Goal: Task Accomplishment & Management: Manage account settings

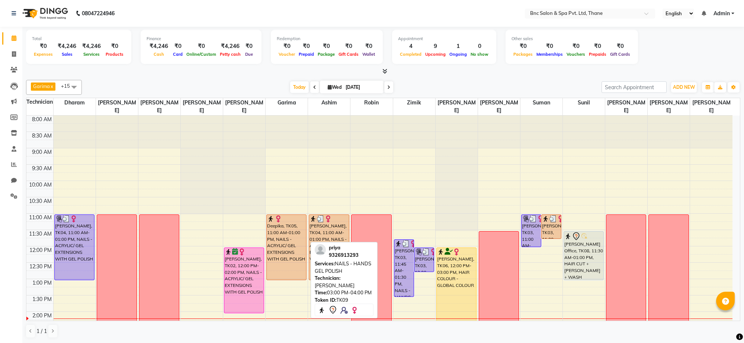
scroll to position [167, 0]
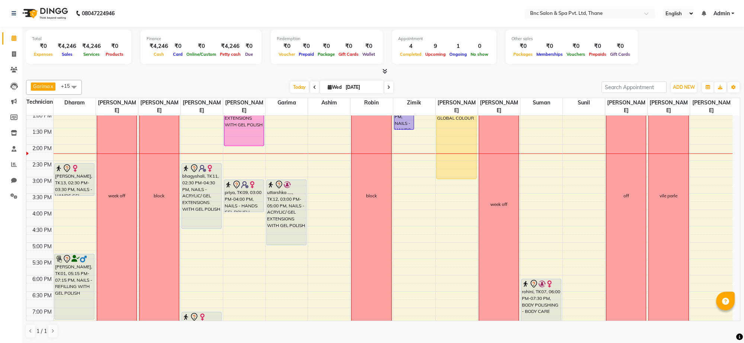
click at [388, 90] on icon at bounding box center [388, 87] width 3 height 4
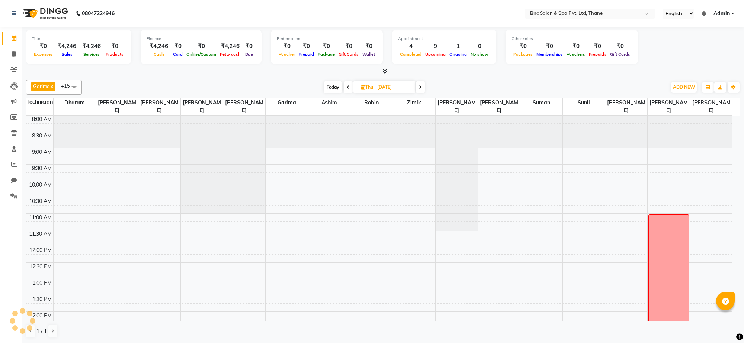
scroll to position [199, 0]
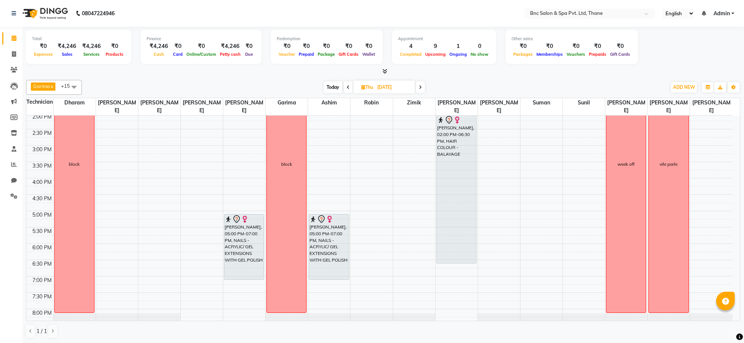
click at [418, 88] on span at bounding box center [420, 87] width 9 height 12
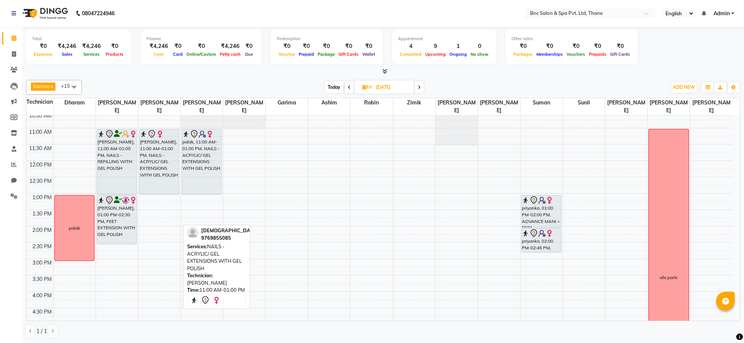
scroll to position [87, 0]
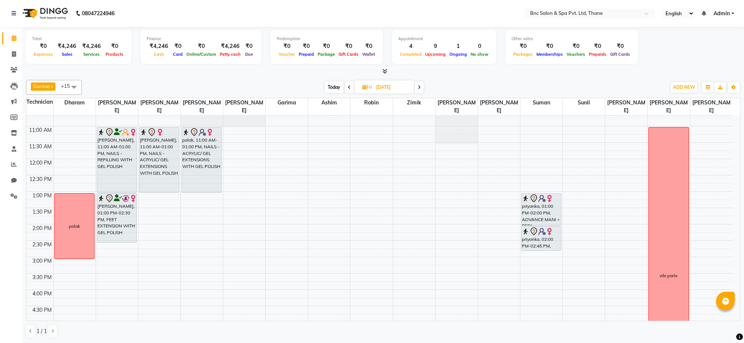
click at [337, 87] on span "Today" at bounding box center [334, 87] width 19 height 12
type input "[DATE]"
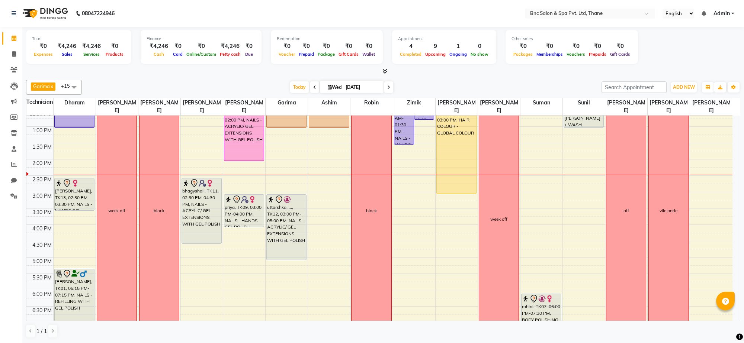
scroll to position [155, 0]
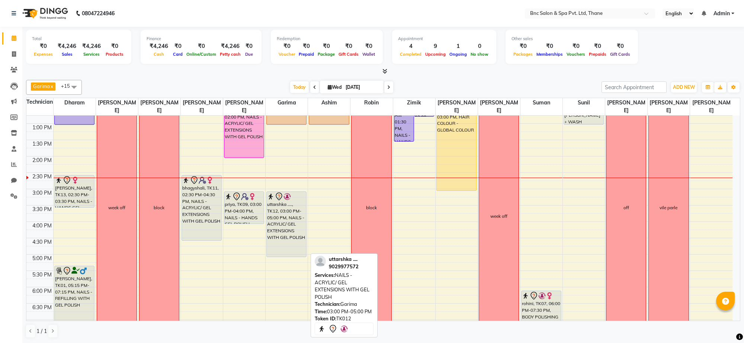
click at [284, 244] on div "uttarshka ...., TK12, 03:00 PM-05:00 PM, NAILS - ACRYLIC/ GEL EXTENSIONS WITH G…" at bounding box center [286, 224] width 39 height 65
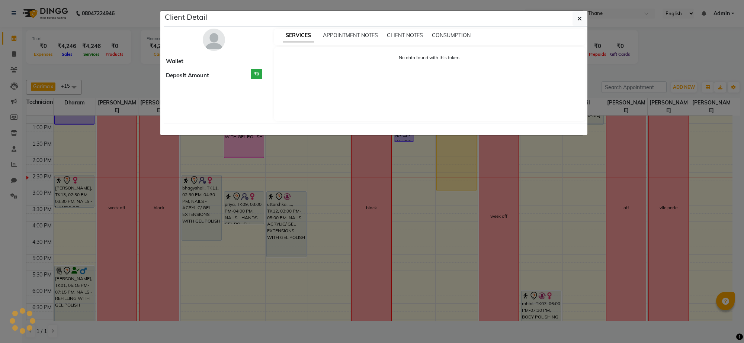
select select "7"
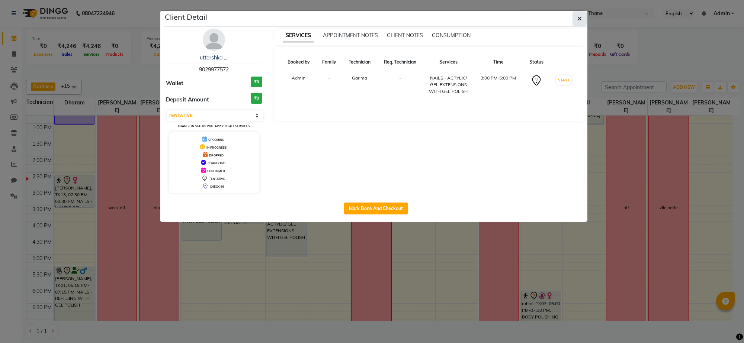
click at [572, 15] on button "button" at bounding box center [579, 19] width 14 height 14
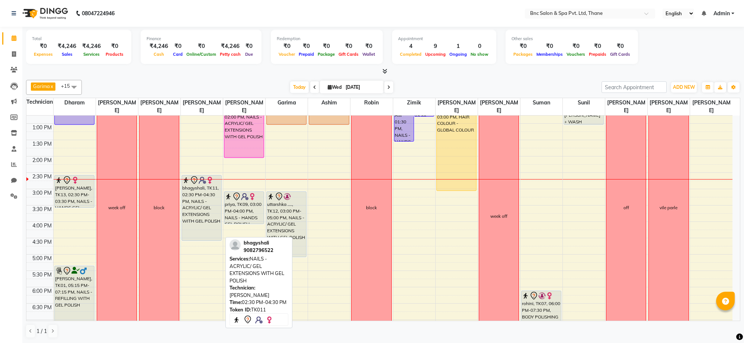
click at [201, 226] on div "bhagyshali, TK11, 02:30 PM-04:30 PM, NAILS - ACRYLIC/ GEL EXTENSIONS WITH GEL P…" at bounding box center [201, 208] width 39 height 65
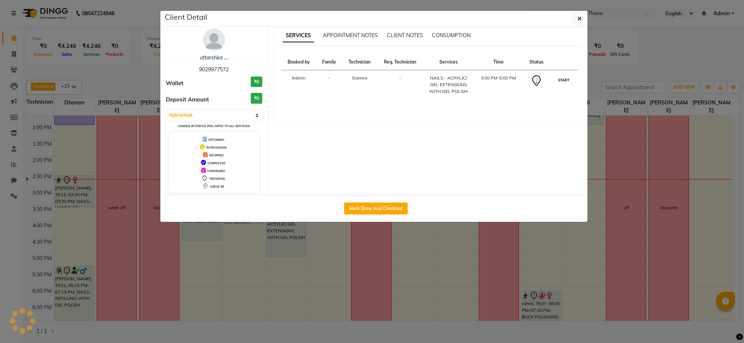
click at [569, 82] on button "START" at bounding box center [563, 79] width 15 height 9
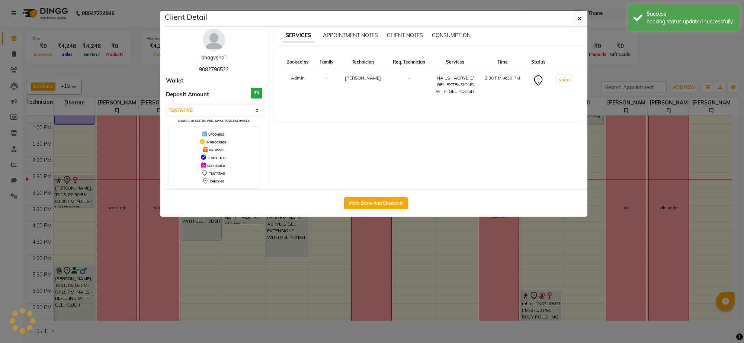
select select "1"
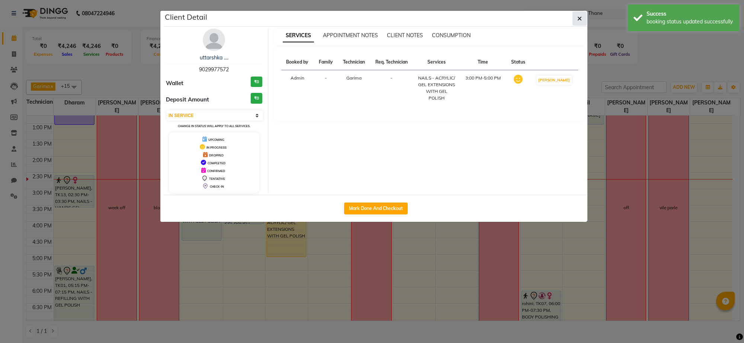
click at [577, 20] on icon "button" at bounding box center [579, 19] width 4 height 6
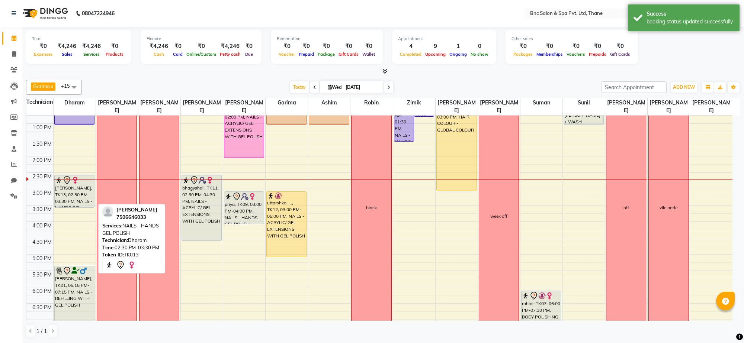
click at [80, 192] on div "[PERSON_NAME], TK13, 02:30 PM-03:30 PM, NAILS - HANDS GEL POLISH" at bounding box center [74, 192] width 39 height 32
select select "7"
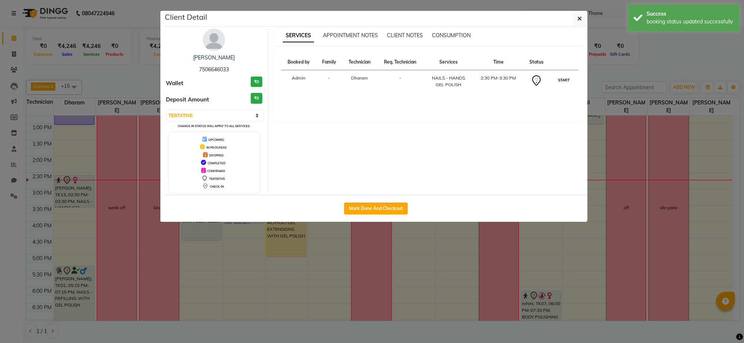
click at [568, 81] on button "START" at bounding box center [563, 79] width 15 height 9
click at [584, 16] on button "button" at bounding box center [579, 19] width 14 height 14
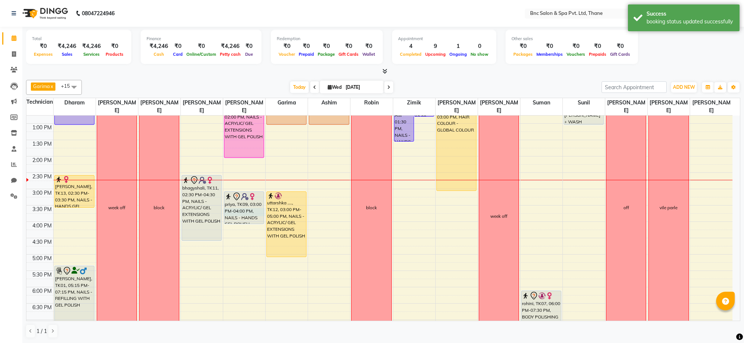
click at [223, 211] on div "8:00 AM 8:30 AM 9:00 AM 9:30 AM 10:00 AM 10:30 AM 11:00 AM 11:30 AM 12:00 PM 12…" at bounding box center [379, 172] width 706 height 425
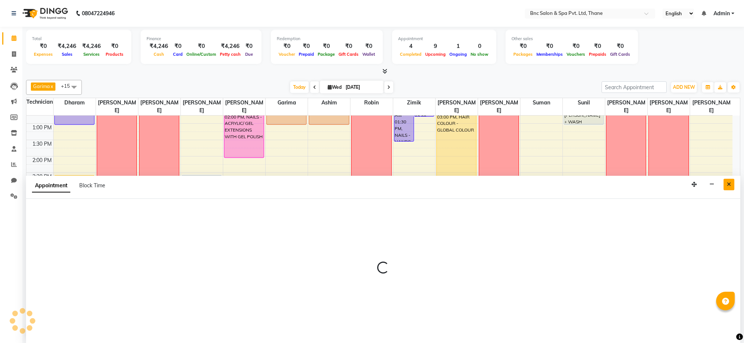
select select "71920"
select select "tentative"
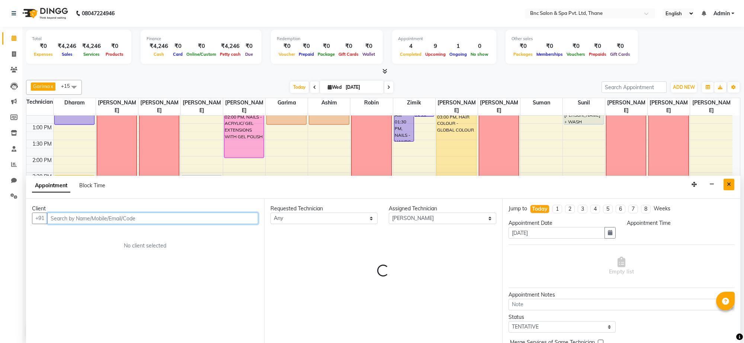
select select "930"
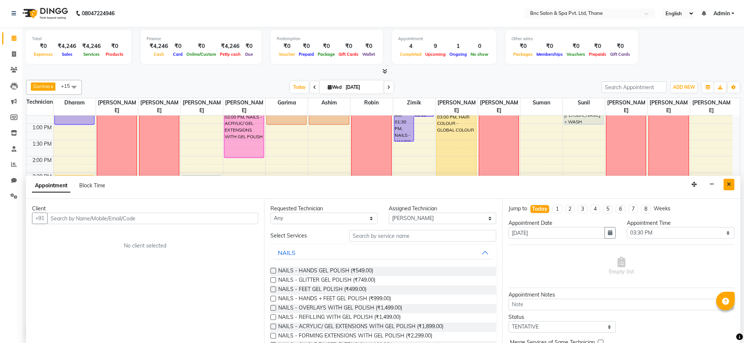
click at [727, 183] on icon "Close" at bounding box center [729, 184] width 4 height 5
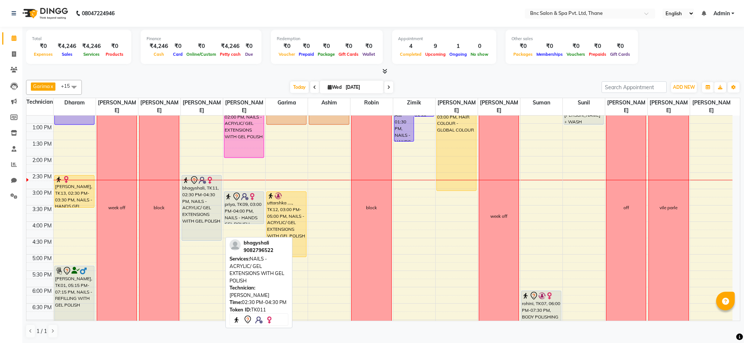
click at [214, 204] on div "bhagyshali, TK11, 02:30 PM-04:30 PM, NAILS - ACRYLIC/ GEL EXTENSIONS WITH GEL P…" at bounding box center [201, 208] width 39 height 65
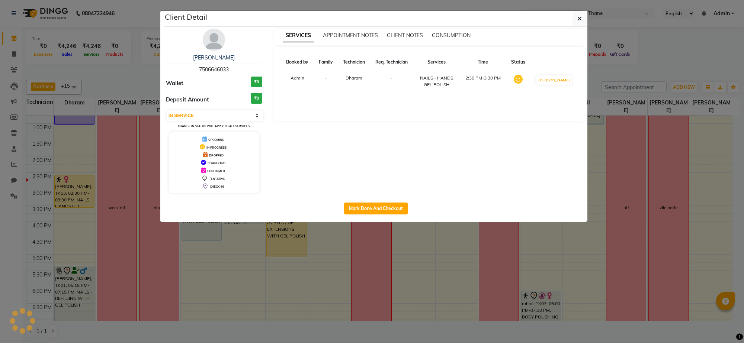
select select "7"
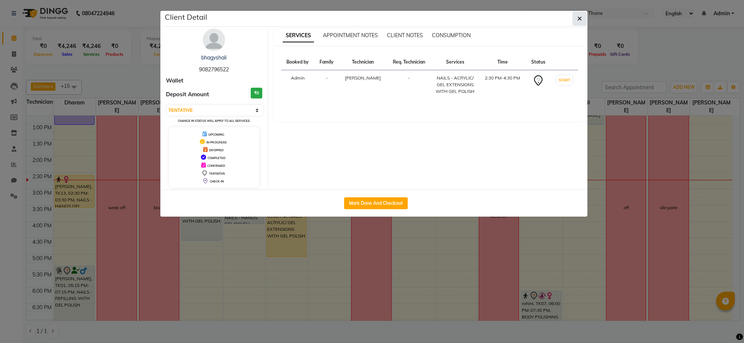
click at [575, 18] on button "button" at bounding box center [579, 19] width 14 height 14
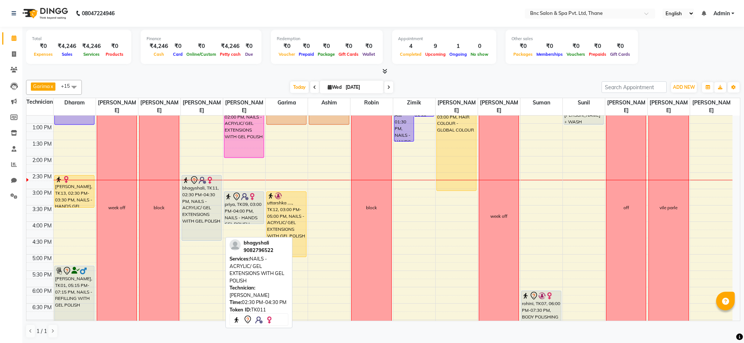
click at [189, 215] on div "bhagyshali, TK11, 02:30 PM-04:30 PM, NAILS - ACRYLIC/ GEL EXTENSIONS WITH GEL P…" at bounding box center [201, 208] width 39 height 65
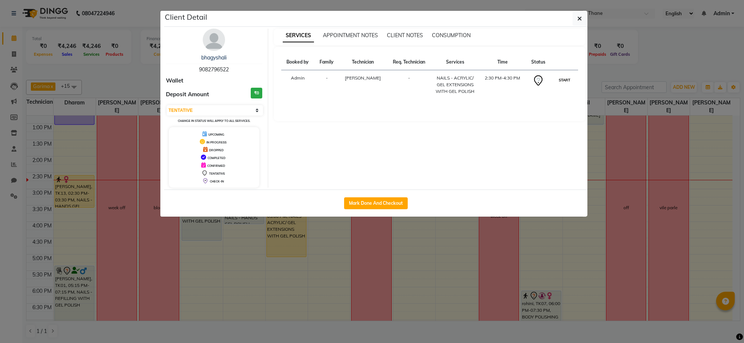
click at [560, 79] on button "START" at bounding box center [564, 79] width 15 height 9
select select "1"
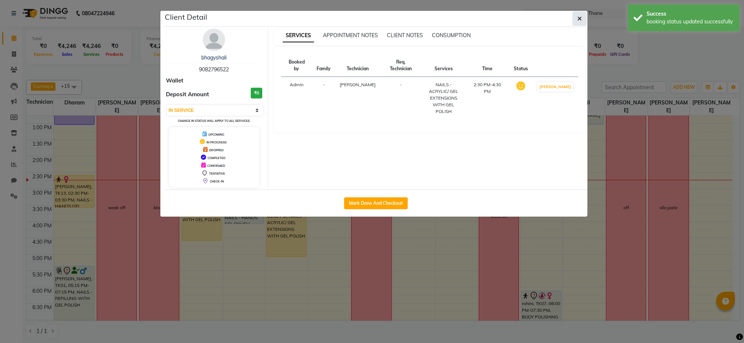
click at [573, 12] on button "button" at bounding box center [579, 19] width 14 height 14
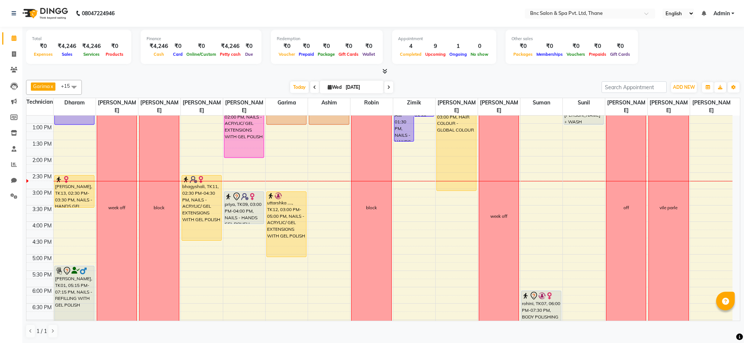
click at [237, 238] on div "8:00 AM 8:30 AM 9:00 AM 9:30 AM 10:00 AM 10:30 AM 11:00 AM 11:30 AM 12:00 PM 12…" at bounding box center [379, 172] width 706 height 425
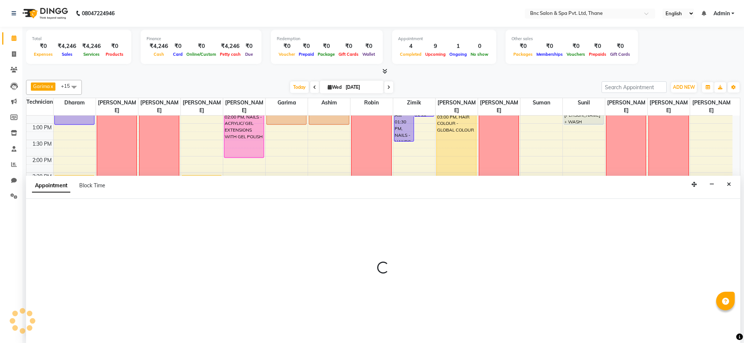
select select "71920"
select select "tentative"
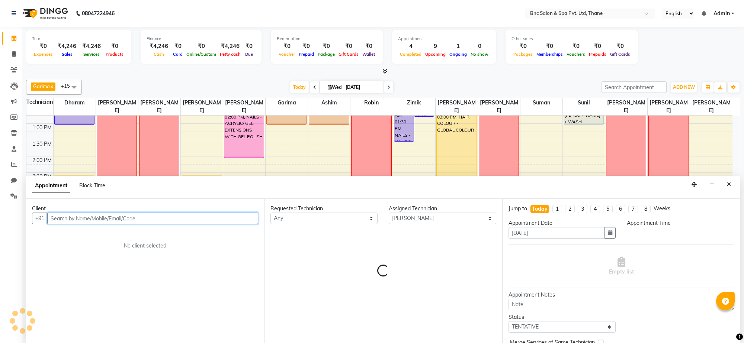
select select "975"
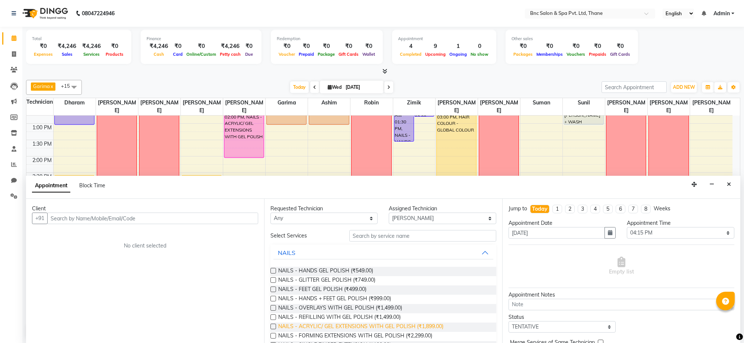
click at [314, 326] on span "NAILS - ACRYLIC/ GEL EXTENSIONS WITH GEL POLISH (₹1,899.00)" at bounding box center [360, 327] width 165 height 9
checkbox input "false"
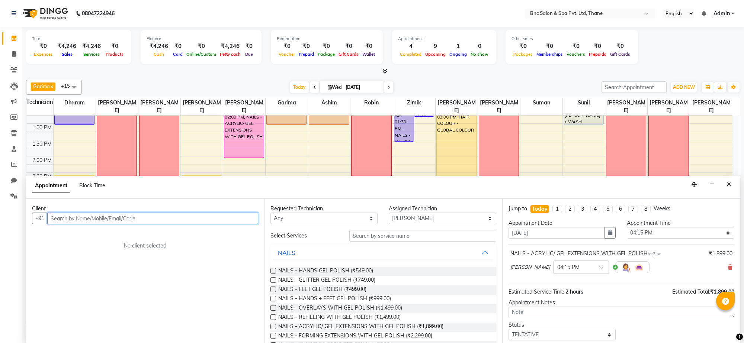
click at [112, 216] on input "text" at bounding box center [152, 219] width 211 height 12
click at [116, 215] on input "text" at bounding box center [152, 219] width 211 height 12
click at [727, 183] on icon "Close" at bounding box center [729, 184] width 4 height 5
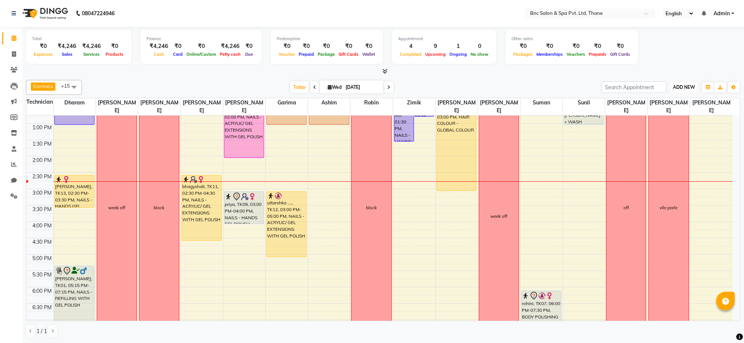
click at [677, 84] on button "ADD NEW Toggle Dropdown" at bounding box center [684, 87] width 26 height 10
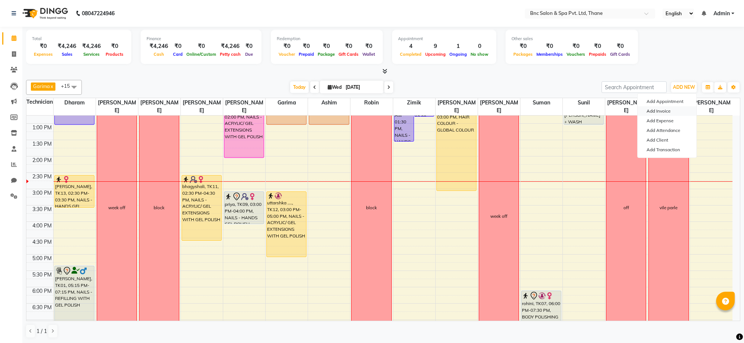
click at [666, 112] on link "Add Invoice" at bounding box center [666, 111] width 59 height 10
select select "service"
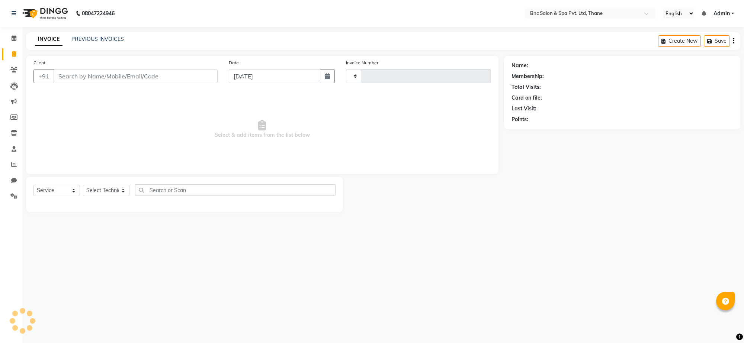
type input "3588"
click at [114, 78] on input "Client" at bounding box center [136, 76] width 164 height 14
select select "7892"
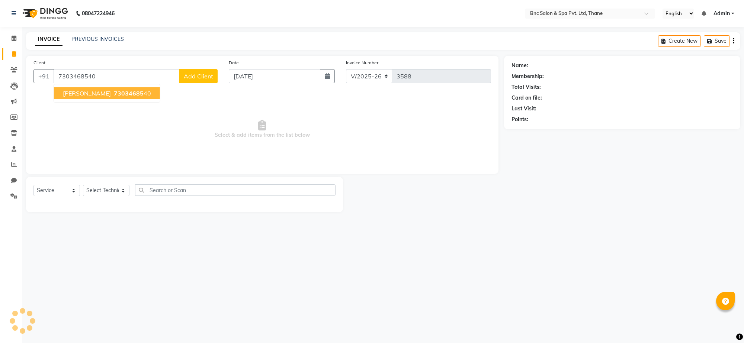
type input "7303468540"
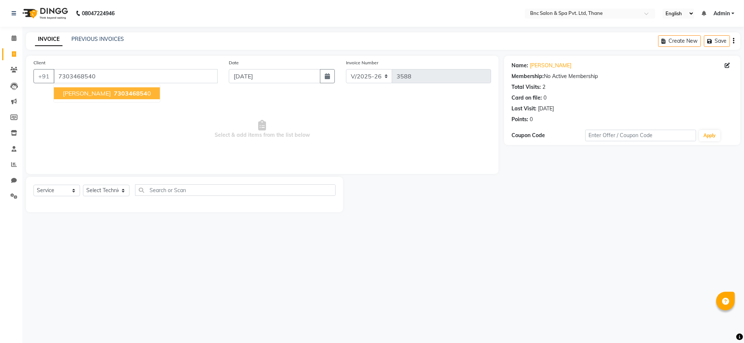
click at [86, 95] on span "[PERSON_NAME]" at bounding box center [87, 93] width 48 height 7
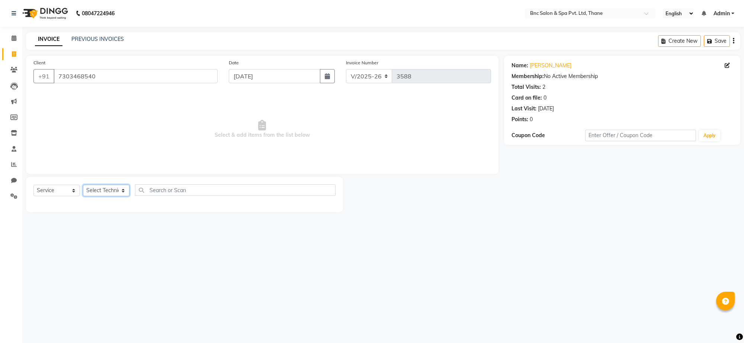
click at [113, 187] on select "Select Technician [PERSON_NAME] [PERSON_NAME] [PERSON_NAME] [PERSON_NAME] [PERS…" at bounding box center [106, 191] width 46 height 12
select select "71920"
click at [83, 185] on select "Select Technician [PERSON_NAME] [PERSON_NAME] [PERSON_NAME] [PERSON_NAME] [PERS…" at bounding box center [106, 191] width 46 height 12
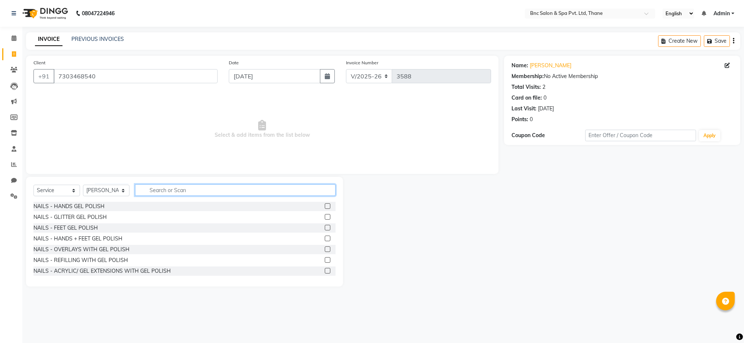
click at [146, 193] on input "text" at bounding box center [235, 190] width 200 height 12
click at [92, 270] on div "NAILS - ACRYLIC/ GEL EXTENSIONS WITH GEL POLISH" at bounding box center [101, 271] width 137 height 8
checkbox input "false"
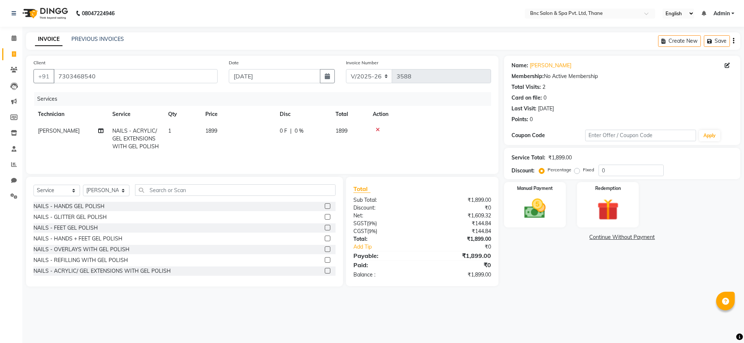
click at [204, 129] on td "1899" at bounding box center [238, 139] width 74 height 32
select select "71920"
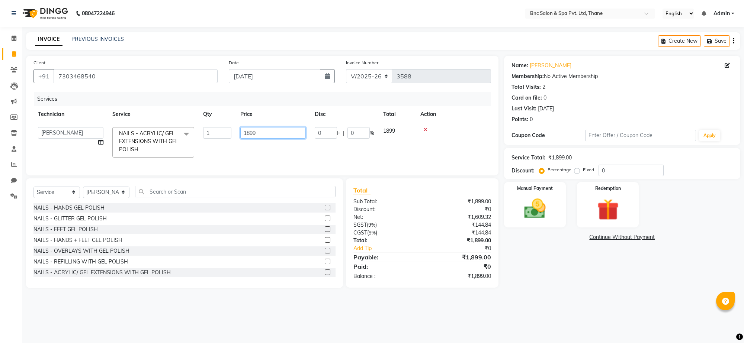
click at [250, 133] on input "1899" at bounding box center [272, 133] width 65 height 12
type input "1499"
click at [114, 198] on div "Select Service Product Membership Package Voucher Prepaid Gift Card Select Tech…" at bounding box center [184, 194] width 302 height 17
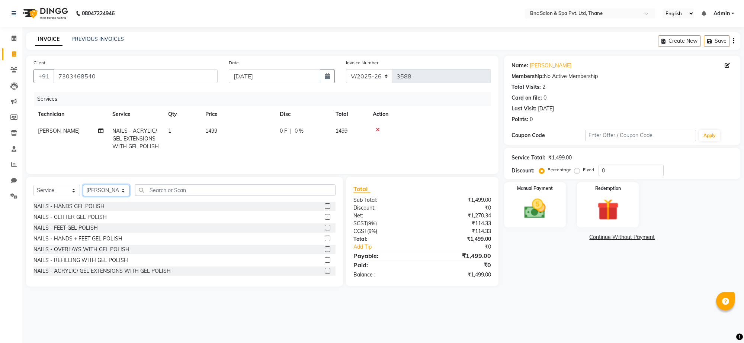
select select "81992"
click at [83, 186] on select "Select Technician [PERSON_NAME] [PERSON_NAME] [PERSON_NAME] [PERSON_NAME] [PERS…" at bounding box center [106, 191] width 46 height 12
click at [51, 129] on span "[PERSON_NAME]" at bounding box center [59, 131] width 42 height 7
select select "71920"
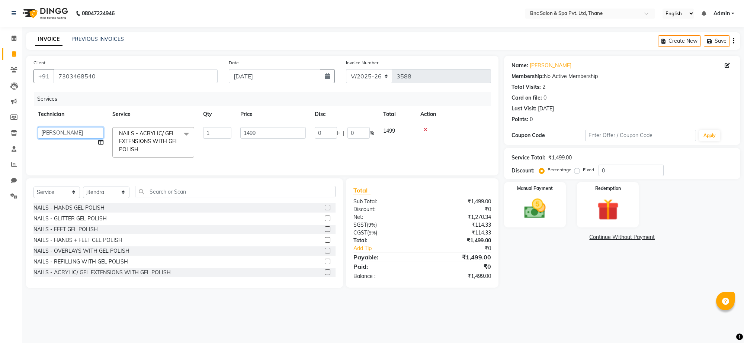
click at [51, 129] on select "[PERSON_NAME] [PERSON_NAME] [PERSON_NAME] [PERSON_NAME] [PERSON_NAME] [PERSON_N…" at bounding box center [70, 133] width 65 height 12
select select "87947"
click at [83, 234] on div "NAILS - FEET GEL POLISH" at bounding box center [65, 230] width 64 height 8
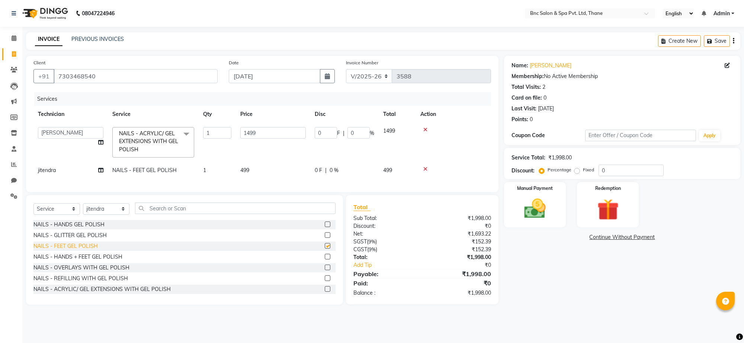
checkbox input "false"
click at [534, 209] on img at bounding box center [535, 209] width 36 height 26
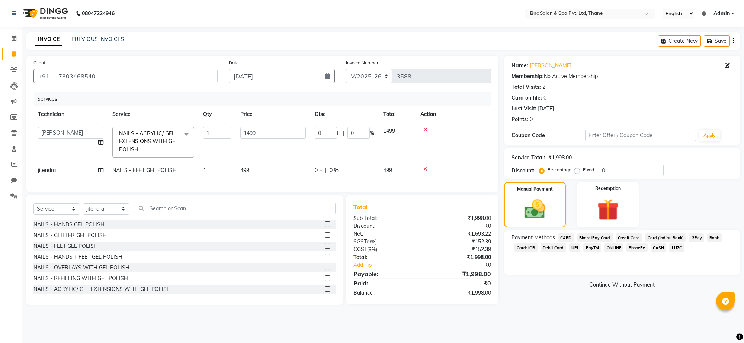
click at [694, 236] on span "GPay" at bounding box center [696, 238] width 15 height 9
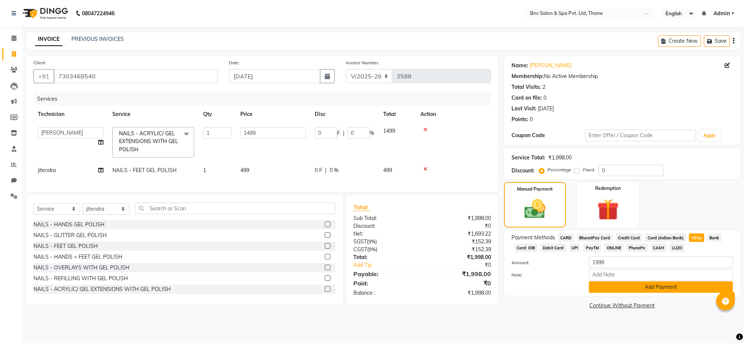
click at [669, 287] on button "Add Payment" at bounding box center [661, 288] width 144 height 12
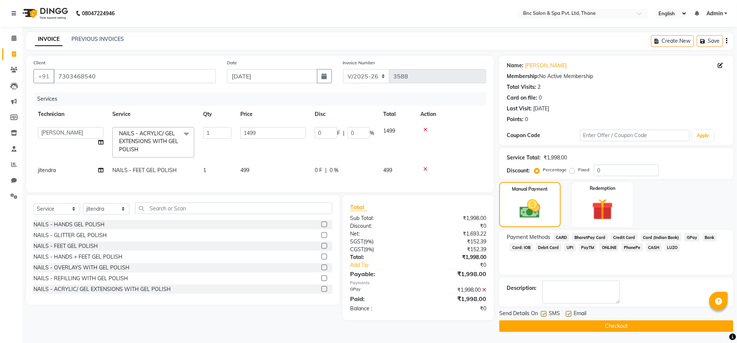
click at [545, 313] on label at bounding box center [544, 314] width 6 height 6
click at [545, 313] on input "checkbox" at bounding box center [543, 314] width 5 height 5
checkbox input "false"
click at [547, 325] on button "Checkout" at bounding box center [616, 327] width 234 height 12
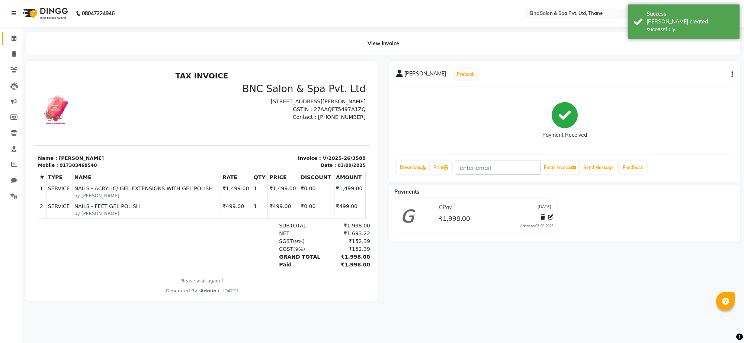
click at [6, 35] on link "Calendar" at bounding box center [11, 38] width 18 height 12
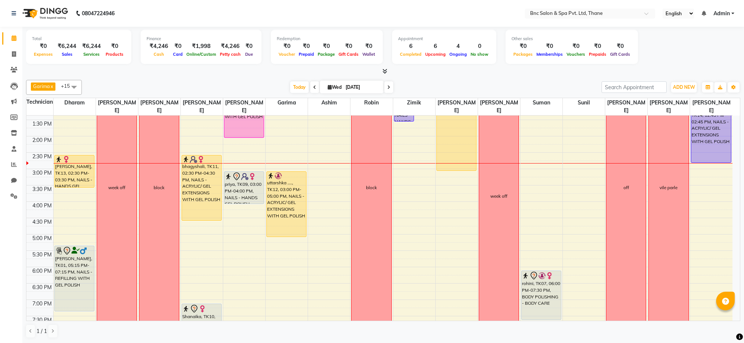
scroll to position [172, 0]
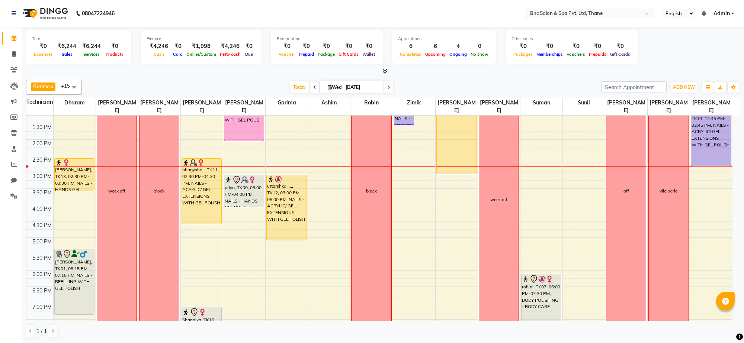
click at [239, 215] on div "8:00 AM 8:30 AM 9:00 AM 9:30 AM 10:00 AM 10:30 AM 11:00 AM 11:30 AM 12:00 PM 12…" at bounding box center [379, 155] width 706 height 425
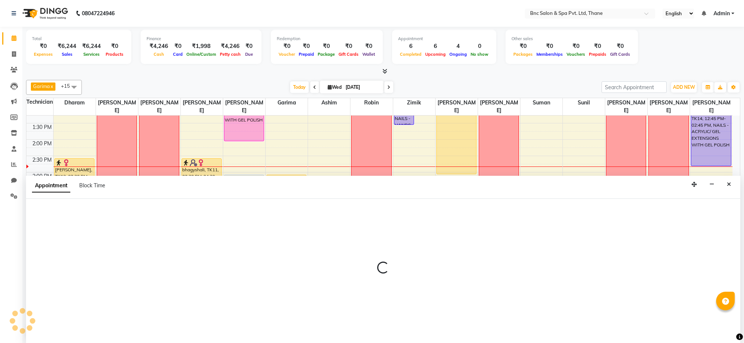
select select "71920"
select select "960"
select select "tentative"
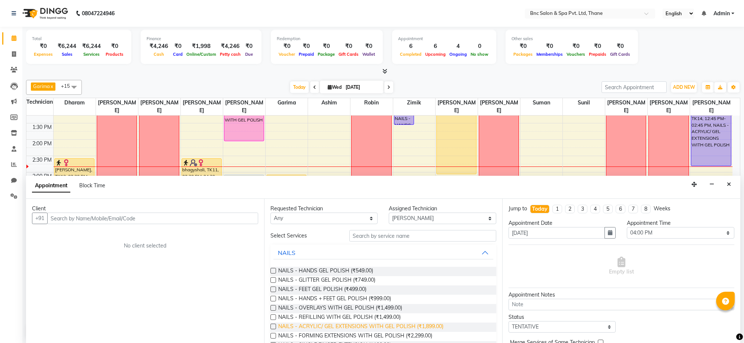
click at [340, 323] on span "NAILS - ACRYLIC/ GEL EXTENSIONS WITH GEL POLISH (₹1,899.00)" at bounding box center [360, 327] width 165 height 9
checkbox input "false"
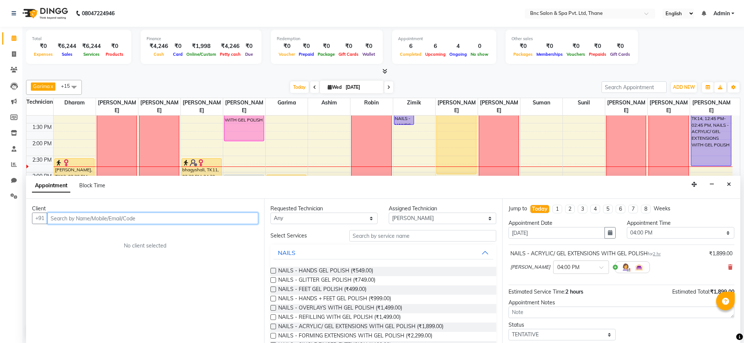
click at [98, 216] on input "text" at bounding box center [152, 219] width 211 height 12
type input "9372945825"
click at [237, 216] on span "Add Client" at bounding box center [242, 218] width 25 height 7
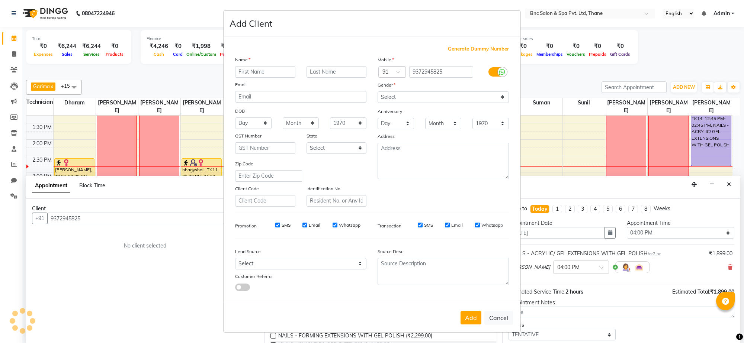
click at [242, 71] on input "text" at bounding box center [265, 72] width 60 height 12
type input "[DEMOGRAPHIC_DATA]"
click at [403, 95] on select "Select [DEMOGRAPHIC_DATA] [DEMOGRAPHIC_DATA] Other Prefer Not To Say" at bounding box center [442, 97] width 131 height 12
select select "[DEMOGRAPHIC_DATA]"
click at [377, 92] on select "Select [DEMOGRAPHIC_DATA] [DEMOGRAPHIC_DATA] Other Prefer Not To Say" at bounding box center [442, 97] width 131 height 12
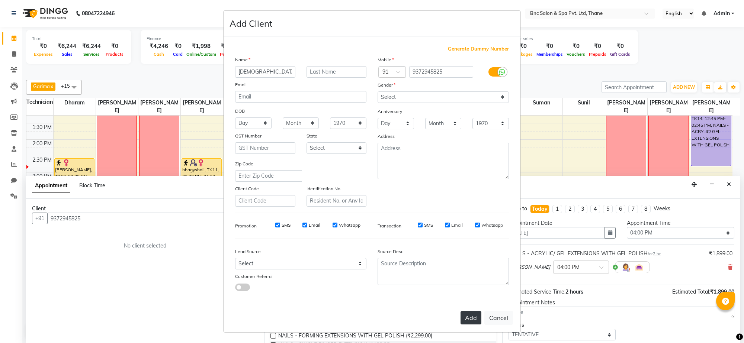
click at [466, 313] on button "Add" at bounding box center [470, 317] width 21 height 13
select select
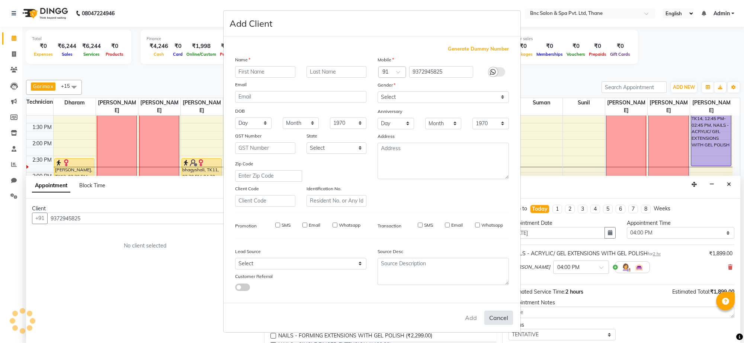
select select
checkbox input "false"
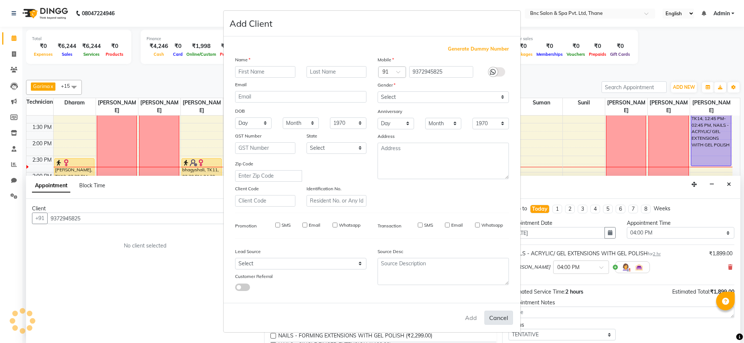
checkbox input "false"
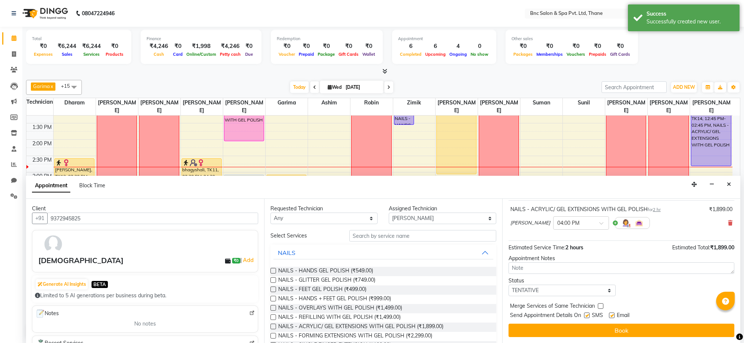
scroll to position [45, 0]
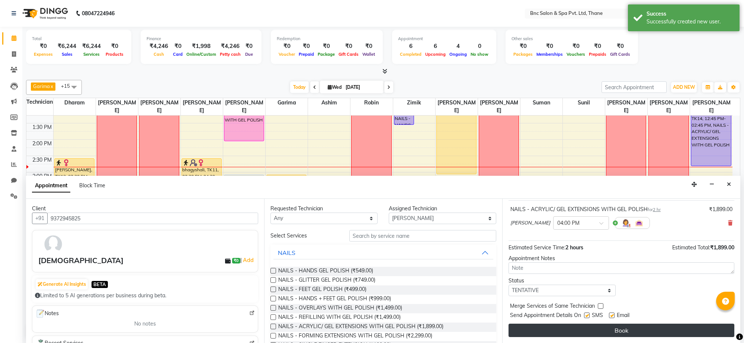
click at [546, 335] on button "Book" at bounding box center [621, 330] width 226 height 13
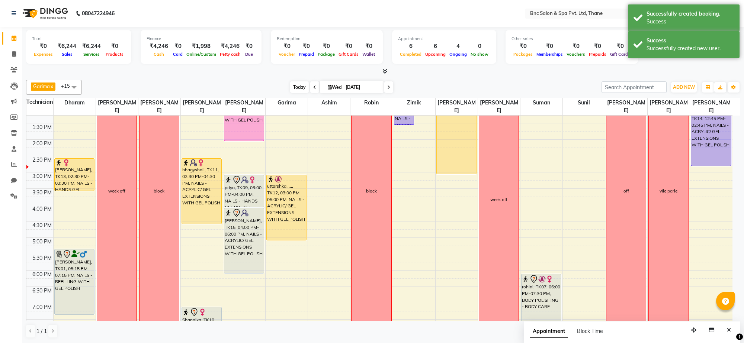
click at [299, 84] on span "Today" at bounding box center [299, 87] width 19 height 12
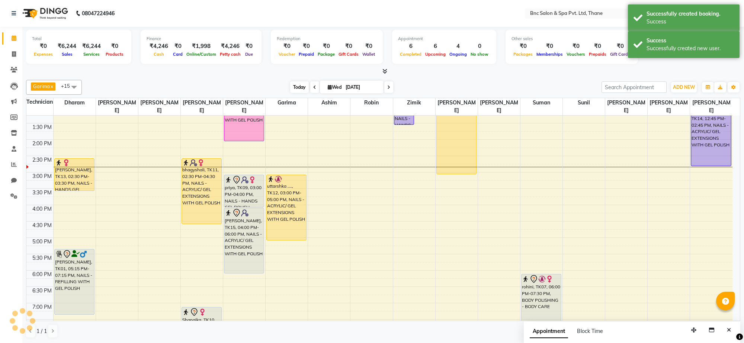
scroll to position [199, 0]
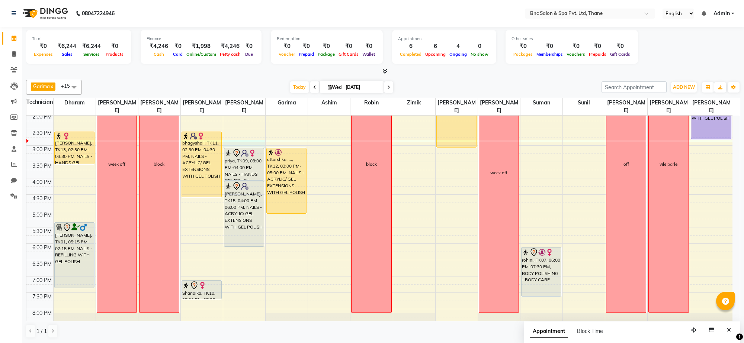
click at [255, 142] on div "8:00 AM 8:30 AM 9:00 AM 9:30 AM 10:00 AM 10:30 AM 11:00 AM 11:30 AM 12:00 PM 12…" at bounding box center [379, 129] width 706 height 425
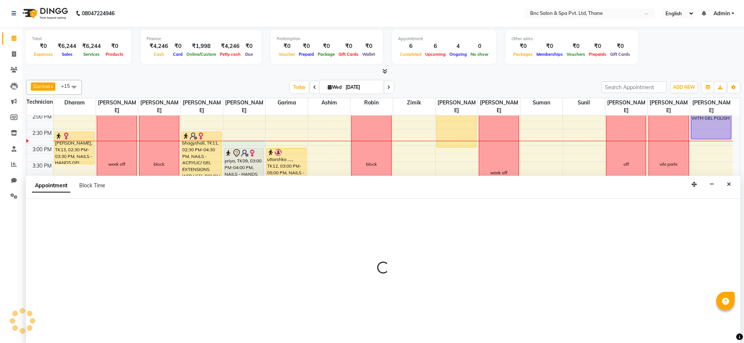
select select "71920"
select select "tentative"
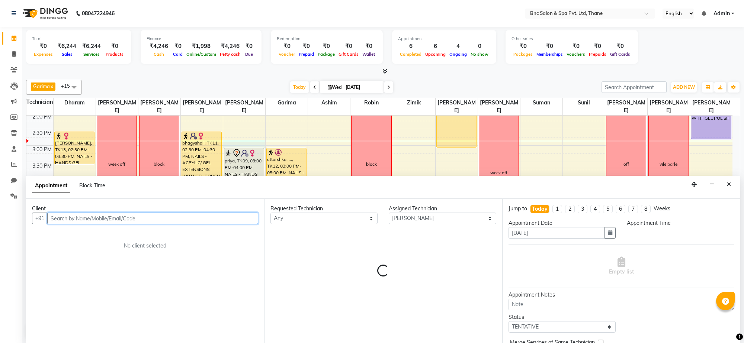
select select "885"
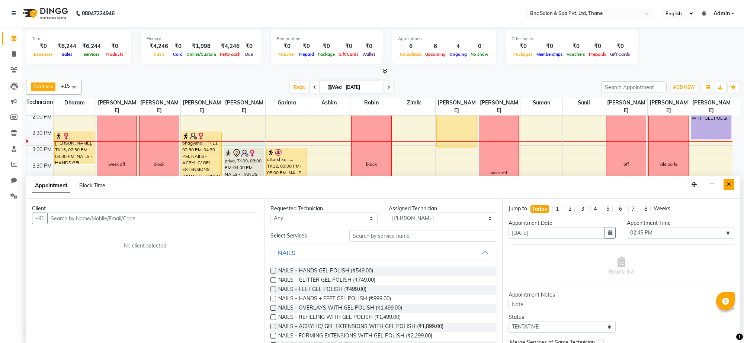
click at [724, 183] on button "Close" at bounding box center [728, 185] width 11 height 12
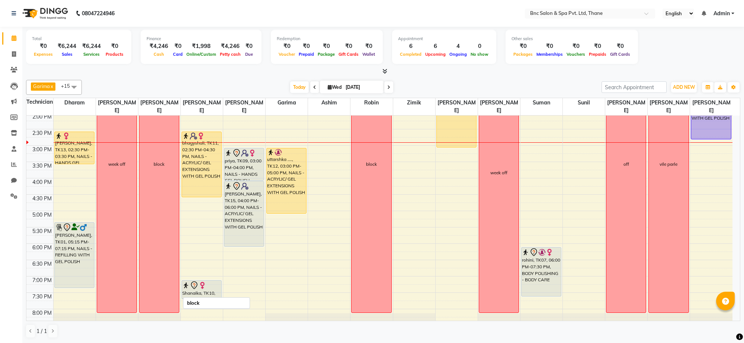
click at [165, 159] on div "block" at bounding box center [158, 164] width 39 height 297
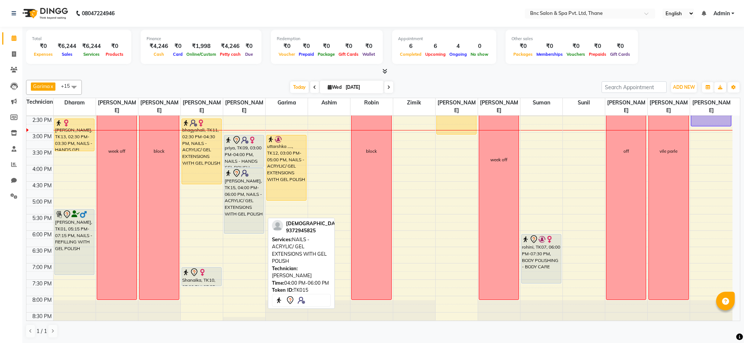
scroll to position [225, 0]
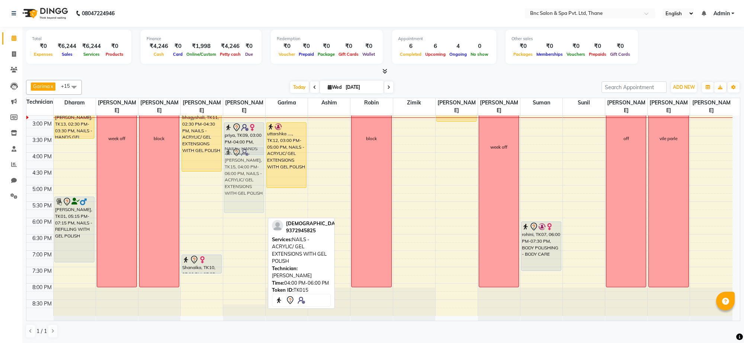
click at [226, 195] on div "[PERSON_NAME], TK02, 12:00 PM-02:00 PM, NAILS - ACRYLIC/ GEL EXTENSIONS WITH GE…" at bounding box center [244, 103] width 42 height 425
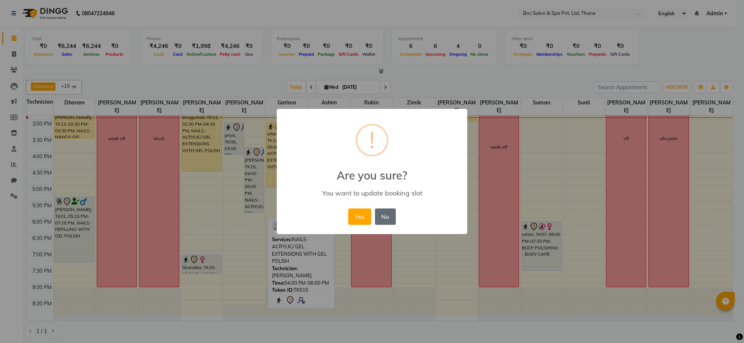
click at [385, 210] on button "No" at bounding box center [385, 217] width 21 height 16
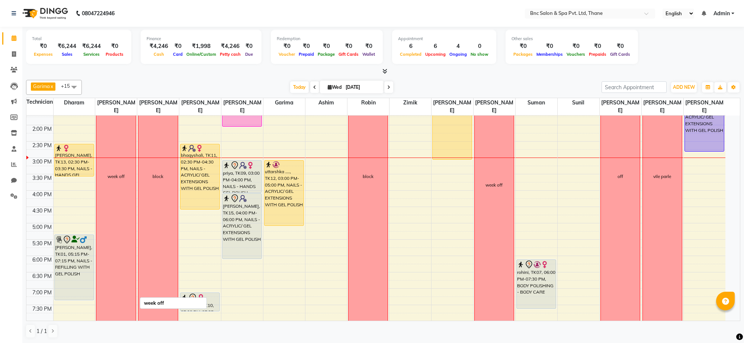
scroll to position [181, 0]
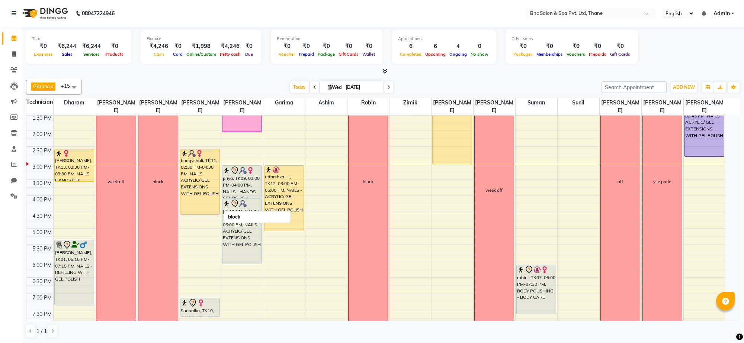
drag, startPoint x: 149, startPoint y: 188, endPoint x: 103, endPoint y: 190, distance: 46.9
click at [103, 190] on tr "[PERSON_NAME], TK04, 11:00 AM-01:00 PM, NAILS - ACRYLIC/ GEL EXTENSIONS WITH GE…" at bounding box center [375, 146] width 699 height 425
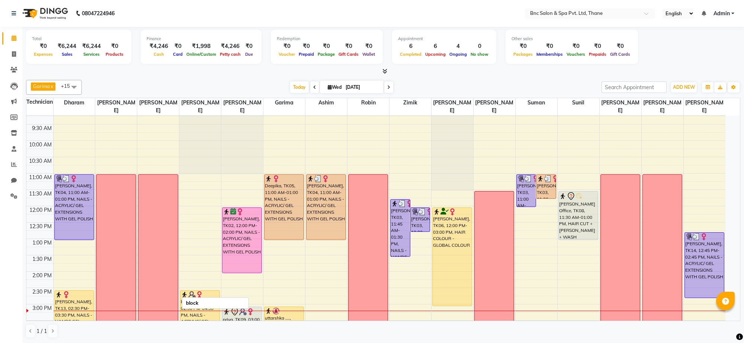
scroll to position [26, 0]
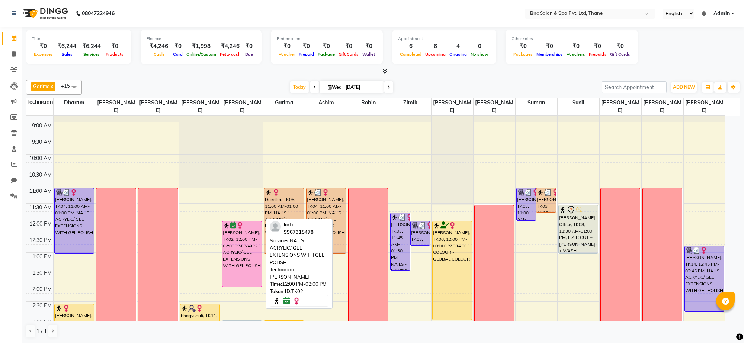
click at [234, 257] on div "[PERSON_NAME], TK02, 12:00 PM-02:00 PM, NAILS - ACRYLIC/ GEL EXTENSIONS WITH GE…" at bounding box center [241, 254] width 39 height 65
click at [239, 268] on div "[PERSON_NAME], TK02, 12:00 PM-02:00 PM, NAILS - ACRYLIC/ GEL EXTENSIONS WITH GE…" at bounding box center [241, 254] width 39 height 65
select select "6"
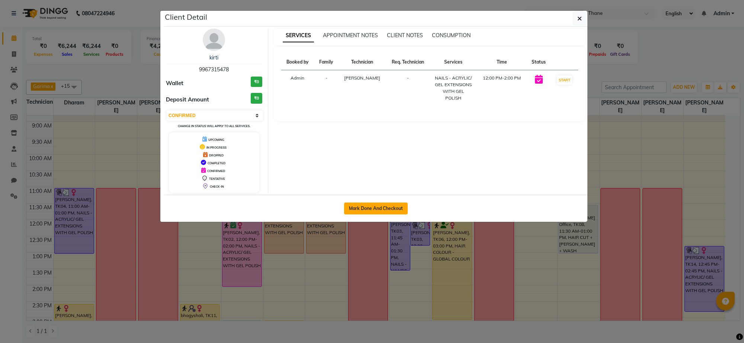
click at [358, 212] on button "Mark Done And Checkout" at bounding box center [376, 209] width 64 height 12
select select "service"
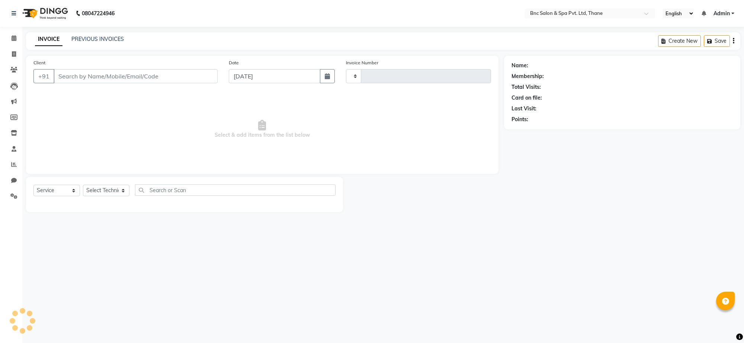
select select "3"
type input "3589"
select select "7892"
type input "9967315478"
select select "71920"
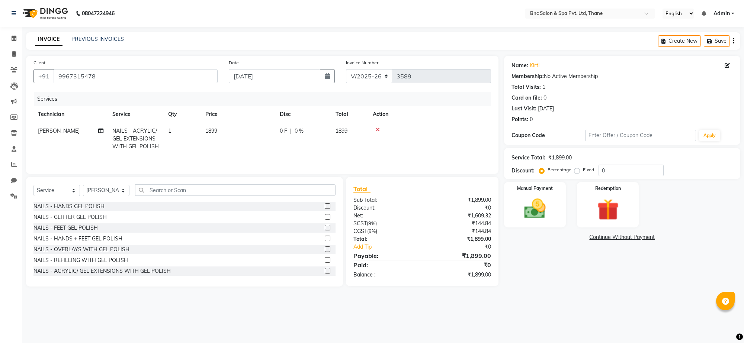
click at [62, 134] on td "[PERSON_NAME]" at bounding box center [70, 139] width 74 height 32
select select "71920"
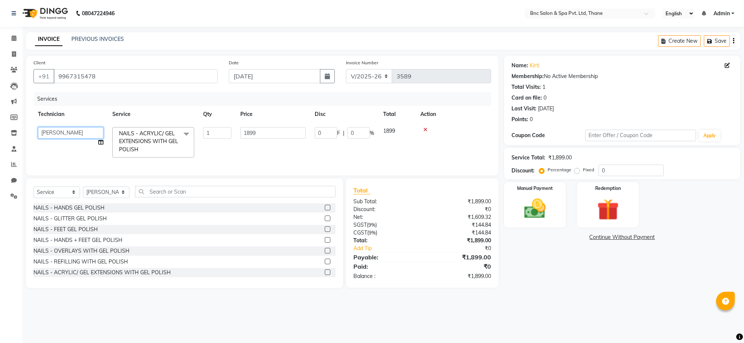
click at [60, 132] on select "[PERSON_NAME] [PERSON_NAME] [PERSON_NAME] [PERSON_NAME] [PERSON_NAME] [PERSON_N…" at bounding box center [70, 133] width 65 height 12
select select "71926"
click at [286, 129] on input "1899" at bounding box center [272, 133] width 65 height 12
click at [285, 129] on input "1899" at bounding box center [272, 133] width 65 height 12
type input "1"
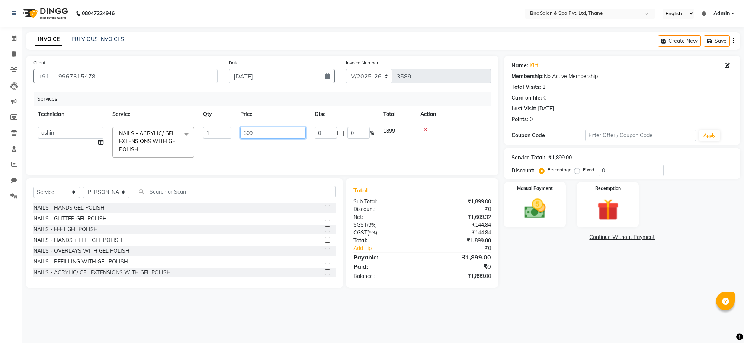
type input "3098"
click at [117, 199] on div "Select Service Product Membership Package Voucher Prepaid Gift Card Select Tech…" at bounding box center [184, 194] width 302 height 17
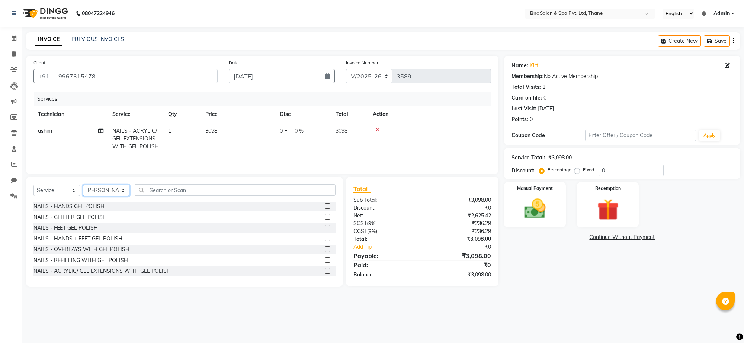
select select "71935"
click at [83, 186] on select "Select Technician [PERSON_NAME] [PERSON_NAME] [PERSON_NAME] [PERSON_NAME] [PERS…" at bounding box center [106, 191] width 46 height 12
click at [58, 227] on div "NAILS - FEET GEL POLISH" at bounding box center [65, 228] width 64 height 8
checkbox input "false"
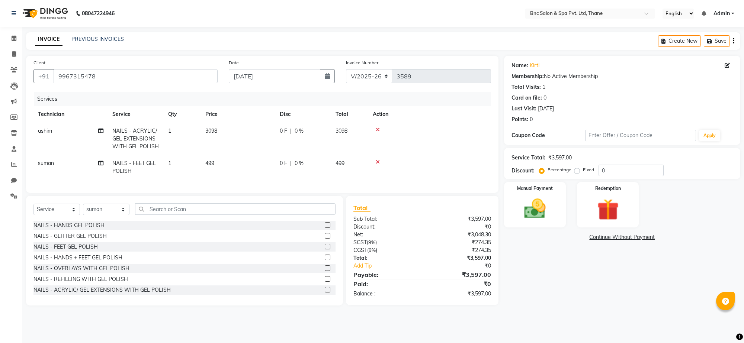
click at [213, 165] on span "499" at bounding box center [209, 163] width 9 height 7
select select "71935"
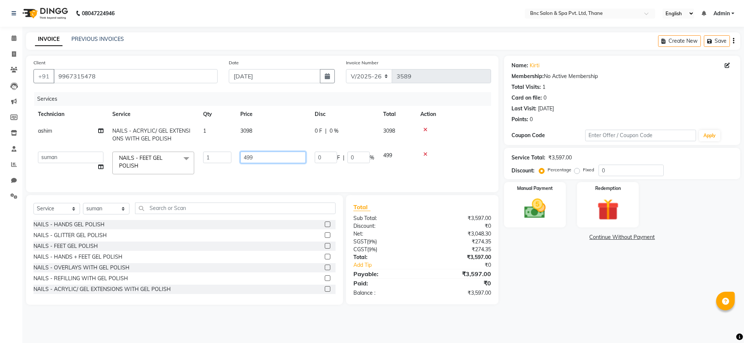
click at [257, 156] on input "499" at bounding box center [272, 158] width 65 height 12
type input "4"
type input "1298"
click at [514, 214] on div "Manual Payment" at bounding box center [535, 204] width 64 height 47
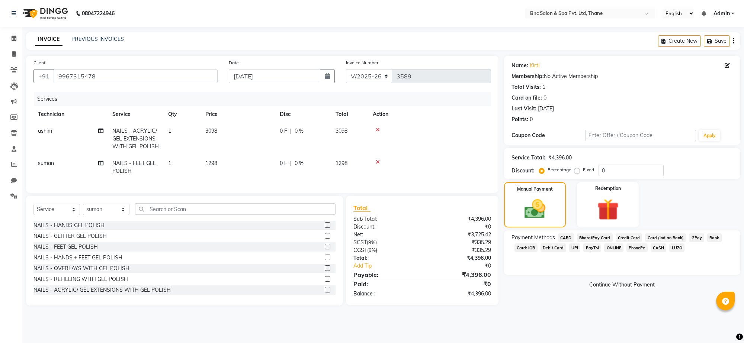
click at [692, 237] on span "GPay" at bounding box center [696, 238] width 15 height 9
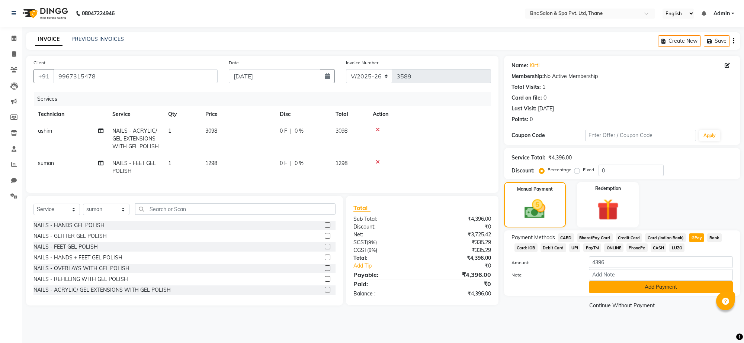
click at [659, 287] on button "Add Payment" at bounding box center [661, 288] width 144 height 12
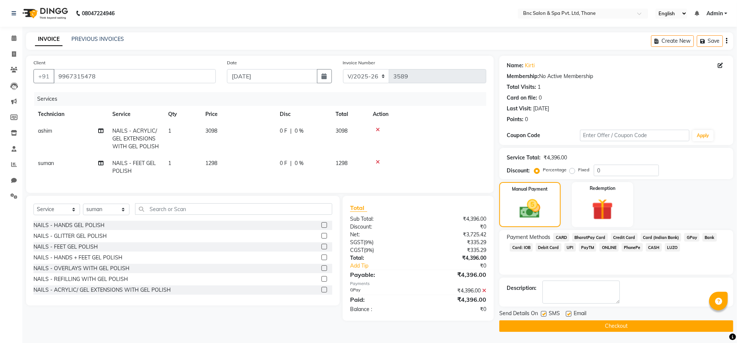
click at [546, 316] on label at bounding box center [544, 314] width 6 height 6
click at [546, 316] on input "checkbox" at bounding box center [543, 314] width 5 height 5
click at [546, 316] on label at bounding box center [544, 314] width 6 height 6
click at [546, 316] on input "checkbox" at bounding box center [543, 314] width 5 height 5
click at [543, 313] on label at bounding box center [544, 314] width 6 height 6
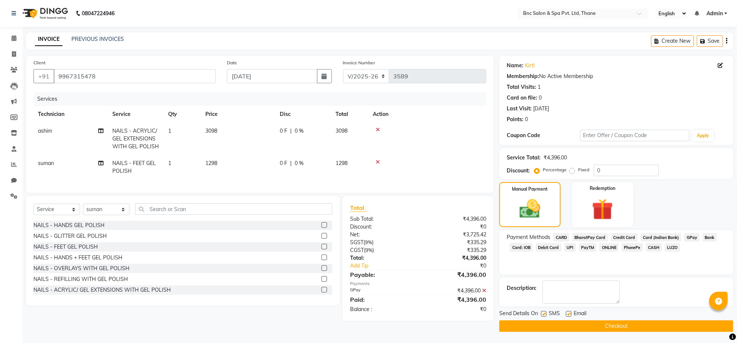
click at [543, 313] on input "checkbox" at bounding box center [543, 314] width 5 height 5
checkbox input "false"
click at [544, 322] on button "Checkout" at bounding box center [616, 327] width 234 height 12
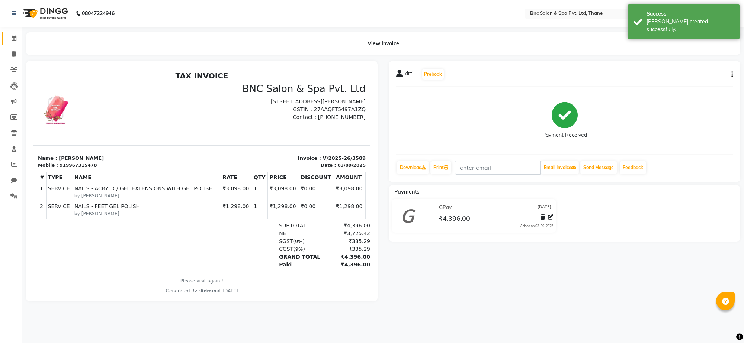
click at [15, 32] on link "Calendar" at bounding box center [11, 38] width 18 height 12
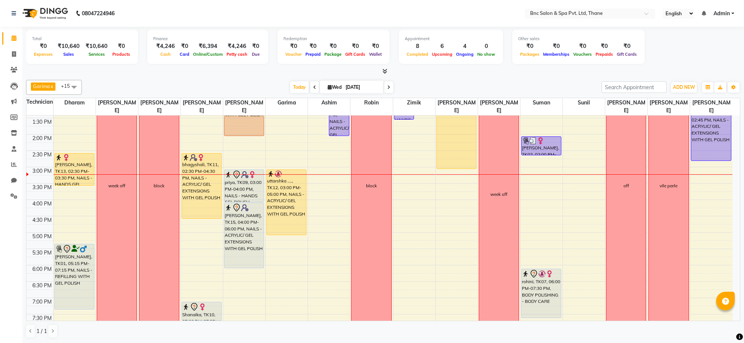
scroll to position [189, 0]
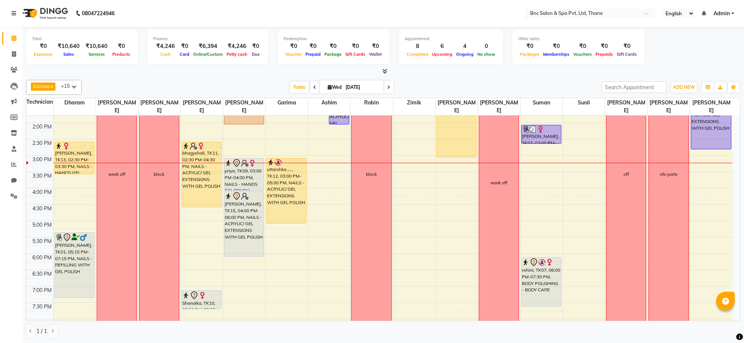
click at [183, 234] on div "8:00 AM 8:30 AM 9:00 AM 9:30 AM 10:00 AM 10:30 AM 11:00 AM 11:30 AM 12:00 PM 12…" at bounding box center [379, 139] width 706 height 425
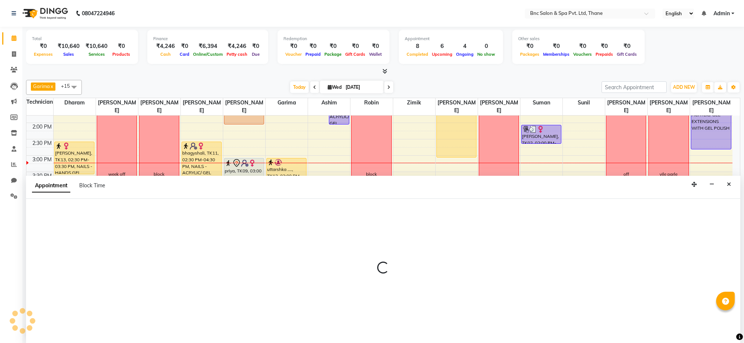
select select "71921"
select select "tentative"
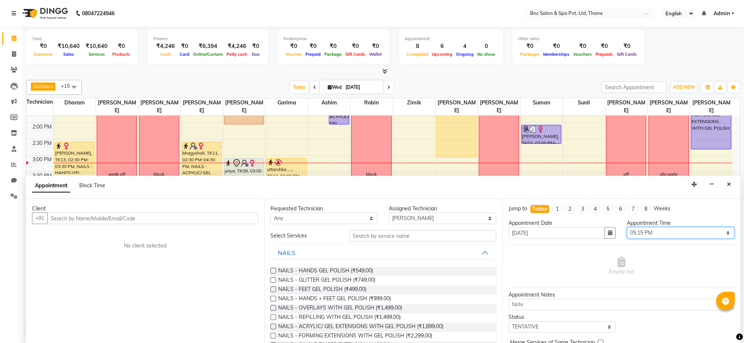
click at [643, 233] on select "Select 09:00 AM 09:15 AM 09:30 AM 09:45 AM 10:00 AM 10:15 AM 10:30 AM 10:45 AM …" at bounding box center [680, 233] width 107 height 12
select select "1020"
click at [627, 228] on select "Select 09:00 AM 09:15 AM 09:30 AM 09:45 AM 10:00 AM 10:15 AM 10:30 AM 10:45 AM …" at bounding box center [680, 233] width 107 height 12
click at [318, 318] on span "NAILS - REFILLING WITH GEL POLISH (₹1,499.00)" at bounding box center [339, 317] width 122 height 9
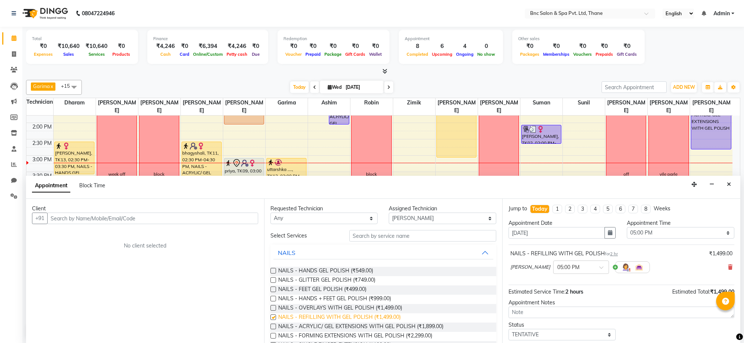
checkbox input "false"
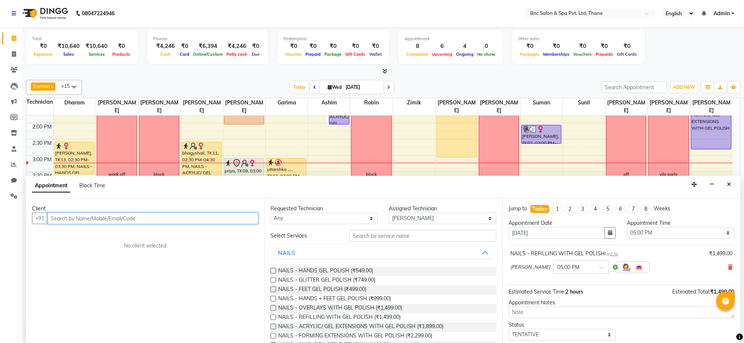
click at [56, 218] on input "text" at bounding box center [152, 219] width 211 height 12
type input "9529012752"
click at [255, 223] on button "Add Client" at bounding box center [242, 219] width 31 height 12
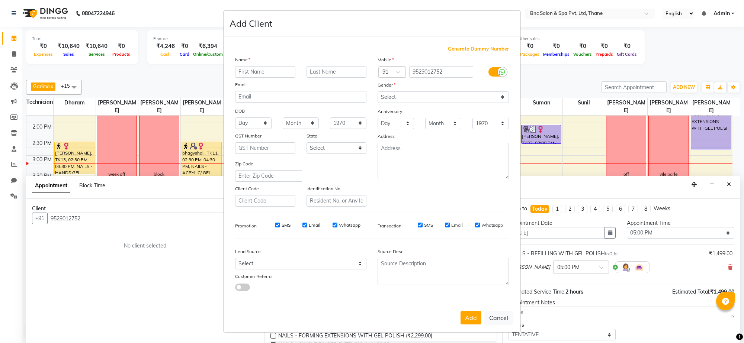
click at [260, 75] on input "text" at bounding box center [265, 72] width 60 height 12
type input "simran"
click at [390, 96] on select "Select [DEMOGRAPHIC_DATA] [DEMOGRAPHIC_DATA] Other Prefer Not To Say" at bounding box center [442, 97] width 131 height 12
select select "[DEMOGRAPHIC_DATA]"
click at [377, 92] on select "Select [DEMOGRAPHIC_DATA] [DEMOGRAPHIC_DATA] Other Prefer Not To Say" at bounding box center [442, 97] width 131 height 12
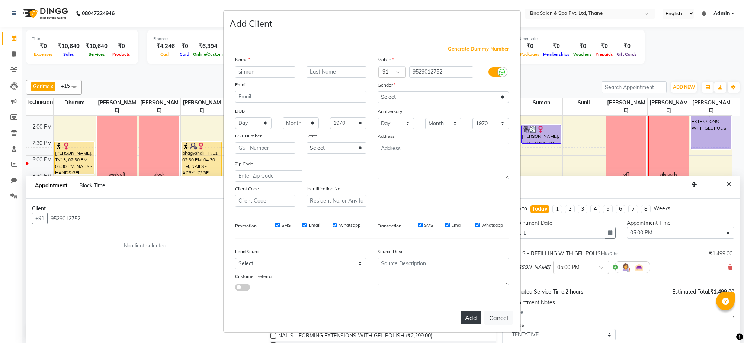
click at [471, 315] on button "Add" at bounding box center [470, 317] width 21 height 13
select select
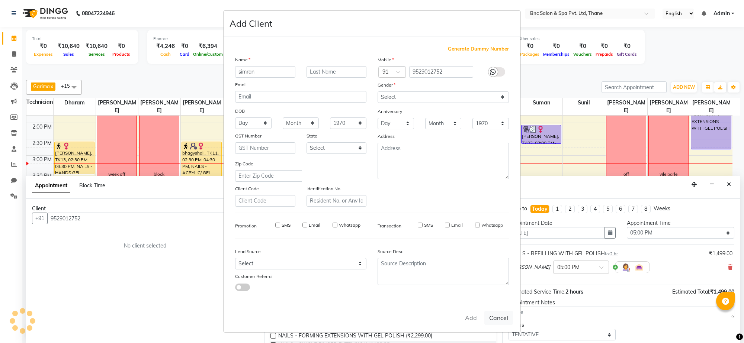
select select
checkbox input "false"
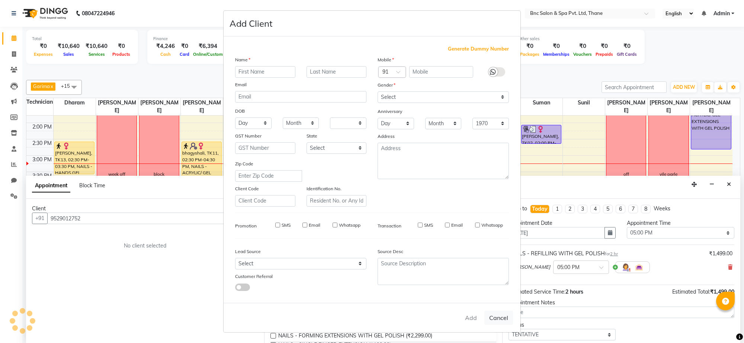
checkbox input "false"
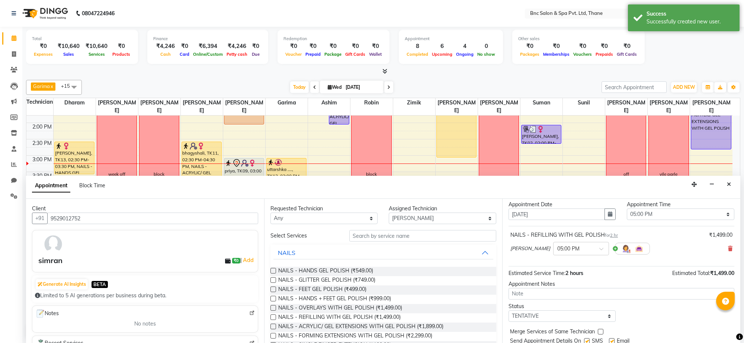
scroll to position [45, 0]
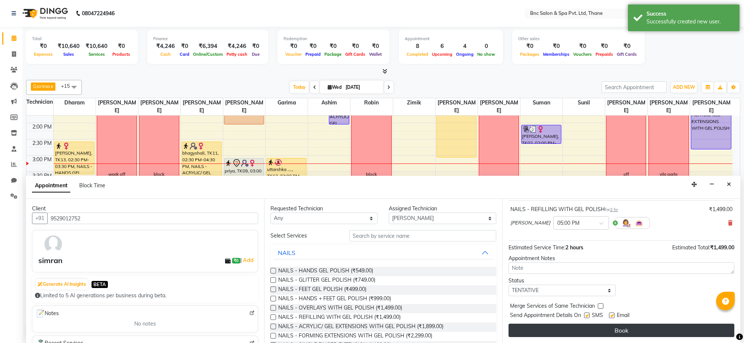
click at [587, 326] on button "Book" at bounding box center [621, 330] width 226 height 13
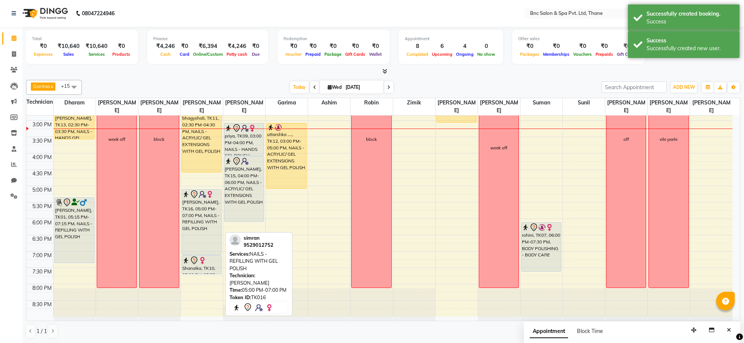
scroll to position [225, 0]
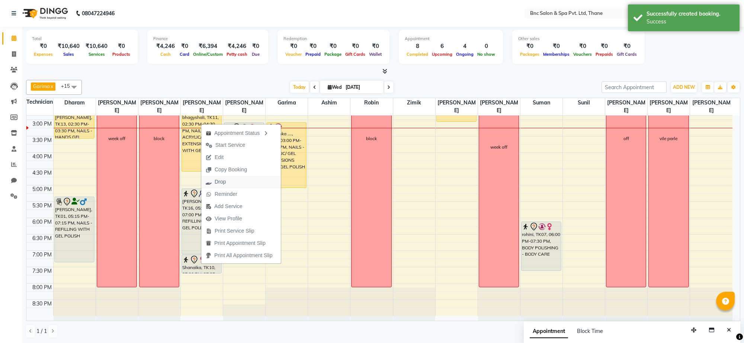
click at [231, 182] on button "Drop" at bounding box center [241, 182] width 80 height 12
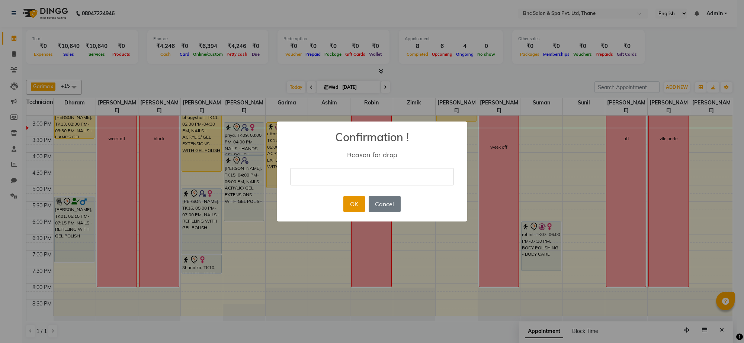
click at [348, 205] on button "OK" at bounding box center [353, 204] width 21 height 16
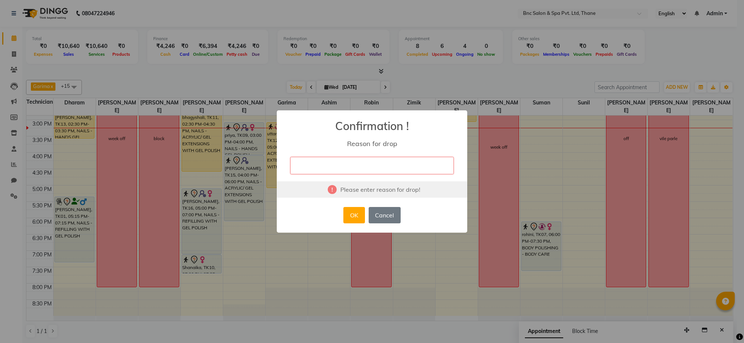
click at [353, 158] on input "text" at bounding box center [372, 165] width 164 height 17
type input "No show"
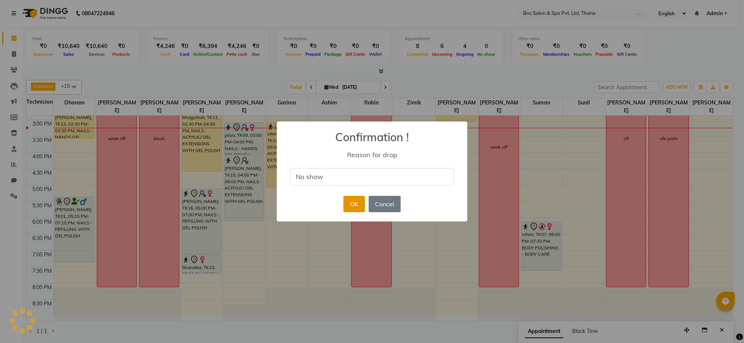
click at [353, 209] on button "OK" at bounding box center [353, 204] width 21 height 16
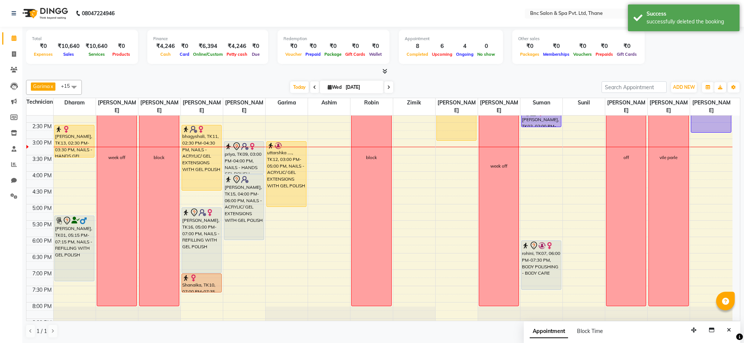
scroll to position [197, 0]
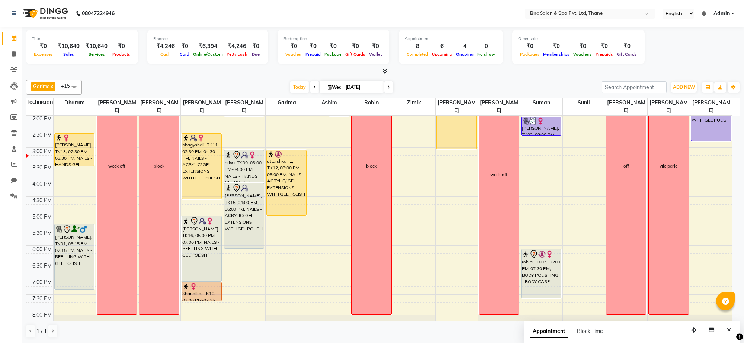
click at [383, 84] on div "[DATE] [DATE]" at bounding box center [341, 87] width 104 height 11
click at [387, 86] on icon at bounding box center [388, 87] width 3 height 4
type input "[DATE]"
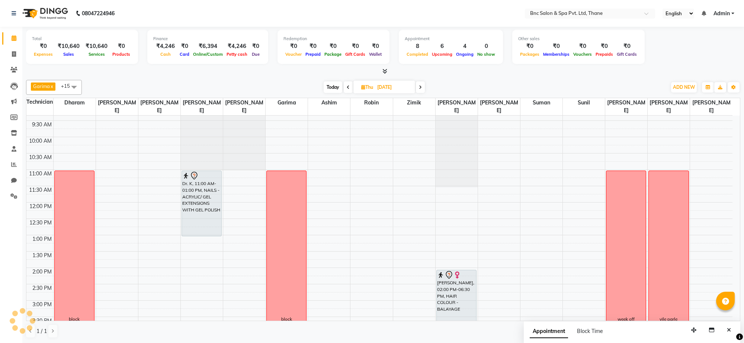
scroll to position [39, 0]
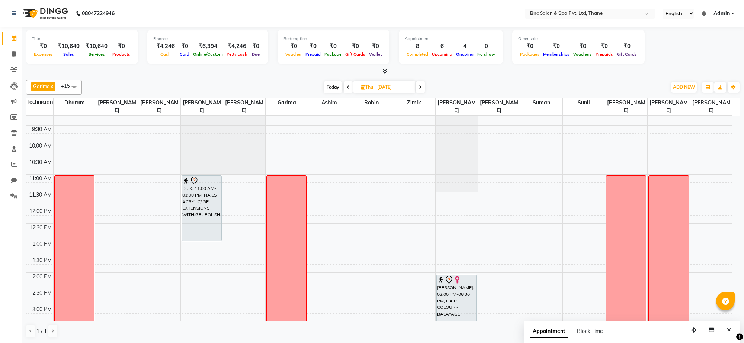
click at [101, 246] on div "8:00 AM 8:30 AM 9:00 AM 9:30 AM 10:00 AM 10:30 AM 11:00 AM 11:30 AM 12:00 PM 12…" at bounding box center [379, 289] width 706 height 425
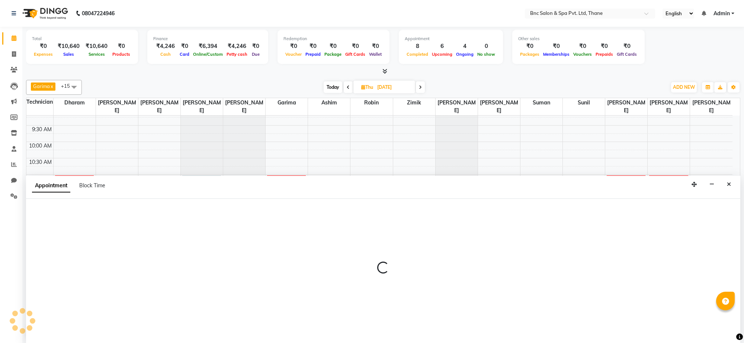
select select "71923"
select select "780"
select select "tentative"
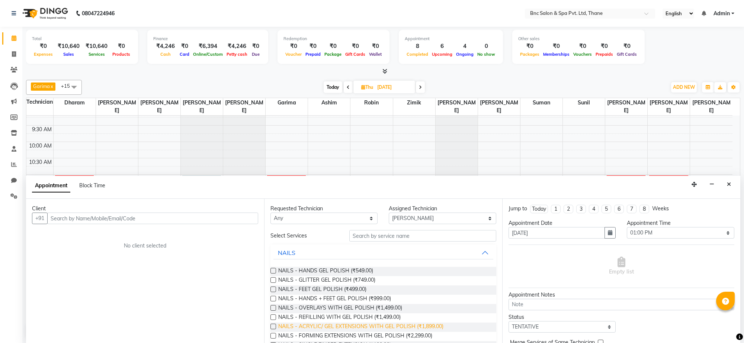
click at [312, 326] on span "NAILS - ACRYLIC/ GEL EXTENSIONS WITH GEL POLISH (₹1,899.00)" at bounding box center [360, 327] width 165 height 9
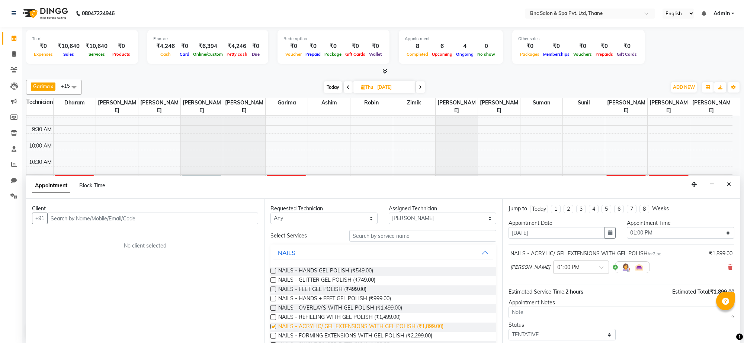
checkbox input "false"
drag, startPoint x: 155, startPoint y: 211, endPoint x: 152, endPoint y: 215, distance: 4.7
click at [152, 215] on div "Client +91 No client selected" at bounding box center [145, 271] width 238 height 144
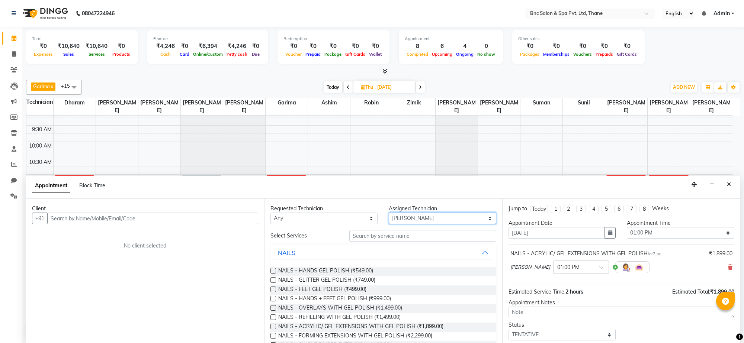
click at [400, 222] on select "Select [PERSON_NAME] [PERSON_NAME] [PERSON_NAME] [PERSON_NAME] [PERSON_NAME] [P…" at bounding box center [442, 219] width 107 height 12
select select "71926"
click at [389, 213] on select "Select [PERSON_NAME] [PERSON_NAME] [PERSON_NAME] [PERSON_NAME] [PERSON_NAME] [P…" at bounding box center [442, 219] width 107 height 12
click at [332, 274] on span "NAILS - HANDS GEL POLISH (₹549.00)" at bounding box center [325, 271] width 95 height 9
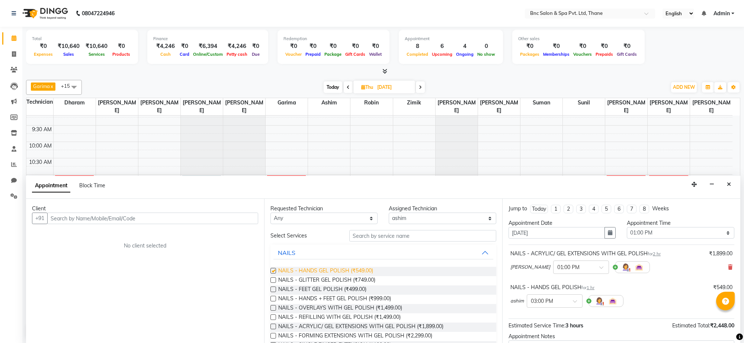
checkbox input "false"
click at [540, 302] on input "text" at bounding box center [547, 301] width 33 height 8
click at [545, 317] on div "01:15 PM" at bounding box center [554, 318] width 55 height 14
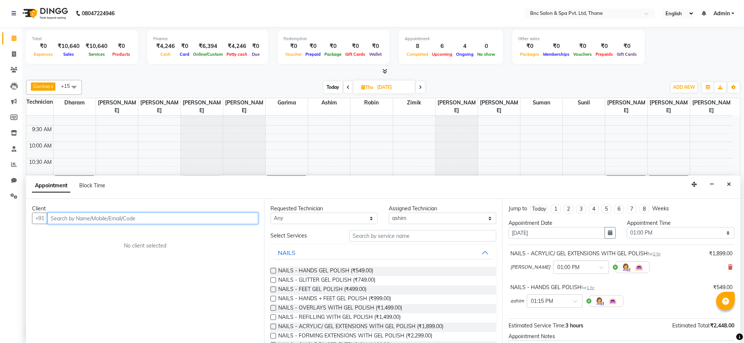
click at [207, 221] on input "text" at bounding box center [152, 219] width 211 height 12
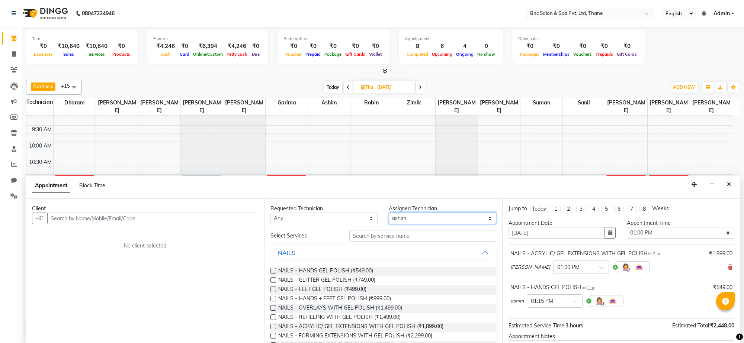
click at [393, 222] on select "Select [PERSON_NAME] [PERSON_NAME] [PERSON_NAME] [PERSON_NAME] [PERSON_NAME] [P…" at bounding box center [442, 219] width 107 height 12
select select "78020"
click at [389, 213] on select "Select [PERSON_NAME] [PERSON_NAME] [PERSON_NAME] [PERSON_NAME] [PERSON_NAME] [P…" at bounding box center [442, 219] width 107 height 12
click at [369, 240] on input "text" at bounding box center [422, 236] width 147 height 12
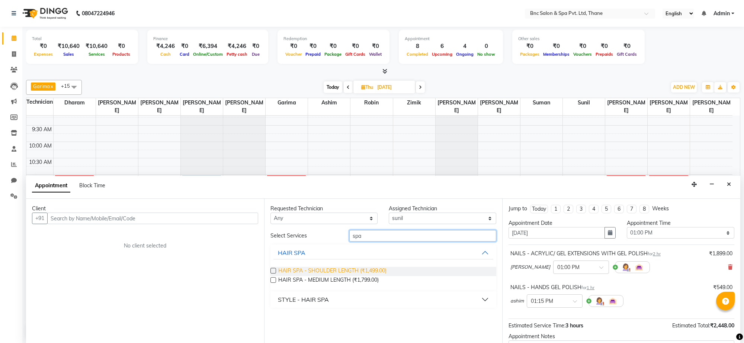
type input "spa"
click at [351, 274] on span "HAIR SPA - SHOULDER LENGTH (₹1,499.00)" at bounding box center [332, 271] width 108 height 9
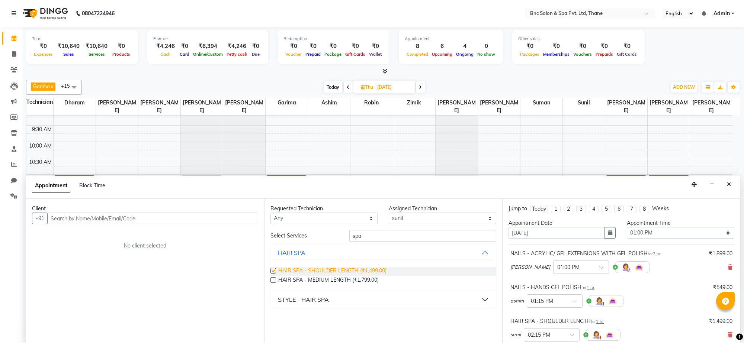
checkbox input "false"
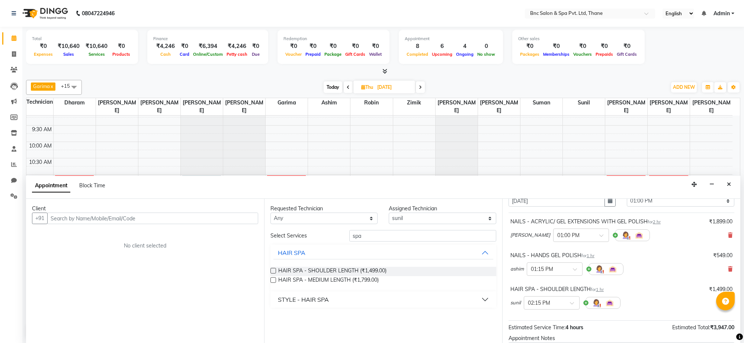
scroll to position [46, 0]
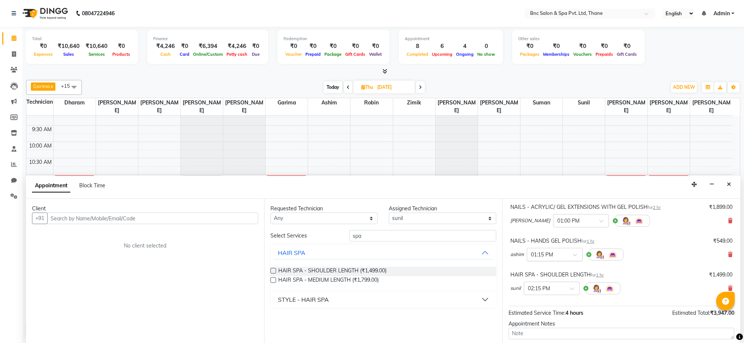
click at [556, 254] on input "text" at bounding box center [547, 254] width 33 height 8
click at [550, 282] on div "01:00 PM" at bounding box center [554, 283] width 55 height 14
click at [547, 292] on input "text" at bounding box center [544, 288] width 33 height 8
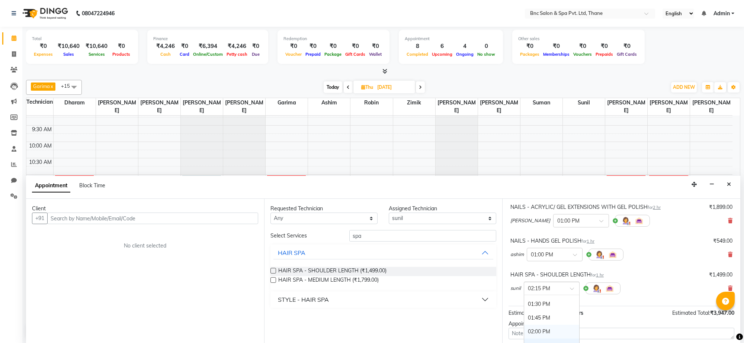
click at [545, 331] on div "02:00 PM" at bounding box center [551, 332] width 55 height 14
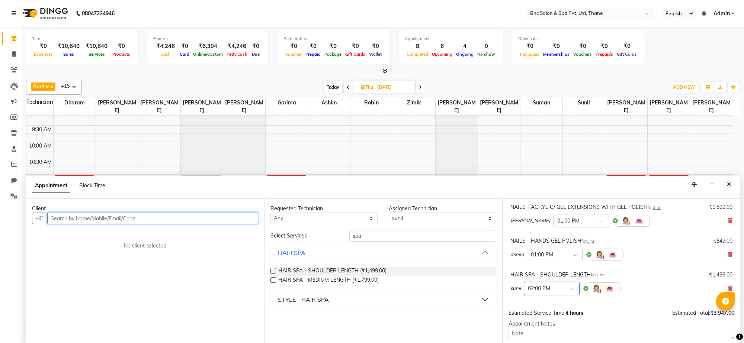
click at [201, 213] on input "text" at bounding box center [152, 219] width 211 height 12
click at [196, 216] on input "text" at bounding box center [152, 219] width 211 height 12
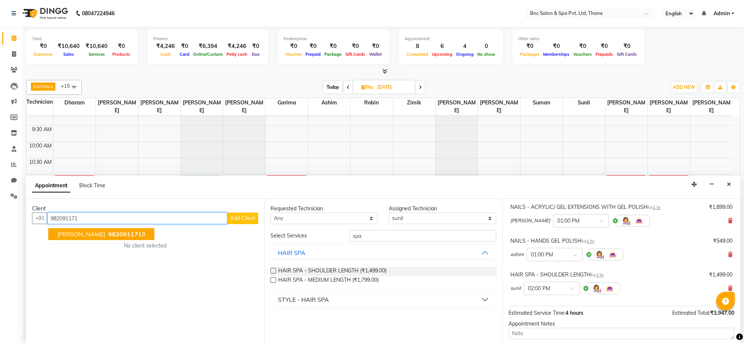
click at [70, 233] on span "[PERSON_NAME]" at bounding box center [81, 234] width 48 height 7
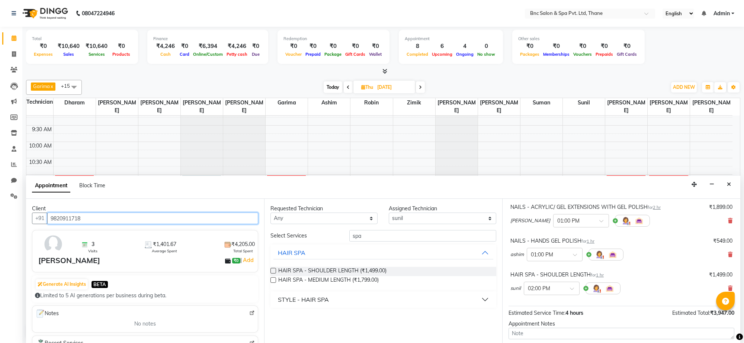
scroll to position [112, 0]
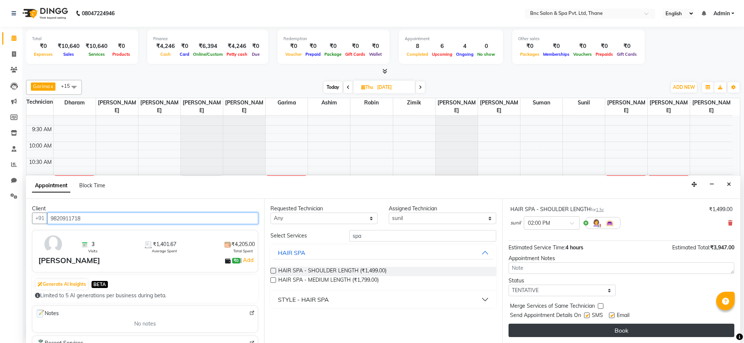
type input "9820911718"
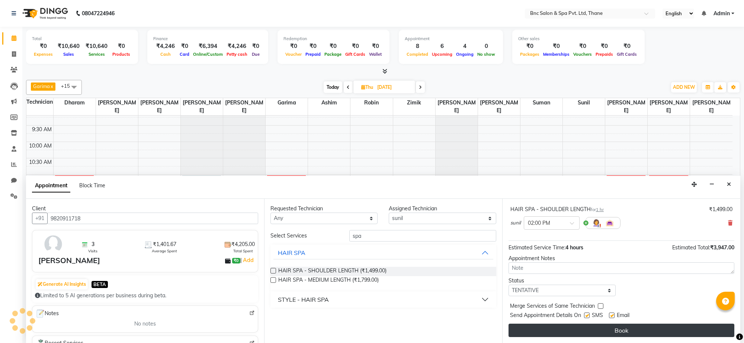
click at [583, 326] on button "Book" at bounding box center [621, 330] width 226 height 13
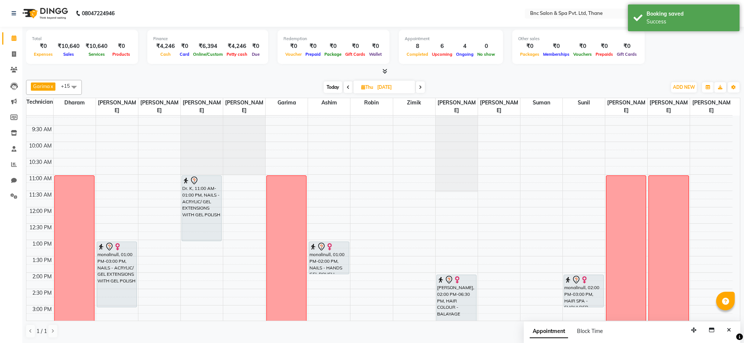
click at [337, 86] on span "Today" at bounding box center [333, 87] width 19 height 12
type input "[DATE]"
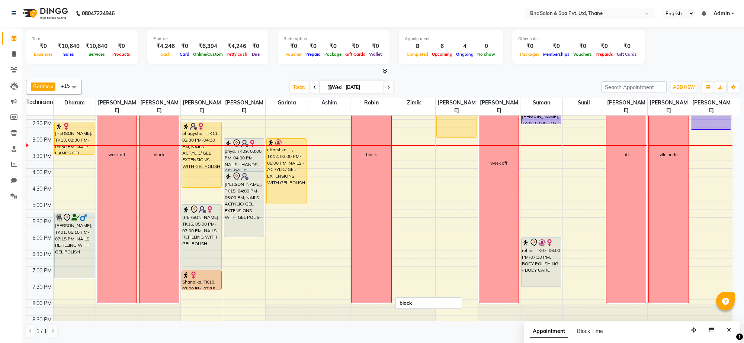
scroll to position [206, 0]
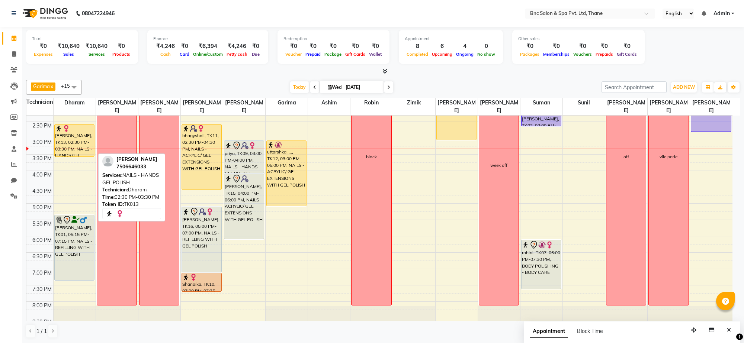
click at [75, 134] on div "[PERSON_NAME], TK13, 02:30 PM-03:30 PM, NAILS - HANDS GEL POLISH" at bounding box center [74, 141] width 39 height 32
select select "1"
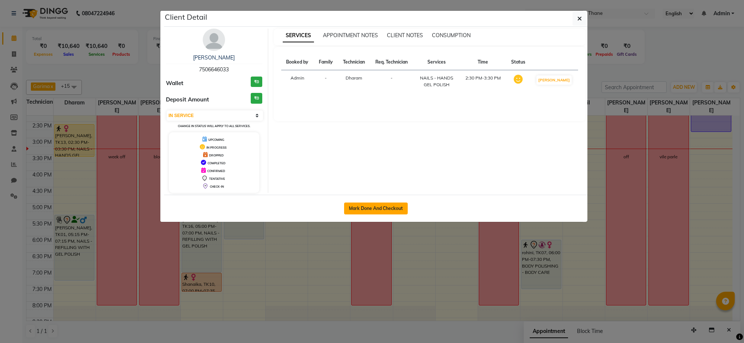
click at [361, 210] on button "Mark Done And Checkout" at bounding box center [376, 209] width 64 height 12
select select "service"
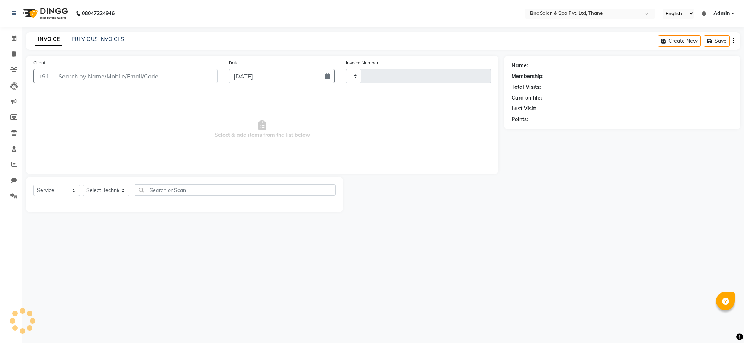
type input "3590"
select select "7892"
type input "7506646033"
select select "71874"
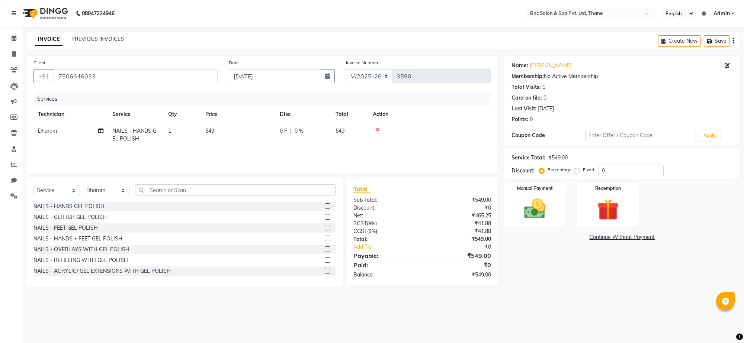
click at [206, 128] on span "549" at bounding box center [209, 131] width 9 height 7
select select "71874"
click at [242, 131] on input "549" at bounding box center [272, 133] width 65 height 12
type input "1549"
click at [540, 205] on img at bounding box center [535, 209] width 36 height 26
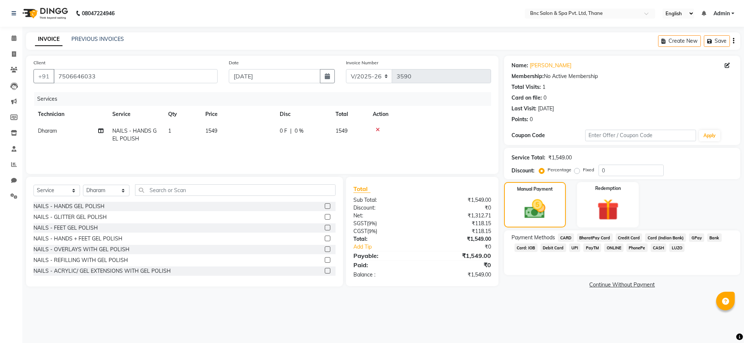
click at [42, 126] on td "Dharam" at bounding box center [70, 135] width 74 height 25
select select "71874"
click at [51, 131] on select "[PERSON_NAME] [PERSON_NAME] [PERSON_NAME] [PERSON_NAME] [PERSON_NAME] [PERSON_N…" at bounding box center [70, 133] width 65 height 12
select select "71924"
click at [693, 239] on span "GPay" at bounding box center [696, 238] width 15 height 9
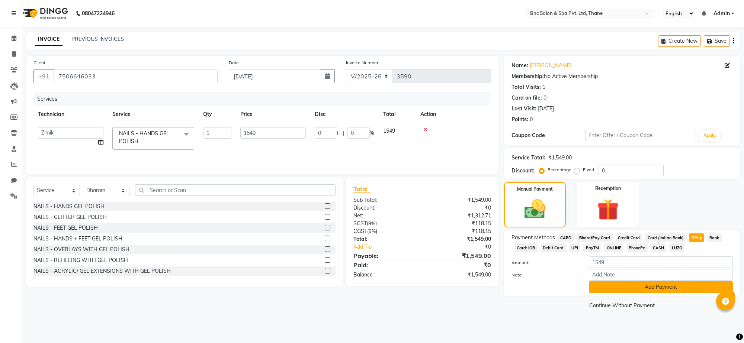
click at [655, 286] on button "Add Payment" at bounding box center [661, 288] width 144 height 12
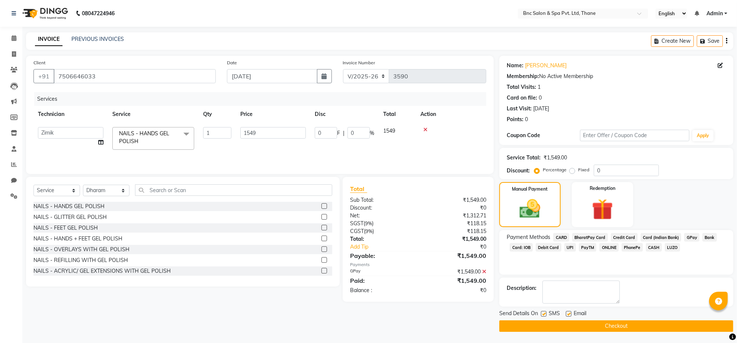
click at [605, 326] on button "Checkout" at bounding box center [616, 327] width 234 height 12
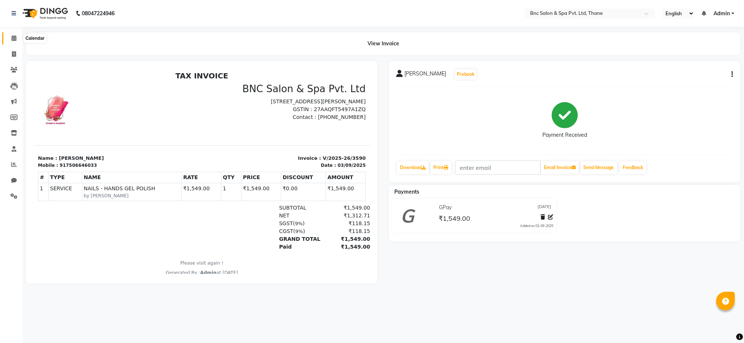
click at [16, 37] on span at bounding box center [13, 38] width 13 height 9
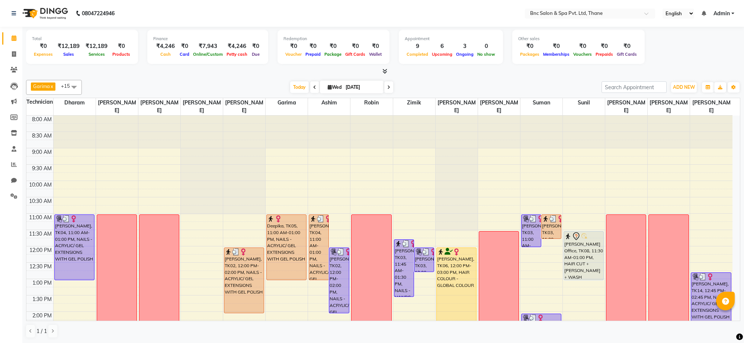
click at [390, 88] on span at bounding box center [388, 87] width 9 height 12
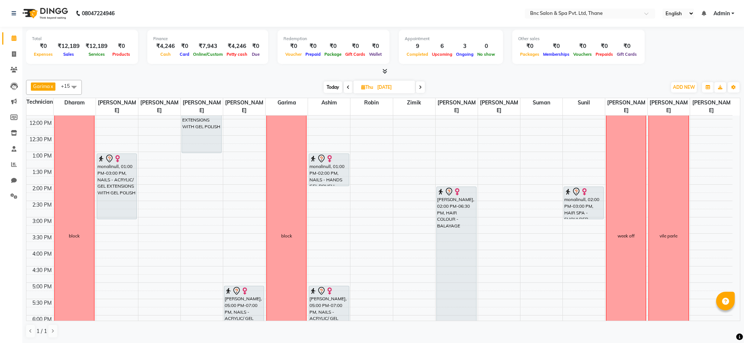
scroll to position [98, 0]
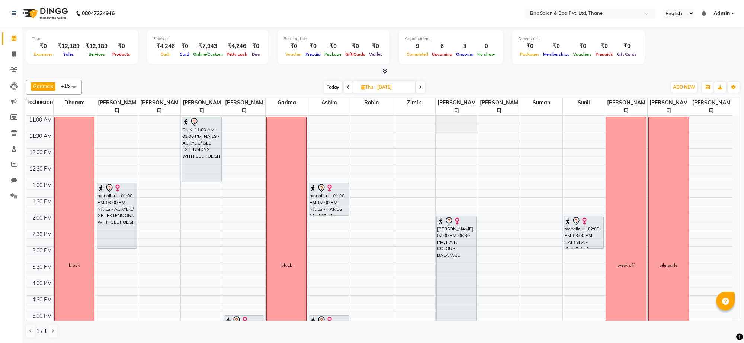
click at [331, 87] on span "Today" at bounding box center [333, 87] width 19 height 12
type input "[DATE]"
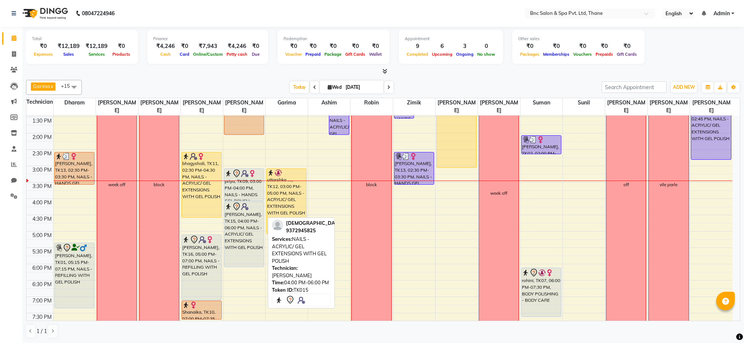
scroll to position [181, 0]
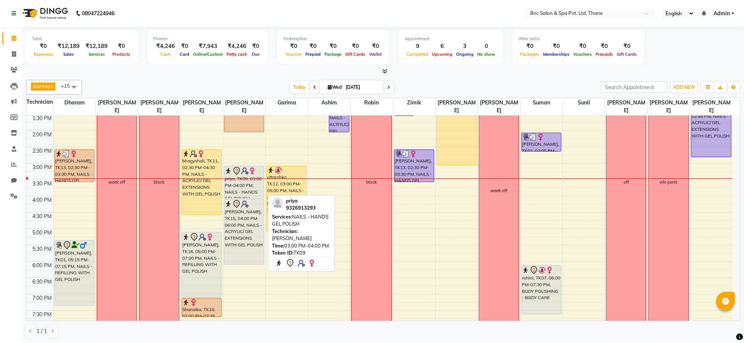
click at [248, 190] on div "priya, TK09, 03:00 PM-04:00 PM, NAILS - HANDS GEL POLISH" at bounding box center [243, 182] width 39 height 32
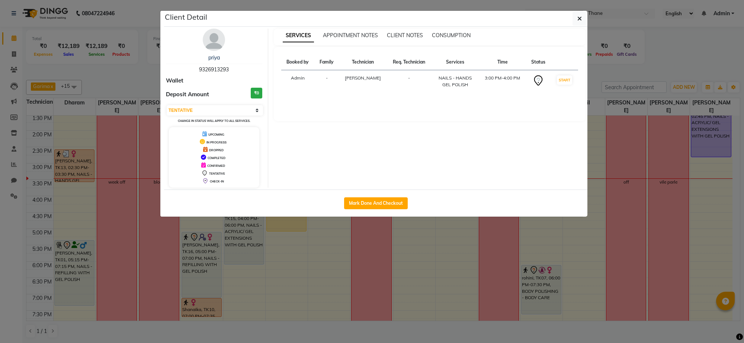
click at [462, 51] on div "Booked by Family Technician Req. Technician Services Time Status Admin - [PERSO…" at bounding box center [430, 84] width 312 height 74
click at [561, 84] on button "START" at bounding box center [564, 79] width 15 height 9
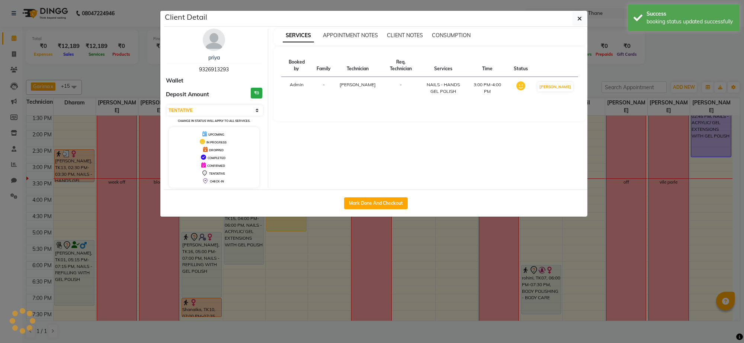
select select "1"
click at [576, 21] on button "button" at bounding box center [579, 19] width 14 height 14
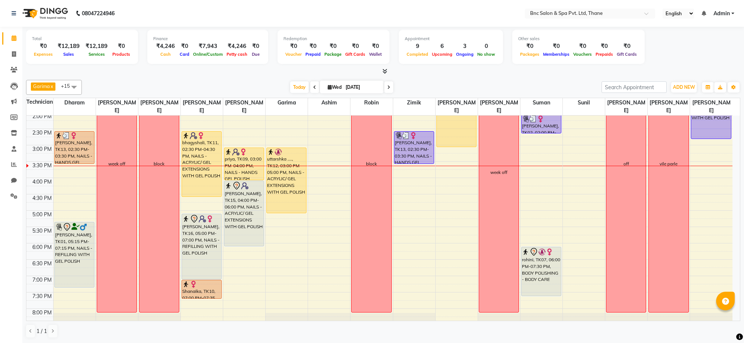
scroll to position [197, 0]
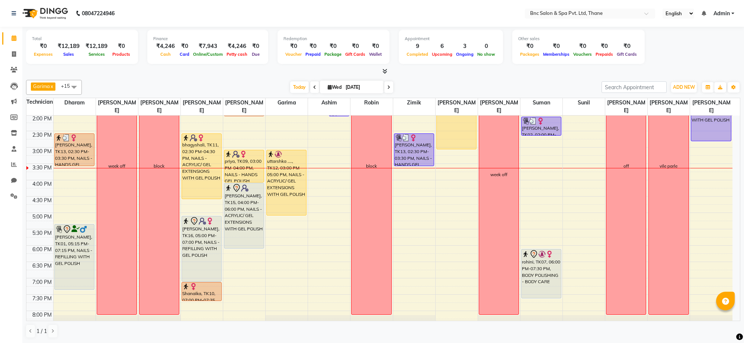
click at [571, 215] on div "8:00 AM 8:30 AM 9:00 AM 9:30 AM 10:00 AM 10:30 AM 11:00 AM 11:30 AM 12:00 PM 12…" at bounding box center [379, 131] width 706 height 425
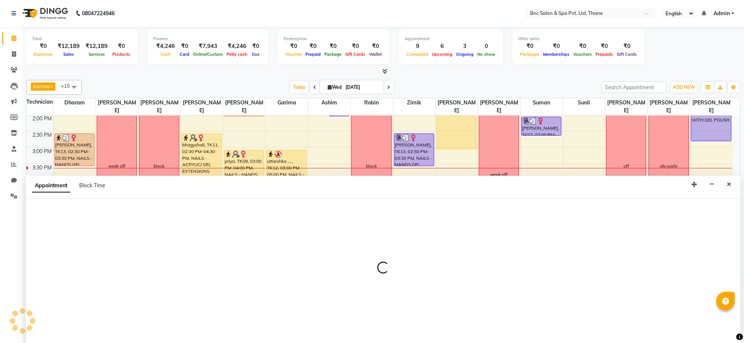
select select "78020"
select select "tentative"
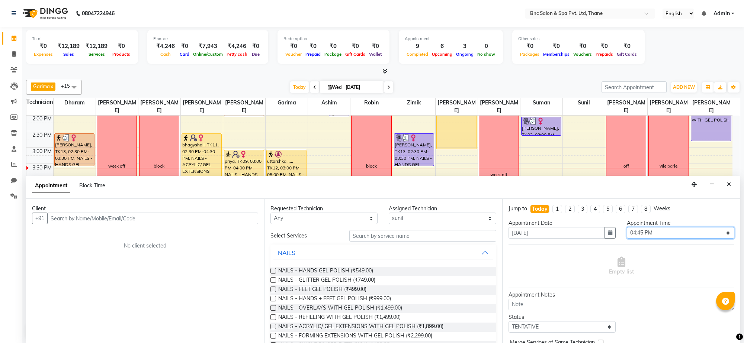
click at [642, 233] on select "Select 09:00 AM 09:15 AM 09:30 AM 09:45 AM 10:00 AM 10:15 AM 10:30 AM 10:45 AM …" at bounding box center [680, 233] width 107 height 12
select select "1020"
click at [627, 228] on select "Select 09:00 AM 09:15 AM 09:30 AM 09:45 AM 10:00 AM 10:15 AM 10:30 AM 10:45 AM …" at bounding box center [680, 233] width 107 height 12
click at [378, 240] on input "text" at bounding box center [422, 236] width 147 height 12
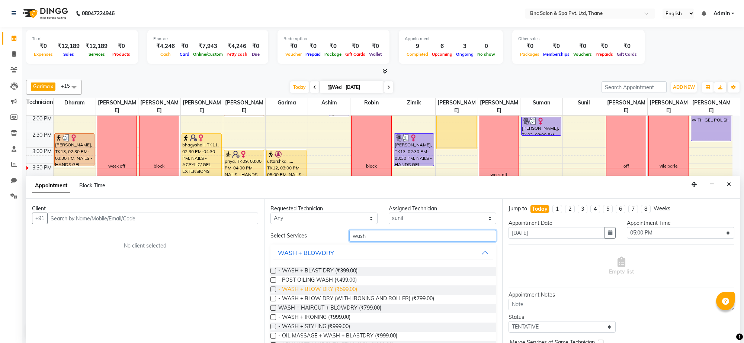
type input "wash"
click at [310, 289] on span "- WASH + BLOW DRY (₹599.00)" at bounding box center [317, 290] width 79 height 9
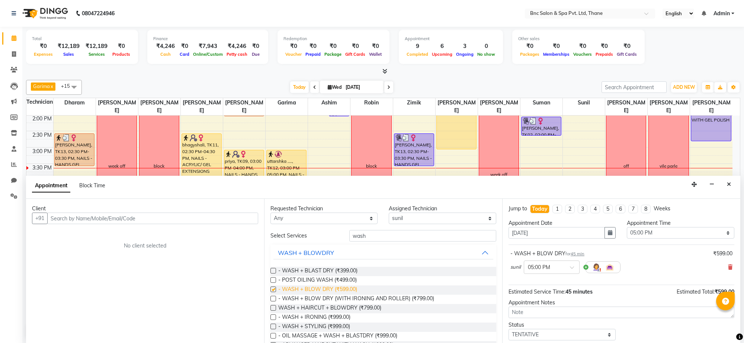
checkbox input "false"
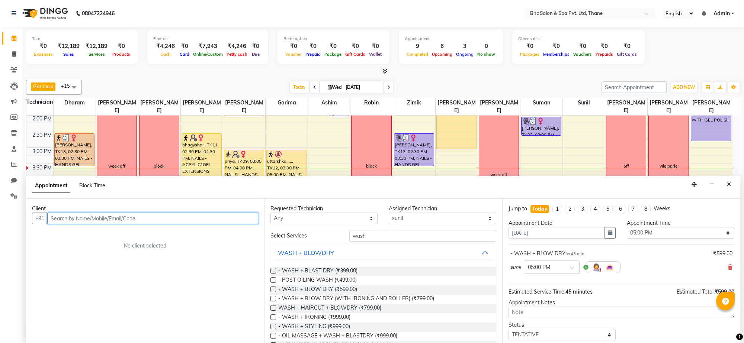
click at [200, 217] on input "text" at bounding box center [152, 219] width 211 height 12
click at [188, 216] on input "text" at bounding box center [152, 219] width 211 height 12
click at [110, 230] on button "[PERSON_NAME] 70453829 29" at bounding box center [85, 234] width 74 height 12
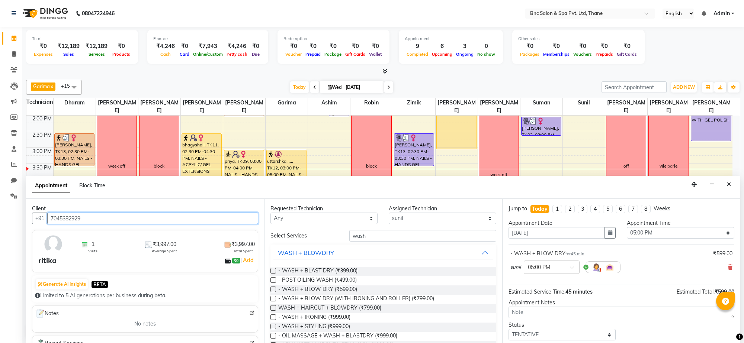
scroll to position [45, 0]
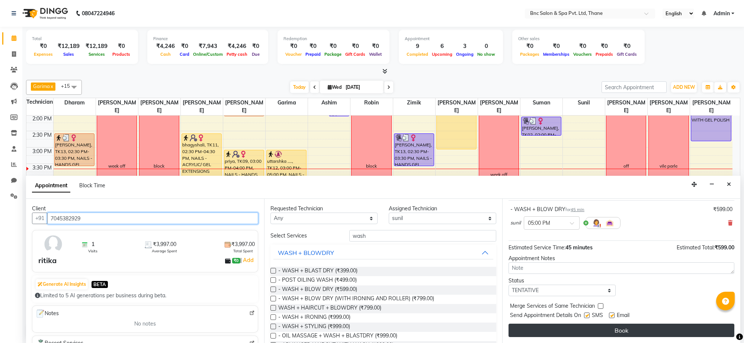
type input "7045382929"
click at [562, 329] on button "Book" at bounding box center [621, 330] width 226 height 13
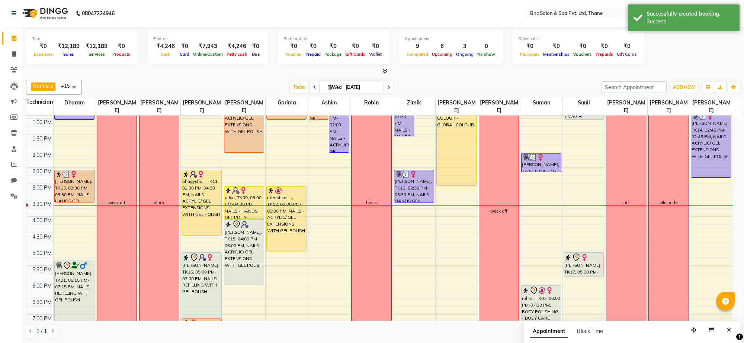
scroll to position [160, 0]
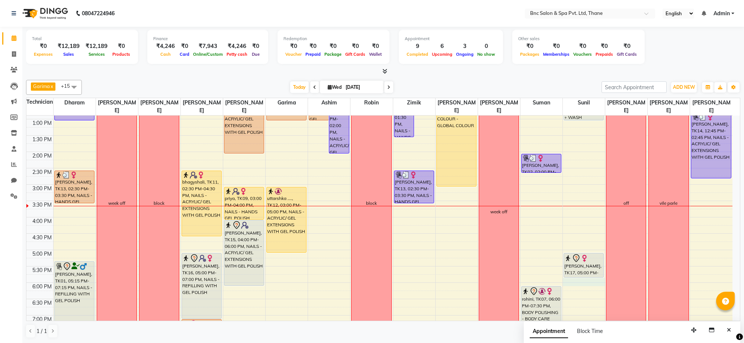
click at [594, 281] on div "8:00 AM 8:30 AM 9:00 AM 9:30 AM 10:00 AM 10:30 AM 11:00 AM 11:30 AM 12:00 PM 12…" at bounding box center [379, 168] width 706 height 425
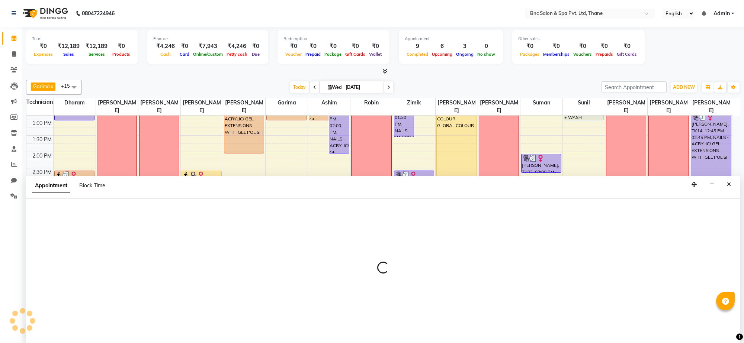
select select "78020"
select select "tentative"
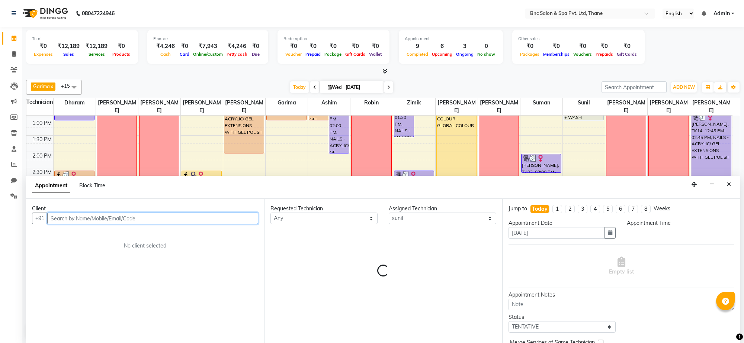
select select "1065"
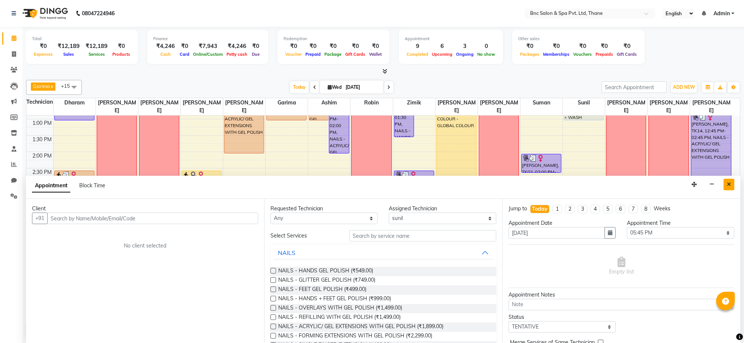
click at [733, 183] on button "Close" at bounding box center [728, 185] width 11 height 12
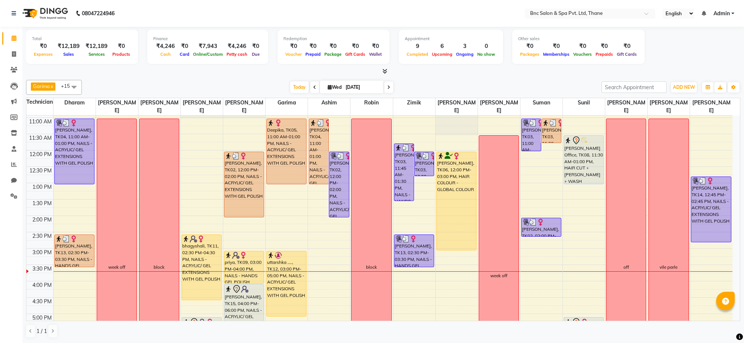
scroll to position [225, 0]
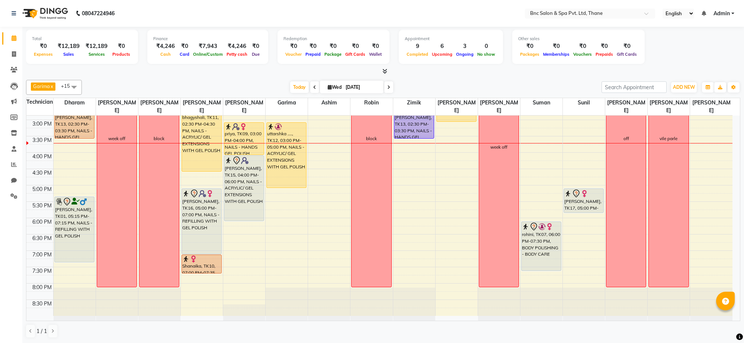
click at [290, 199] on div "8:00 AM 8:30 AM 9:00 AM 9:30 AM 10:00 AM 10:30 AM 11:00 AM 11:30 AM 12:00 PM 12…" at bounding box center [379, 103] width 706 height 425
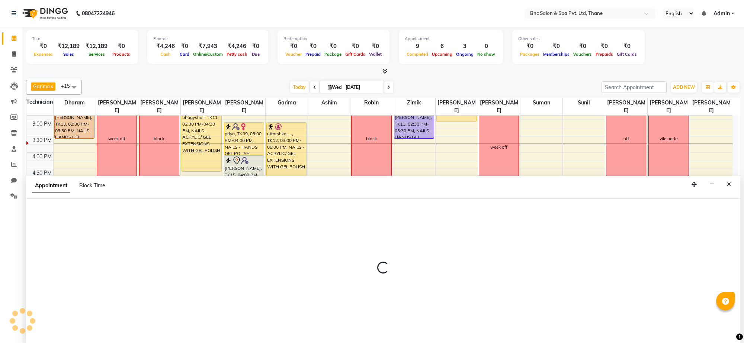
select select "71927"
select select "tentative"
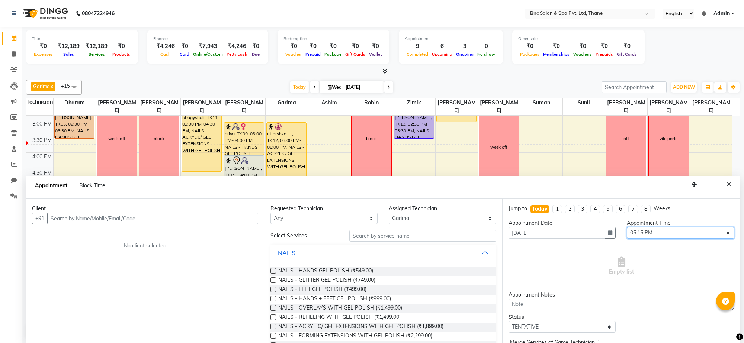
click at [682, 229] on select "Select 09:00 AM 09:15 AM 09:30 AM 09:45 AM 10:00 AM 10:15 AM 10:30 AM 10:45 AM …" at bounding box center [680, 233] width 107 height 12
select select "1020"
click at [627, 228] on select "Select 09:00 AM 09:15 AM 09:30 AM 09:45 AM 10:00 AM 10:15 AM 10:30 AM 10:45 AM …" at bounding box center [680, 233] width 107 height 12
click at [293, 327] on span "NAILS - ACRYLIC/ GEL EXTENSIONS WITH GEL POLISH (₹1,899.00)" at bounding box center [360, 327] width 165 height 9
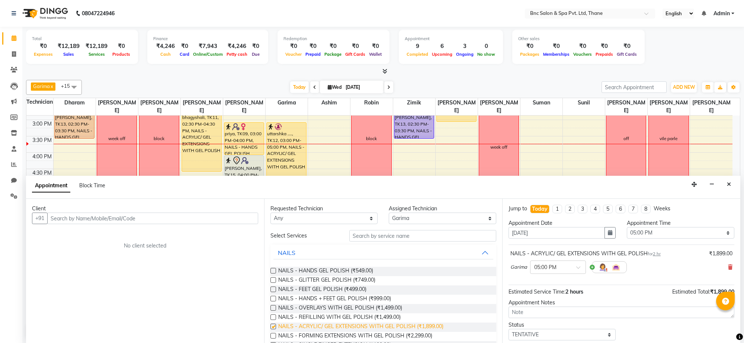
checkbox input "false"
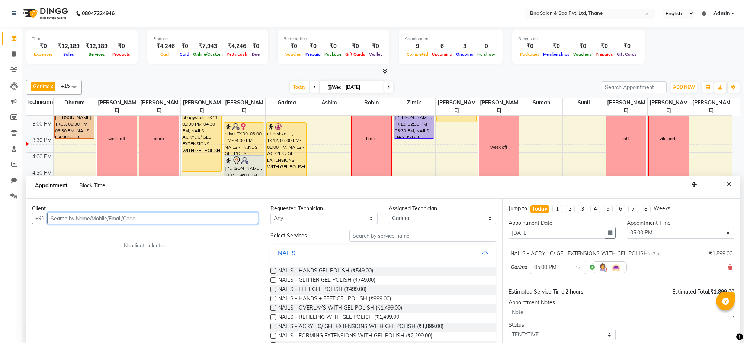
click at [177, 220] on input "text" at bounding box center [152, 219] width 211 height 12
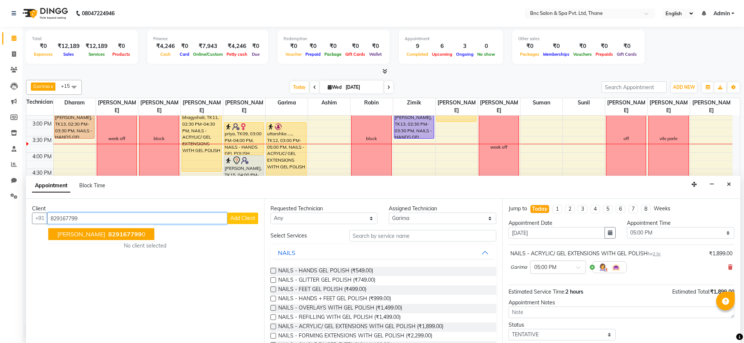
click at [112, 231] on span "829167799" at bounding box center [124, 234] width 33 height 7
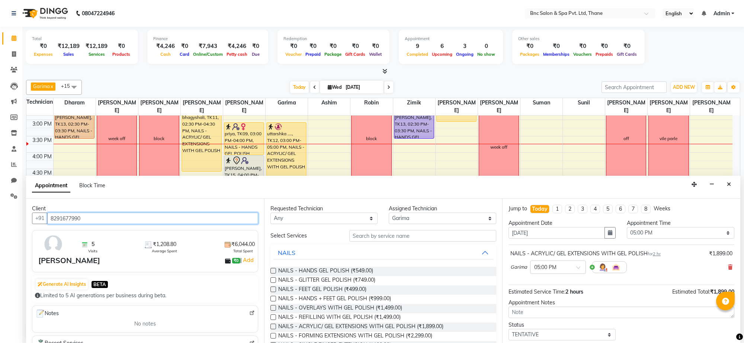
scroll to position [45, 0]
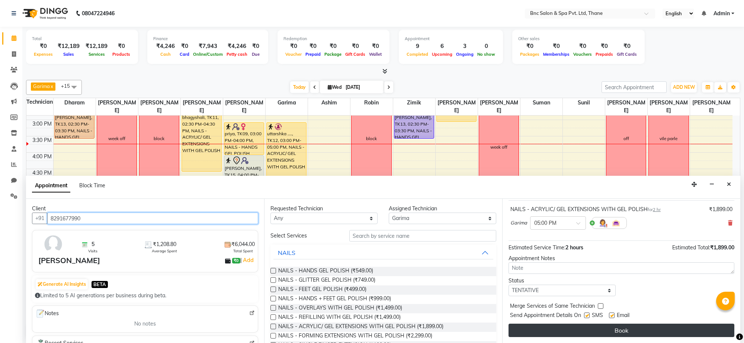
type input "8291677990"
click at [555, 331] on button "Book" at bounding box center [621, 330] width 226 height 13
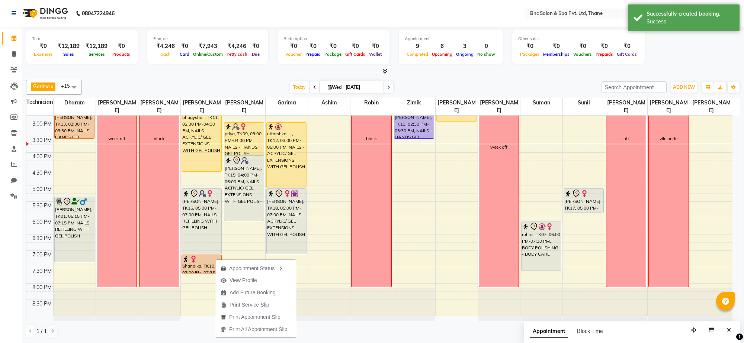
click at [162, 77] on div "[PERSON_NAME] x [PERSON_NAME] [PERSON_NAME] x [PERSON_NAME] x Zimik x [PERSON_N…" at bounding box center [383, 209] width 714 height 264
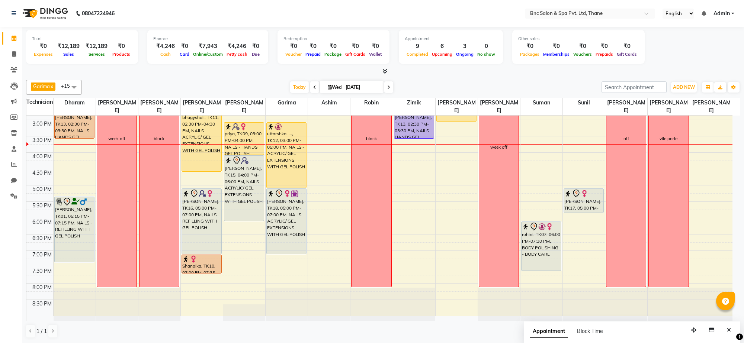
click at [363, 89] on input "[DATE]" at bounding box center [361, 87] width 37 height 11
select select "9"
select select "2025"
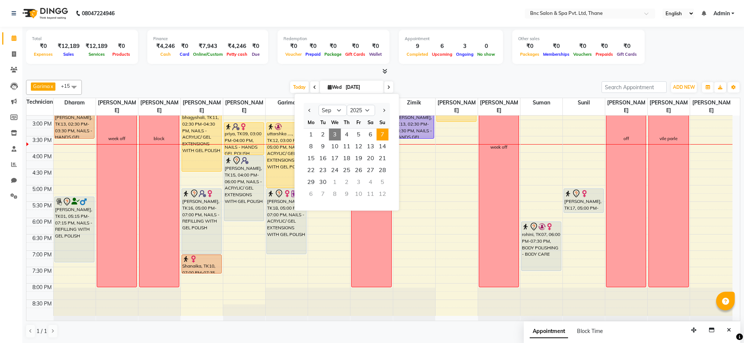
click at [378, 138] on span "7" at bounding box center [382, 135] width 12 height 12
type input "[DATE]"
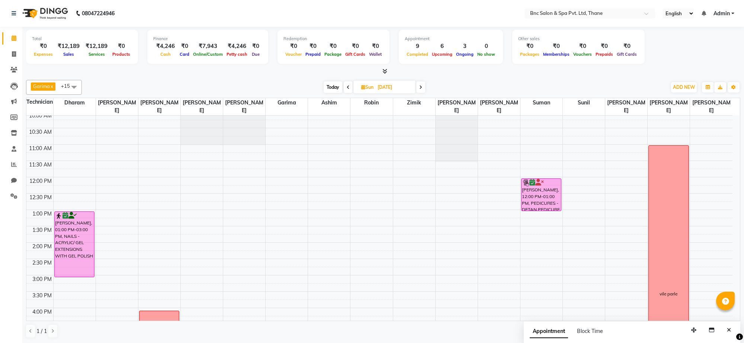
scroll to position [67, 0]
click at [110, 153] on div "8:00 AM 8:30 AM 9:00 AM 9:30 AM 10:00 AM 10:30 AM 11:00 AM 11:30 AM 12:00 PM 12…" at bounding box center [379, 261] width 706 height 425
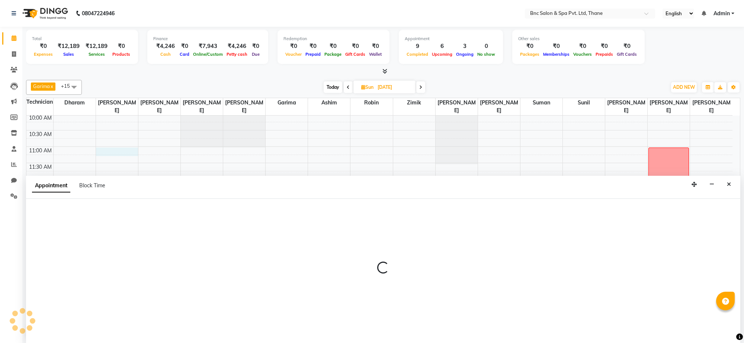
select select "71923"
select select "660"
select select "tentative"
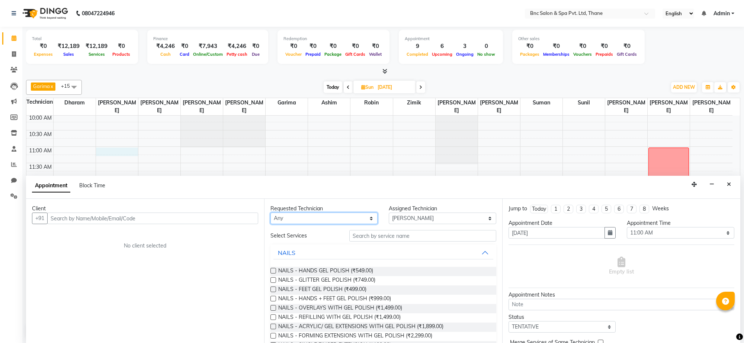
click at [293, 218] on select "Any [PERSON_NAME] [PERSON_NAME] [PERSON_NAME] [PERSON_NAME] [PERSON_NAME] [PERS…" at bounding box center [323, 219] width 107 height 12
select select "71923"
click at [270, 213] on select "Any [PERSON_NAME] [PERSON_NAME] [PERSON_NAME] [PERSON_NAME] [PERSON_NAME] [PERS…" at bounding box center [323, 219] width 107 height 12
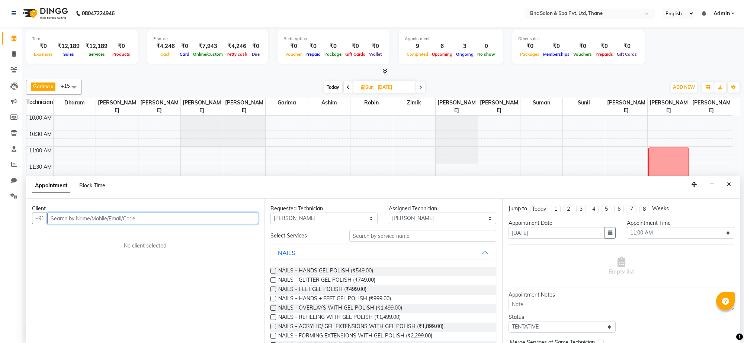
click at [230, 222] on input "text" at bounding box center [152, 219] width 211 height 12
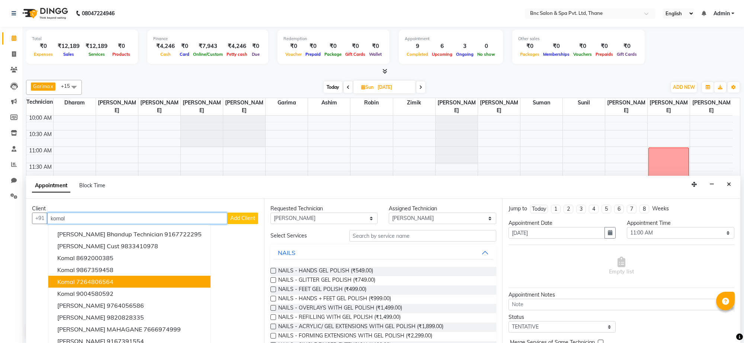
scroll to position [7, 0]
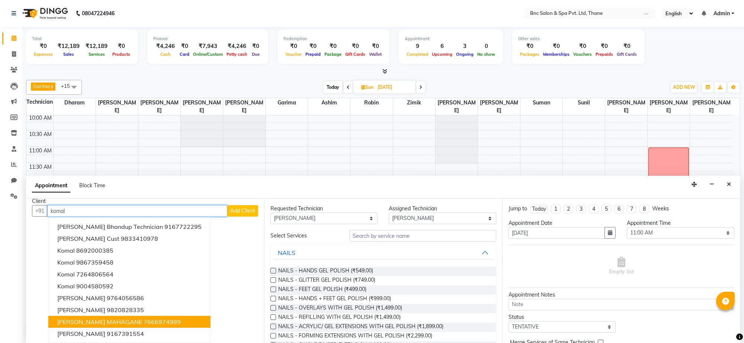
click at [144, 322] on ngb-highlight "7666974999" at bounding box center [162, 321] width 37 height 7
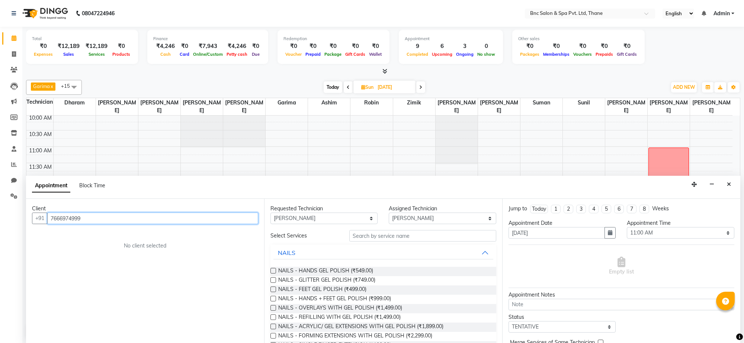
scroll to position [0, 0]
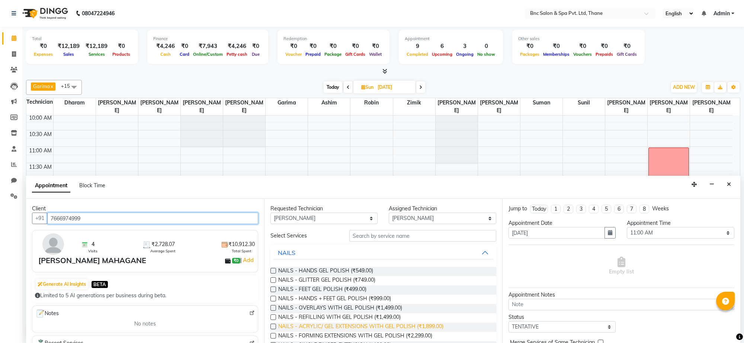
type input "7666974999"
click at [360, 327] on span "NAILS - ACRYLIC/ GEL EXTENSIONS WITH GEL POLISH (₹1,899.00)" at bounding box center [360, 327] width 165 height 9
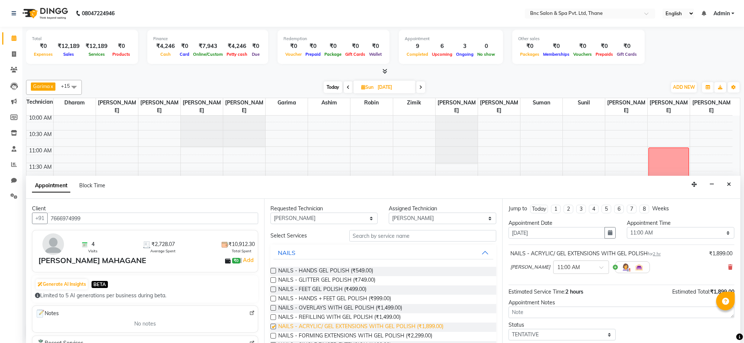
checkbox input "false"
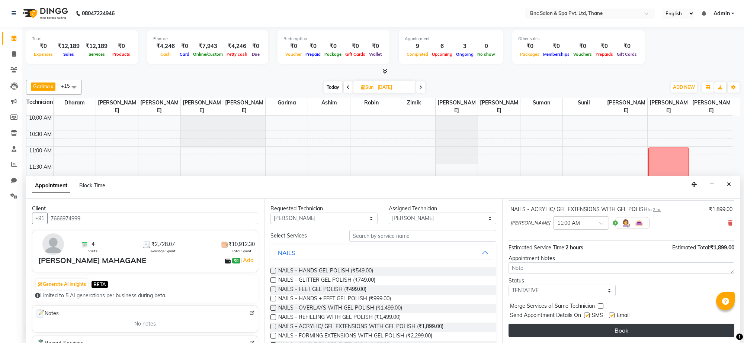
click at [553, 326] on button "Book" at bounding box center [621, 330] width 226 height 13
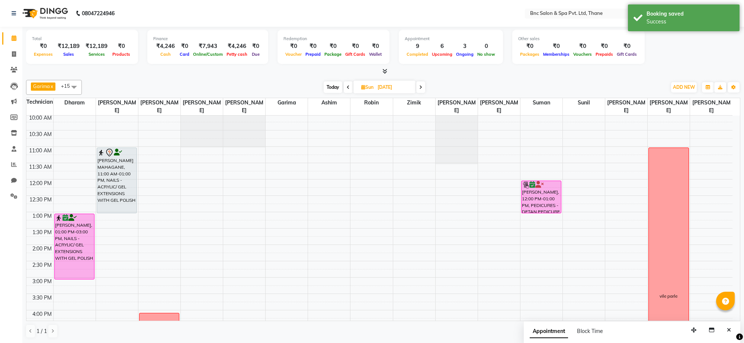
click at [347, 86] on icon at bounding box center [348, 87] width 3 height 4
type input "[DATE]"
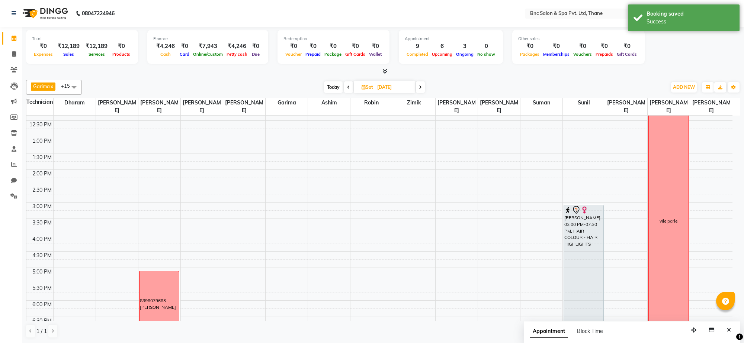
scroll to position [129, 0]
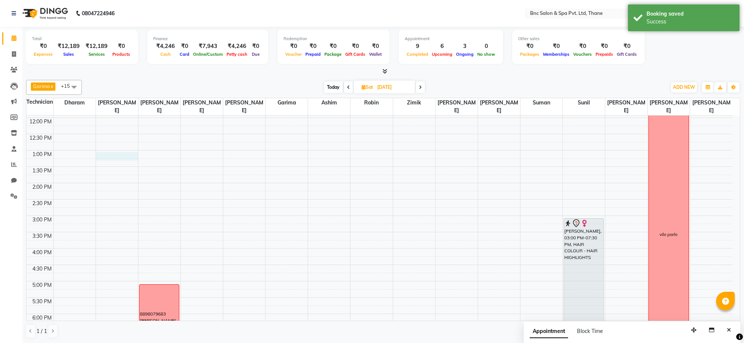
click at [110, 157] on div "8:00 AM 8:30 AM 9:00 AM 9:30 AM 10:00 AM 10:30 AM 11:00 AM 11:30 AM 12:00 PM 12…" at bounding box center [379, 199] width 706 height 425
select select "71923"
select select "tentative"
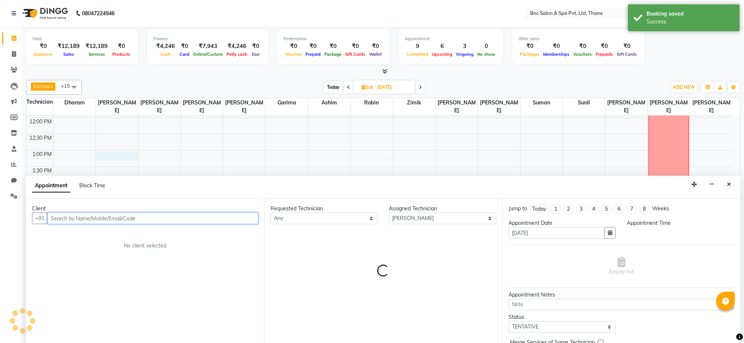
select select "780"
click at [93, 186] on span "Block Time" at bounding box center [92, 185] width 26 height 7
select select "71923"
select select "780"
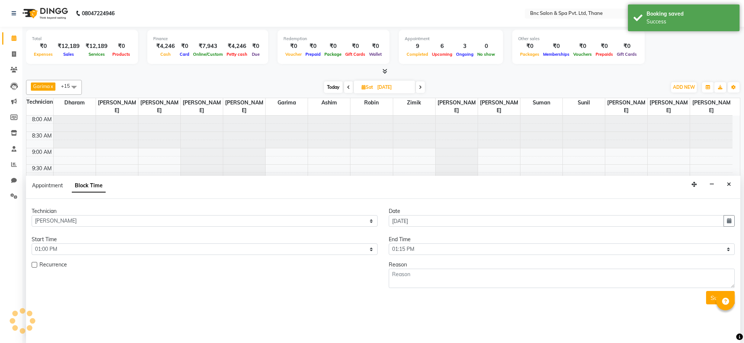
scroll to position [225, 0]
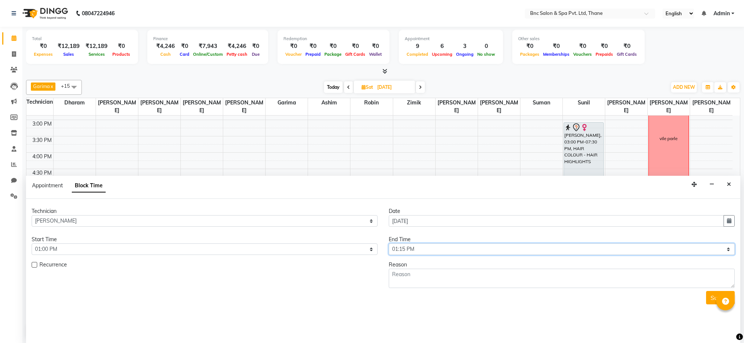
click at [413, 249] on select "Select 09:00 AM 09:15 AM 09:30 AM 09:45 AM 10:00 AM 10:15 AM 10:30 AM 10:45 AM …" at bounding box center [562, 250] width 346 height 12
select select "1200"
click at [389, 244] on select "Select 09:00 AM 09:15 AM 09:30 AM 09:45 AM 10:00 AM 10:15 AM 10:30 AM 10:45 AM …" at bounding box center [562, 250] width 346 height 12
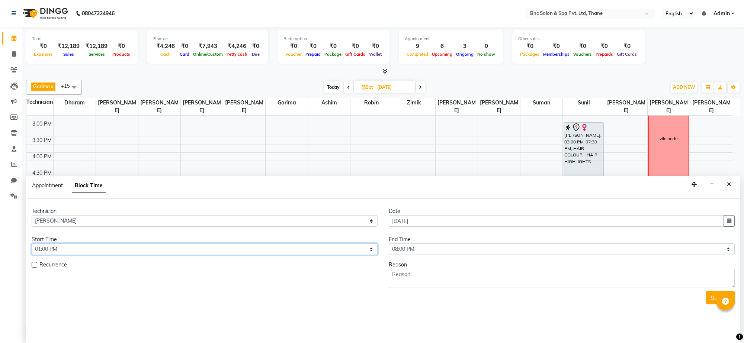
click at [335, 247] on select "Select 09:00 AM 09:15 AM 09:30 AM 09:45 AM 10:00 AM 10:15 AM 10:30 AM 10:45 AM …" at bounding box center [205, 250] width 346 height 12
select select "660"
click at [32, 244] on select "Select 09:00 AM 09:15 AM 09:30 AM 09:45 AM 10:00 AM 10:15 AM 10:30 AM 10:45 AM …" at bounding box center [205, 250] width 346 height 12
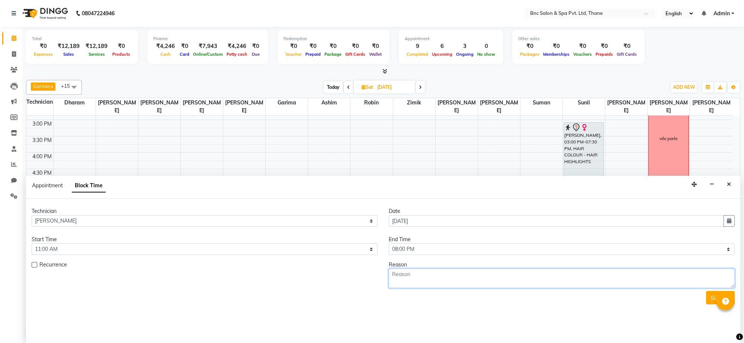
click at [397, 282] on textarea at bounding box center [562, 278] width 346 height 19
type textarea "block"
click at [713, 298] on button "Submit" at bounding box center [720, 297] width 29 height 13
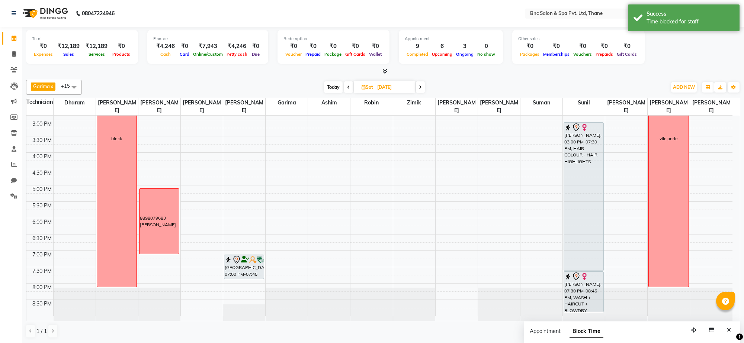
click at [333, 90] on span "Today" at bounding box center [333, 87] width 19 height 12
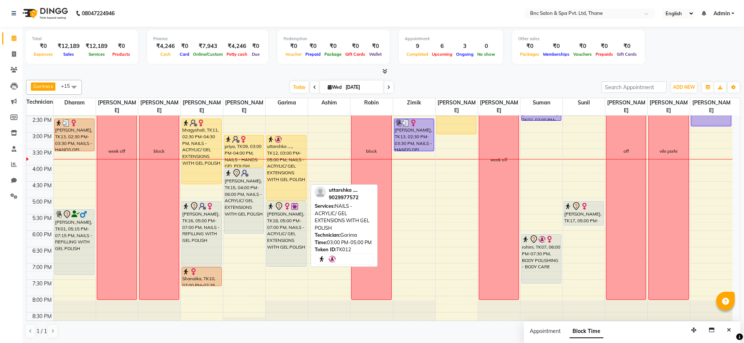
scroll to position [206, 0]
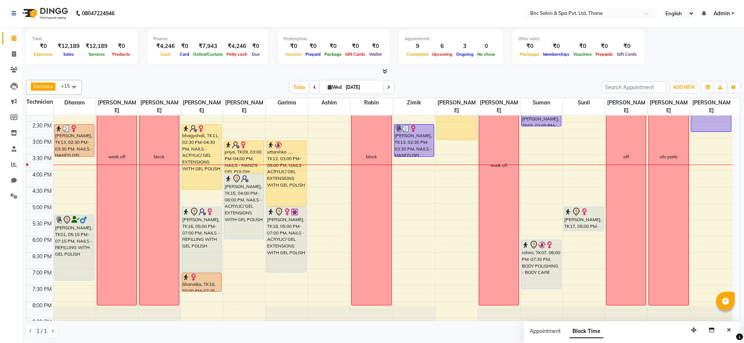
click at [362, 77] on div "[PERSON_NAME] x [PERSON_NAME] [PERSON_NAME] x [PERSON_NAME] x Zimik x [PERSON_N…" at bounding box center [383, 209] width 714 height 264
click at [387, 86] on icon at bounding box center [388, 87] width 3 height 4
type input "[DATE]"
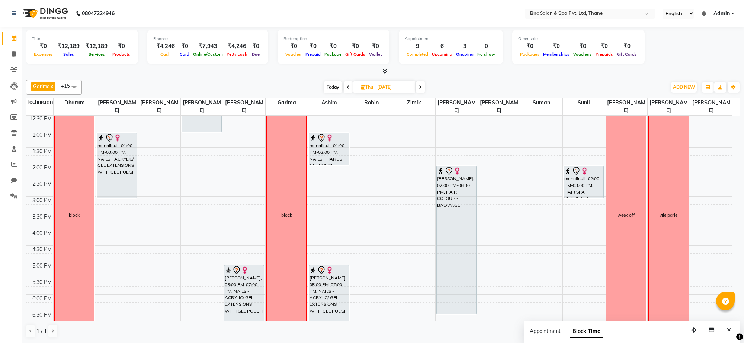
scroll to position [148, 0]
click at [580, 204] on div "8:00 AM 8:30 AM 9:00 AM 9:30 AM 10:00 AM 10:30 AM 11:00 AM 11:30 AM 12:00 PM 12…" at bounding box center [379, 180] width 706 height 425
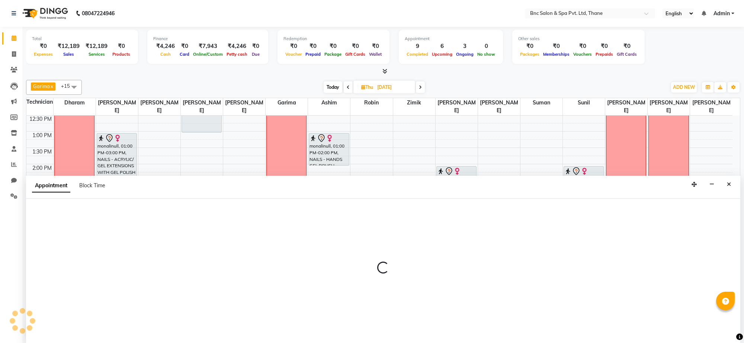
select select "78020"
select select "900"
select select "tentative"
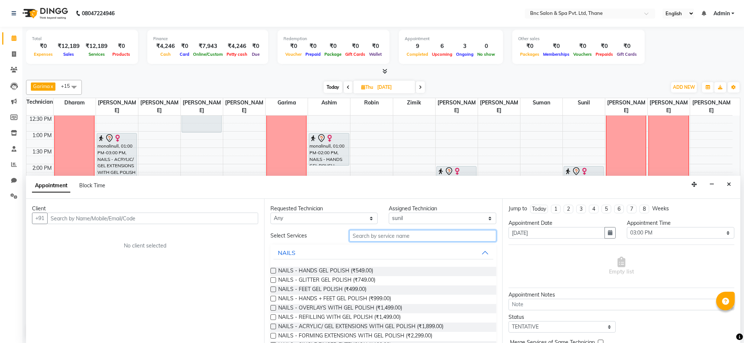
click at [360, 237] on input "text" at bounding box center [422, 236] width 147 height 12
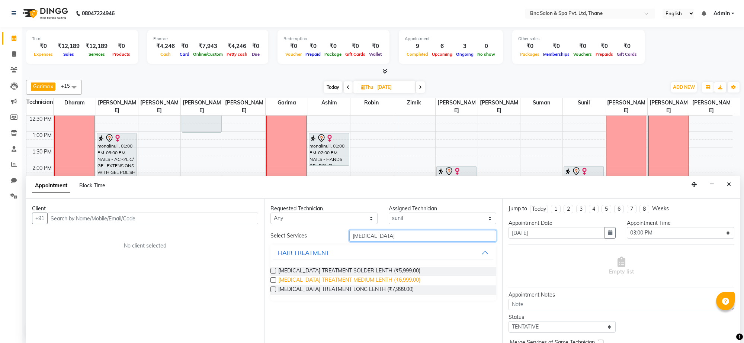
type input "[MEDICAL_DATA]"
click at [356, 278] on span "[MEDICAL_DATA] TREATMENT MEDIUM LENTH (₹6,999.00)" at bounding box center [349, 280] width 142 height 9
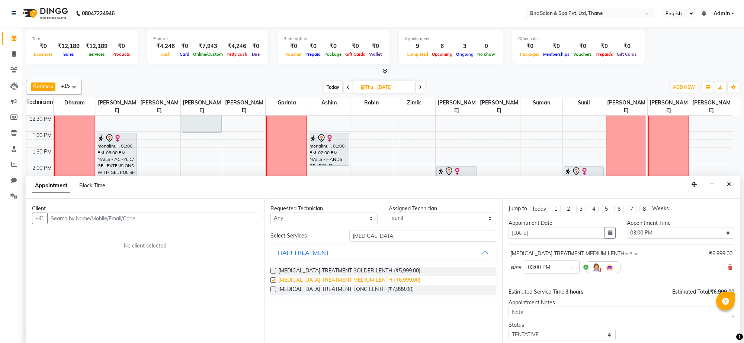
checkbox input "false"
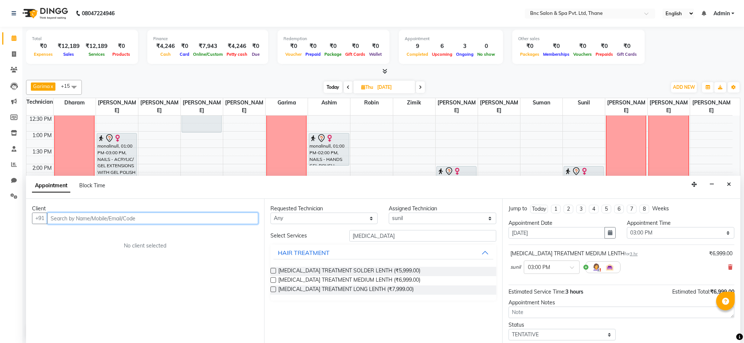
click at [189, 215] on input "text" at bounding box center [152, 219] width 211 height 12
type input "9920800741"
click at [244, 219] on span "Add Client" at bounding box center [242, 218] width 25 height 7
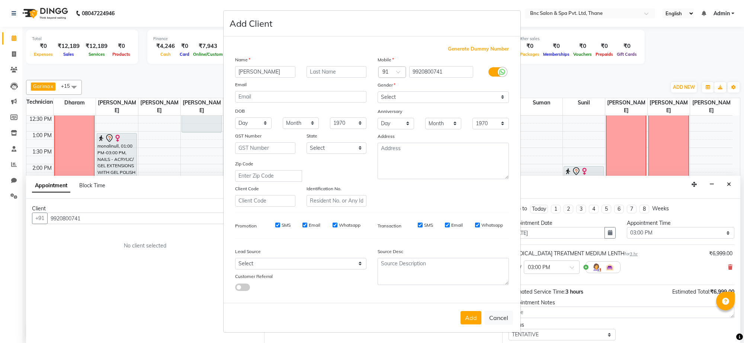
type input "[PERSON_NAME]"
click at [472, 98] on select "Select [DEMOGRAPHIC_DATA] [DEMOGRAPHIC_DATA] Other Prefer Not To Say" at bounding box center [442, 97] width 131 height 12
select select "[DEMOGRAPHIC_DATA]"
click at [377, 92] on select "Select [DEMOGRAPHIC_DATA] [DEMOGRAPHIC_DATA] Other Prefer Not To Say" at bounding box center [442, 97] width 131 height 12
click at [468, 316] on button "Add" at bounding box center [470, 317] width 21 height 13
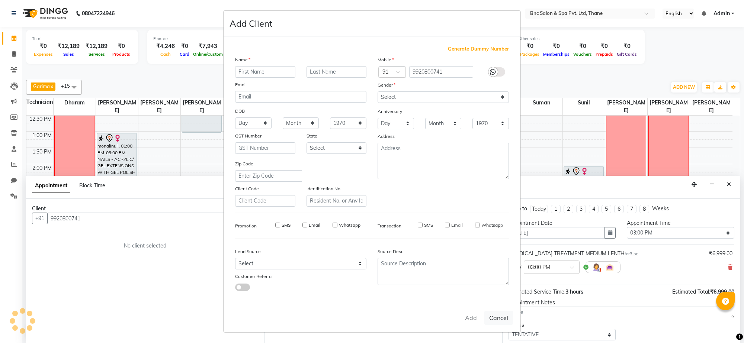
select select
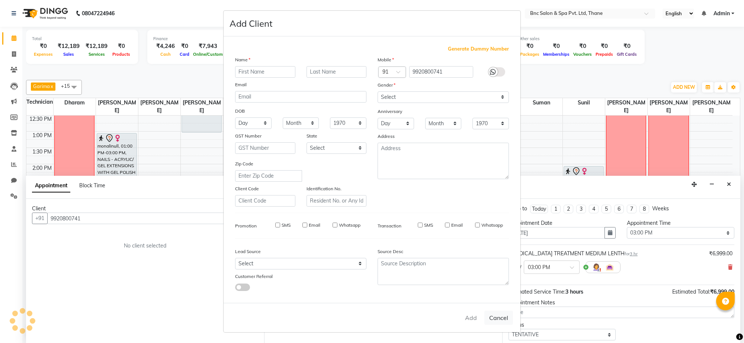
select select
checkbox input "false"
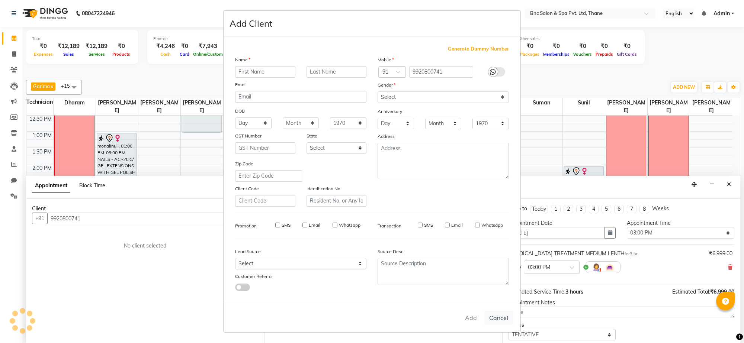
checkbox input "false"
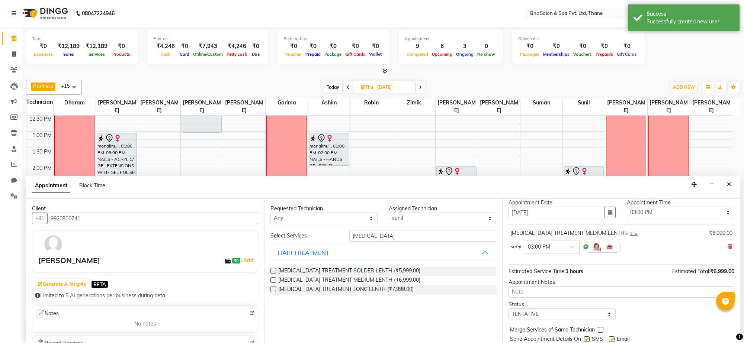
scroll to position [45, 0]
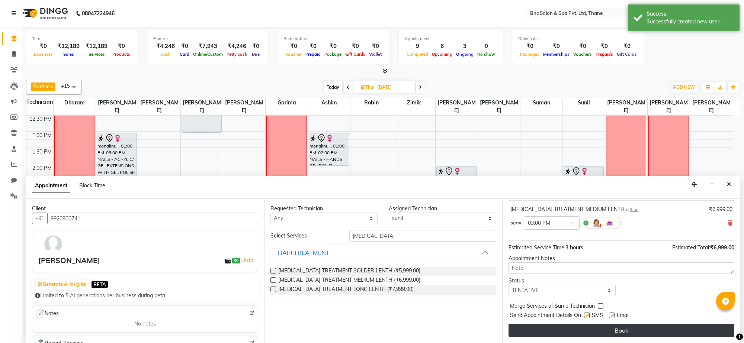
click at [604, 330] on button "Book" at bounding box center [621, 330] width 226 height 13
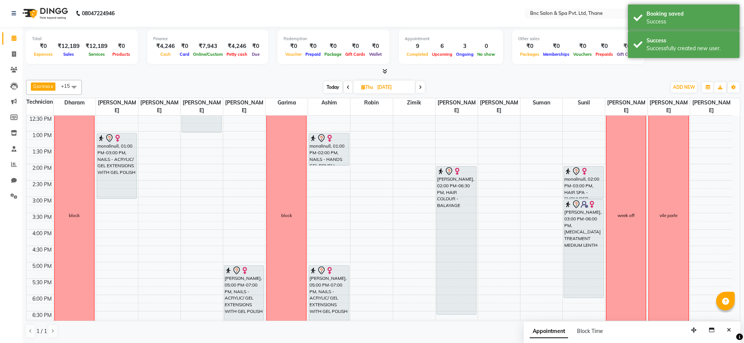
click at [335, 87] on span "Today" at bounding box center [333, 87] width 19 height 12
type input "[DATE]"
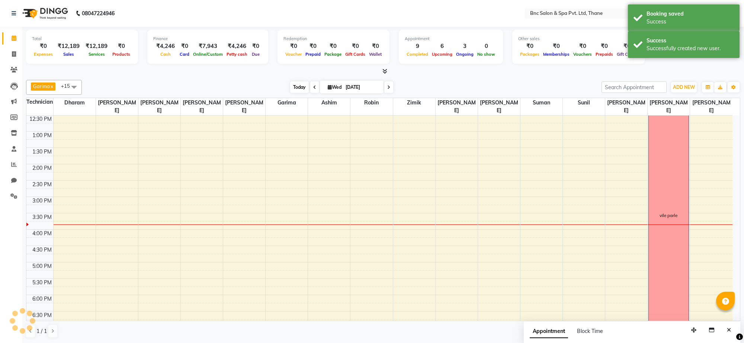
scroll to position [225, 0]
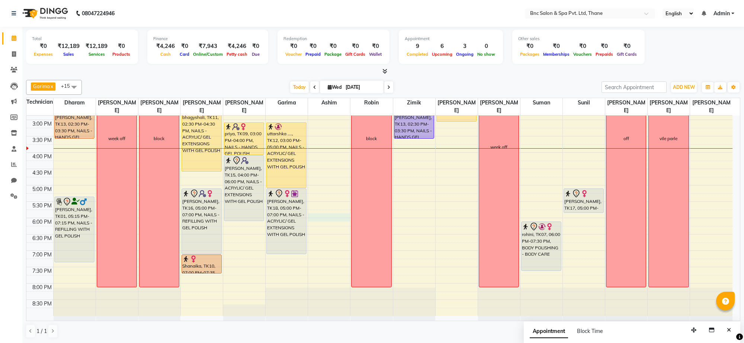
click at [321, 215] on div "8:00 AM 8:30 AM 9:00 AM 9:30 AM 10:00 AM 10:30 AM 11:00 AM 11:30 AM 12:00 PM 12…" at bounding box center [379, 103] width 706 height 425
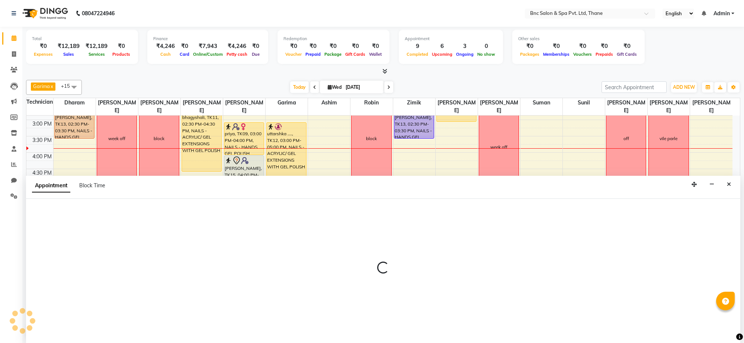
select select "71926"
select select "tentative"
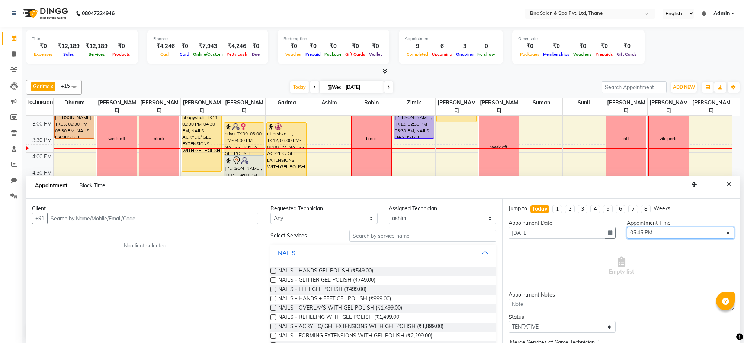
click at [683, 235] on select "Select 09:00 AM 09:15 AM 09:30 AM 09:45 AM 10:00 AM 10:15 AM 10:30 AM 10:45 AM …" at bounding box center [680, 233] width 107 height 12
select select "1050"
click at [627, 228] on select "Select 09:00 AM 09:15 AM 09:30 AM 09:45 AM 10:00 AM 10:15 AM 10:30 AM 10:45 AM …" at bounding box center [680, 233] width 107 height 12
click at [329, 328] on span "NAILS - ACRYLIC/ GEL EXTENSIONS WITH GEL POLISH (₹1,899.00)" at bounding box center [360, 327] width 165 height 9
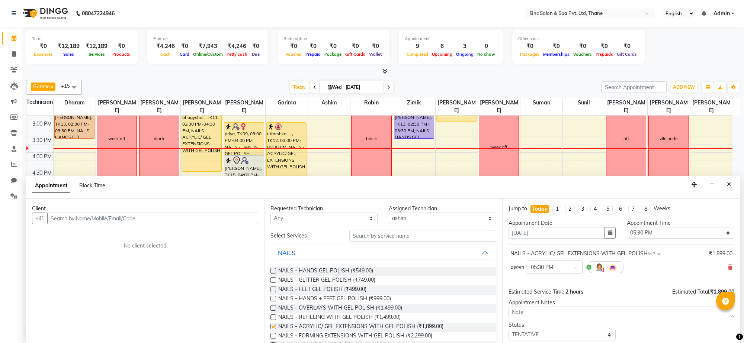
checkbox input "false"
click at [189, 221] on input "text" at bounding box center [152, 219] width 211 height 12
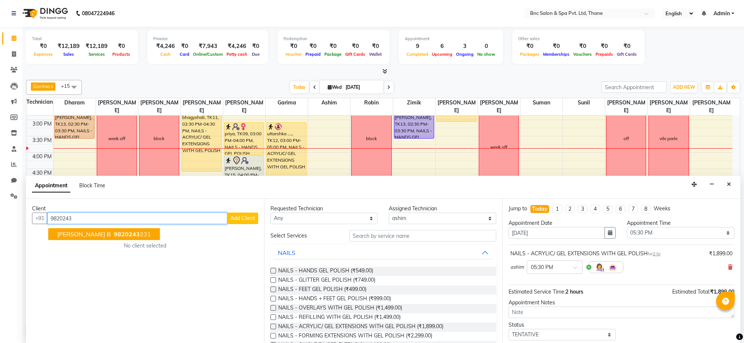
click at [114, 233] on span "9820243" at bounding box center [127, 234] width 26 height 7
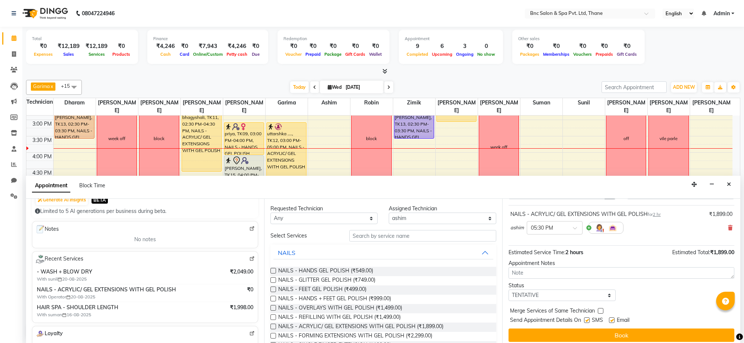
scroll to position [45, 0]
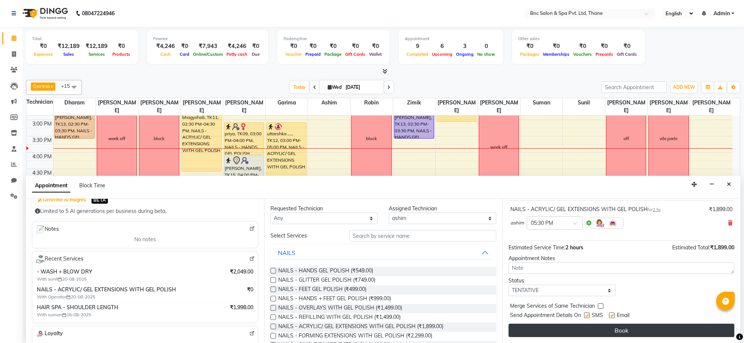
type input "9820243231"
click at [594, 332] on button "Book" at bounding box center [621, 330] width 226 height 13
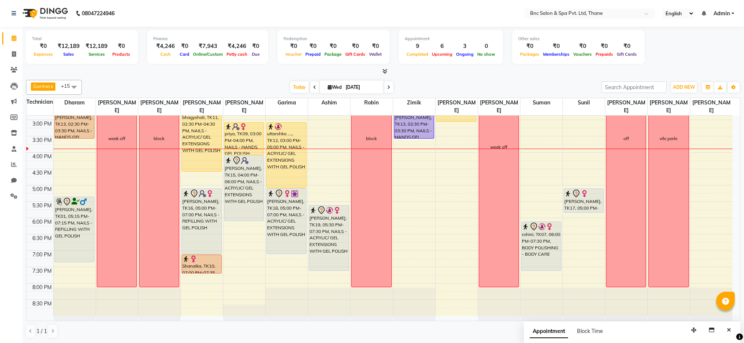
click at [352, 89] on input "[DATE]" at bounding box center [361, 87] width 37 height 11
select select "9"
select select "2025"
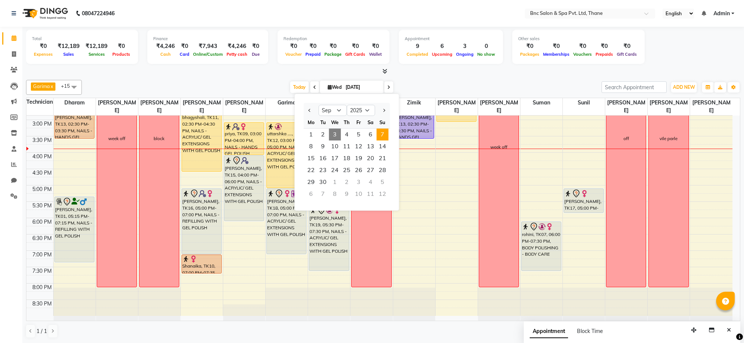
click at [380, 135] on span "7" at bounding box center [382, 135] width 12 height 12
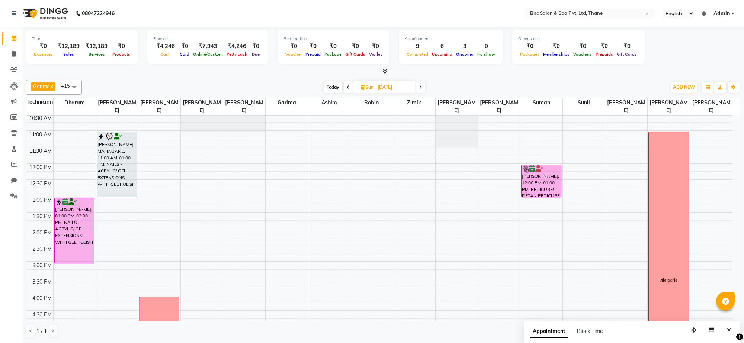
scroll to position [82, 0]
click at [332, 86] on span "Today" at bounding box center [333, 87] width 19 height 12
type input "[DATE]"
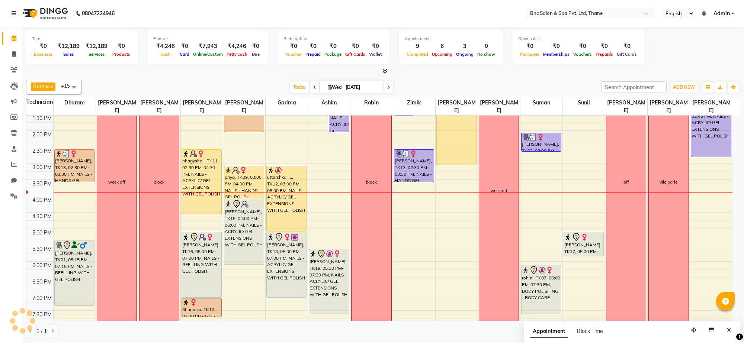
scroll to position [175, 0]
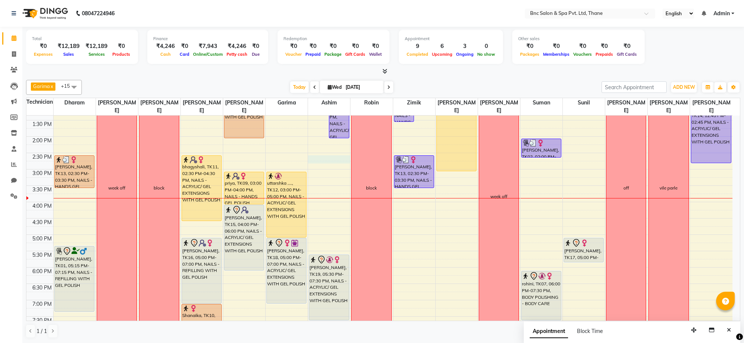
click at [322, 161] on div "8:00 AM 8:30 AM 9:00 AM 9:30 AM 10:00 AM 10:30 AM 11:00 AM 11:30 AM 12:00 PM 12…" at bounding box center [379, 152] width 706 height 425
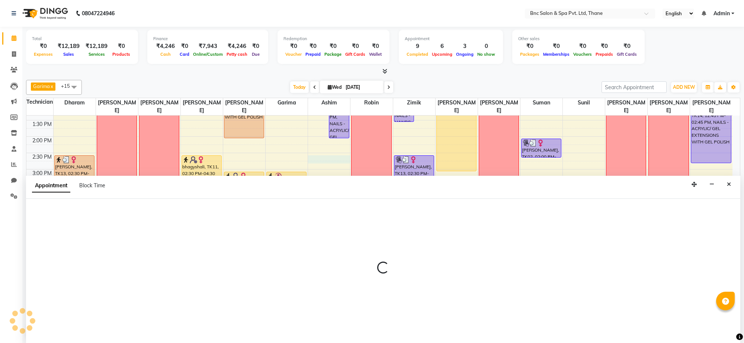
select select "71926"
select select "tentative"
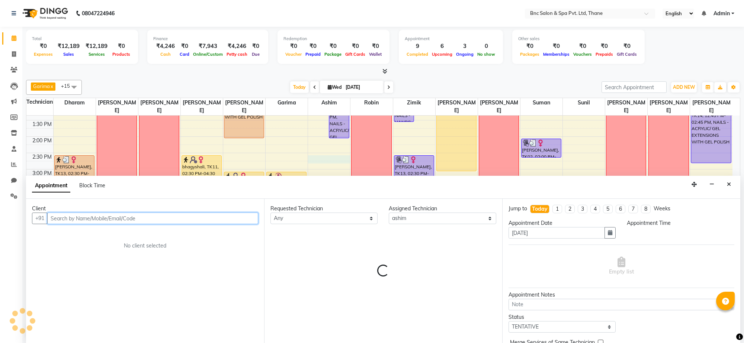
select select "870"
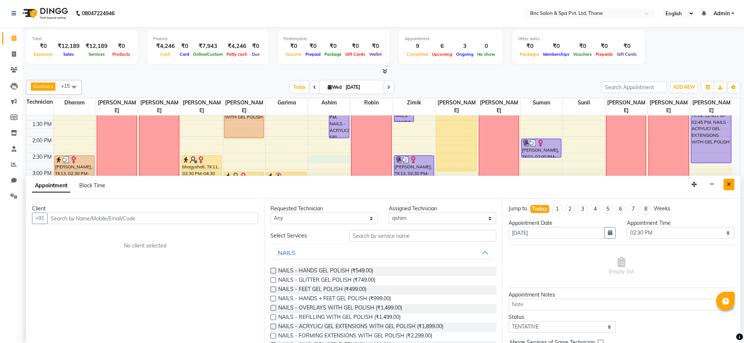
click at [731, 184] on button "Close" at bounding box center [728, 185] width 11 height 12
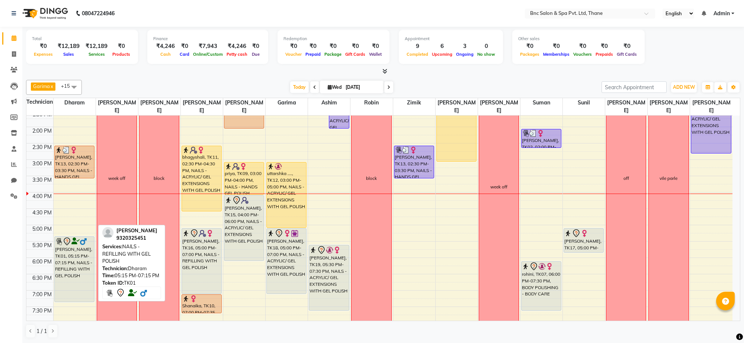
scroll to position [181, 0]
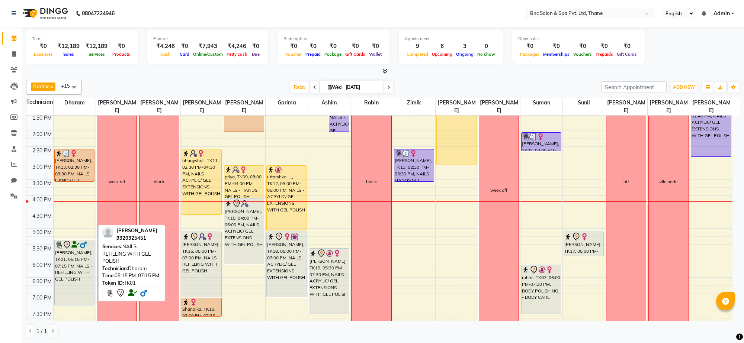
click at [70, 277] on div "[PERSON_NAME], TK01, 05:15 PM-07:15 PM, NAILS - REFILLING WITH GEL POLISH" at bounding box center [74, 272] width 39 height 65
select select "7"
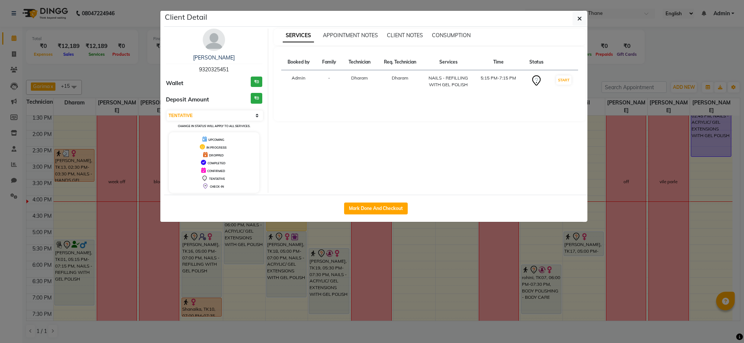
click at [70, 277] on ngb-modal-window "Client Detail [PERSON_NAME] 9320325451 Wallet ₹0 Deposit Amount ₹0 Select IN SE…" at bounding box center [372, 171] width 744 height 343
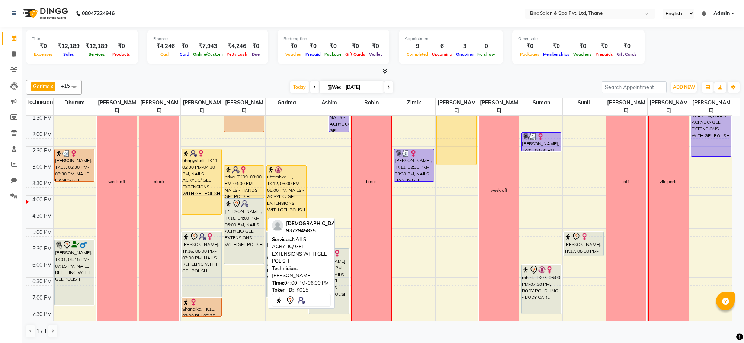
click at [245, 222] on div "[PERSON_NAME], TK15, 04:00 PM-06:00 PM, NAILS - ACRYLIC/ GEL EXTENSIONS WITH GE…" at bounding box center [243, 231] width 39 height 65
select select "7"
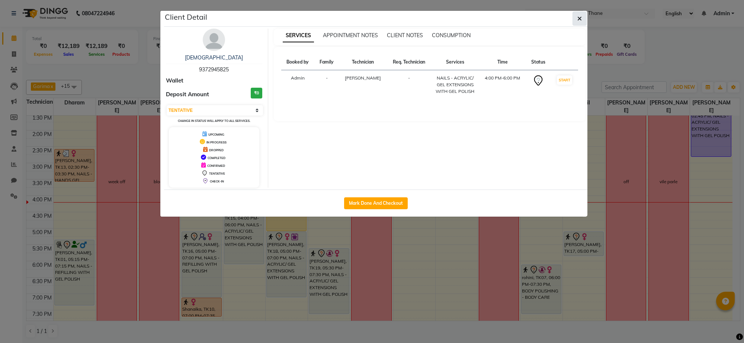
click at [577, 13] on button "button" at bounding box center [579, 19] width 14 height 14
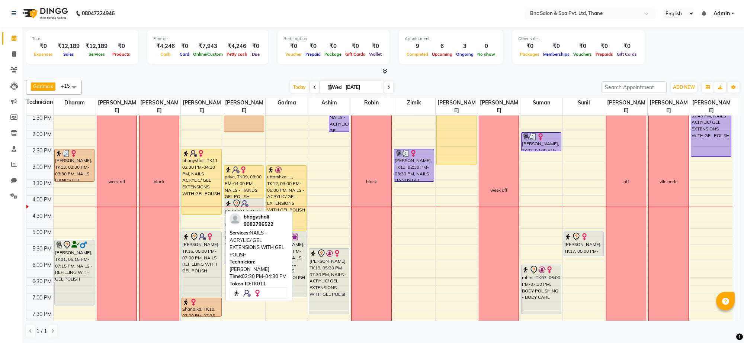
click at [199, 180] on div "bhagyshali, TK11, 02:30 PM-04:30 PM, NAILS - ACRYLIC/ GEL EXTENSIONS WITH GEL P…" at bounding box center [201, 181] width 39 height 65
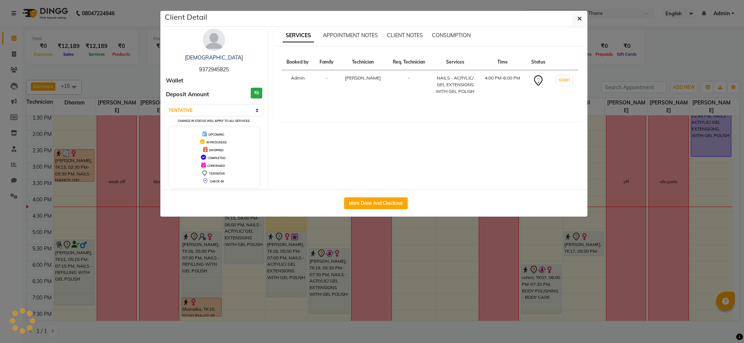
select select "1"
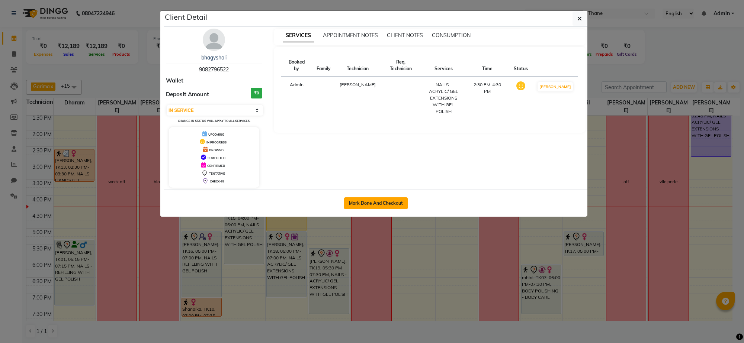
click at [396, 203] on button "Mark Done And Checkout" at bounding box center [376, 203] width 64 height 12
select select "service"
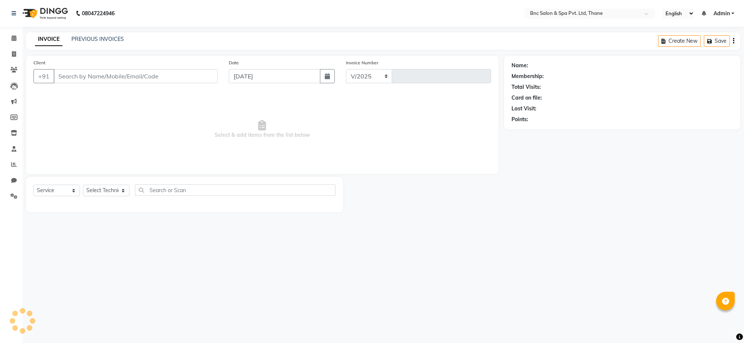
select select "7892"
type input "3591"
type input "9082796522"
select select "71921"
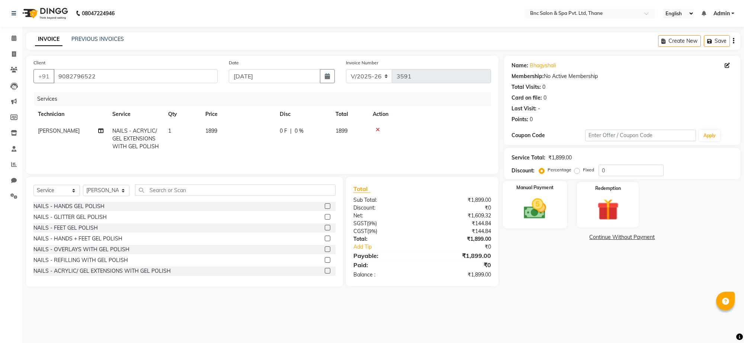
click at [541, 207] on img at bounding box center [535, 209] width 36 height 26
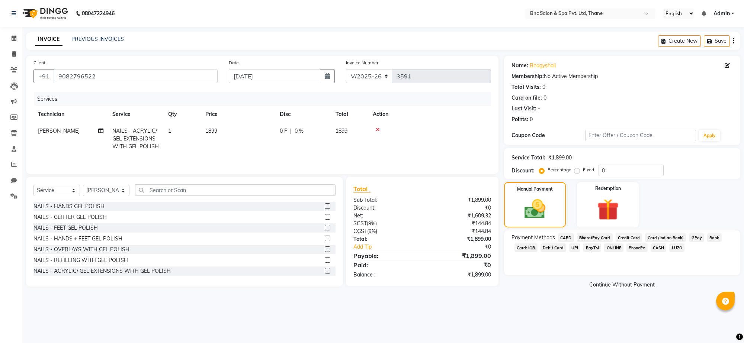
click at [698, 238] on span "GPay" at bounding box center [696, 238] width 15 height 9
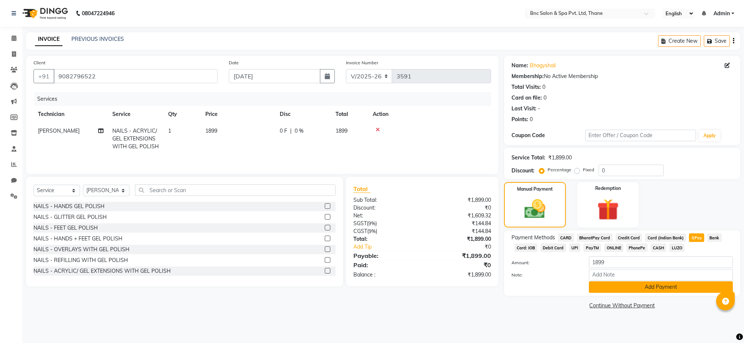
click at [672, 287] on button "Add Payment" at bounding box center [661, 288] width 144 height 12
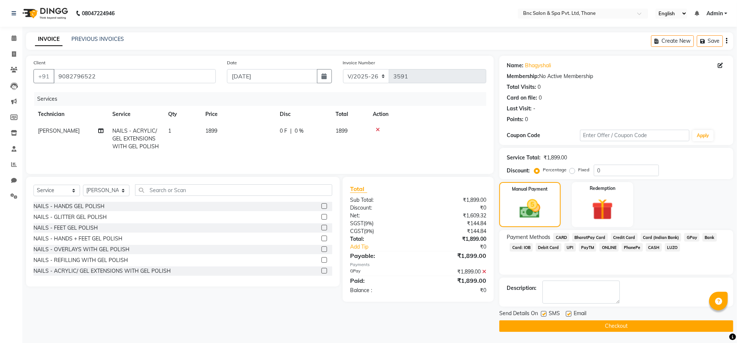
click at [589, 327] on button "Checkout" at bounding box center [616, 327] width 234 height 12
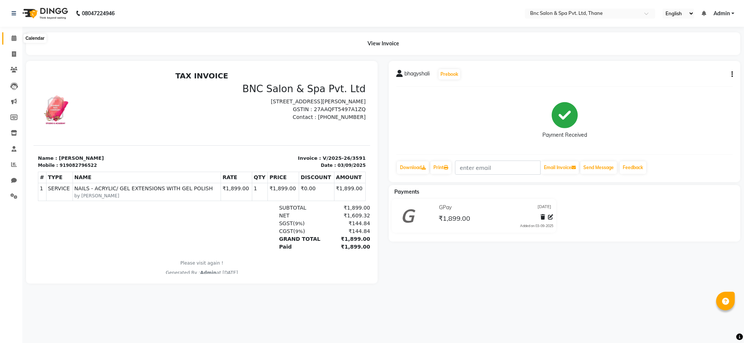
click at [10, 36] on span at bounding box center [13, 38] width 13 height 9
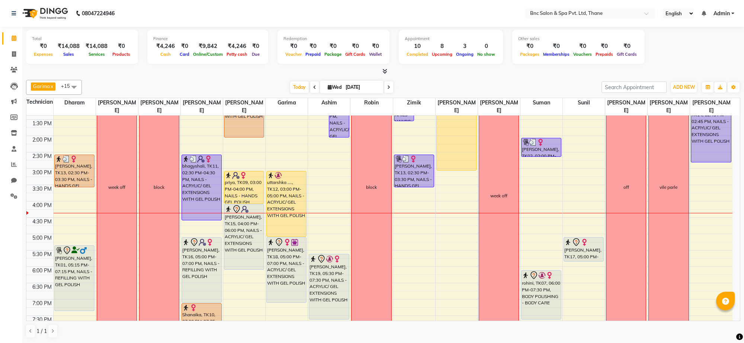
scroll to position [225, 0]
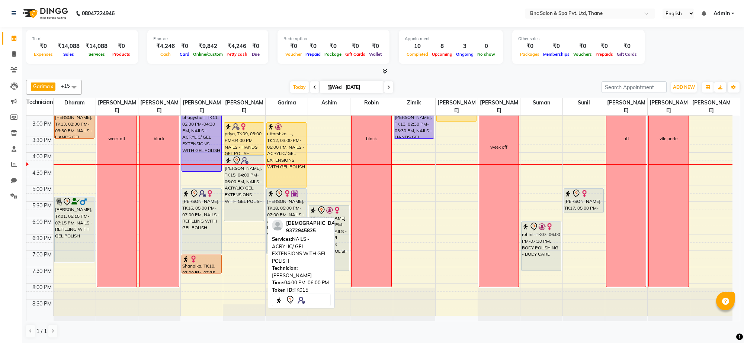
click at [248, 194] on div "[PERSON_NAME], TK15, 04:00 PM-06:00 PM, NAILS - ACRYLIC/ GEL EXTENSIONS WITH GE…" at bounding box center [243, 188] width 39 height 65
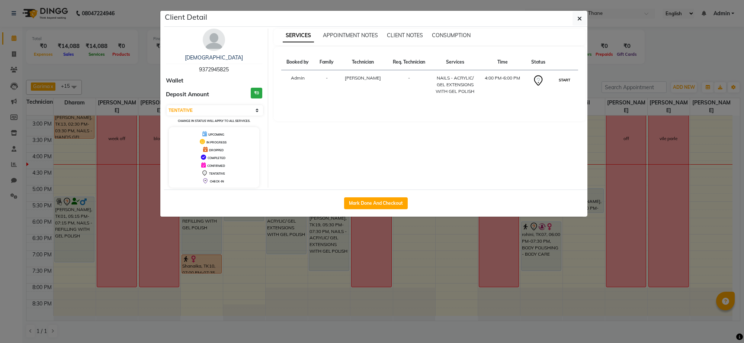
click at [566, 80] on button "START" at bounding box center [564, 79] width 15 height 9
select select "1"
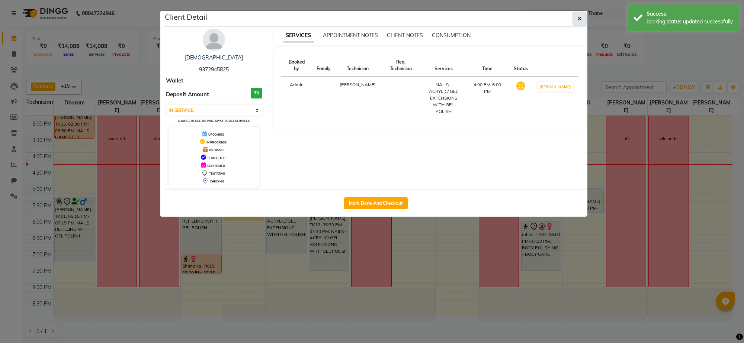
click at [577, 19] on icon "button" at bounding box center [579, 19] width 4 height 6
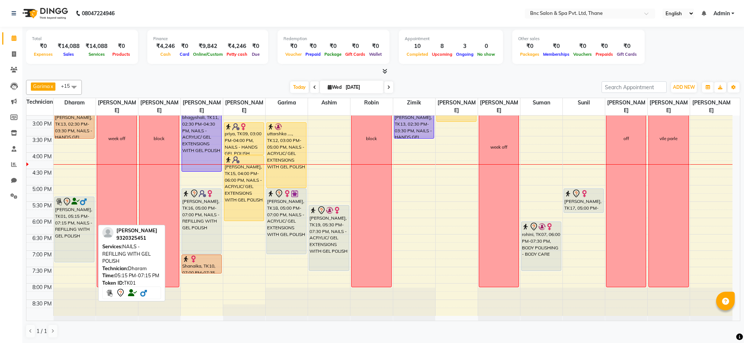
click at [60, 213] on div "[PERSON_NAME], TK01, 05:15 PM-07:15 PM, NAILS - REFILLING WITH GEL POLISH" at bounding box center [74, 229] width 39 height 65
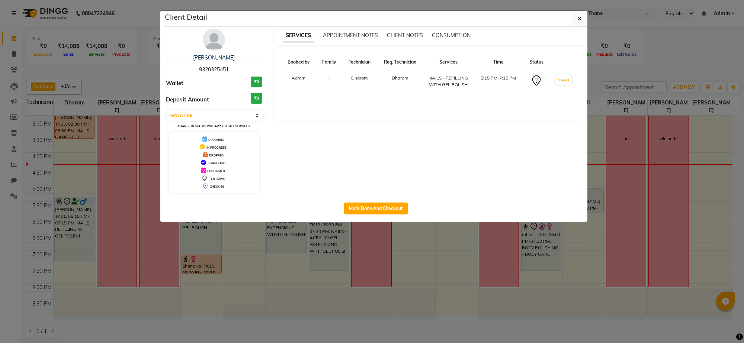
click at [196, 122] on div "Select IN SERVICE CONFIRMED TENTATIVE CHECK IN MARK DONE DROPPED UPCOMING Chang…" at bounding box center [214, 120] width 96 height 20
click at [194, 115] on select "Select IN SERVICE CONFIRMED TENTATIVE CHECK IN MARK DONE DROPPED UPCOMING" at bounding box center [215, 115] width 96 height 10
select select "6"
click at [167, 110] on select "Select IN SERVICE CONFIRMED TENTATIVE CHECK IN MARK DONE DROPPED UPCOMING" at bounding box center [215, 115] width 96 height 10
click at [578, 23] on button "button" at bounding box center [579, 19] width 14 height 14
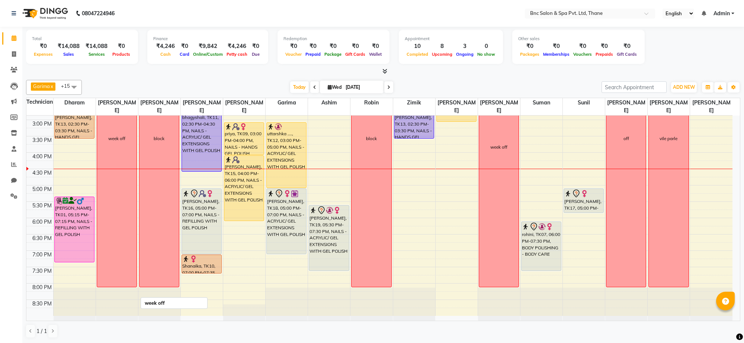
click at [121, 207] on div "week off" at bounding box center [116, 138] width 39 height 297
click at [122, 219] on div "week off" at bounding box center [116, 138] width 39 height 297
click at [387, 90] on icon at bounding box center [388, 87] width 3 height 4
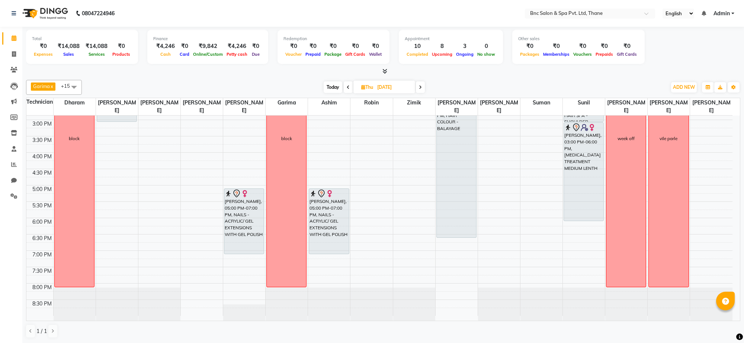
click at [421, 88] on icon at bounding box center [420, 87] width 3 height 4
type input "[DATE]"
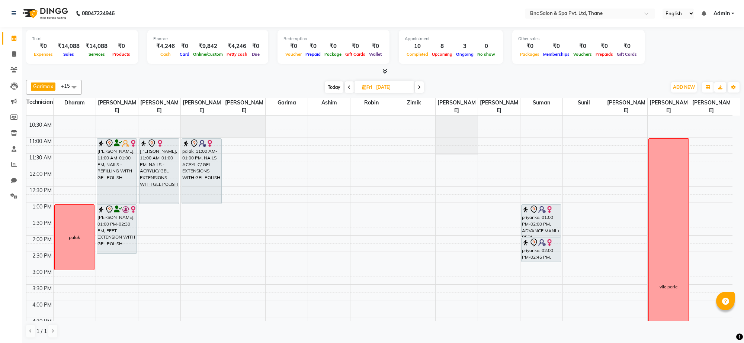
click at [343, 164] on div "8:00 AM 8:30 AM 9:00 AM 9:30 AM 10:00 AM 10:30 AM 11:00 AM 11:30 AM 12:00 PM 12…" at bounding box center [379, 251] width 706 height 425
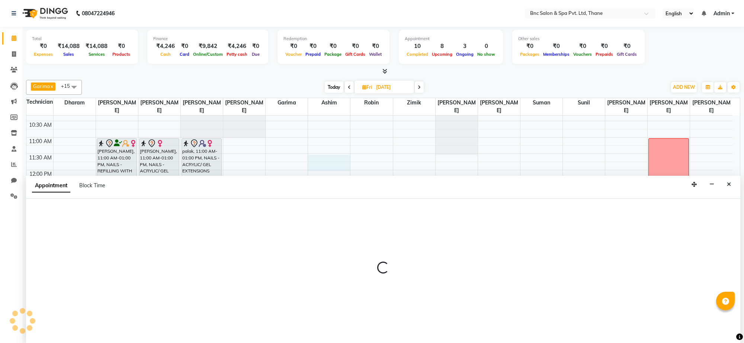
scroll to position [70, 0]
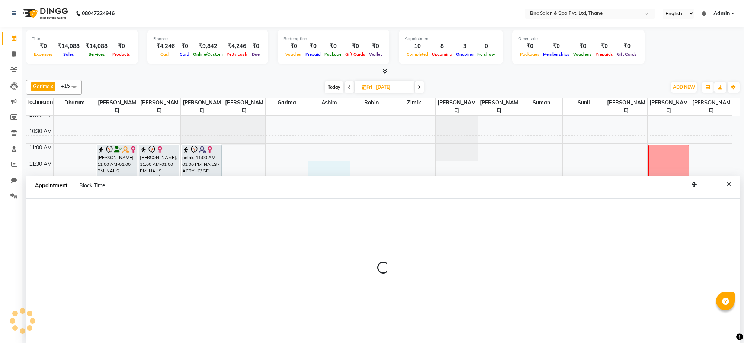
select select "71926"
select select "690"
select select "tentative"
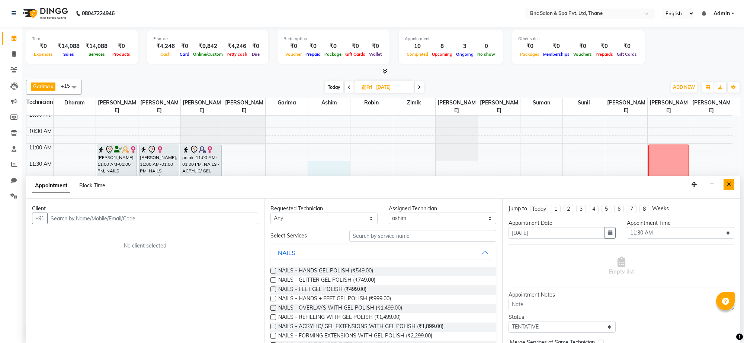
click at [729, 183] on icon "Close" at bounding box center [729, 184] width 4 height 5
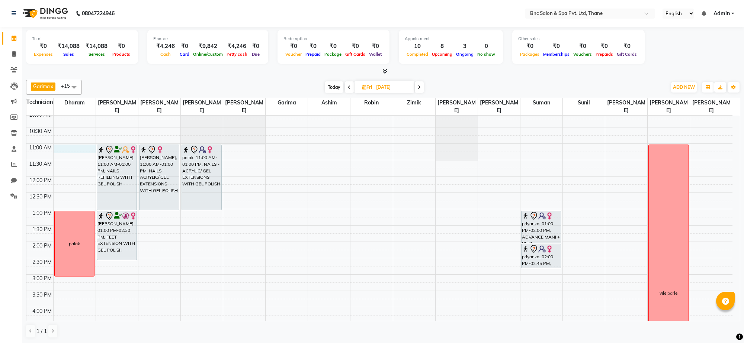
click at [84, 147] on div "8:00 AM 8:30 AM 9:00 AM 9:30 AM 10:00 AM 10:30 AM 11:00 AM 11:30 AM 12:00 PM 12…" at bounding box center [379, 258] width 706 height 425
select select "71874"
select select "tentative"
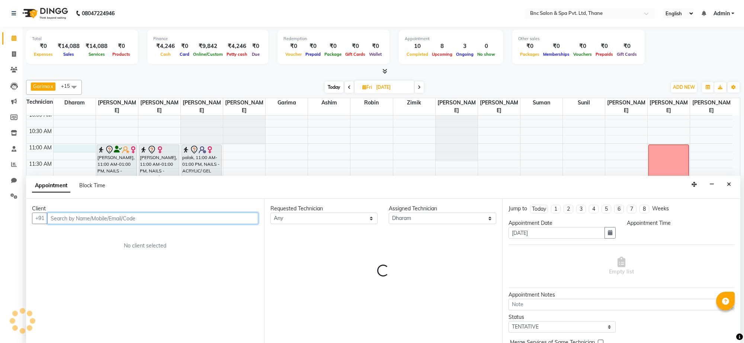
select select "660"
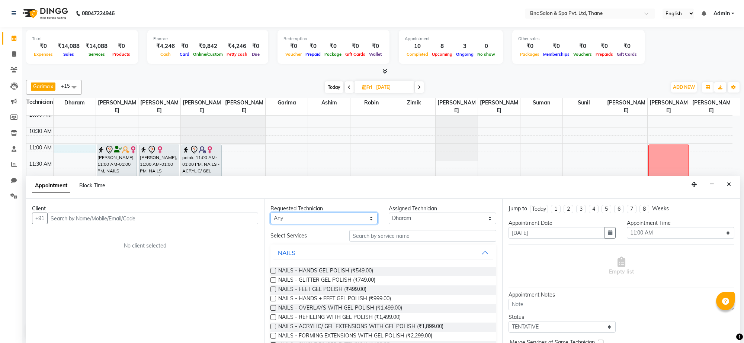
click at [313, 216] on select "Any [PERSON_NAME] [PERSON_NAME] [PERSON_NAME] [PERSON_NAME] [PERSON_NAME] [PERS…" at bounding box center [323, 219] width 107 height 12
select select "71874"
click at [270, 213] on select "Any [PERSON_NAME] [PERSON_NAME] [PERSON_NAME] [PERSON_NAME] [PERSON_NAME] [PERS…" at bounding box center [323, 219] width 107 height 12
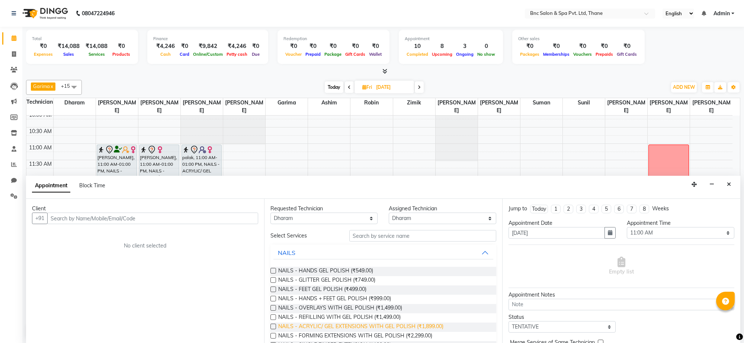
click at [334, 328] on span "NAILS - ACRYLIC/ GEL EXTENSIONS WITH GEL POLISH (₹1,899.00)" at bounding box center [360, 327] width 165 height 9
checkbox input "false"
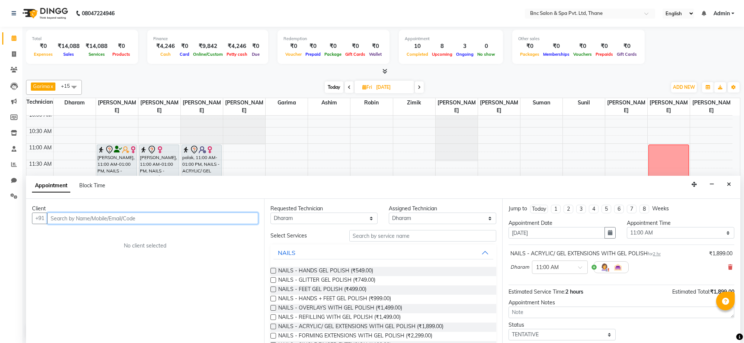
click at [112, 220] on input "text" at bounding box center [152, 219] width 211 height 12
click at [105, 232] on ngb-highlight "9768628018" at bounding box center [98, 234] width 37 height 7
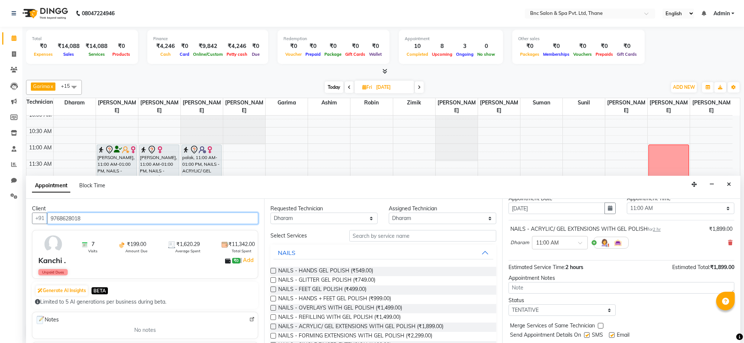
scroll to position [45, 0]
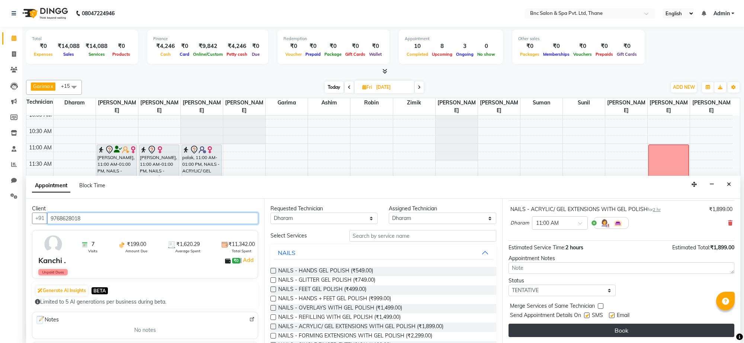
type input "9768628018"
click at [538, 336] on button "Book" at bounding box center [621, 330] width 226 height 13
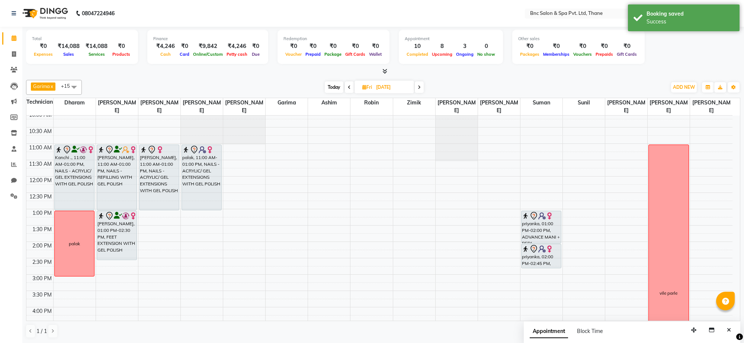
click at [331, 84] on span "Today" at bounding box center [334, 87] width 19 height 12
type input "[DATE]"
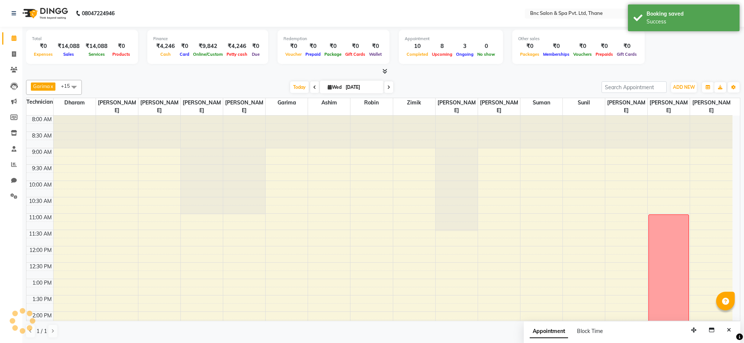
scroll to position [225, 0]
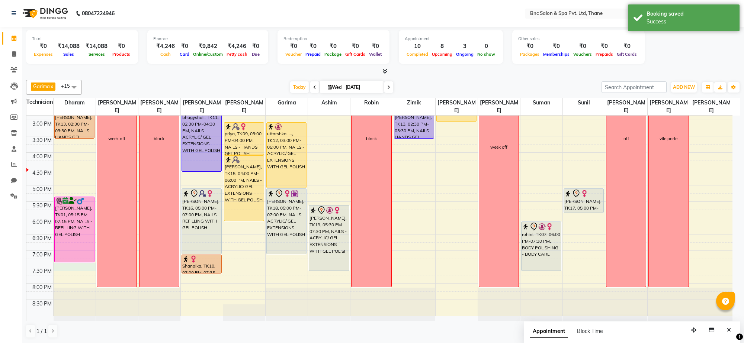
click at [75, 264] on div "8:00 AM 8:30 AM 9:00 AM 9:30 AM 10:00 AM 10:30 AM 11:00 AM 11:30 AM 12:00 PM 12…" at bounding box center [379, 103] width 706 height 425
select select "71874"
select select "tentative"
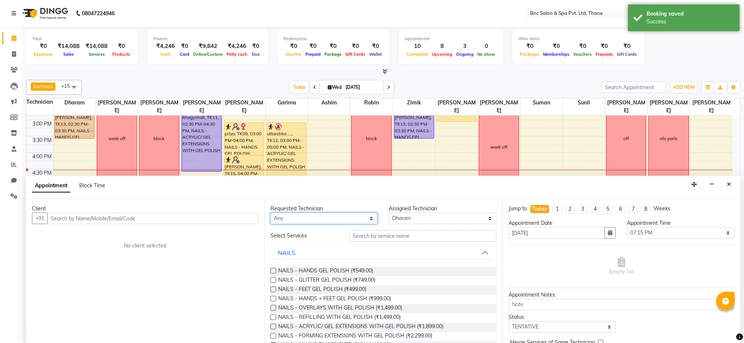
click at [343, 219] on select "Any [PERSON_NAME] [PERSON_NAME] [PERSON_NAME] [PERSON_NAME] [PERSON_NAME] [PERS…" at bounding box center [323, 219] width 107 height 12
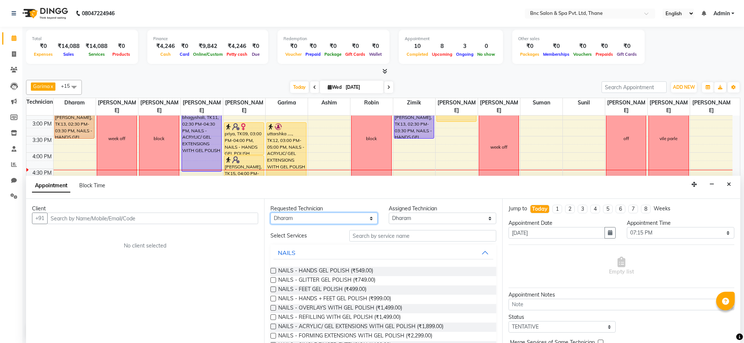
click at [270, 213] on select "Any [PERSON_NAME] [PERSON_NAME] [PERSON_NAME] [PERSON_NAME] [PERSON_NAME] [PERS…" at bounding box center [323, 219] width 107 height 12
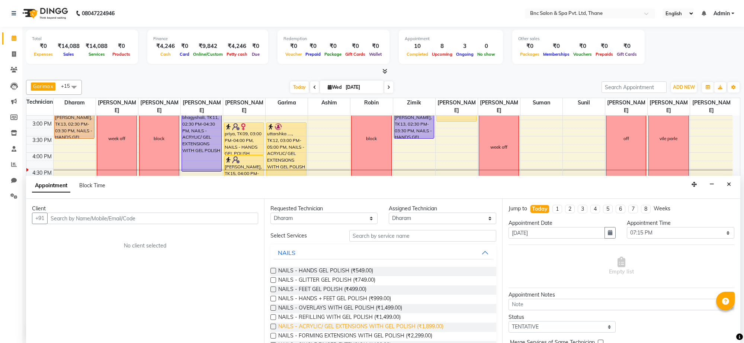
click at [313, 327] on span "NAILS - ACRYLIC/ GEL EXTENSIONS WITH GEL POLISH (₹1,899.00)" at bounding box center [360, 327] width 165 height 9
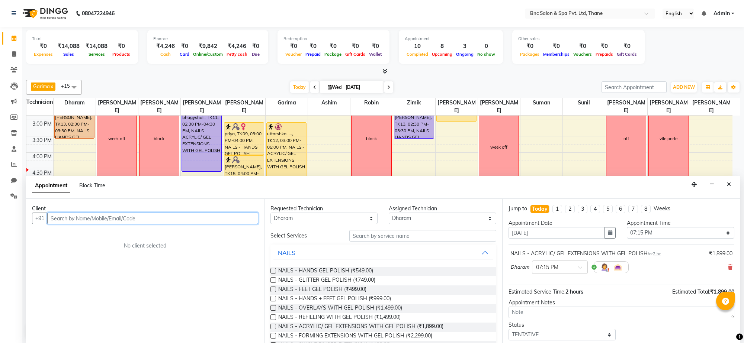
click at [142, 220] on input "text" at bounding box center [152, 219] width 211 height 12
click at [110, 240] on button "Kanchi . 9768628018" at bounding box center [87, 234] width 78 height 12
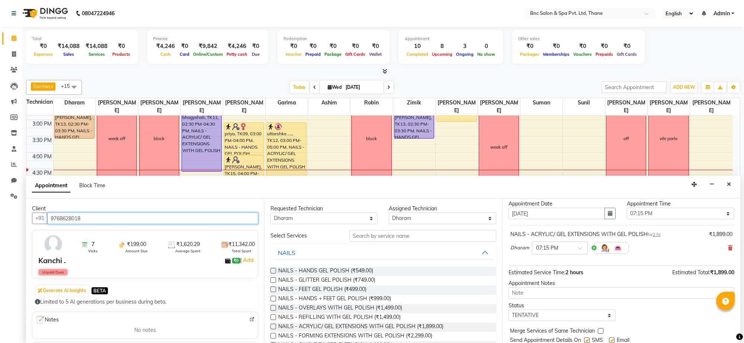
scroll to position [45, 0]
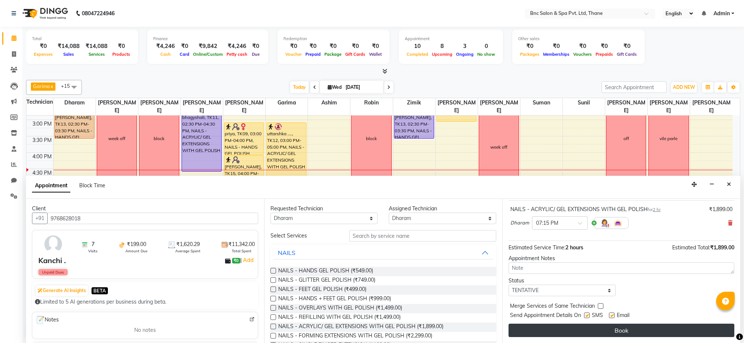
click at [530, 328] on button "Book" at bounding box center [621, 330] width 226 height 13
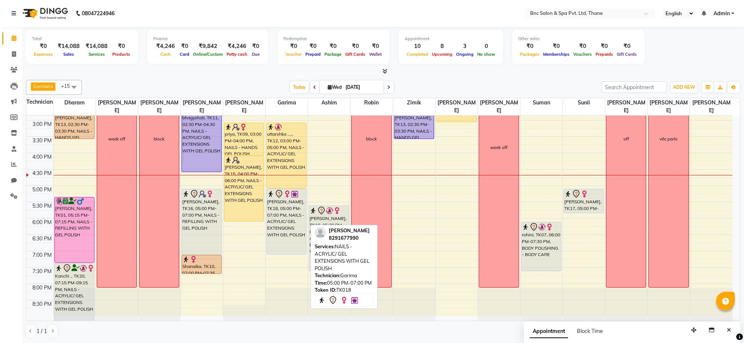
scroll to position [225, 0]
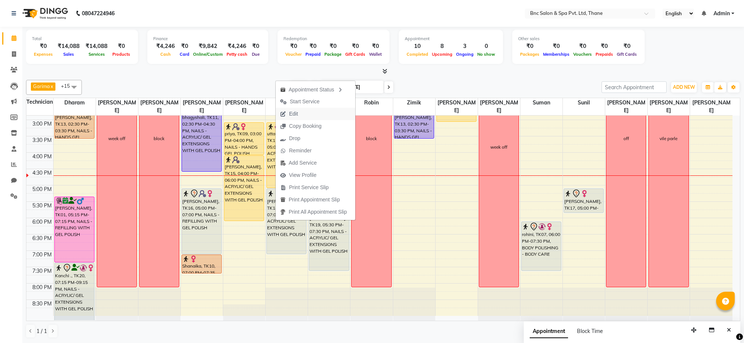
click at [302, 113] on span "Edit" at bounding box center [289, 114] width 27 height 12
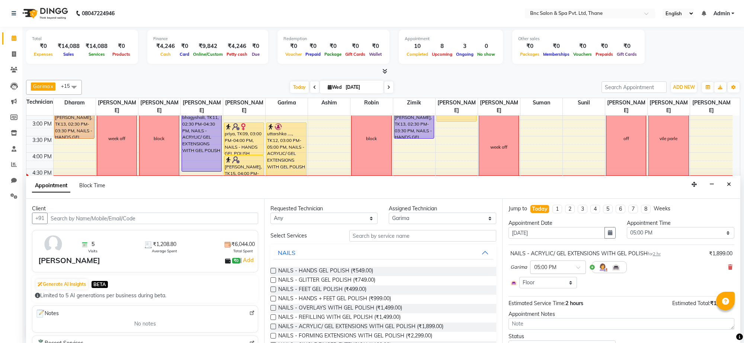
click at [559, 270] on input "text" at bounding box center [550, 267] width 33 height 8
click at [551, 312] on div "05:30 PM" at bounding box center [557, 308] width 55 height 14
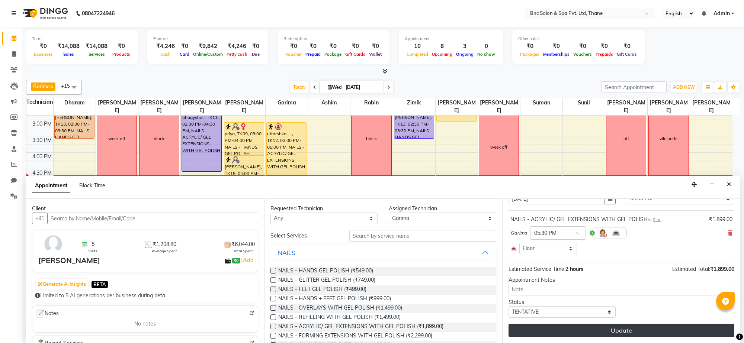
click at [549, 337] on button "Update" at bounding box center [621, 330] width 226 height 13
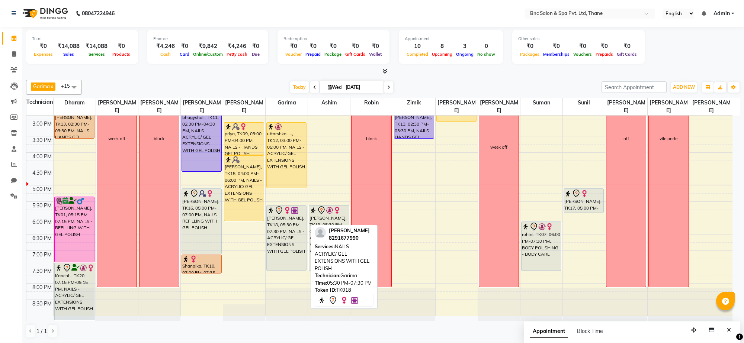
click at [277, 227] on div "[PERSON_NAME], TK18, 05:30 PM-07:30 PM, NAILS - ACRYLIC/ GEL EXTENSIONS WITH GE…" at bounding box center [286, 238] width 39 height 65
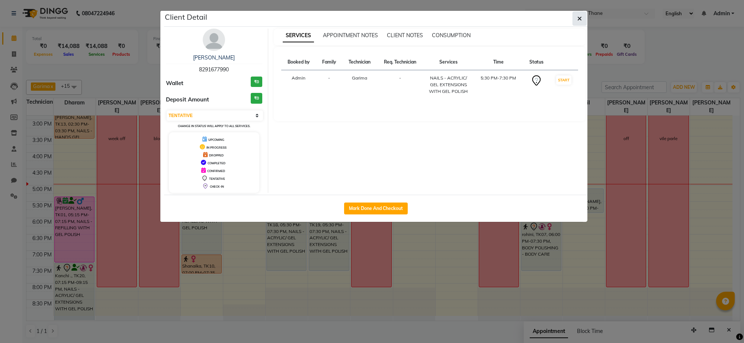
click at [581, 14] on button "button" at bounding box center [579, 19] width 14 height 14
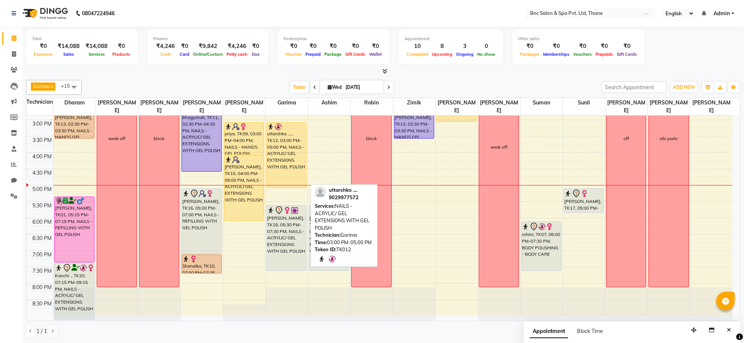
click at [293, 165] on div "uttarshka ...., TK12, 03:00 PM-05:00 PM, NAILS - ACRYLIC/ GEL EXTENSIONS WITH G…" at bounding box center [286, 155] width 39 height 65
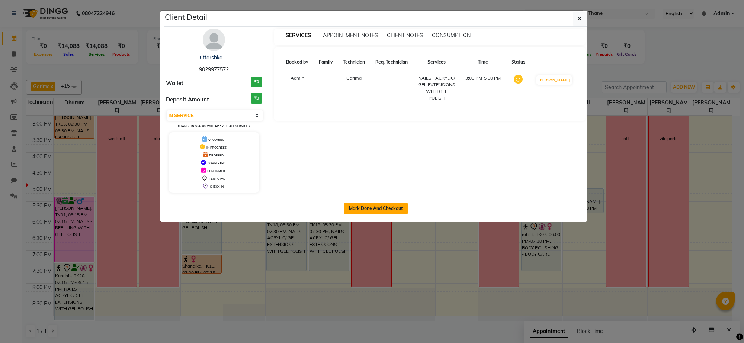
click at [376, 211] on button "Mark Done And Checkout" at bounding box center [376, 209] width 64 height 12
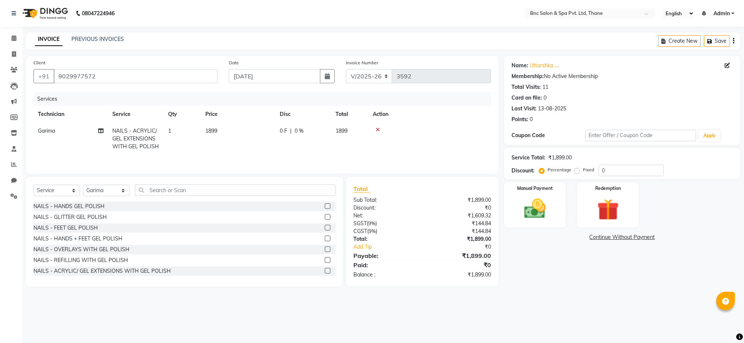
click at [212, 129] on span "1899" at bounding box center [211, 131] width 12 height 7
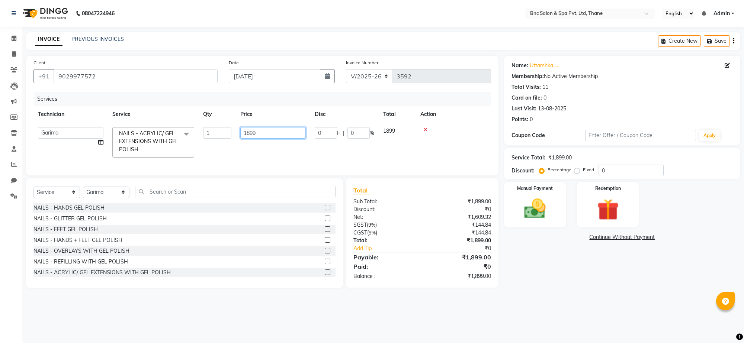
click at [250, 133] on input "1899" at bounding box center [272, 133] width 65 height 12
click at [249, 132] on input "1899" at bounding box center [272, 133] width 65 height 12
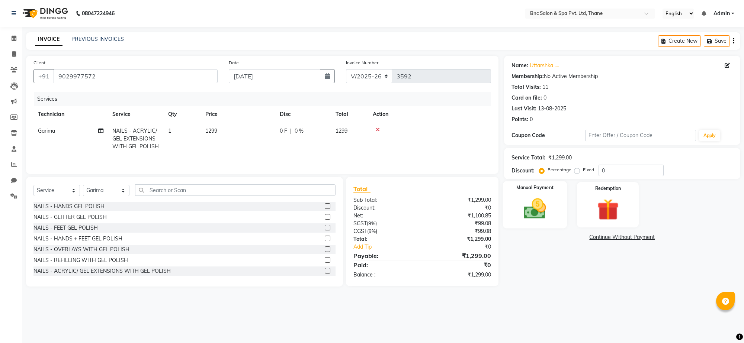
click at [537, 211] on img at bounding box center [535, 209] width 36 height 26
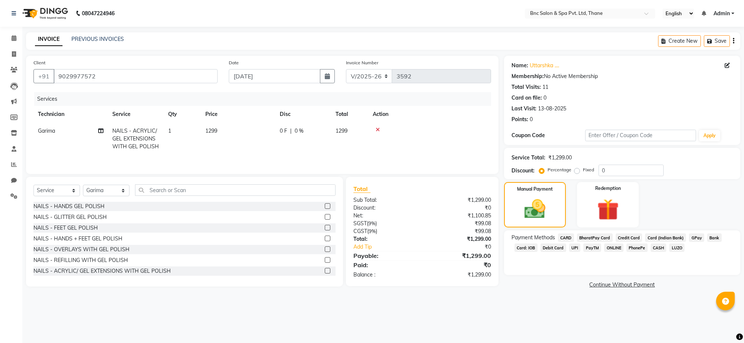
click at [693, 237] on span "GPay" at bounding box center [696, 238] width 15 height 9
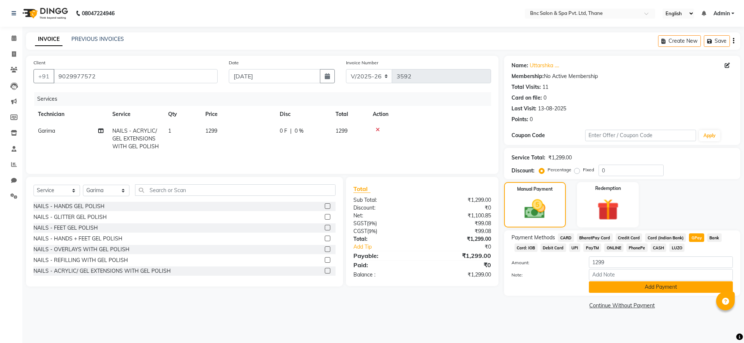
click at [637, 291] on button "Add Payment" at bounding box center [661, 288] width 144 height 12
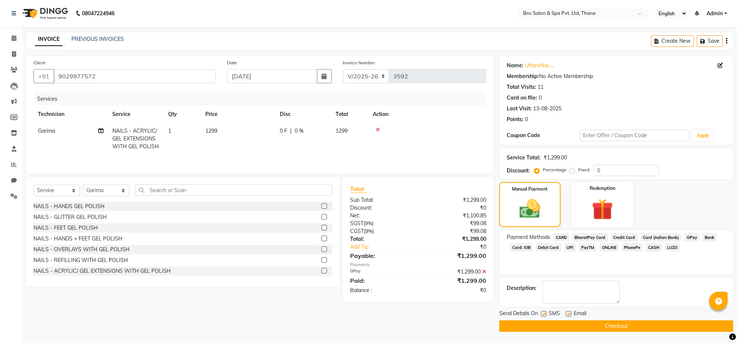
click at [547, 328] on button "Checkout" at bounding box center [616, 327] width 234 height 12
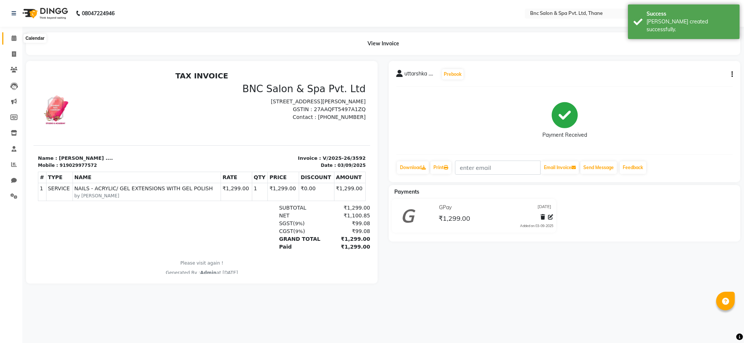
click at [13, 37] on icon at bounding box center [14, 38] width 5 height 6
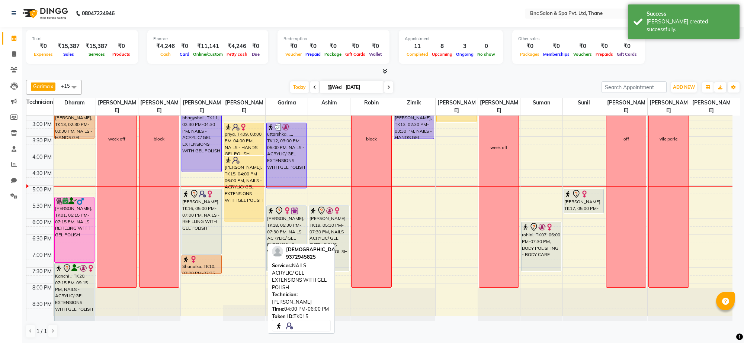
scroll to position [225, 0]
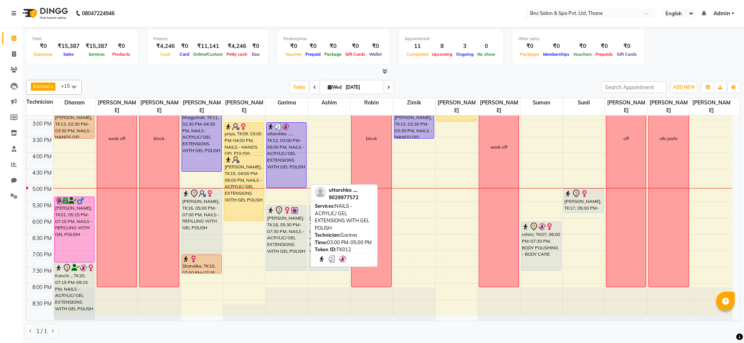
click at [277, 157] on div "uttarshka ...., TK12, 03:00 PM-05:00 PM, NAILS - ACRYLIC/ GEL EXTENSIONS WITH G…" at bounding box center [286, 155] width 39 height 65
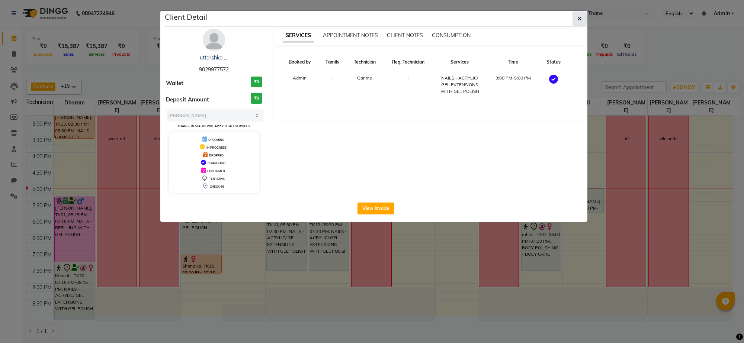
click at [577, 19] on icon "button" at bounding box center [579, 19] width 4 height 6
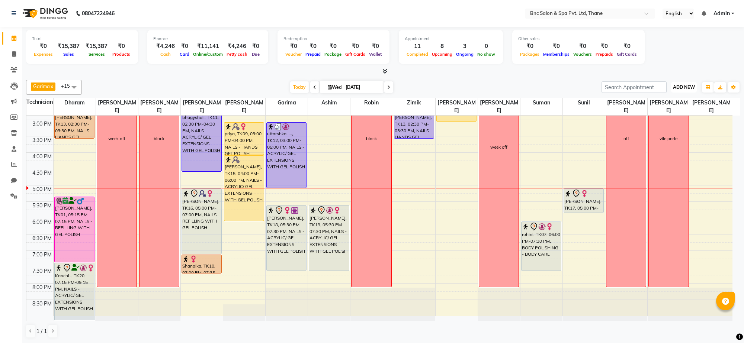
click at [685, 89] on span "ADD NEW" at bounding box center [684, 87] width 22 height 6
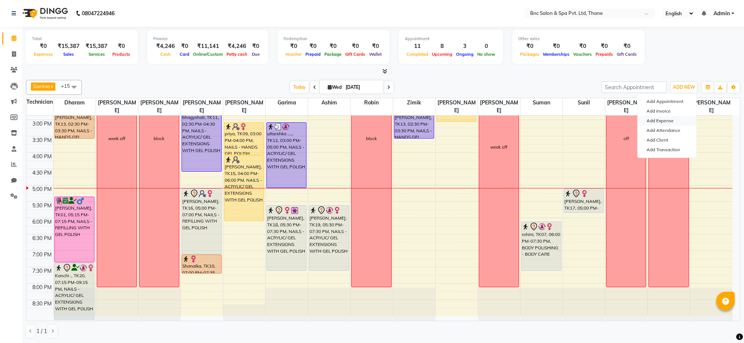
click at [679, 120] on link "Add Expense" at bounding box center [666, 121] width 59 height 10
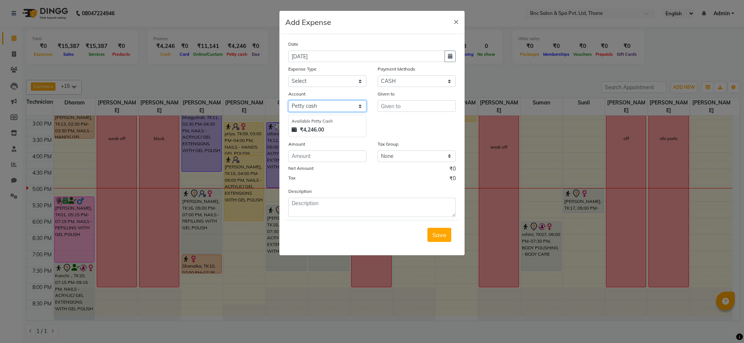
click at [311, 102] on select "Select [PERSON_NAME] cash" at bounding box center [327, 106] width 78 height 12
click at [296, 154] on input "number" at bounding box center [327, 157] width 78 height 12
click at [417, 98] on div "Given to" at bounding box center [416, 95] width 78 height 10
click at [413, 103] on input "text" at bounding box center [416, 106] width 78 height 12
click at [339, 74] on div "Expense Type" at bounding box center [327, 70] width 78 height 10
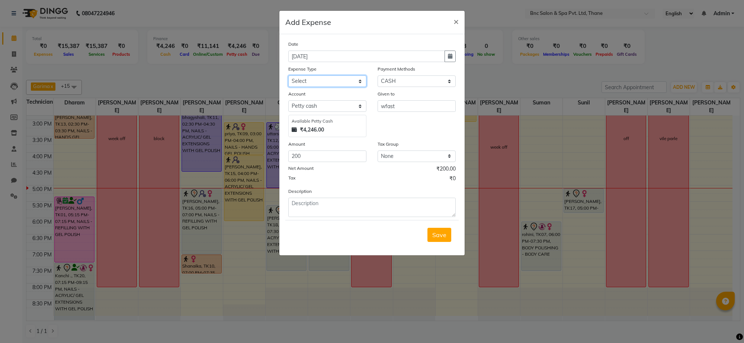
click at [338, 80] on select "Select ACADMY AMOUNT Advance Salary Bank charges Car maintenance Cash transfer …" at bounding box center [327, 81] width 78 height 12
click at [288, 75] on select "Select ACADMY AMOUNT Advance Salary Bank charges Car maintenance Cash transfer …" at bounding box center [327, 81] width 78 height 12
click at [315, 203] on textarea at bounding box center [371, 207] width 167 height 19
click at [441, 233] on span "Save" at bounding box center [439, 234] width 14 height 7
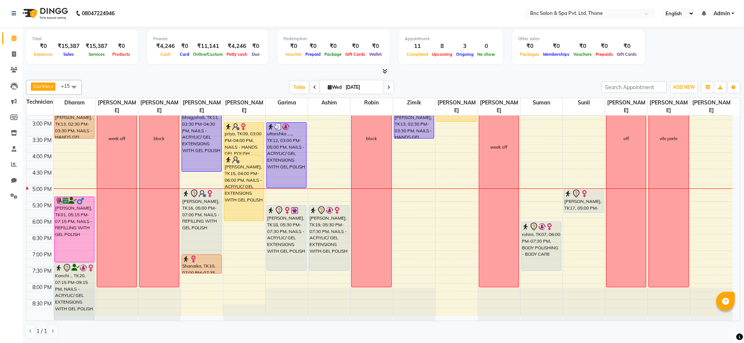
click at [245, 229] on div "8:00 AM 8:30 AM 9:00 AM 9:30 AM 10:00 AM 10:30 AM 11:00 AM 11:30 AM 12:00 PM 12…" at bounding box center [379, 103] width 706 height 425
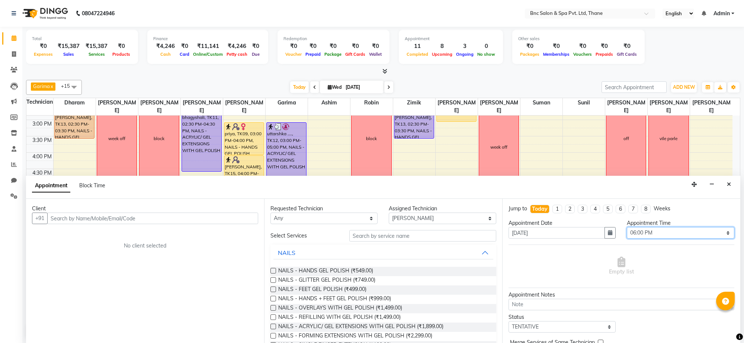
click at [642, 234] on select "Select 09:00 AM 09:15 AM 09:30 AM 09:45 AM 10:00 AM 10:15 AM 10:30 AM 10:45 AM …" at bounding box center [680, 233] width 107 height 12
click at [627, 228] on select "Select 09:00 AM 09:15 AM 09:30 AM 09:45 AM 10:00 AM 10:15 AM 10:30 AM 10:45 AM …" at bounding box center [680, 233] width 107 height 12
click at [353, 327] on span "NAILS - ACRYLIC/ GEL EXTENSIONS WITH GEL POLISH (₹1,899.00)" at bounding box center [360, 327] width 165 height 9
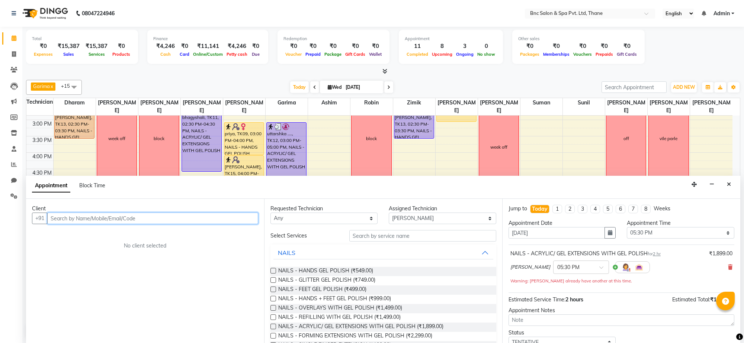
click at [122, 215] on input "text" at bounding box center [152, 219] width 211 height 12
click at [729, 183] on icon "Close" at bounding box center [729, 184] width 4 height 5
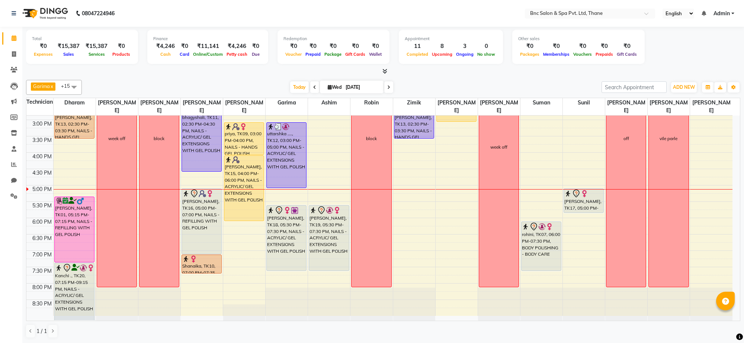
click at [250, 228] on div "8:00 AM 8:30 AM 9:00 AM 9:30 AM 10:00 AM 10:30 AM 11:00 AM 11:30 AM 12:00 PM 12…" at bounding box center [379, 103] width 706 height 425
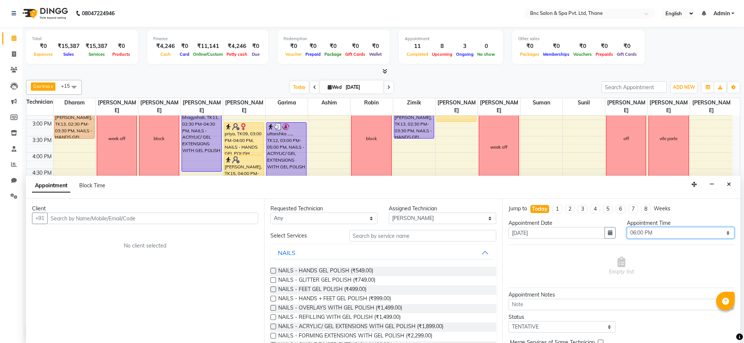
click at [638, 229] on select "Select 09:00 AM 09:15 AM 09:30 AM 09:45 AM 10:00 AM 10:15 AM 10:30 AM 10:45 AM …" at bounding box center [680, 233] width 107 height 12
click at [503, 93] on div "[DATE] [DATE]" at bounding box center [342, 87] width 512 height 11
click at [728, 187] on icon "Close" at bounding box center [729, 184] width 4 height 5
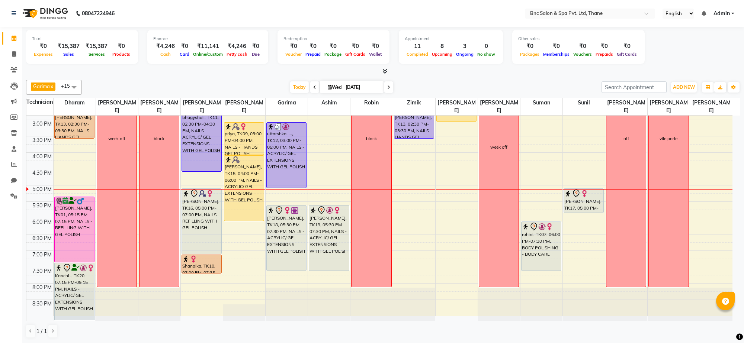
click at [407, 227] on div "8:00 AM 8:30 AM 9:00 AM 9:30 AM 10:00 AM 10:30 AM 11:00 AM 11:30 AM 12:00 PM 12…" at bounding box center [379, 103] width 706 height 425
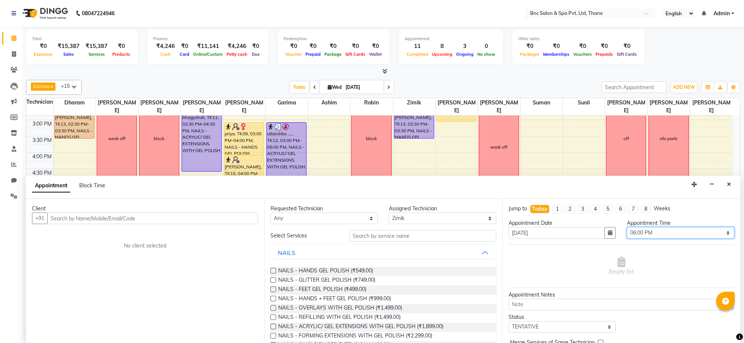
click at [667, 231] on select "Select 09:00 AM 09:15 AM 09:30 AM 09:45 AM 10:00 AM 10:15 AM 10:30 AM 10:45 AM …" at bounding box center [680, 233] width 107 height 12
click at [627, 228] on select "Select 09:00 AM 09:15 AM 09:30 AM 09:45 AM 10:00 AM 10:15 AM 10:30 AM 10:45 AM …" at bounding box center [680, 233] width 107 height 12
click at [360, 325] on span "NAILS - ACRYLIC/ GEL EXTENSIONS WITH GEL POLISH (₹1,899.00)" at bounding box center [360, 327] width 165 height 9
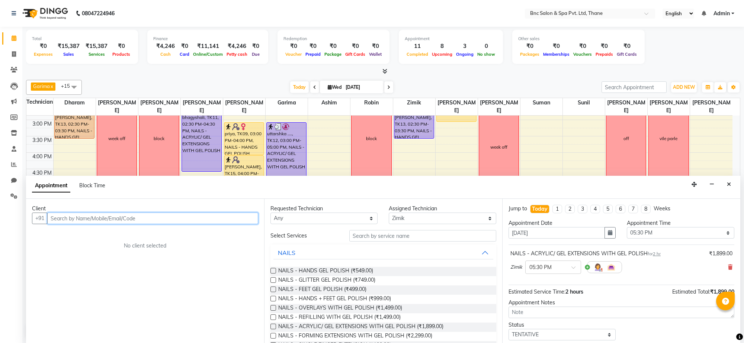
click at [108, 219] on input "text" at bounding box center [152, 219] width 211 height 12
click at [240, 222] on span "Add Client" at bounding box center [242, 218] width 25 height 7
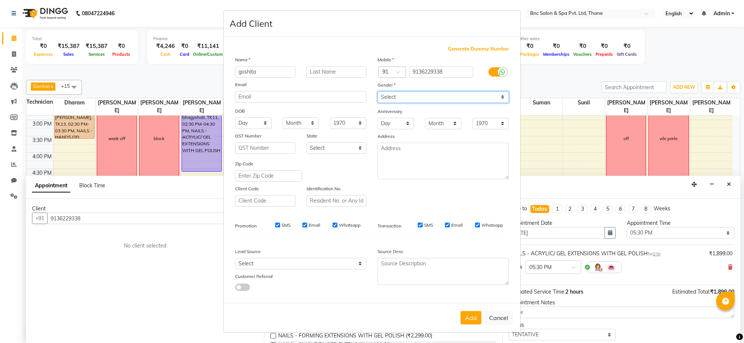
click at [394, 93] on select "Select [DEMOGRAPHIC_DATA] [DEMOGRAPHIC_DATA] Other Prefer Not To Say" at bounding box center [442, 97] width 131 height 12
click at [377, 92] on select "Select [DEMOGRAPHIC_DATA] [DEMOGRAPHIC_DATA] Other Prefer Not To Say" at bounding box center [442, 97] width 131 height 12
click at [469, 314] on button "Add" at bounding box center [470, 317] width 21 height 13
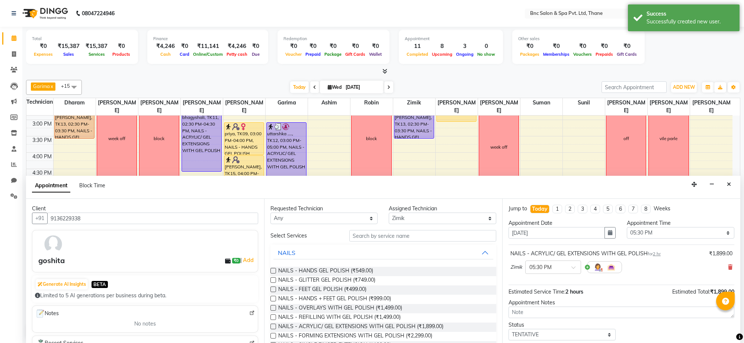
scroll to position [45, 0]
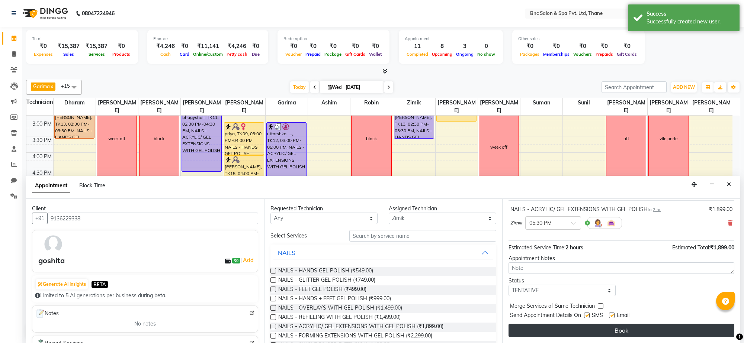
click at [555, 330] on button "Book" at bounding box center [621, 330] width 226 height 13
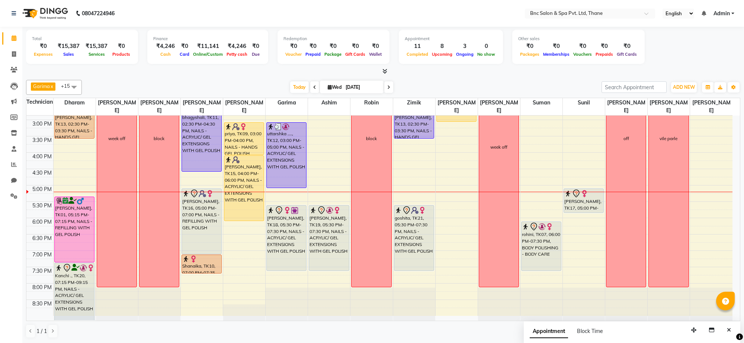
click at [388, 89] on icon at bounding box center [388, 87] width 3 height 4
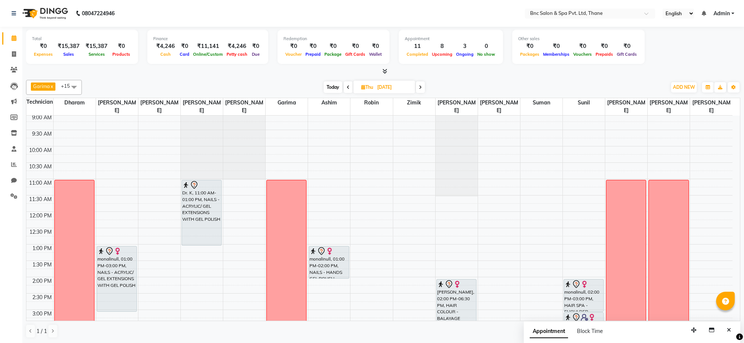
scroll to position [46, 0]
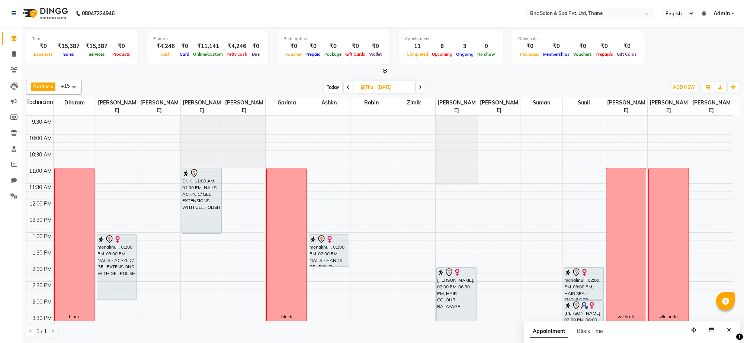
click at [330, 90] on span "Today" at bounding box center [333, 87] width 19 height 12
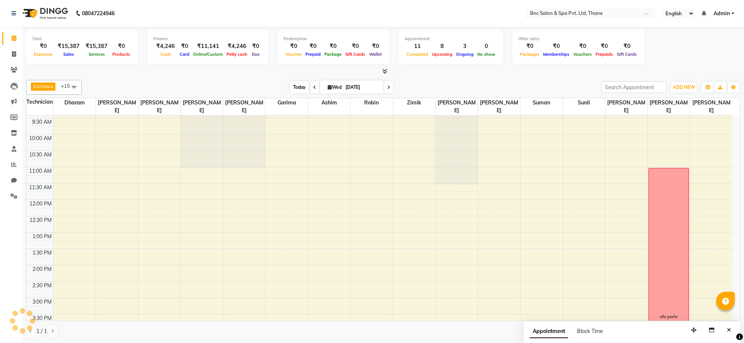
scroll to position [225, 0]
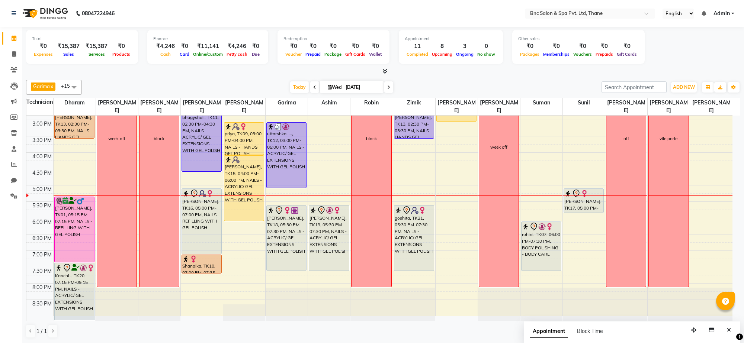
click at [270, 202] on div "8:00 AM 8:30 AM 9:00 AM 9:30 AM 10:00 AM 10:30 AM 11:00 AM 11:30 AM 12:00 PM 12…" at bounding box center [379, 103] width 706 height 425
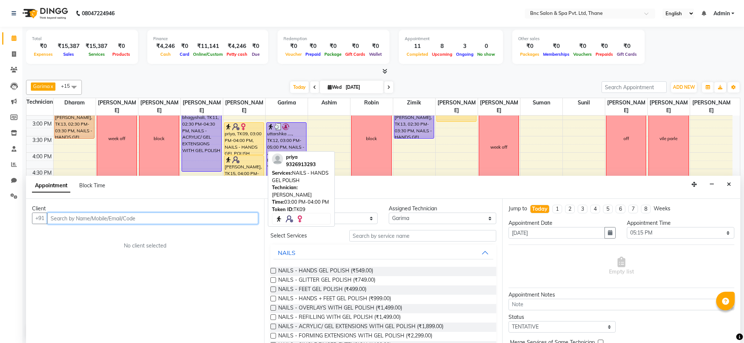
click at [253, 141] on div "priya, TK09, 03:00 PM-04:00 PM, NAILS - HANDS GEL POLISH" at bounding box center [243, 139] width 39 height 32
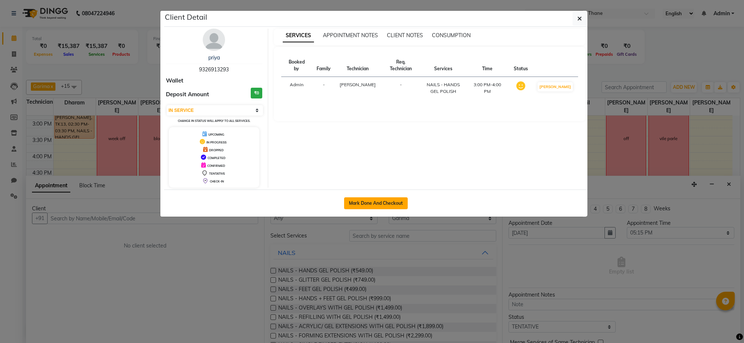
click at [371, 205] on button "Mark Done And Checkout" at bounding box center [376, 203] width 64 height 12
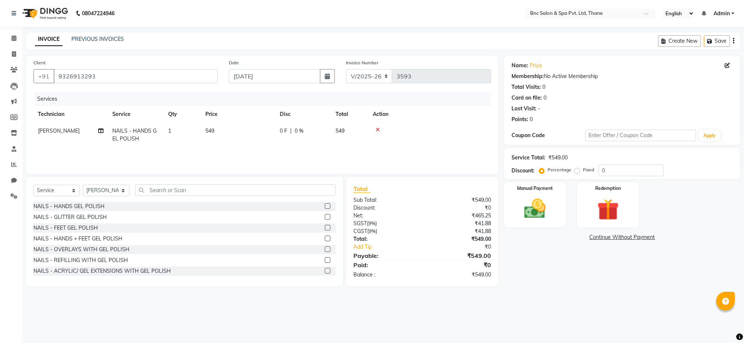
click at [213, 131] on span "549" at bounding box center [209, 131] width 9 height 7
click at [256, 134] on input "549" at bounding box center [272, 133] width 65 height 12
click at [48, 132] on span "[PERSON_NAME]" at bounding box center [59, 131] width 42 height 7
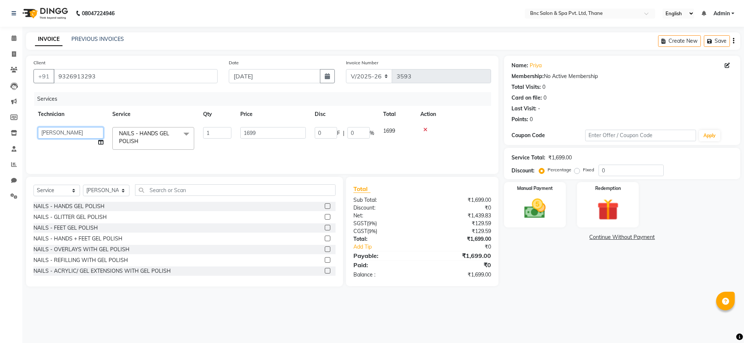
click at [48, 132] on select "[PERSON_NAME] [PERSON_NAME] [PERSON_NAME] [PERSON_NAME] [PERSON_NAME] [PERSON_N…" at bounding box center [70, 133] width 65 height 12
click at [547, 205] on img at bounding box center [535, 209] width 36 height 26
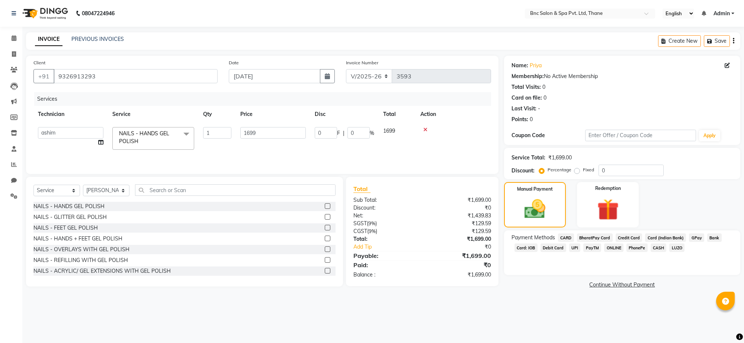
click at [696, 235] on span "GPay" at bounding box center [696, 238] width 15 height 9
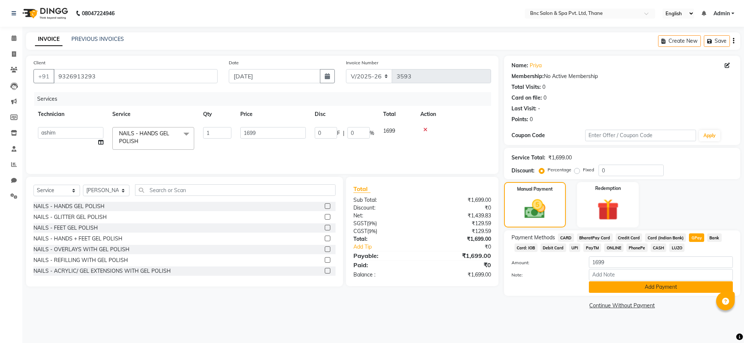
click at [659, 288] on button "Add Payment" at bounding box center [661, 288] width 144 height 12
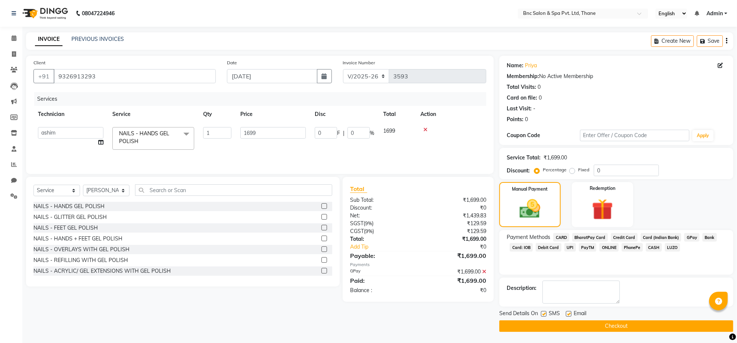
click at [572, 322] on button "Checkout" at bounding box center [616, 327] width 234 height 12
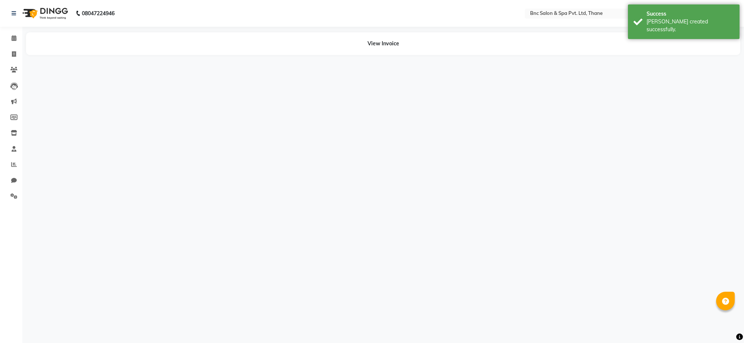
drag, startPoint x: 572, startPoint y: 322, endPoint x: 546, endPoint y: 361, distance: 47.1
click at [546, 343] on html "08047224946 Select Location × Bnc Salon & Spa Pvt. Ltd, Thane English ENGLISH E…" at bounding box center [372, 171] width 744 height 343
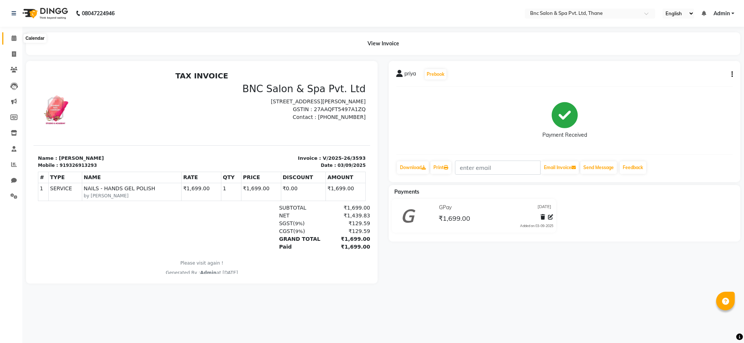
click at [10, 34] on span at bounding box center [13, 38] width 13 height 9
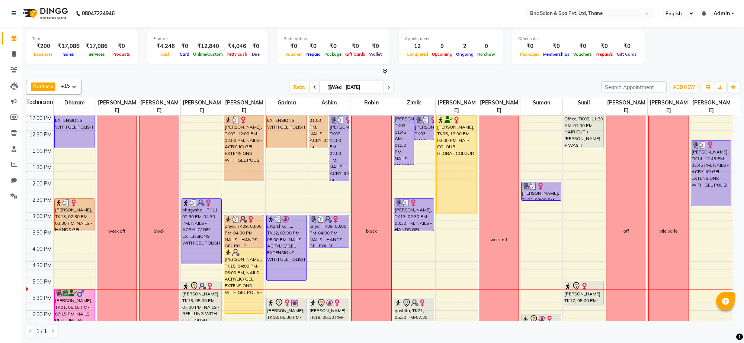
scroll to position [107, 0]
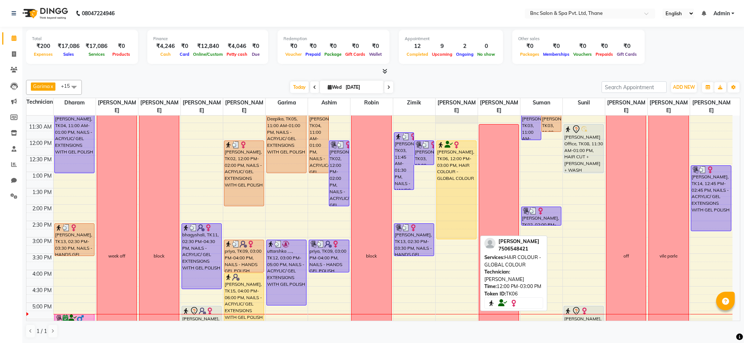
click at [449, 190] on div "[PERSON_NAME], TK06, 12:00 PM-03:00 PM, HAIR COLOUR - GLOBAL COLOUR" at bounding box center [456, 190] width 39 height 98
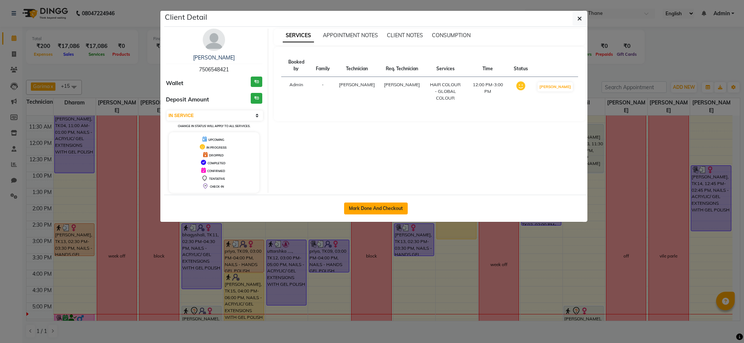
click at [369, 208] on button "Mark Done And Checkout" at bounding box center [376, 209] width 64 height 12
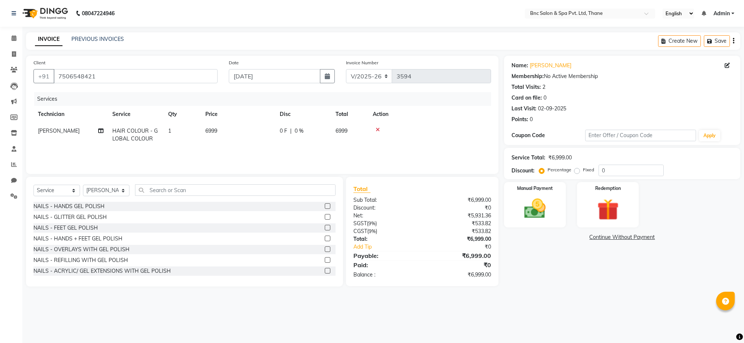
click at [217, 126] on td "6999" at bounding box center [238, 135] width 74 height 25
click at [217, 126] on td "1" at bounding box center [217, 139] width 37 height 32
click at [263, 134] on input "6999" at bounding box center [272, 133] width 65 height 12
click at [527, 205] on img at bounding box center [535, 209] width 36 height 26
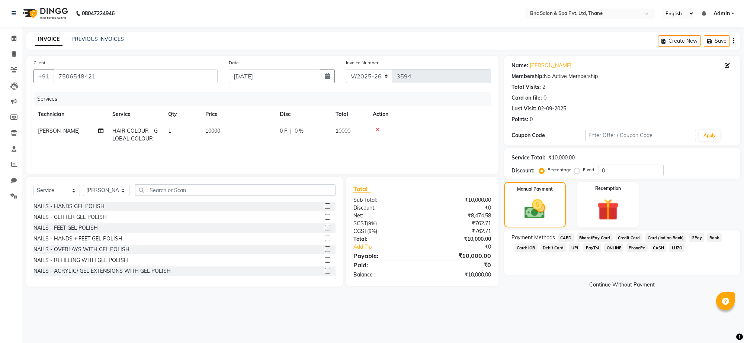
click at [694, 237] on span "GPay" at bounding box center [696, 238] width 15 height 9
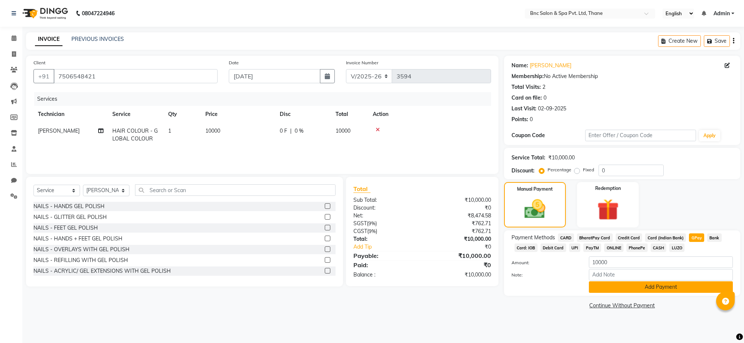
click at [645, 284] on button "Add Payment" at bounding box center [661, 288] width 144 height 12
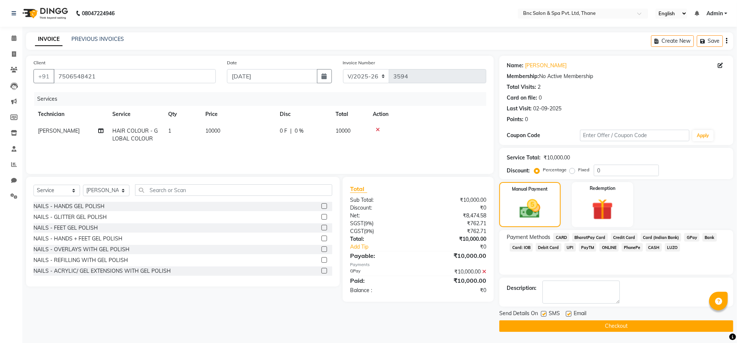
click at [544, 311] on div "SMS" at bounding box center [553, 314] width 25 height 9
click at [543, 313] on label at bounding box center [544, 314] width 6 height 6
click at [543, 313] on input "checkbox" at bounding box center [543, 314] width 5 height 5
click at [543, 321] on button "Checkout" at bounding box center [616, 327] width 234 height 12
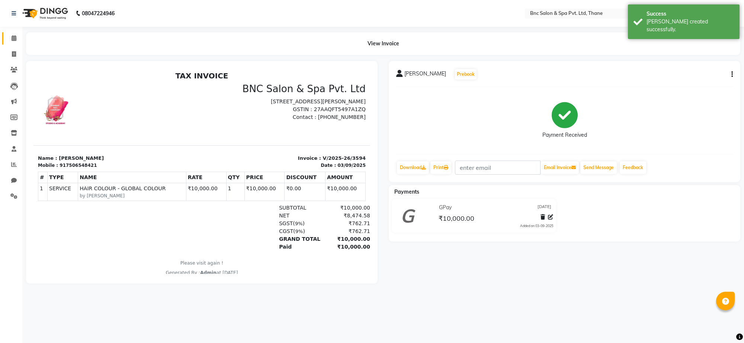
click at [13, 33] on link "Calendar" at bounding box center [11, 38] width 18 height 12
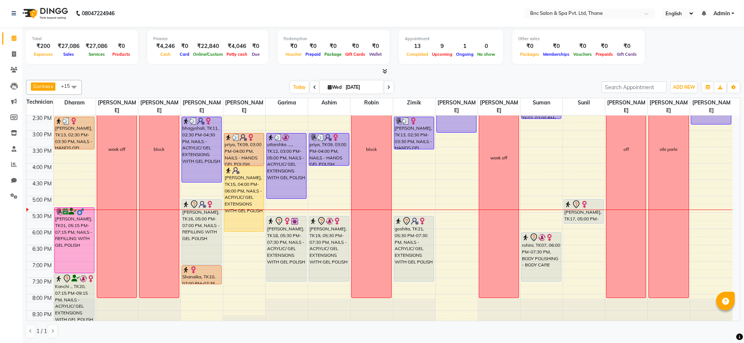
scroll to position [217, 0]
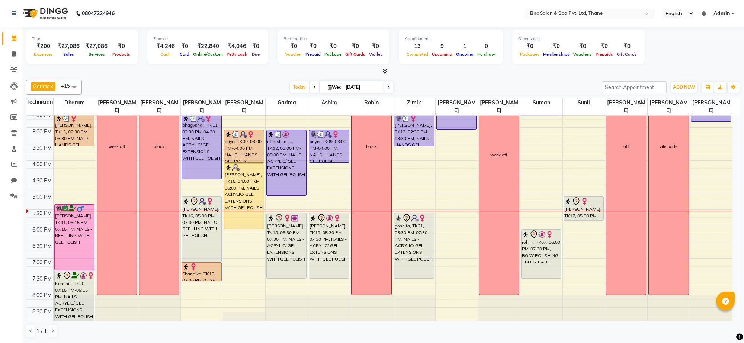
click at [212, 68] on div at bounding box center [383, 72] width 714 height 8
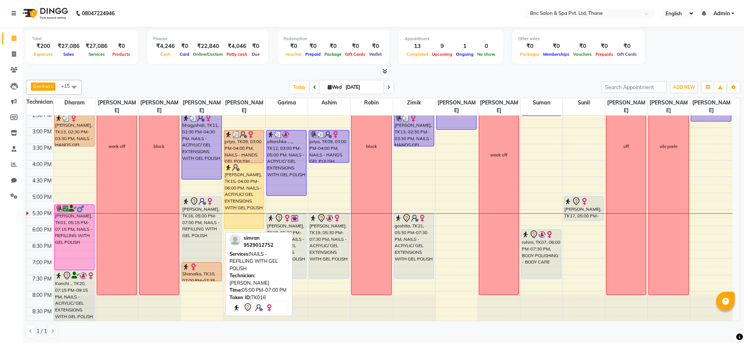
click at [196, 217] on div "[PERSON_NAME], TK16, 05:00 PM-07:00 PM, NAILS - REFILLING WITH GEL POLISH" at bounding box center [201, 229] width 39 height 65
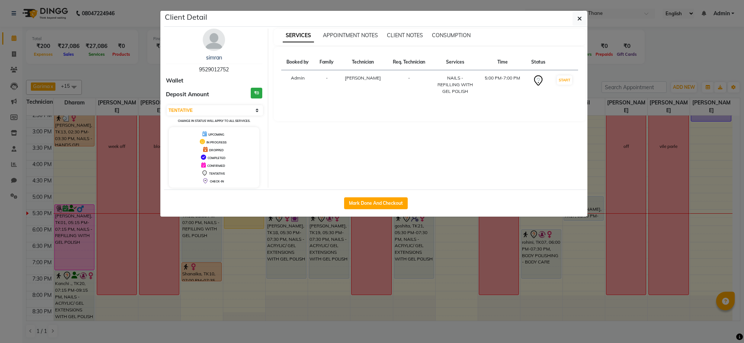
click at [525, 137] on div "SERVICES APPOINTMENT NOTES CLIENT NOTES CONSUMPTION Booked by Family Technician…" at bounding box center [429, 108] width 323 height 159
click at [567, 82] on button "START" at bounding box center [564, 79] width 15 height 9
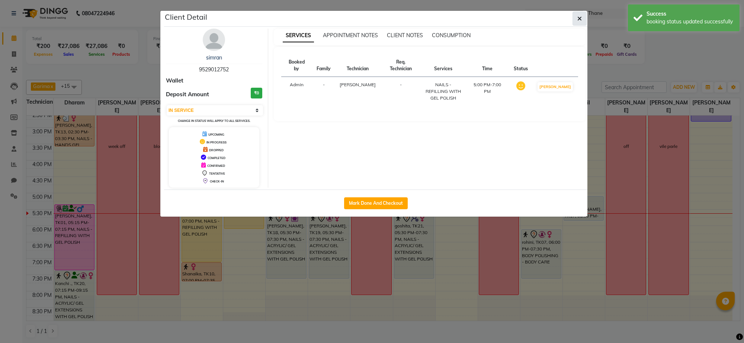
click at [576, 20] on button "button" at bounding box center [579, 19] width 14 height 14
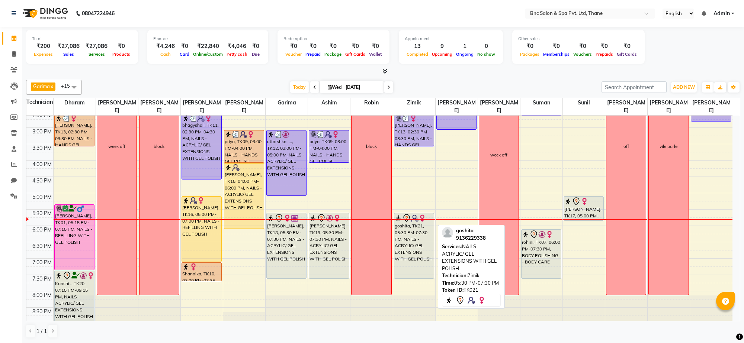
click at [415, 222] on img at bounding box center [414, 218] width 7 height 7
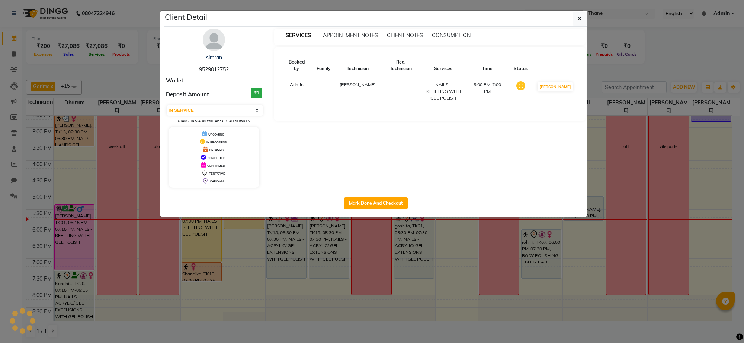
click at [415, 222] on ngb-modal-window "Client Detail [PERSON_NAME] 9529012752 Wallet Deposit Amount ₹0 Select IN SERVI…" at bounding box center [372, 171] width 744 height 343
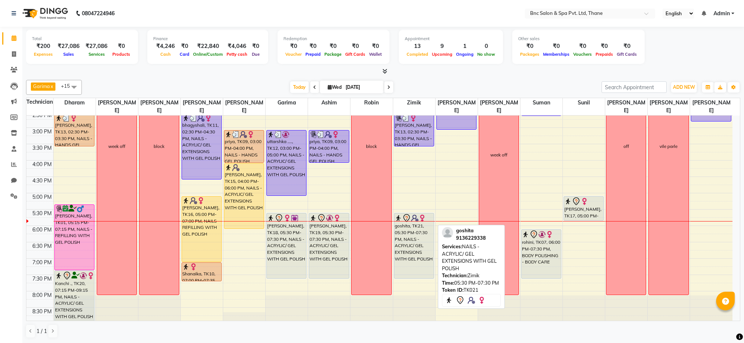
click at [413, 241] on div "goshita, TK21, 05:30 PM-07:30 PM, NAILS - ACRYLIC/ GEL EXTENSIONS WITH GEL POLI…" at bounding box center [413, 245] width 39 height 65
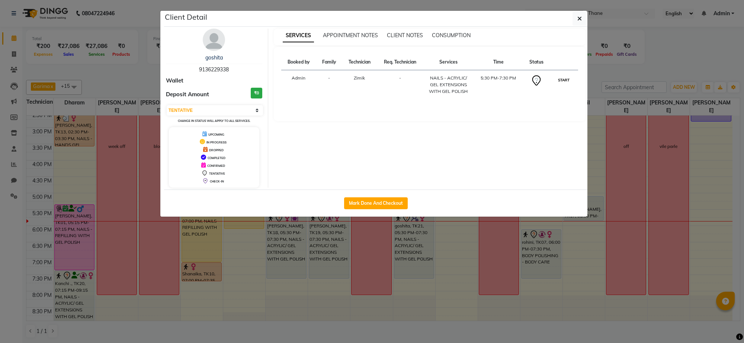
click at [566, 79] on button "START" at bounding box center [563, 79] width 15 height 9
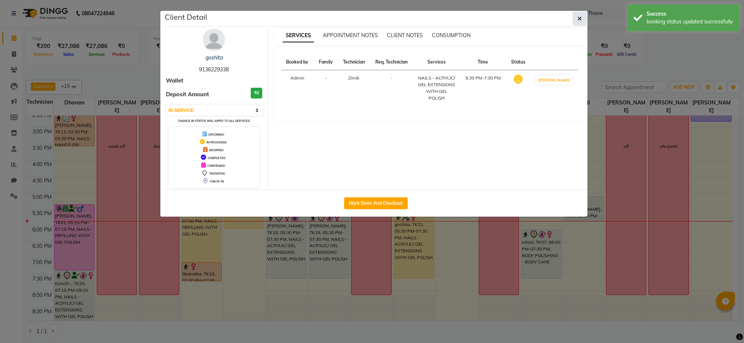
click at [580, 16] on icon "button" at bounding box center [579, 19] width 4 height 6
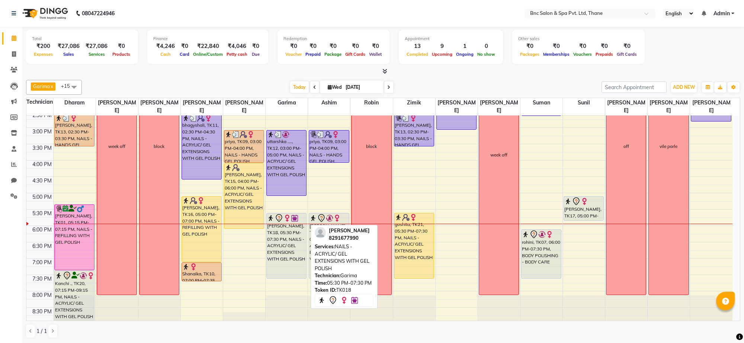
click at [290, 242] on div "[PERSON_NAME], TK18, 05:30 PM-07:30 PM, NAILS - ACRYLIC/ GEL EXTENSIONS WITH GE…" at bounding box center [286, 245] width 39 height 65
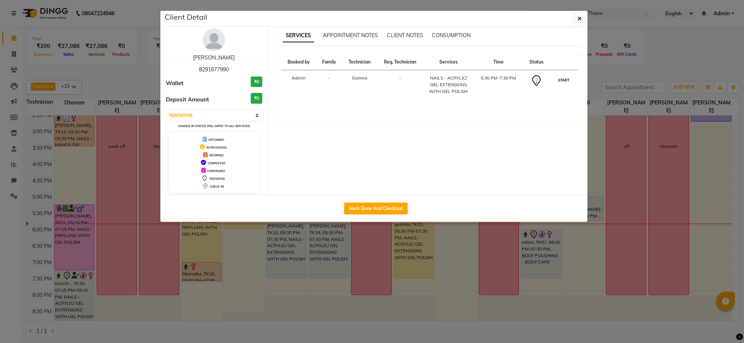
click at [556, 82] on button "START" at bounding box center [563, 79] width 15 height 9
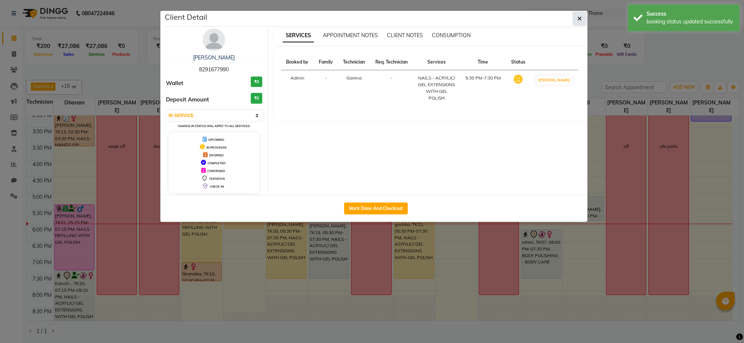
click at [579, 17] on icon "button" at bounding box center [579, 19] width 4 height 6
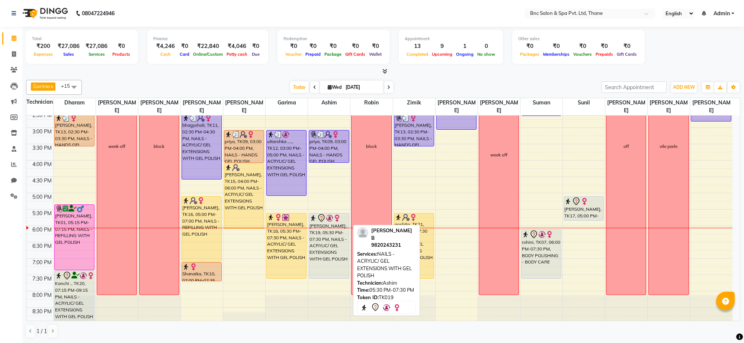
click at [327, 274] on div "[PERSON_NAME], TK19, 05:30 PM-07:30 PM, NAILS - ACRYLIC/ GEL EXTENSIONS WITH GE…" at bounding box center [328, 245] width 39 height 65
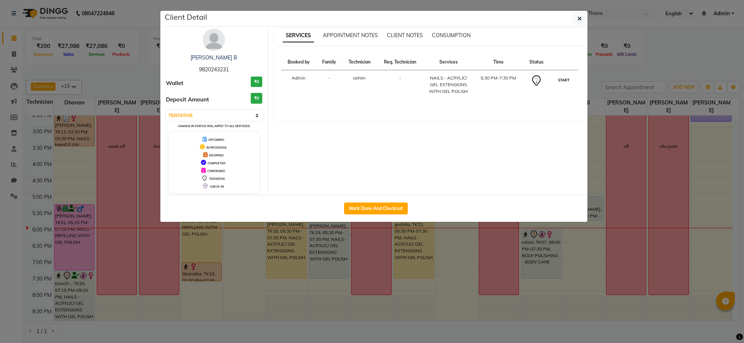
click at [559, 83] on button "START" at bounding box center [563, 79] width 15 height 9
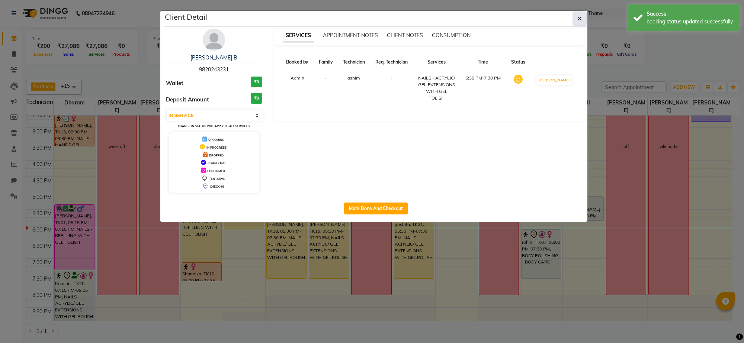
click at [581, 13] on button "button" at bounding box center [579, 19] width 14 height 14
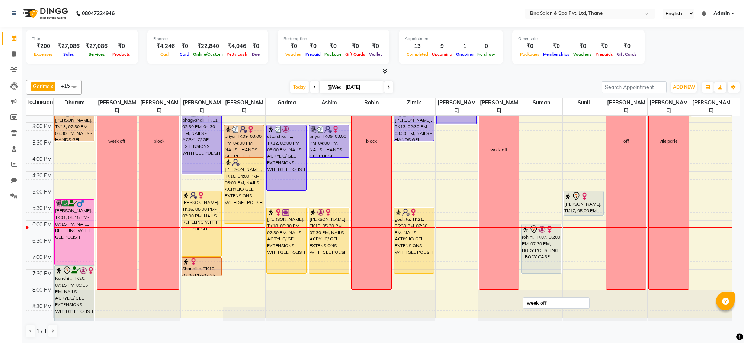
scroll to position [222, 0]
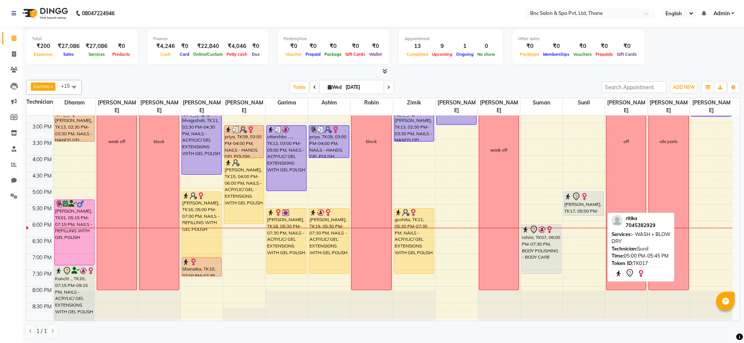
click at [588, 210] on div "[PERSON_NAME], TK17, 05:00 PM-05:45 PM, - WASH + BLOW DRY" at bounding box center [583, 204] width 39 height 24
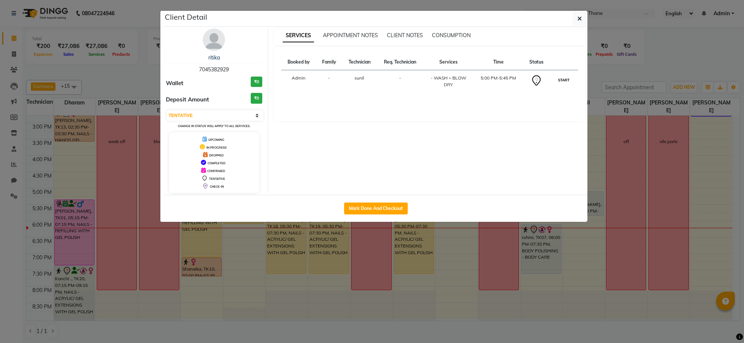
click at [567, 82] on button "START" at bounding box center [563, 79] width 15 height 9
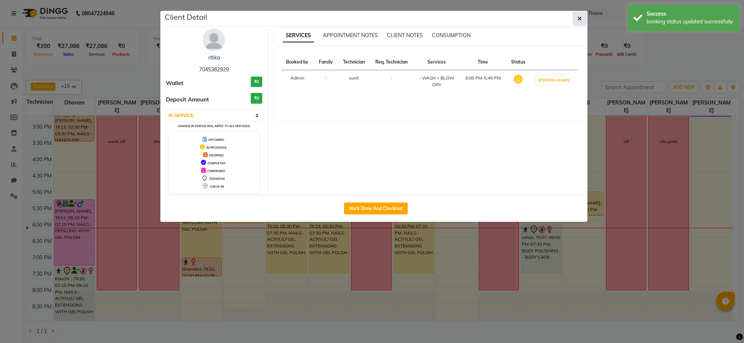
click at [579, 15] on span "button" at bounding box center [579, 18] width 4 height 7
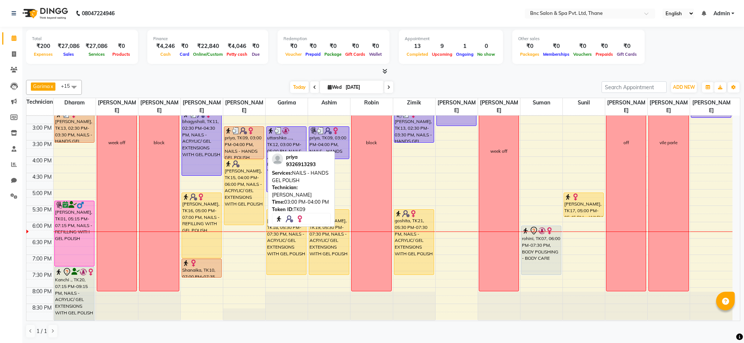
scroll to position [225, 0]
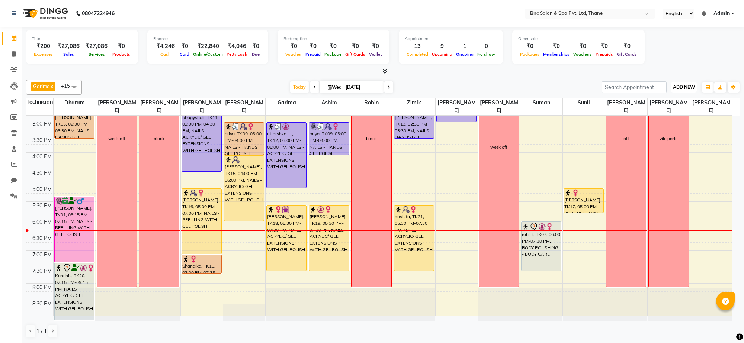
click at [682, 87] on span "ADD NEW" at bounding box center [684, 87] width 22 height 6
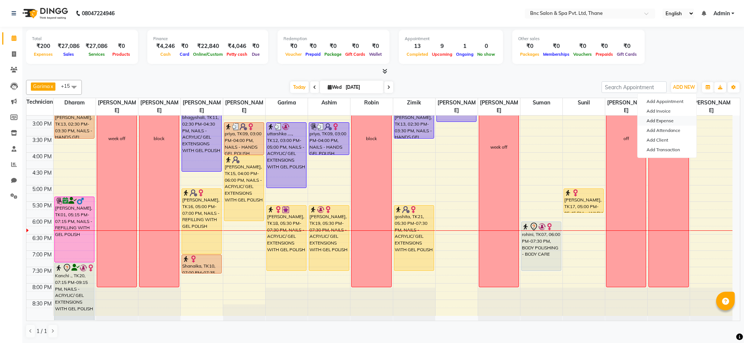
click at [670, 119] on link "Add Expense" at bounding box center [666, 121] width 59 height 10
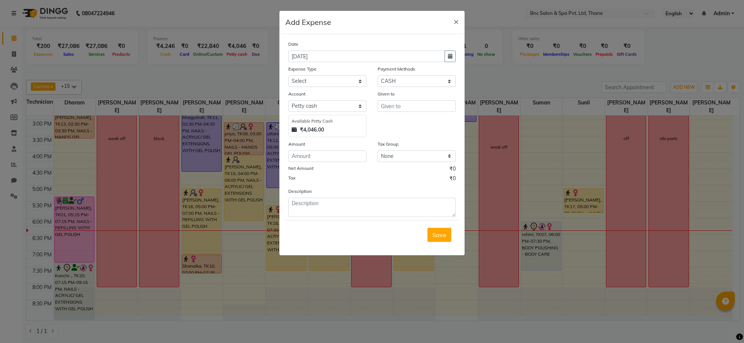
click at [430, 97] on div "Given to" at bounding box center [416, 95] width 78 height 10
click at [427, 103] on input "text" at bounding box center [416, 106] width 78 height 12
click at [342, 81] on select "Select ACADMY AMOUNT Advance Salary Bank charges Car maintenance Cash transfer …" at bounding box center [327, 81] width 78 height 12
click at [341, 153] on input "number" at bounding box center [327, 157] width 78 height 12
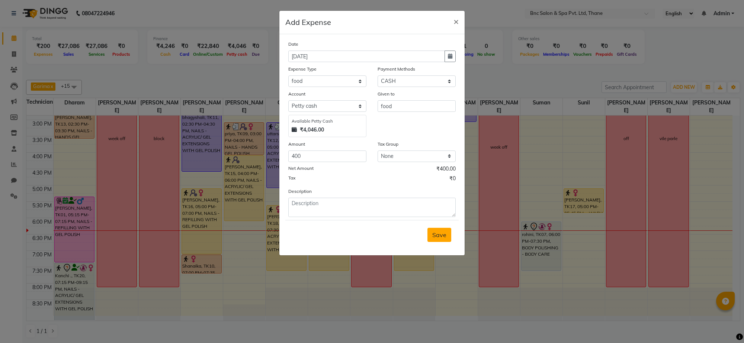
click at [432, 231] on span "Save" at bounding box center [439, 234] width 14 height 7
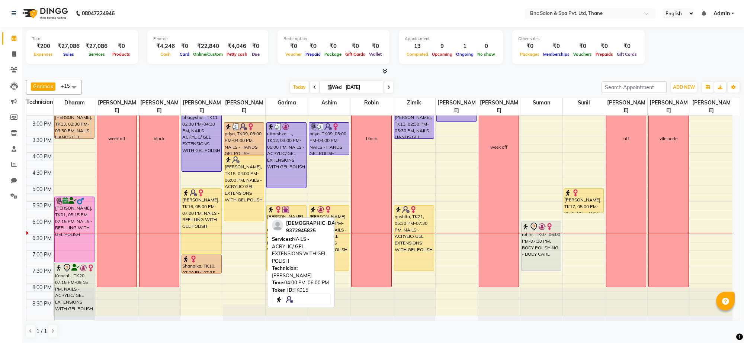
click at [244, 181] on div "[PERSON_NAME], TK15, 04:00 PM-06:00 PM, NAILS - ACRYLIC/ GEL EXTENSIONS WITH GE…" at bounding box center [243, 188] width 39 height 65
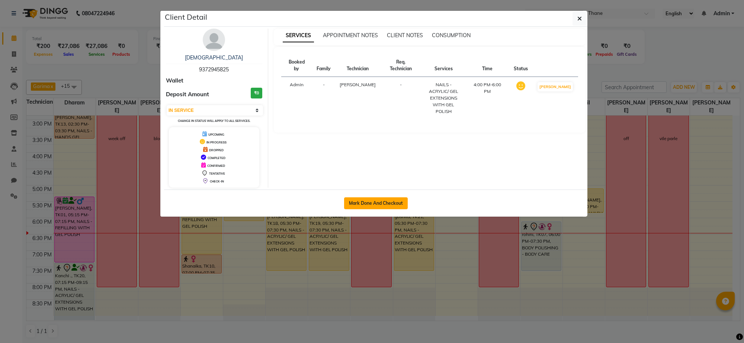
click at [356, 206] on button "Mark Done And Checkout" at bounding box center [376, 203] width 64 height 12
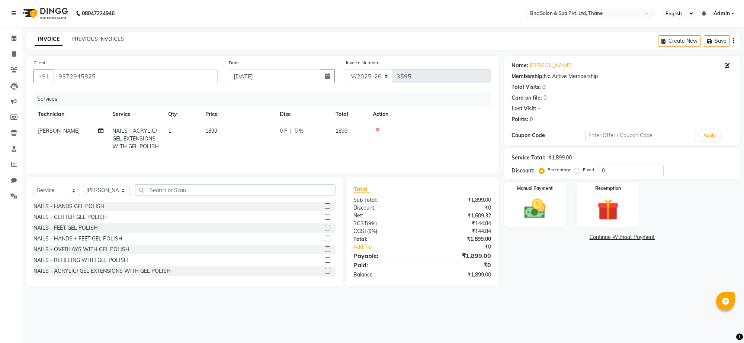
click at [210, 127] on td "1899" at bounding box center [238, 139] width 74 height 32
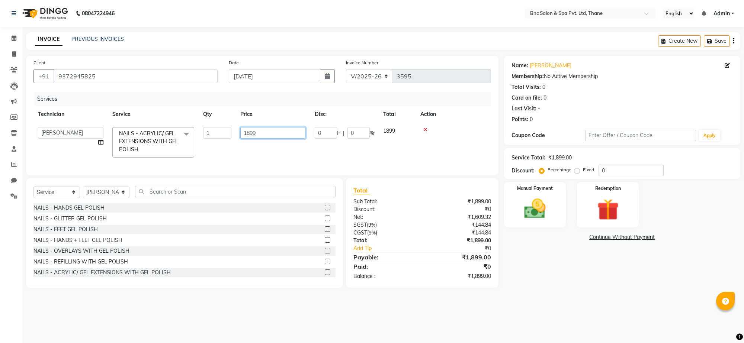
click at [259, 133] on input "1899" at bounding box center [272, 133] width 65 height 12
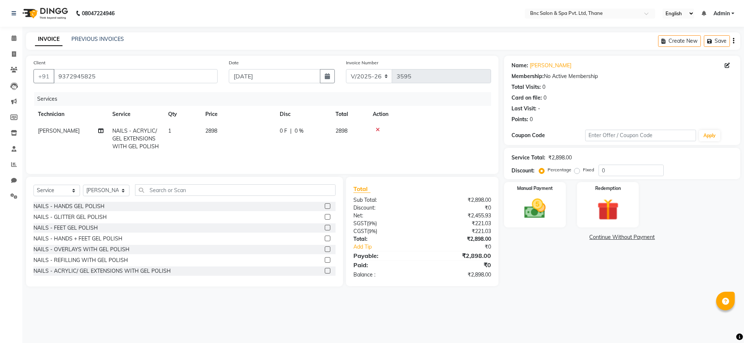
click at [58, 131] on span "[PERSON_NAME]" at bounding box center [59, 131] width 42 height 7
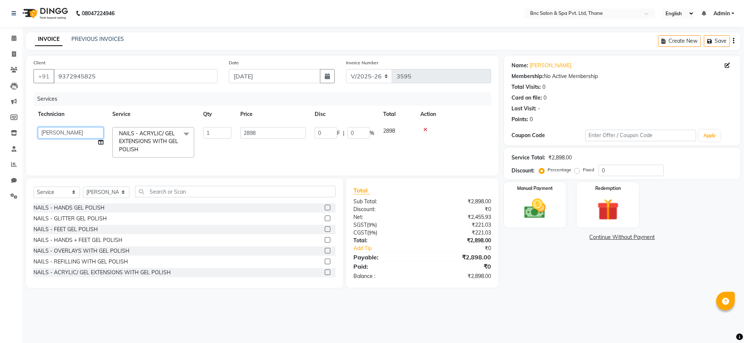
click at [58, 131] on select "[PERSON_NAME] [PERSON_NAME] [PERSON_NAME] [PERSON_NAME] [PERSON_NAME] [PERSON_N…" at bounding box center [70, 133] width 65 height 12
click at [535, 218] on img at bounding box center [535, 209] width 36 height 26
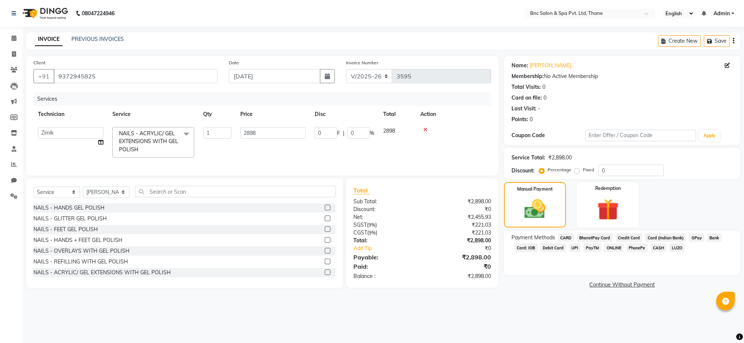
click at [694, 237] on span "GPay" at bounding box center [696, 238] width 15 height 9
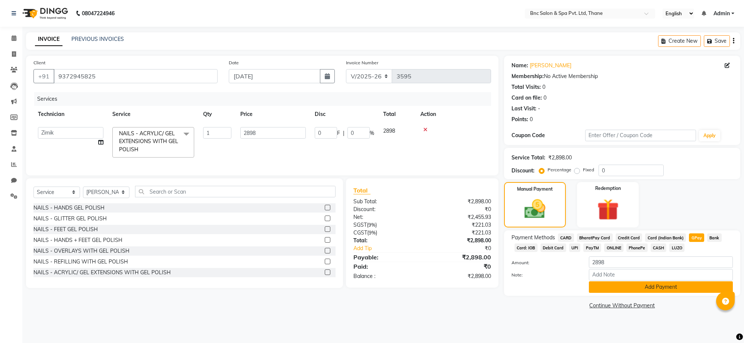
click at [655, 283] on button "Add Payment" at bounding box center [661, 288] width 144 height 12
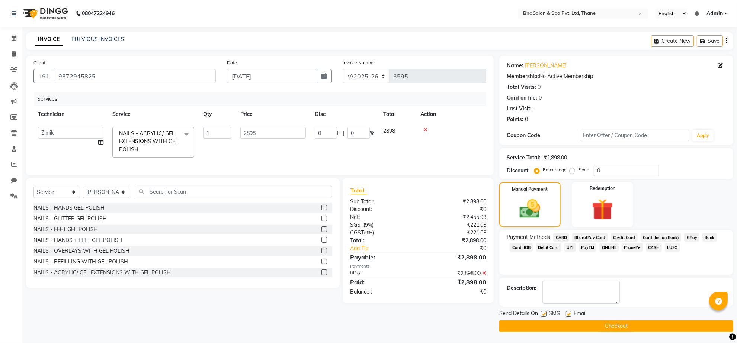
click at [612, 328] on button "Checkout" at bounding box center [616, 327] width 234 height 12
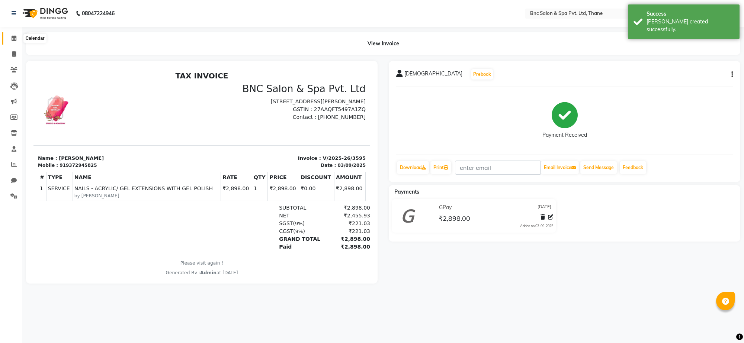
click at [16, 40] on span at bounding box center [13, 38] width 13 height 9
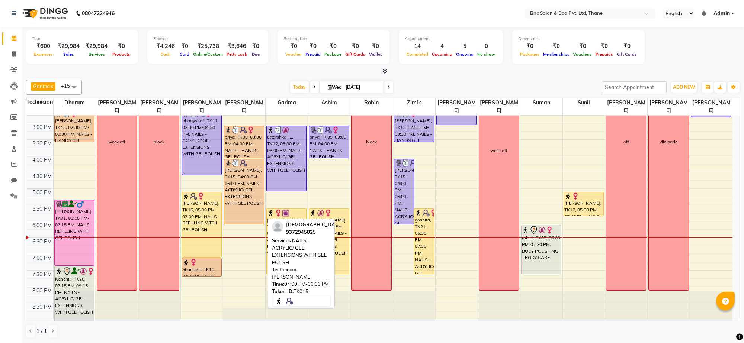
scroll to position [225, 0]
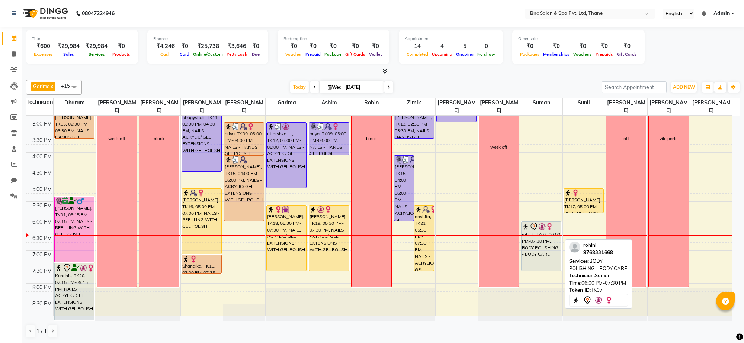
click at [527, 257] on div "rohini, TK07, 06:00 PM-07:30 PM, BODY POLISHING - BODY CARE" at bounding box center [540, 246] width 39 height 49
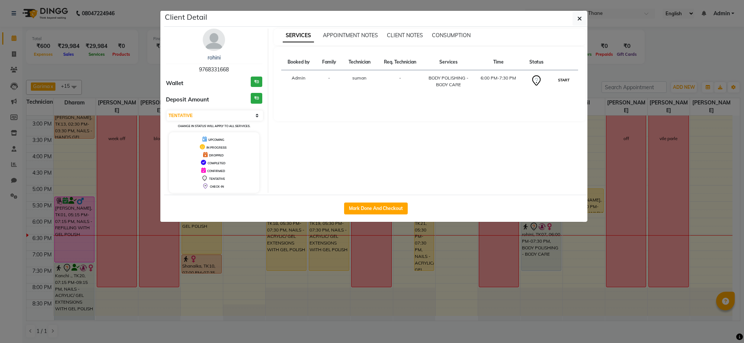
click at [558, 76] on button "START" at bounding box center [563, 79] width 15 height 9
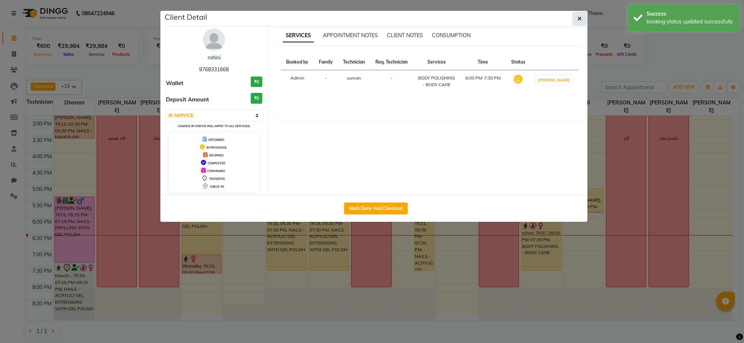
click at [572, 21] on button "button" at bounding box center [579, 19] width 14 height 14
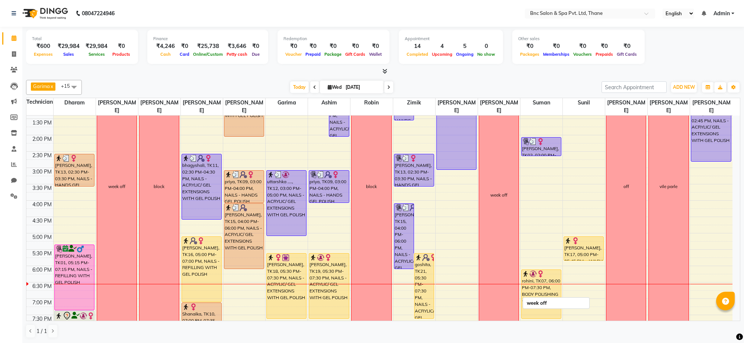
scroll to position [166, 0]
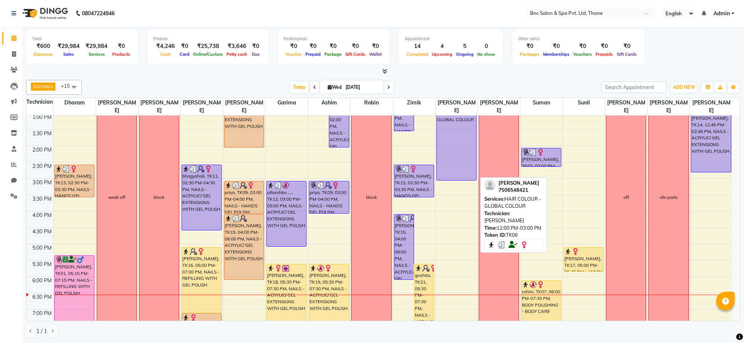
click at [439, 144] on div "[PERSON_NAME], TK06, 12:00 PM-03:00 PM, HAIR COLOUR - GLOBAL COLOUR" at bounding box center [456, 131] width 39 height 98
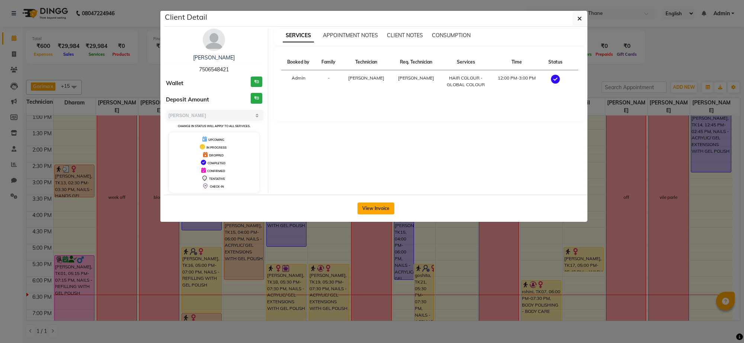
click at [386, 205] on button "View Invoice" at bounding box center [375, 209] width 37 height 12
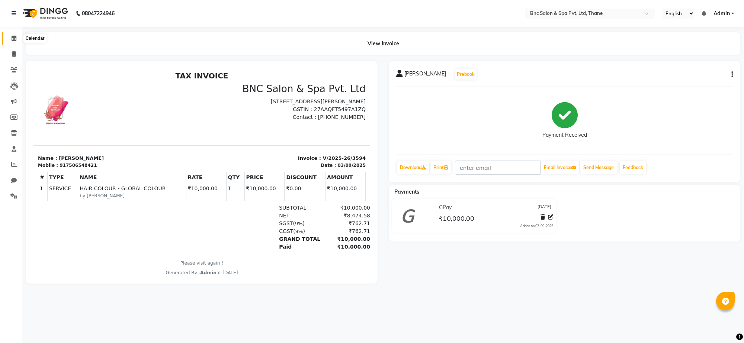
click at [14, 35] on icon at bounding box center [14, 38] width 5 height 6
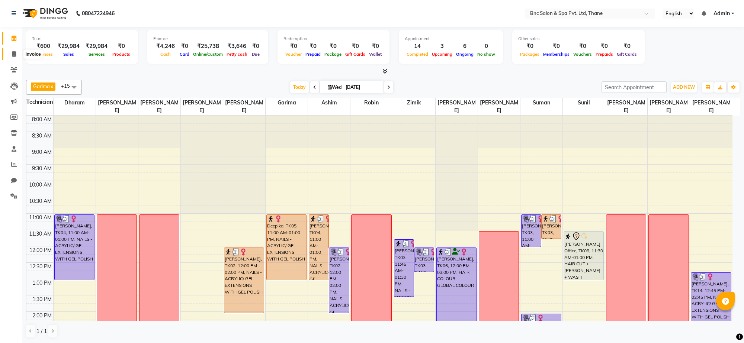
click at [12, 52] on icon at bounding box center [14, 54] width 4 height 6
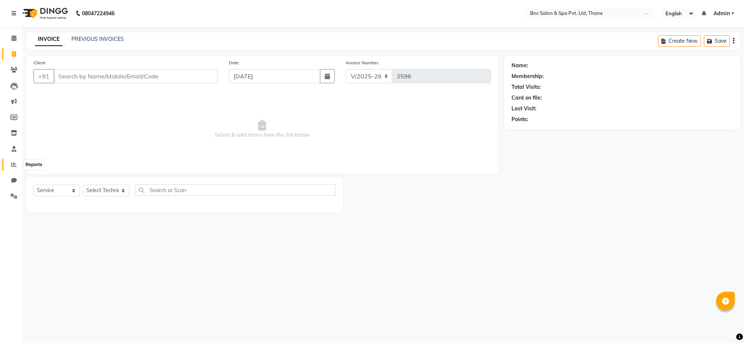
click at [13, 165] on icon at bounding box center [14, 165] width 6 height 6
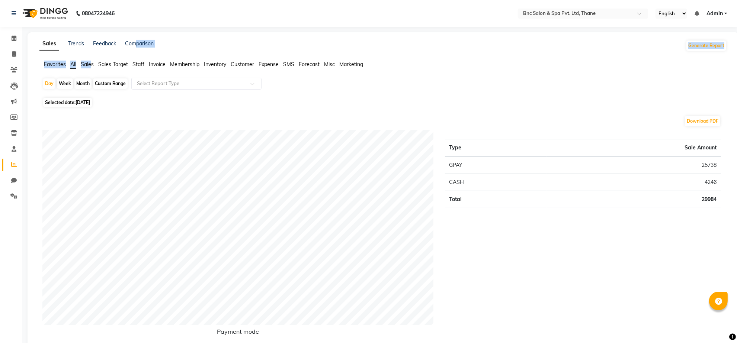
drag, startPoint x: 90, startPoint y: 67, endPoint x: 135, endPoint y: 49, distance: 47.9
click at [139, 62] on span "Staff" at bounding box center [138, 64] width 12 height 7
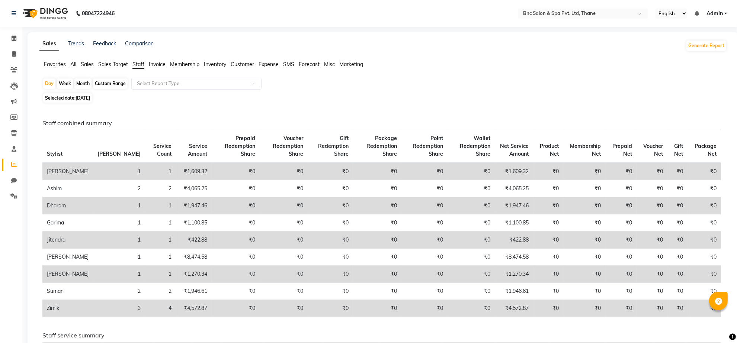
click at [85, 102] on span "Selected date: [DATE]" at bounding box center [67, 97] width 49 height 9
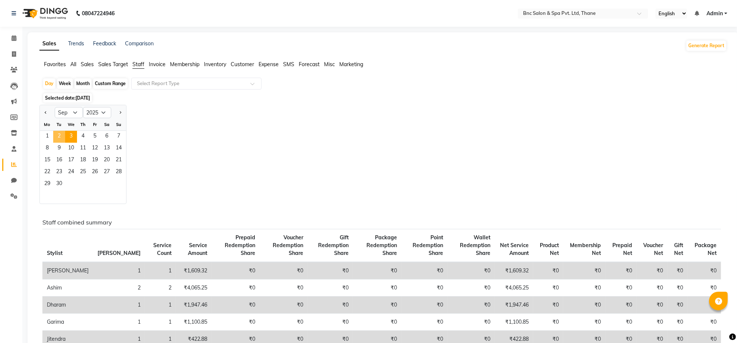
click at [58, 140] on span "2" at bounding box center [59, 137] width 12 height 12
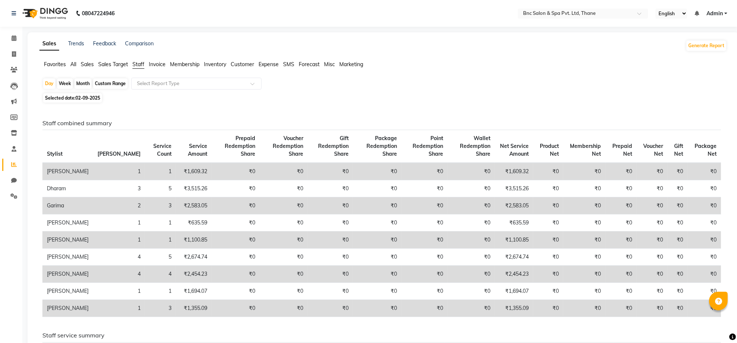
click at [73, 59] on div "Sales Trends Feedback Comparison Generate Report Favorites All Sales Sales Targ…" at bounding box center [383, 348] width 711 height 633
click at [75, 67] on span "All" at bounding box center [73, 64] width 6 height 7
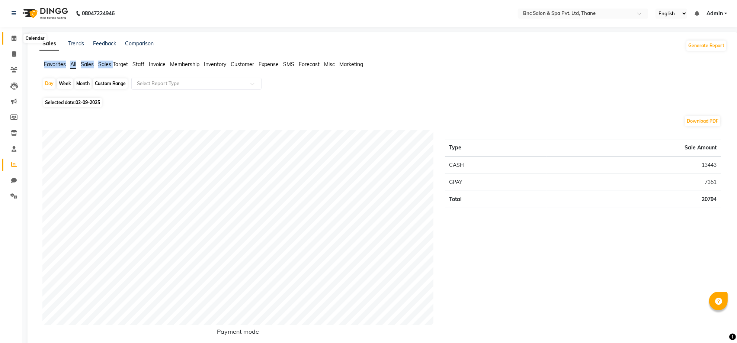
click at [10, 38] on span at bounding box center [13, 38] width 13 height 9
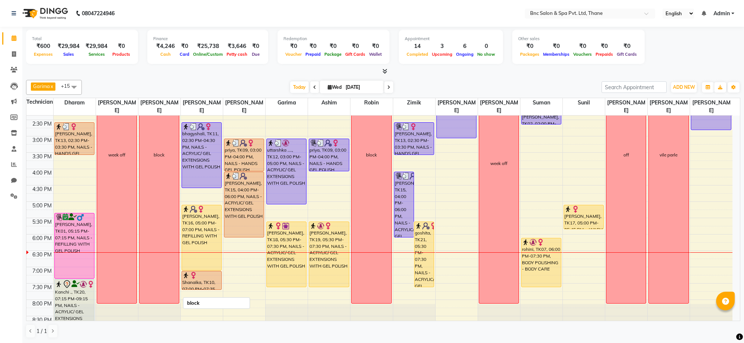
scroll to position [210, 0]
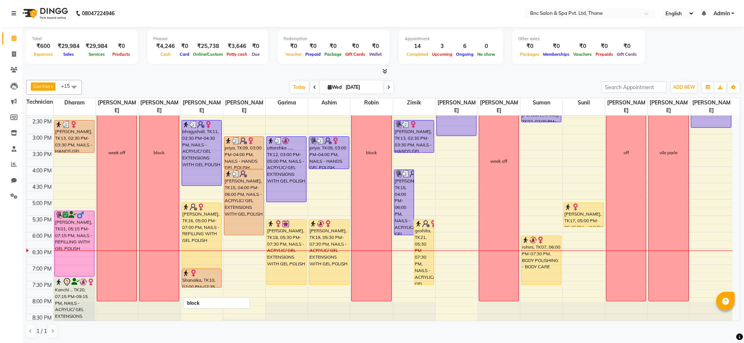
click at [176, 212] on div "block" at bounding box center [158, 152] width 39 height 297
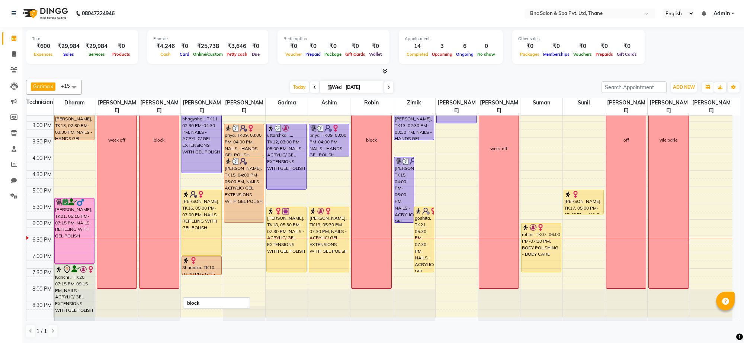
scroll to position [225, 0]
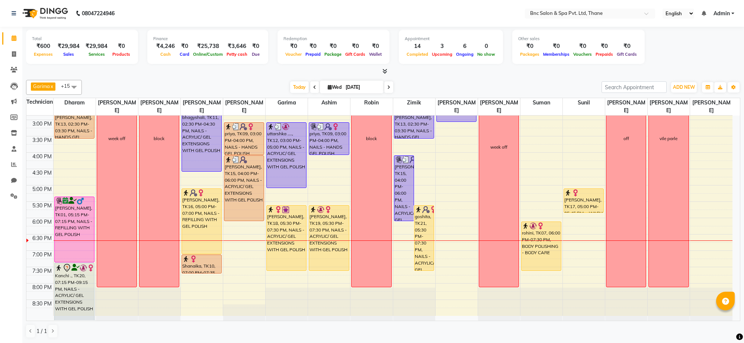
click at [350, 87] on input "[DATE]" at bounding box center [361, 87] width 37 height 11
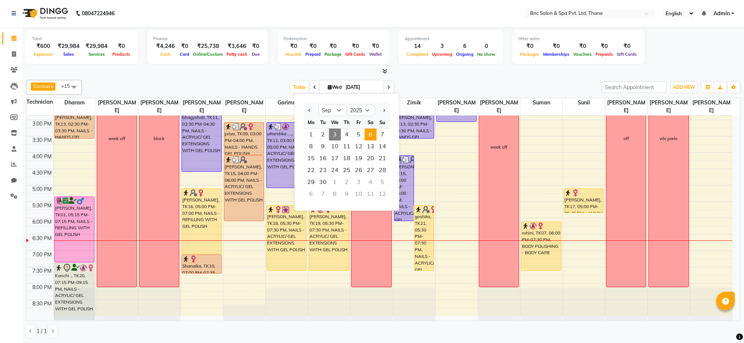
drag, startPoint x: 372, startPoint y: 138, endPoint x: 367, endPoint y: 138, distance: 5.2
click at [367, 138] on span "6" at bounding box center [370, 135] width 12 height 12
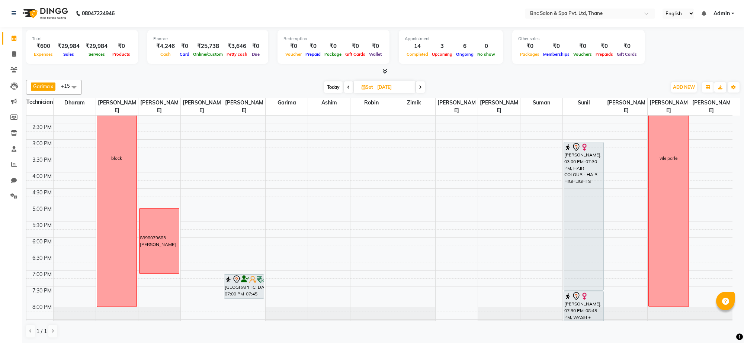
scroll to position [222, 0]
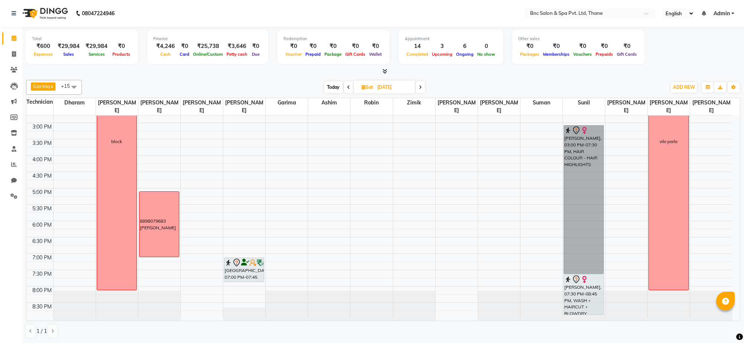
drag, startPoint x: 571, startPoint y: 168, endPoint x: 503, endPoint y: 168, distance: 67.7
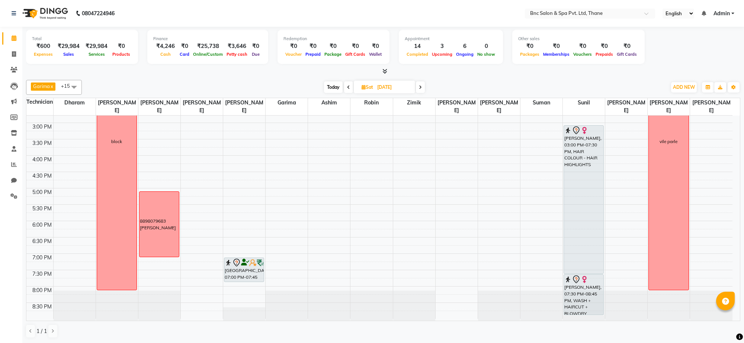
drag, startPoint x: 503, startPoint y: 168, endPoint x: 668, endPoint y: 58, distance: 198.9
click at [668, 58] on div "Total ₹600 Expenses ₹29,984 Sales ₹29,984 Services ₹0 Products Finance ₹4,246 C…" at bounding box center [383, 48] width 714 height 36
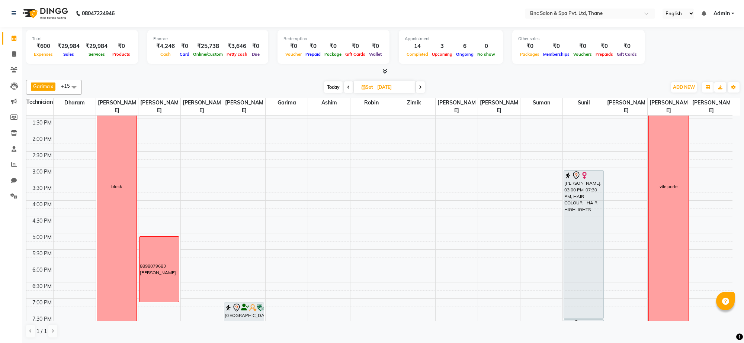
scroll to position [184, 0]
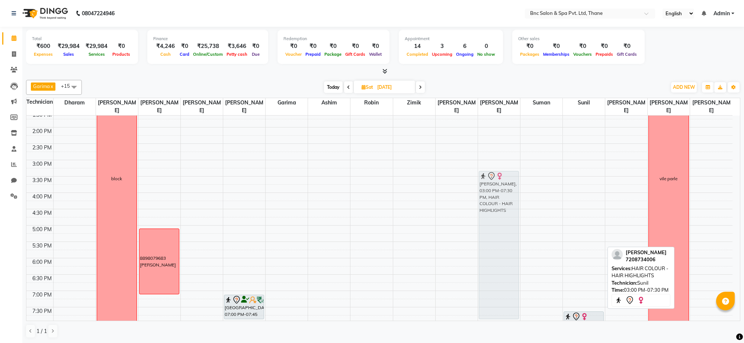
drag, startPoint x: 585, startPoint y: 176, endPoint x: 480, endPoint y: 183, distance: 104.7
click at [480, 183] on tr "block 8898079683 [PERSON_NAME] [GEOGRAPHIC_DATA], 07:00 PM-07:45 PM, - WASH + B…" at bounding box center [379, 143] width 706 height 425
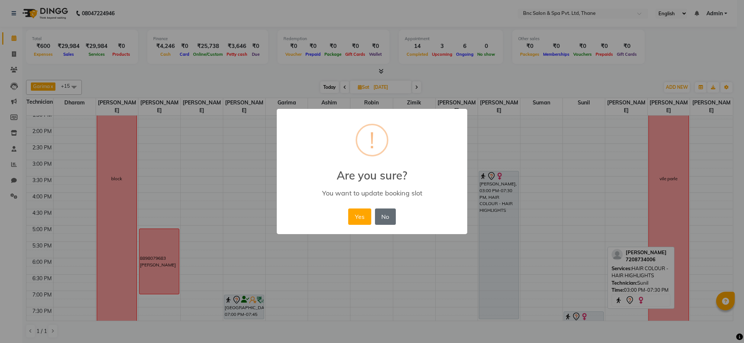
click at [382, 217] on button "No" at bounding box center [385, 217] width 21 height 16
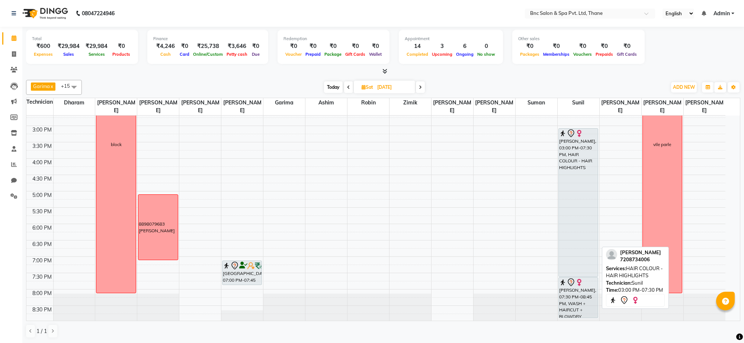
scroll to position [225, 0]
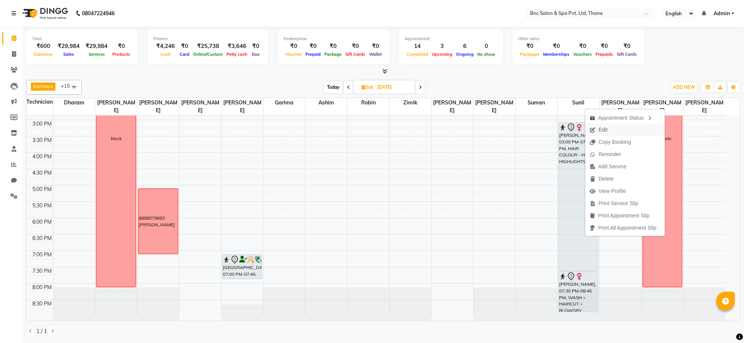
click at [626, 130] on button "Edit" at bounding box center [625, 130] width 80 height 12
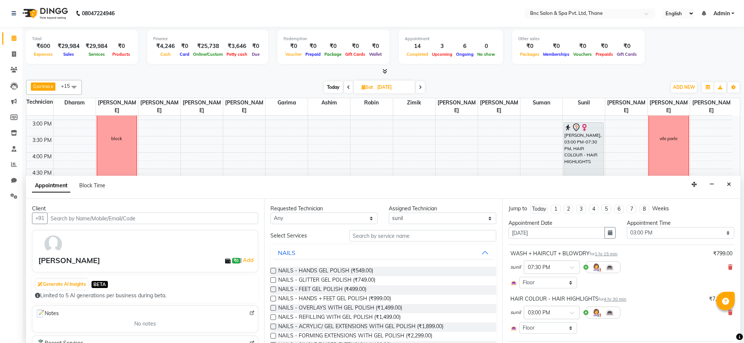
click at [729, 191] on div "Appointment Block Time" at bounding box center [383, 187] width 714 height 23
click at [729, 186] on icon "Close" at bounding box center [729, 184] width 4 height 5
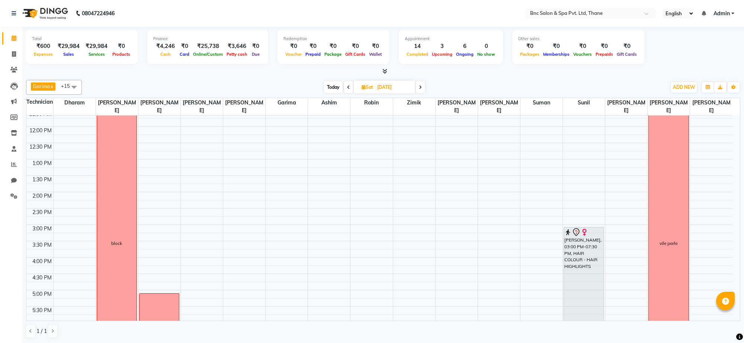
scroll to position [116, 0]
click at [577, 151] on div "8:00 AM 8:30 AM 9:00 AM 9:30 AM 10:00 AM 10:30 AM 11:00 AM 11:30 AM 12:00 PM 12…" at bounding box center [379, 211] width 706 height 425
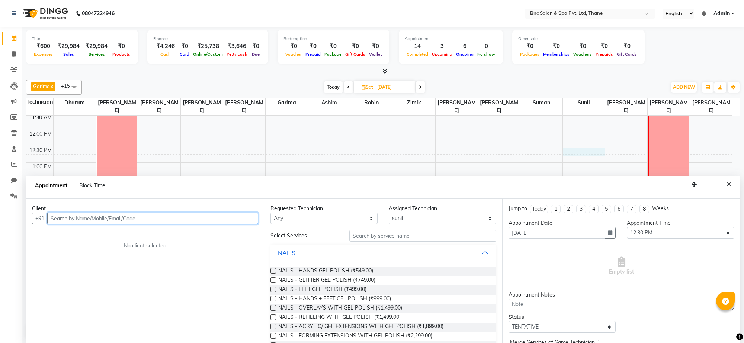
click at [233, 218] on input "text" at bounding box center [152, 219] width 211 height 12
click at [253, 211] on div "Client" at bounding box center [145, 209] width 226 height 8
click at [252, 216] on span "Add Client" at bounding box center [242, 218] width 25 height 7
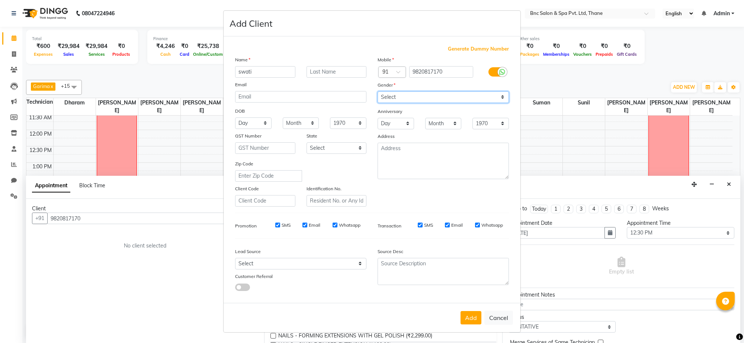
click at [388, 99] on select "Select [DEMOGRAPHIC_DATA] [DEMOGRAPHIC_DATA] Other Prefer Not To Say" at bounding box center [442, 97] width 131 height 12
click at [377, 92] on select "Select [DEMOGRAPHIC_DATA] [DEMOGRAPHIC_DATA] Other Prefer Not To Say" at bounding box center [442, 97] width 131 height 12
click at [472, 315] on button "Add" at bounding box center [470, 317] width 21 height 13
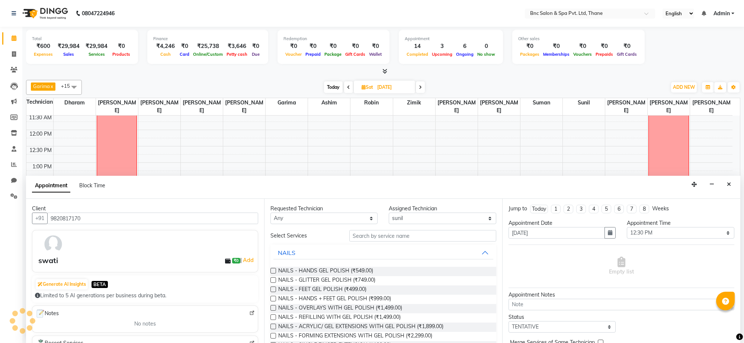
drag, startPoint x: 483, startPoint y: 311, endPoint x: 678, endPoint y: 191, distance: 229.2
click at [678, 191] on div "Appointment Block Time" at bounding box center [383, 187] width 714 height 23
click at [442, 234] on input "text" at bounding box center [422, 236] width 147 height 12
click at [376, 238] on input "n" at bounding box center [422, 236] width 147 height 12
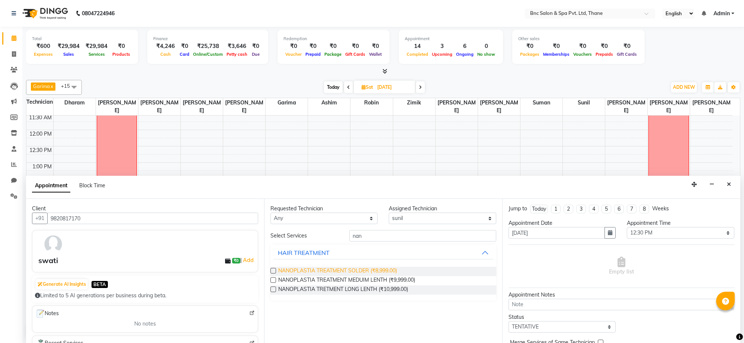
click at [353, 270] on span "NANOPLASTIA TREATMENT SOLDER (₹8,999.00)" at bounding box center [337, 271] width 119 height 9
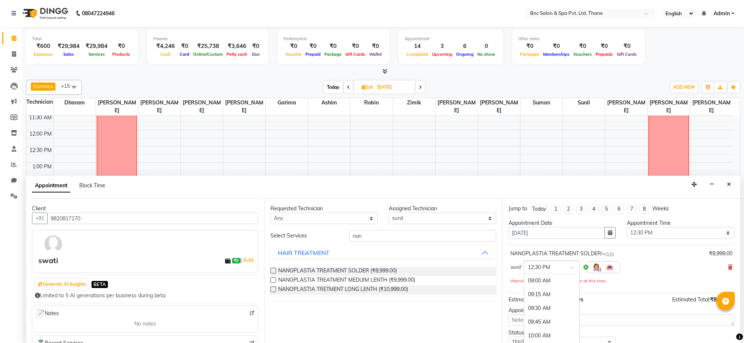
click at [549, 263] on input "text" at bounding box center [544, 267] width 33 height 8
click at [542, 274] on div "12:00 PM" at bounding box center [551, 276] width 55 height 14
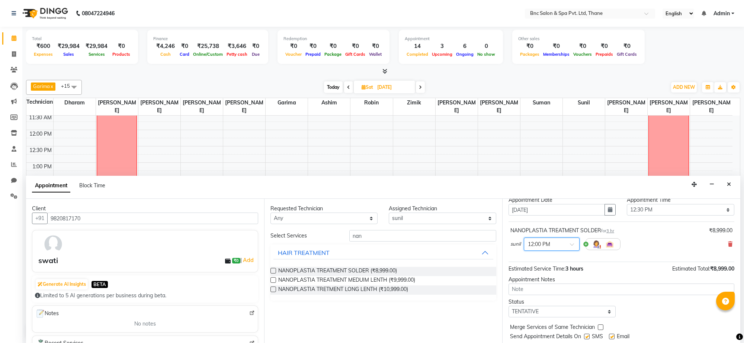
scroll to position [45, 0]
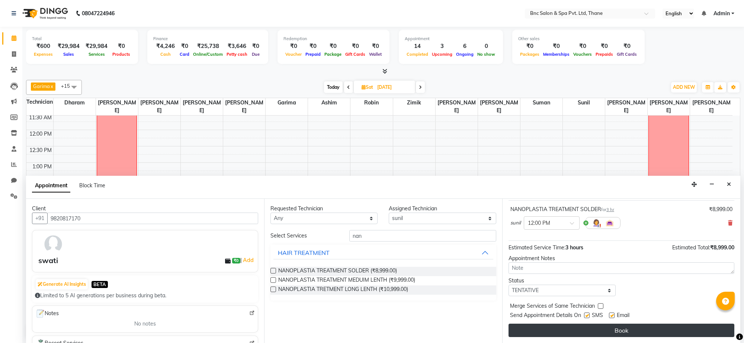
click at [540, 326] on button "Book" at bounding box center [621, 330] width 226 height 13
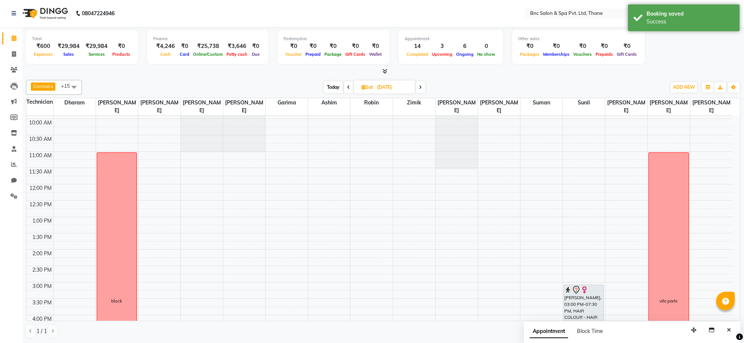
scroll to position [62, 0]
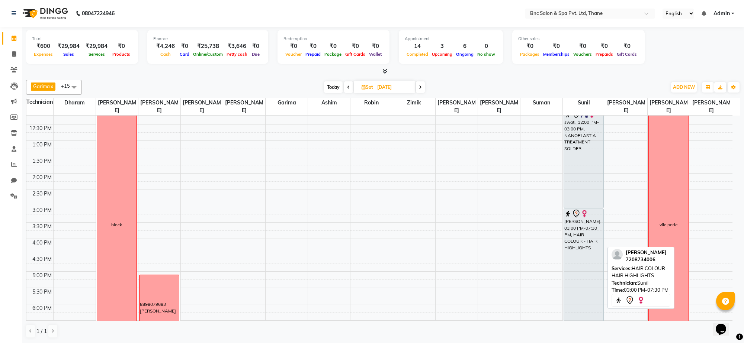
scroll to position [135, 0]
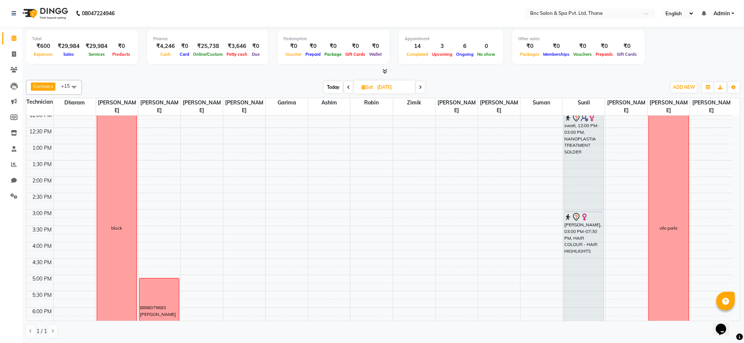
click at [332, 91] on span "Today" at bounding box center [333, 87] width 19 height 12
type input "[DATE]"
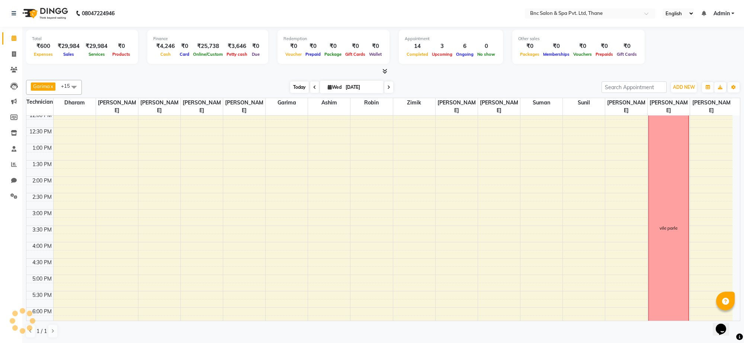
scroll to position [225, 0]
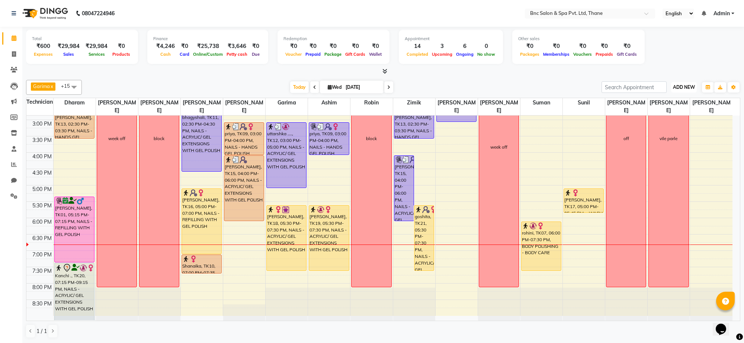
click at [684, 89] on span "ADD NEW" at bounding box center [684, 87] width 22 height 6
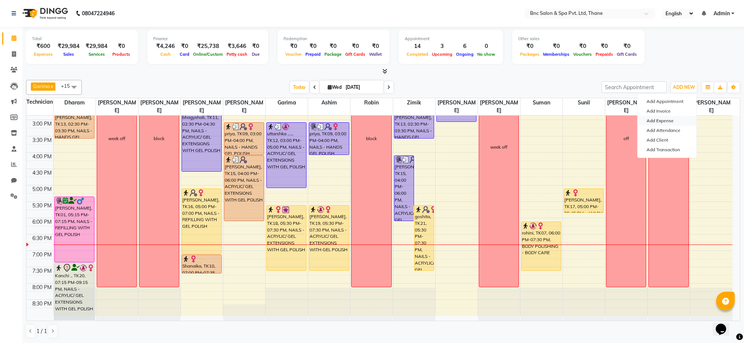
click at [679, 120] on link "Add Expense" at bounding box center [666, 121] width 59 height 10
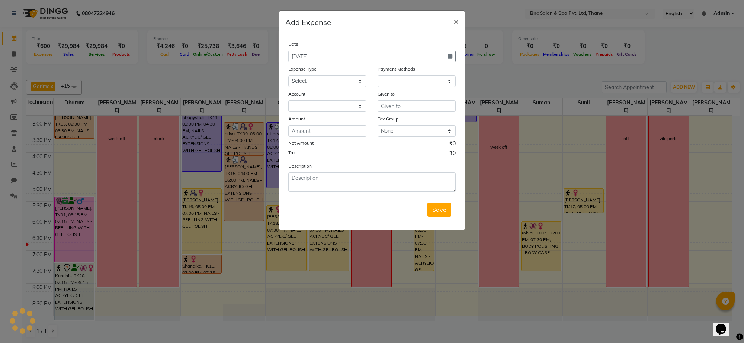
select select "1"
select select "7036"
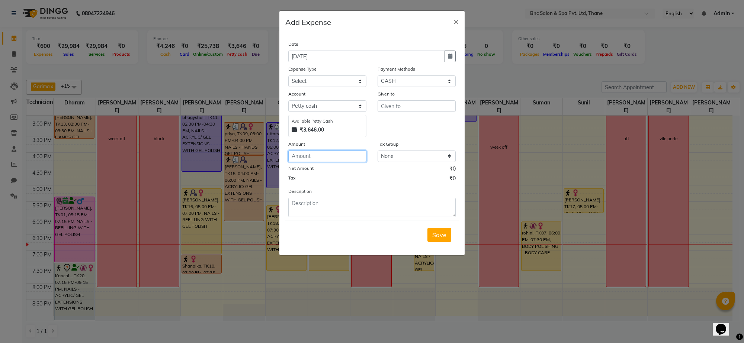
click at [300, 155] on input "number" at bounding box center [327, 157] width 78 height 12
type input "2700"
click at [382, 108] on input "text" at bounding box center [416, 106] width 78 height 12
type input "water bill"
click at [340, 75] on select "Select ACADMY AMOUNT Advance Salary Bank charges Car maintenance Cash transfer …" at bounding box center [327, 81] width 78 height 12
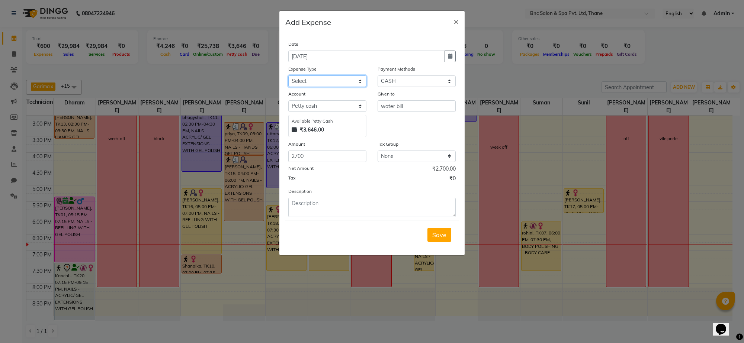
select select "21018"
click at [288, 75] on select "Select ACADMY AMOUNT Advance Salary Bank charges Car maintenance Cash transfer …" at bounding box center [327, 81] width 78 height 12
click at [442, 229] on button "Save" at bounding box center [439, 235] width 24 height 14
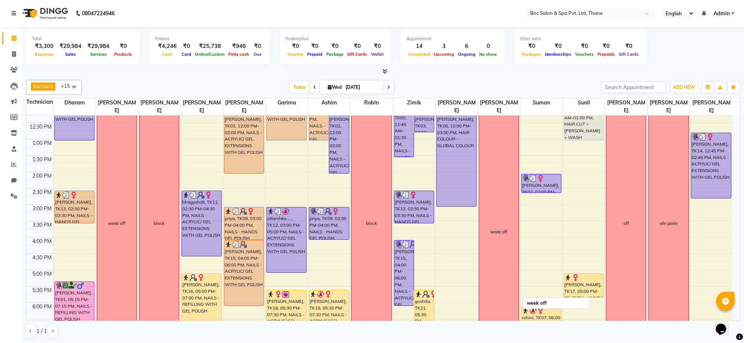
scroll to position [225, 0]
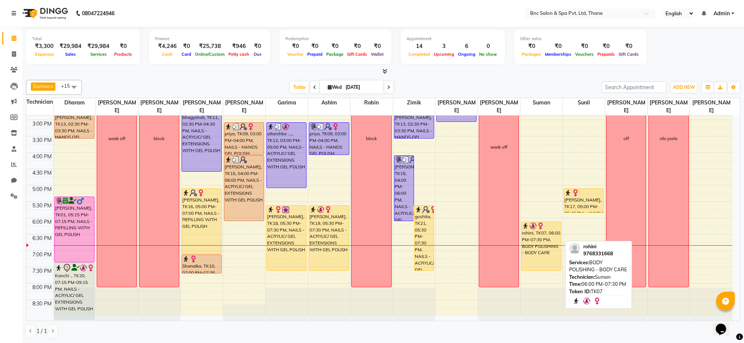
click at [531, 231] on div "rohini, TK07, 06:00 PM-07:30 PM, BODY POLISHING - BODY CARE" at bounding box center [540, 246] width 39 height 49
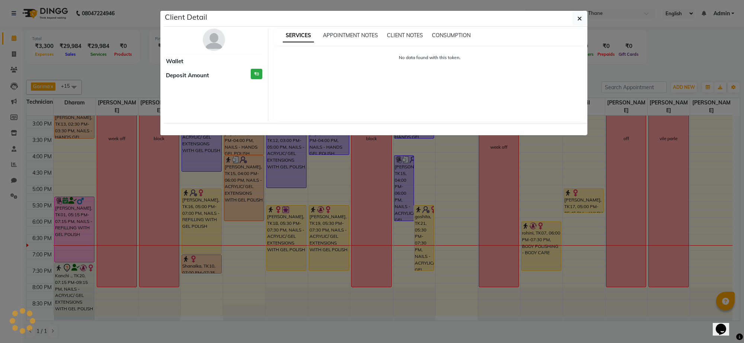
select select "1"
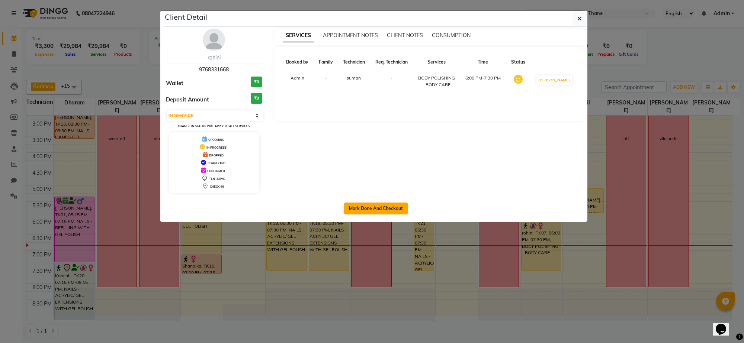
click at [380, 209] on button "Mark Done And Checkout" at bounding box center [376, 209] width 64 height 12
select select "service"
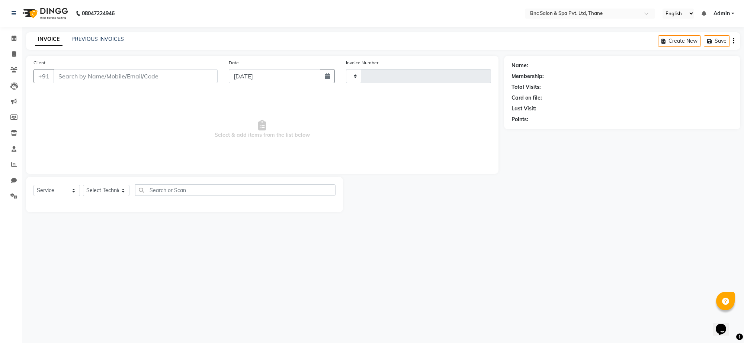
type input "3596"
select select "7892"
type input "9768331668"
select select "71935"
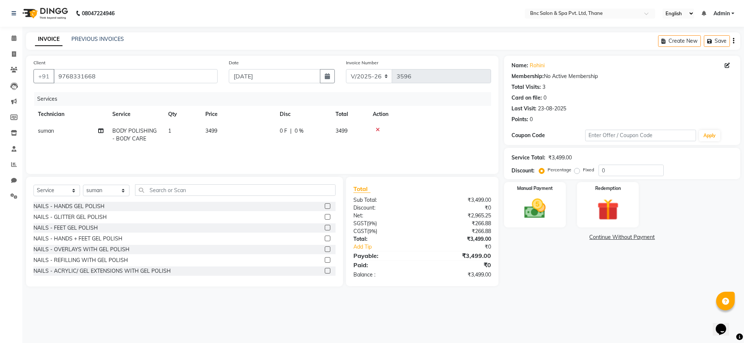
click at [207, 128] on span "3499" at bounding box center [211, 131] width 12 height 7
select select "71935"
click at [426, 129] on icon at bounding box center [425, 129] width 4 height 5
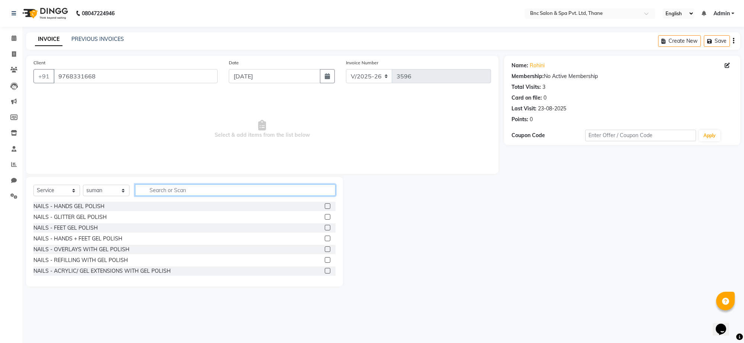
click at [147, 193] on input "text" at bounding box center [235, 190] width 200 height 12
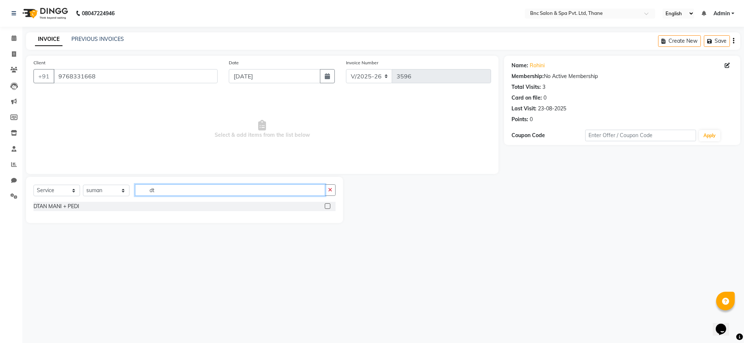
type input "d"
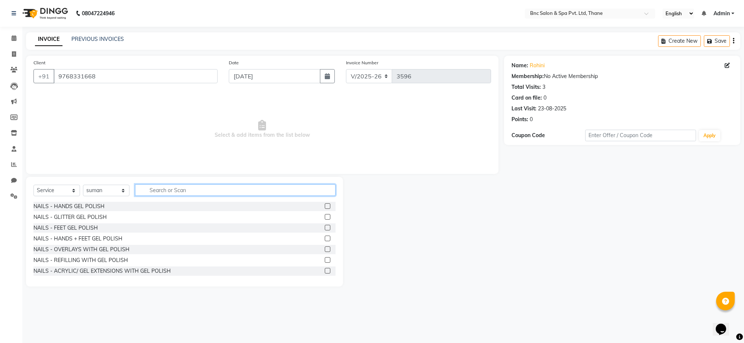
type input "d"
type input "face"
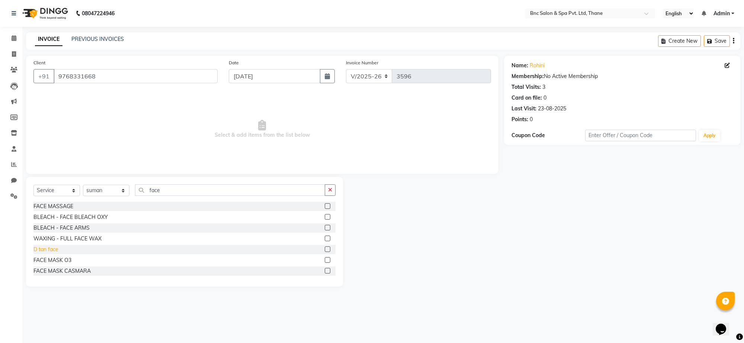
click at [38, 248] on div "D tan face" at bounding box center [45, 250] width 25 height 8
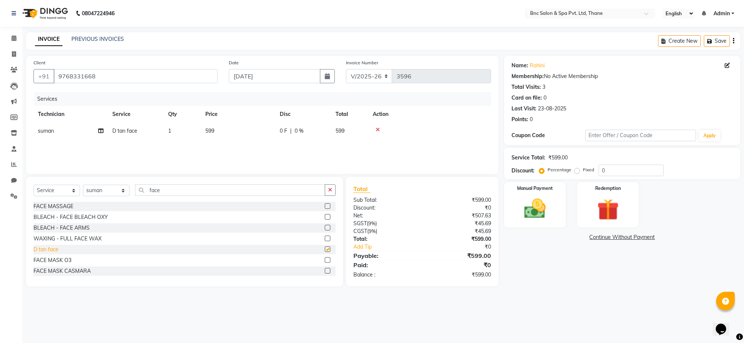
checkbox input "false"
click at [210, 125] on td "599" at bounding box center [238, 131] width 74 height 17
select select "71935"
click at [260, 130] on input "599" at bounding box center [272, 133] width 65 height 12
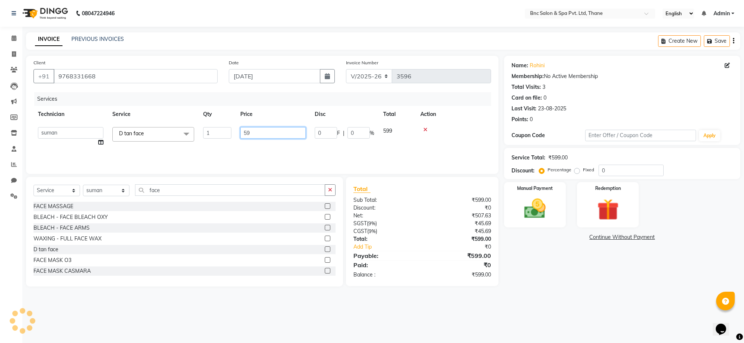
type input "5"
type input "670"
click at [524, 205] on img at bounding box center [535, 209] width 36 height 26
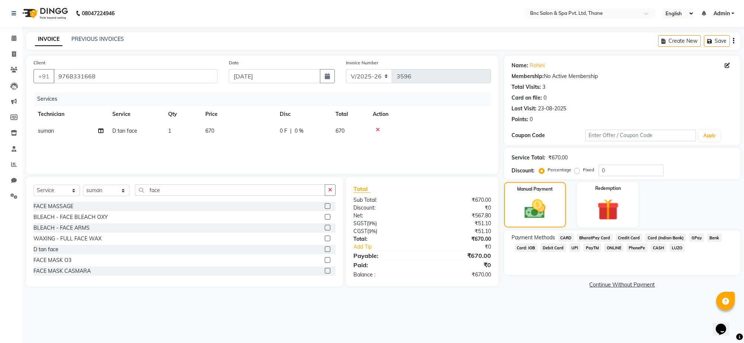
click at [659, 246] on span "CASH" at bounding box center [658, 248] width 16 height 9
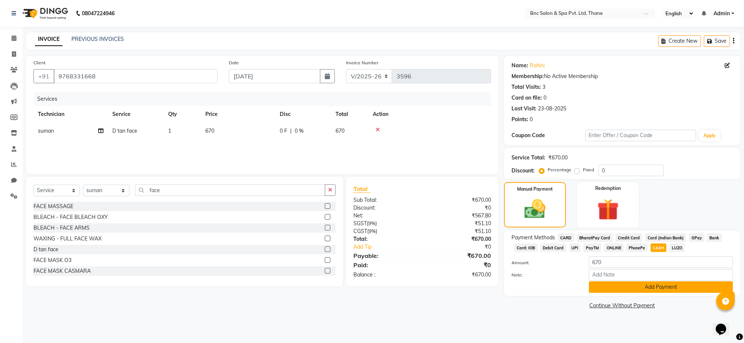
click at [645, 286] on button "Add Payment" at bounding box center [661, 288] width 144 height 12
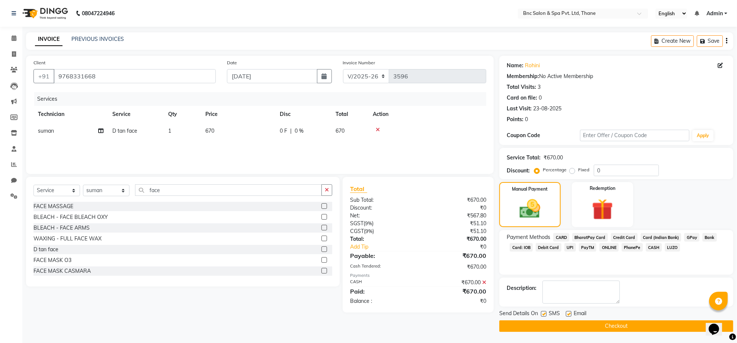
click at [543, 314] on label at bounding box center [544, 314] width 6 height 6
click at [543, 314] on input "checkbox" at bounding box center [543, 314] width 5 height 5
checkbox input "false"
click at [547, 330] on button "Checkout" at bounding box center [616, 327] width 234 height 12
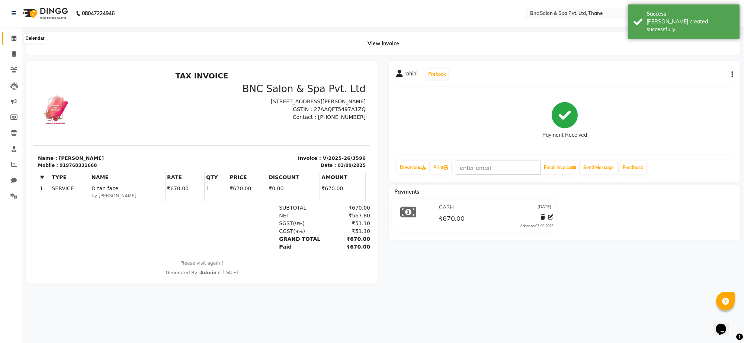
click at [16, 41] on span at bounding box center [13, 38] width 13 height 9
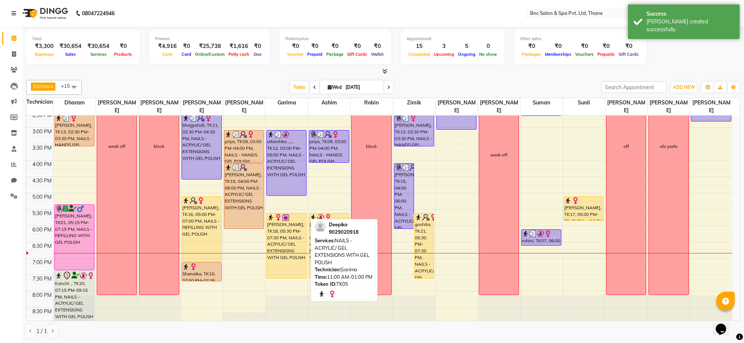
scroll to position [225, 0]
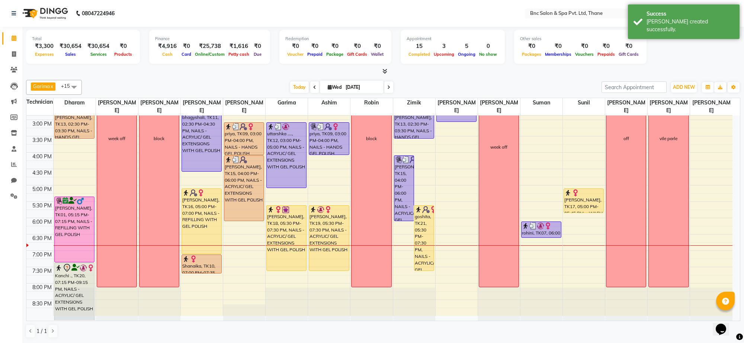
click at [244, 280] on td at bounding box center [392, 279] width 679 height 8
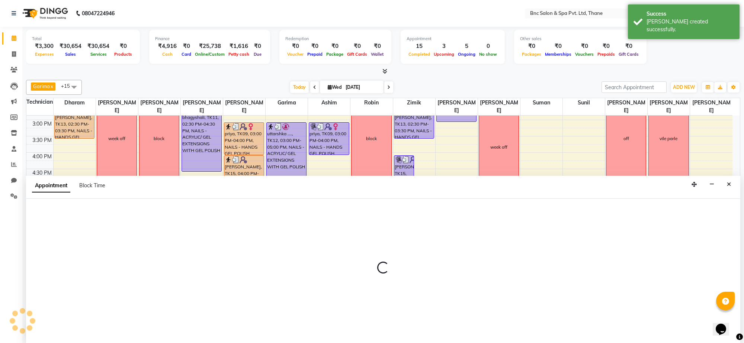
select select "71920"
select select "1170"
select select "tentative"
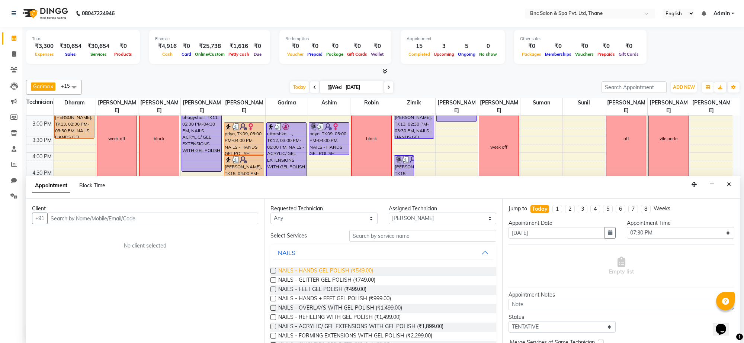
click at [339, 270] on span "NAILS - HANDS GEL POLISH (₹549.00)" at bounding box center [325, 271] width 95 height 9
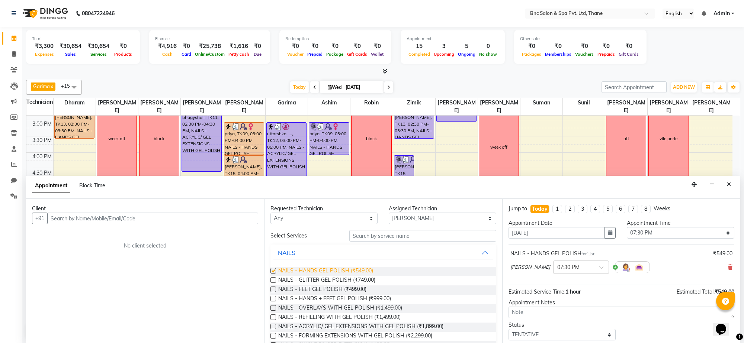
checkbox input "false"
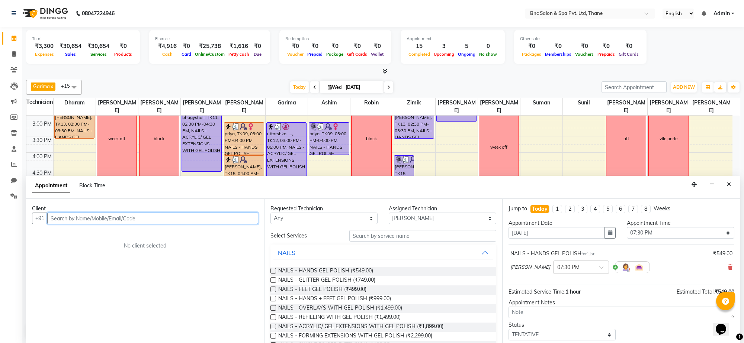
click at [227, 215] on input "text" at bounding box center [152, 219] width 211 height 12
type input "7304042155"
click at [251, 216] on span "Add Client" at bounding box center [242, 218] width 25 height 7
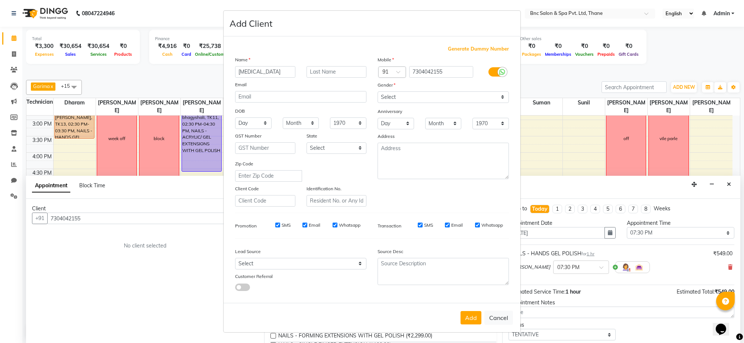
type input "nikita"
click at [398, 99] on select "Select [DEMOGRAPHIC_DATA] [DEMOGRAPHIC_DATA] Other Prefer Not To Say" at bounding box center [442, 97] width 131 height 12
select select "[DEMOGRAPHIC_DATA]"
click at [377, 92] on select "Select [DEMOGRAPHIC_DATA] [DEMOGRAPHIC_DATA] Other Prefer Not To Say" at bounding box center [442, 97] width 131 height 12
click at [467, 311] on button "Add" at bounding box center [470, 317] width 21 height 13
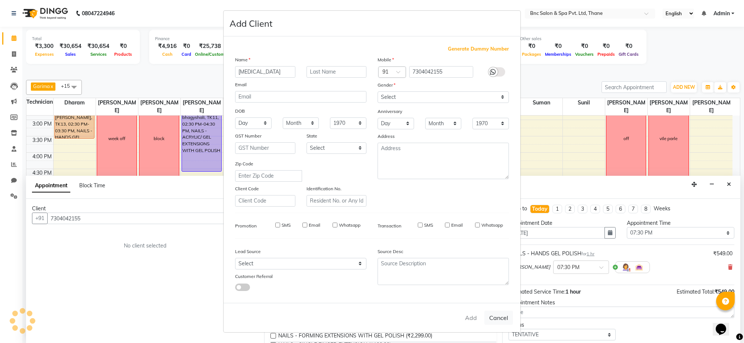
select select
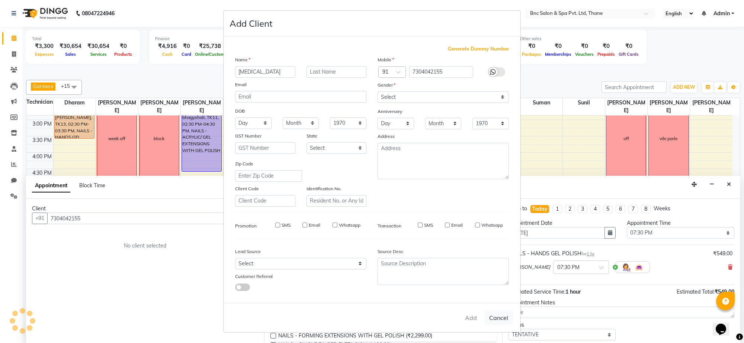
select select
checkbox input "false"
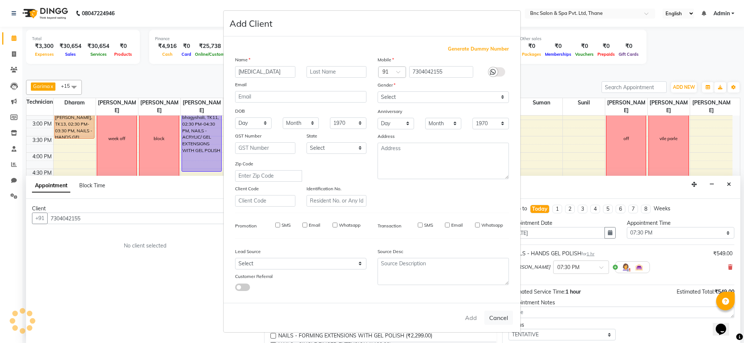
checkbox input "false"
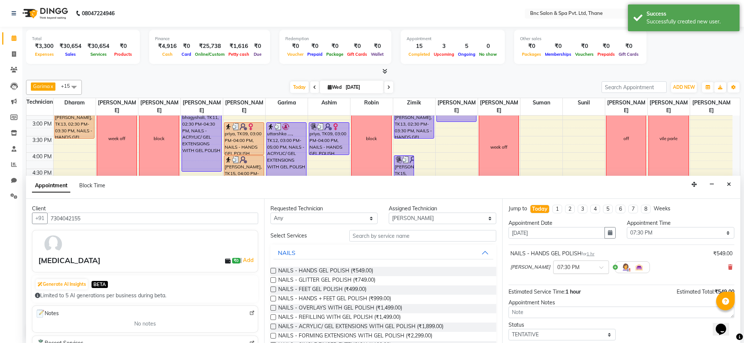
click at [570, 267] on input "text" at bounding box center [573, 267] width 33 height 8
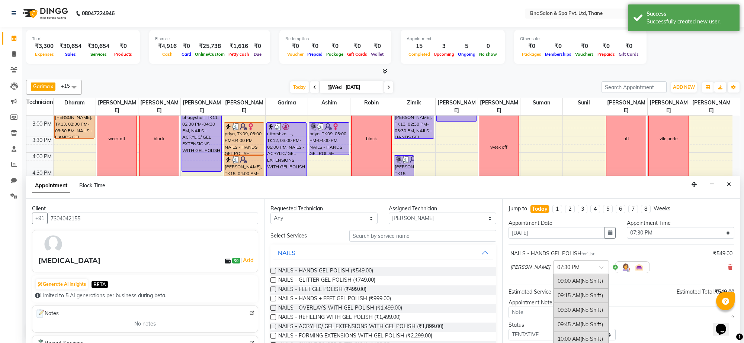
scroll to position [537, 0]
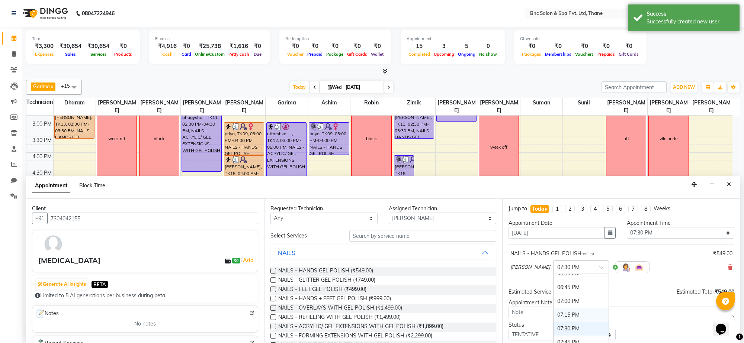
click at [569, 316] on div "07:15 PM" at bounding box center [580, 315] width 55 height 14
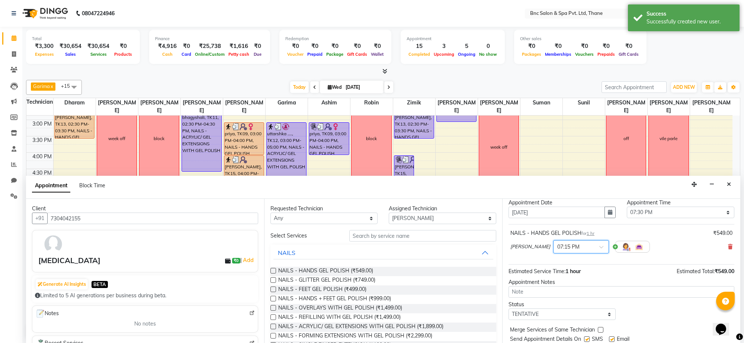
scroll to position [45, 0]
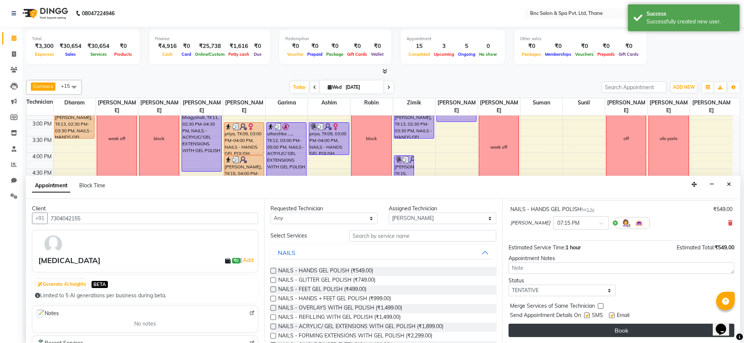
click at [569, 329] on button "Book" at bounding box center [621, 330] width 226 height 13
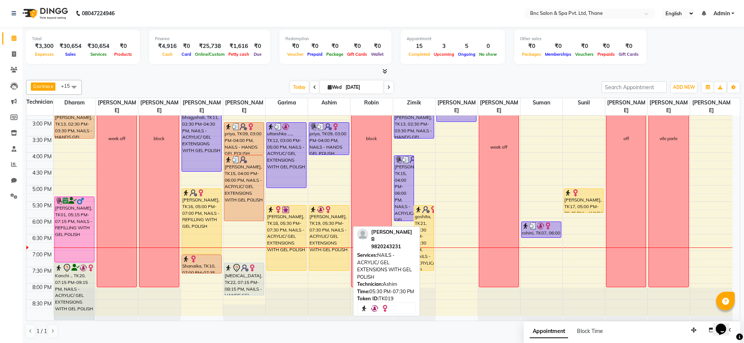
click at [326, 239] on div "[PERSON_NAME], TK19, 05:30 PM-07:30 PM, NAILS - ACRYLIC/ GEL EXTENSIONS WITH GE…" at bounding box center [328, 238] width 39 height 65
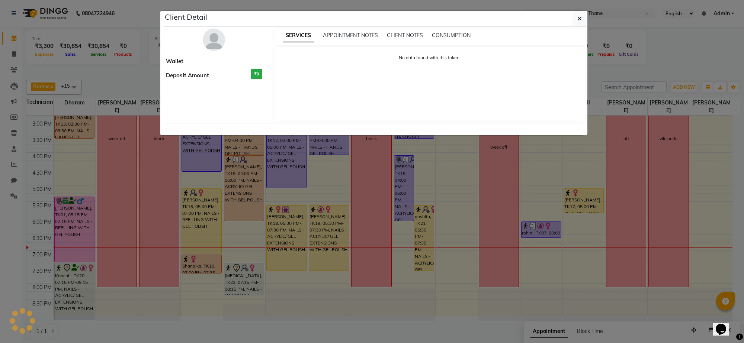
select select "1"
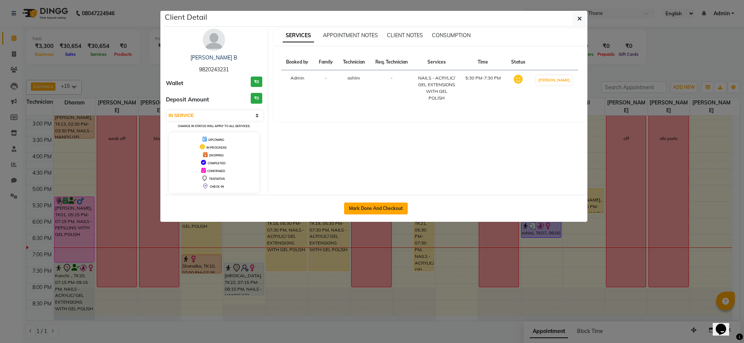
click at [387, 205] on button "Mark Done And Checkout" at bounding box center [376, 209] width 64 height 12
select select "7892"
select select "service"
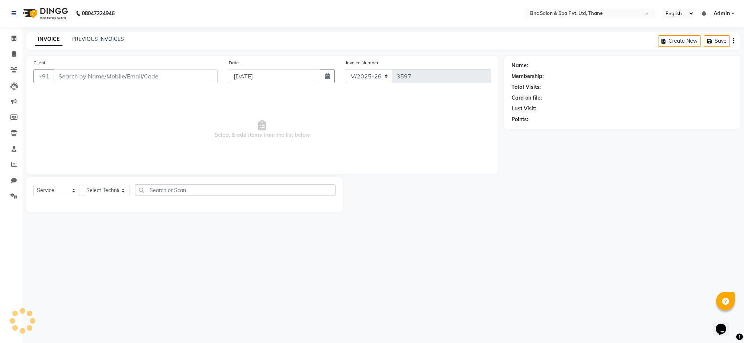
type input "9820243231"
select select "71926"
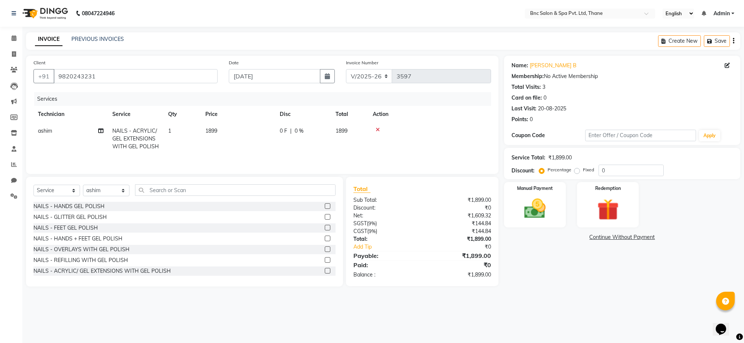
drag, startPoint x: 149, startPoint y: 135, endPoint x: 127, endPoint y: 122, distance: 26.0
click at [127, 123] on td "NAILS - ACRYLIC/ GEL EXTENSIONS WITH GEL POLISH" at bounding box center [136, 139] width 56 height 32
select select "71926"
click at [127, 123] on td "NAILS - ACRYLIC/ GEL EXTENSIONS WITH GEL POLISH x NAILS - HANDS GEL POLISH NAIL…" at bounding box center [153, 142] width 91 height 39
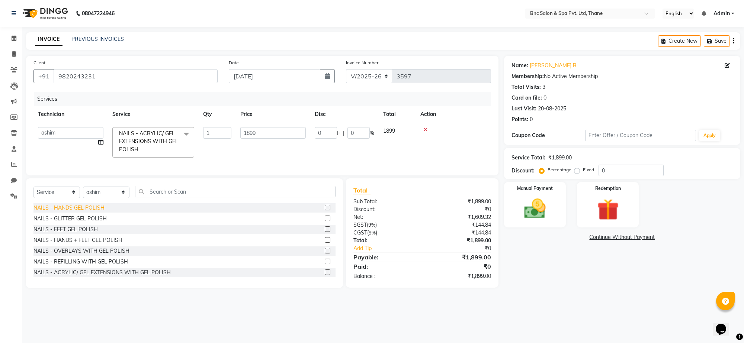
click at [98, 212] on div "NAILS - HANDS GEL POLISH" at bounding box center [68, 208] width 71 height 8
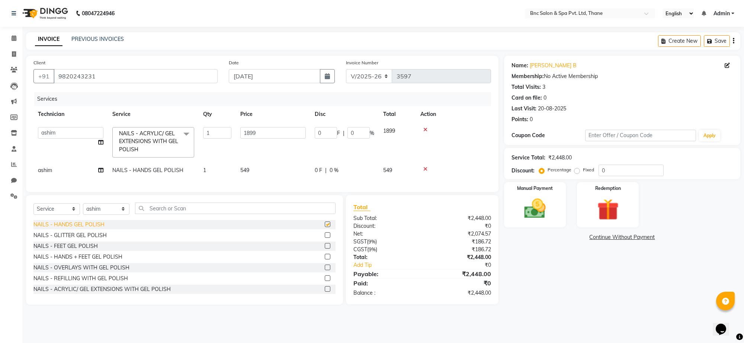
checkbox input "false"
click at [45, 169] on span "ashim" at bounding box center [45, 170] width 14 height 7
select select "71926"
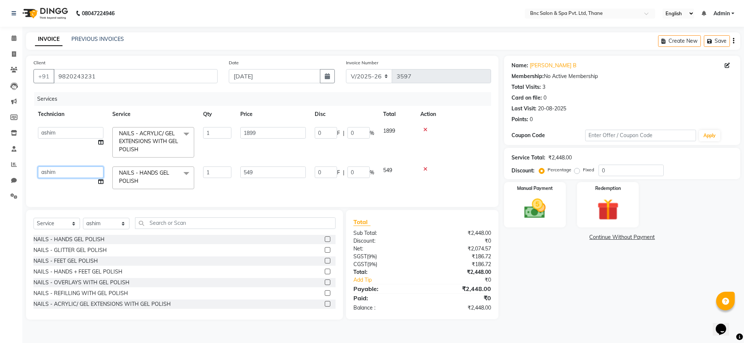
click at [45, 169] on select "[PERSON_NAME] [PERSON_NAME] [PERSON_NAME] [PERSON_NAME] [PERSON_NAME] [PERSON_N…" at bounding box center [70, 173] width 65 height 12
select select "87947"
click at [427, 128] on icon at bounding box center [425, 129] width 4 height 5
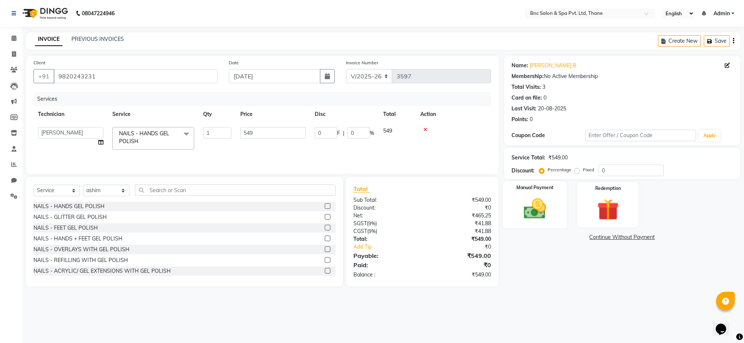
click at [547, 209] on img at bounding box center [535, 209] width 36 height 26
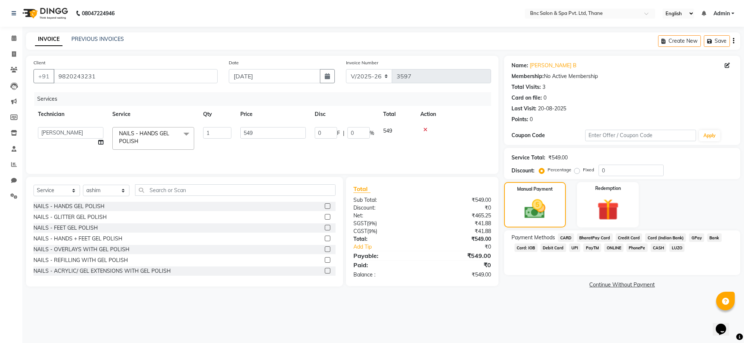
click at [694, 237] on span "GPay" at bounding box center [696, 238] width 15 height 9
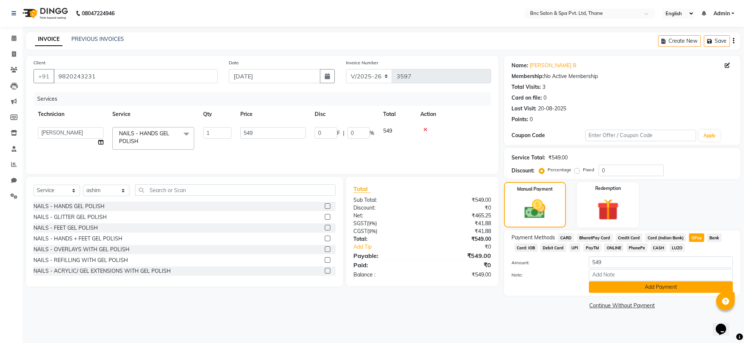
click at [598, 287] on button "Add Payment" at bounding box center [661, 288] width 144 height 12
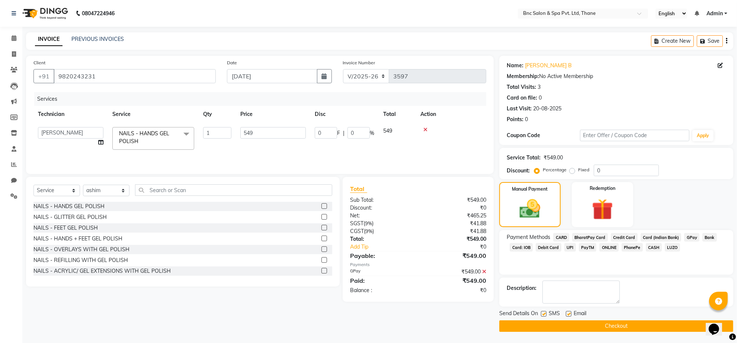
click at [544, 328] on button "Checkout" at bounding box center [616, 327] width 234 height 12
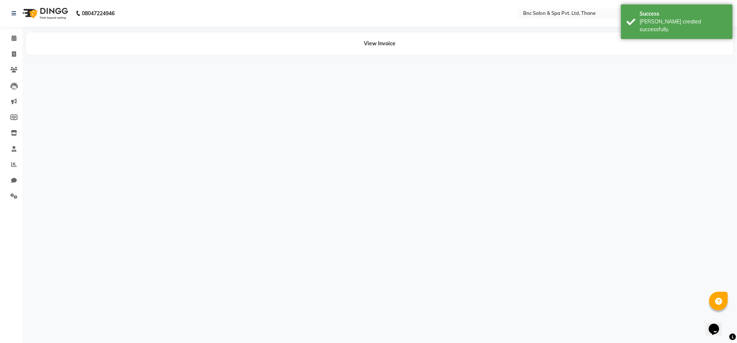
click at [544, 328] on div "08047224946 Select Location × Bnc Salon & Spa Pvt. Ltd, Thane English ENGLISH E…" at bounding box center [368, 171] width 737 height 343
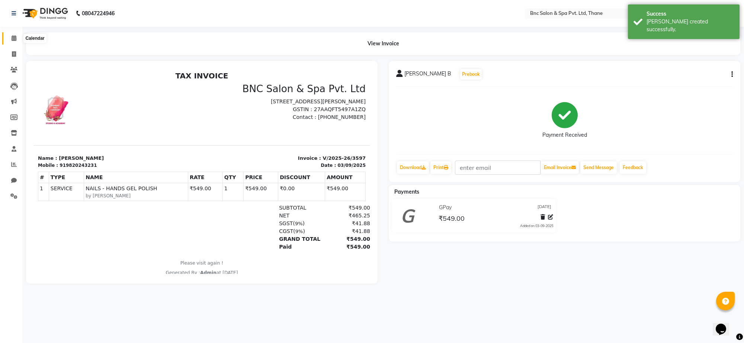
click at [14, 40] on icon at bounding box center [14, 38] width 5 height 6
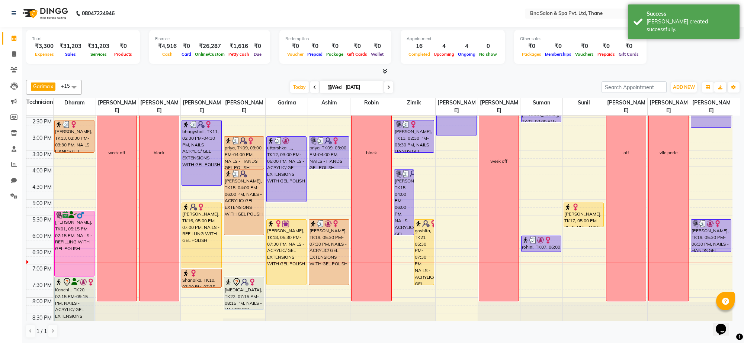
scroll to position [225, 0]
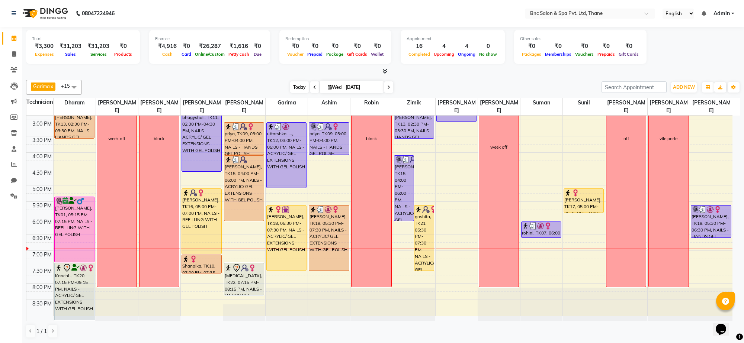
click at [299, 89] on span "Today" at bounding box center [299, 87] width 19 height 12
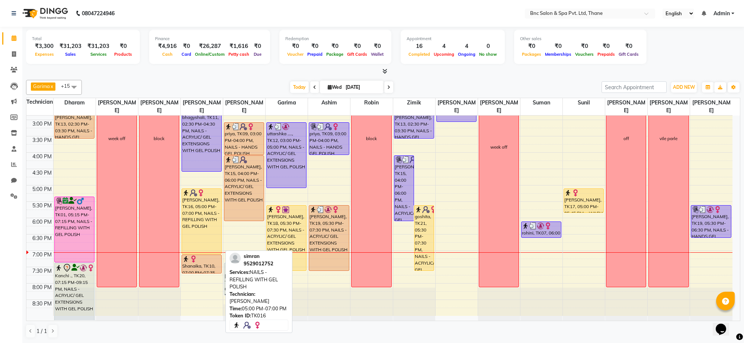
click at [201, 214] on div "[PERSON_NAME], TK16, 05:00 PM-07:00 PM, NAILS - REFILLING WITH GEL POLISH" at bounding box center [201, 221] width 39 height 65
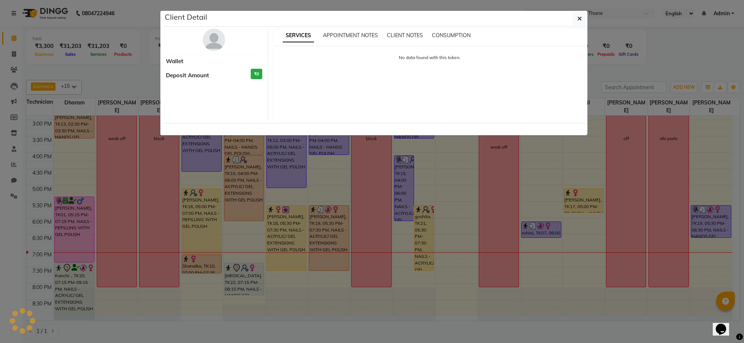
select select "1"
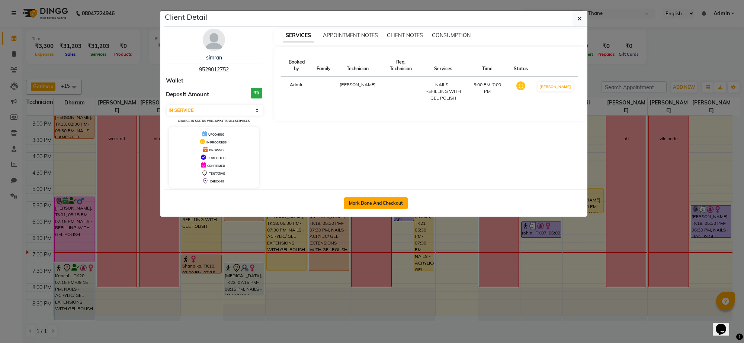
click at [375, 202] on button "Mark Done And Checkout" at bounding box center [376, 203] width 64 height 12
select select "service"
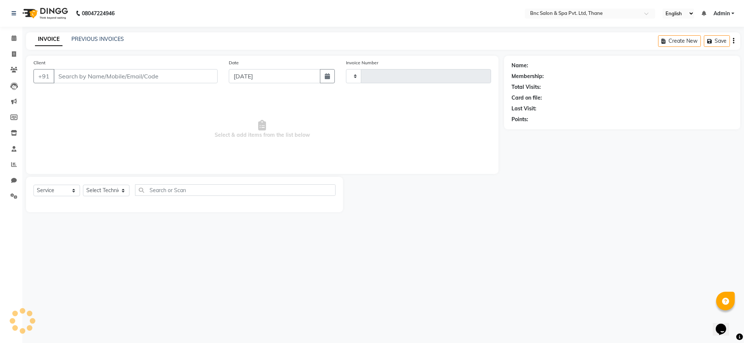
type input "3598"
select select "7892"
type input "9529012752"
select select "71921"
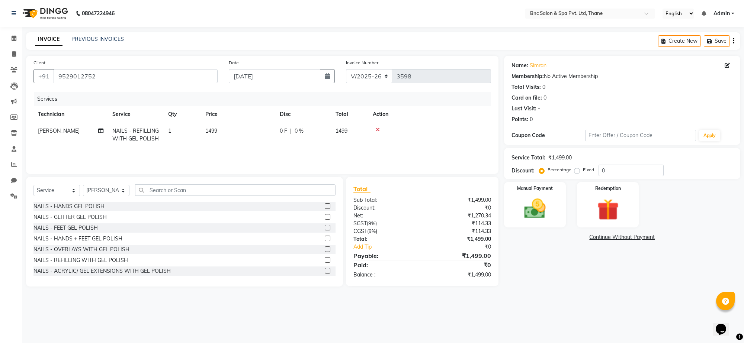
click at [203, 136] on td "1499" at bounding box center [238, 135] width 74 height 25
select select "71921"
click at [249, 130] on input "1499" at bounding box center [272, 133] width 65 height 12
type input "1199"
click at [533, 206] on img at bounding box center [535, 209] width 36 height 26
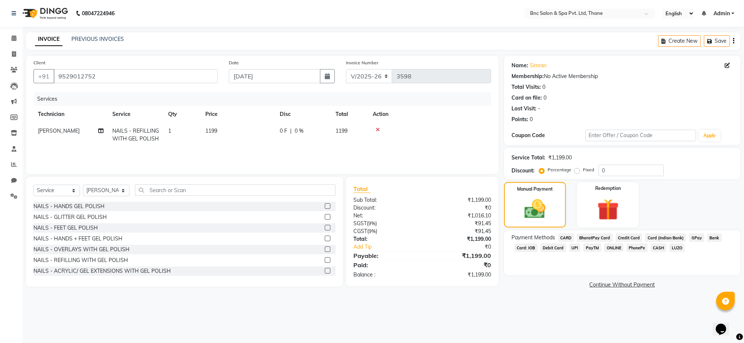
click at [696, 238] on span "GPay" at bounding box center [696, 238] width 15 height 9
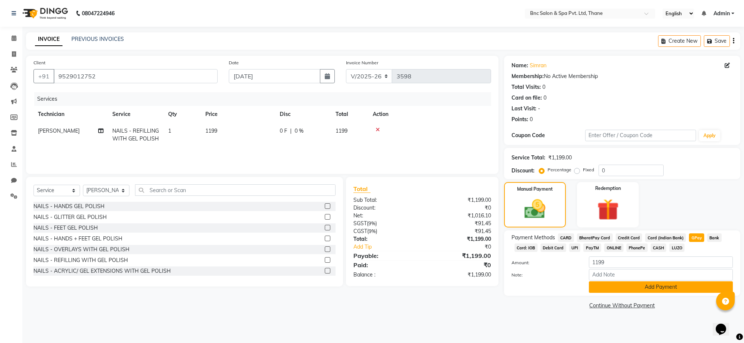
click at [660, 286] on button "Add Payment" at bounding box center [661, 288] width 144 height 12
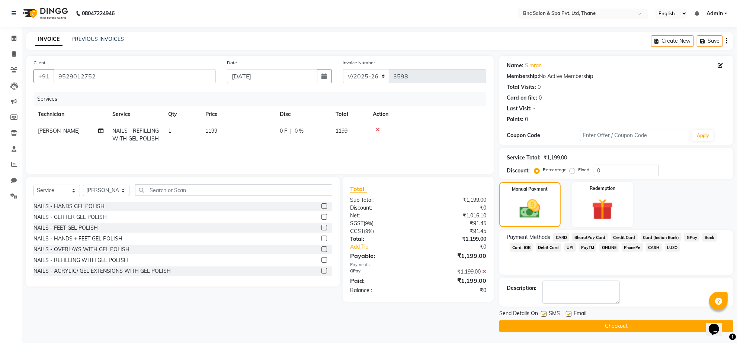
click at [61, 126] on td "[PERSON_NAME]" at bounding box center [70, 135] width 74 height 25
select select "71921"
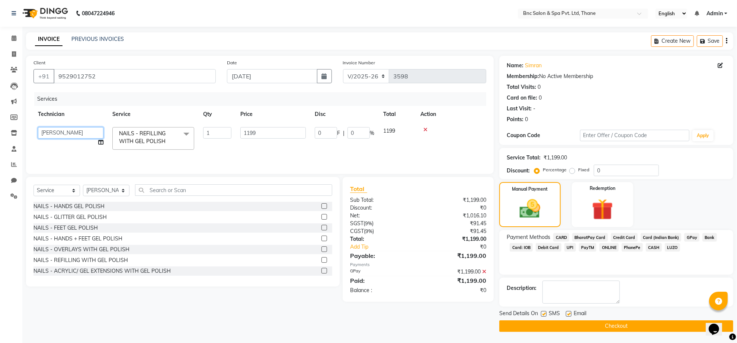
click at [84, 135] on select "[PERSON_NAME] [PERSON_NAME] [PERSON_NAME] [PERSON_NAME] [PERSON_NAME] [PERSON_N…" at bounding box center [70, 133] width 65 height 12
select select "71920"
click at [541, 323] on button "Checkout" at bounding box center [616, 327] width 234 height 12
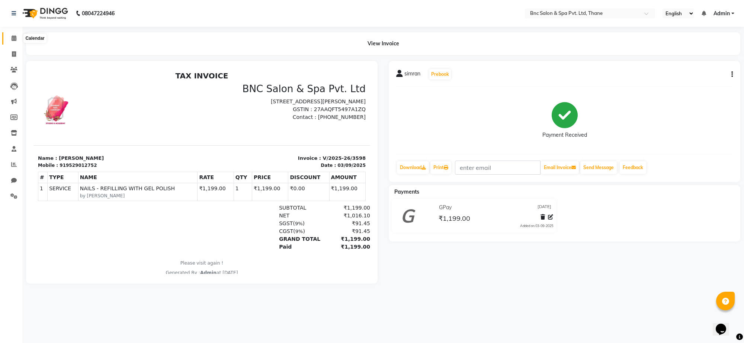
click at [15, 38] on icon at bounding box center [14, 38] width 5 height 6
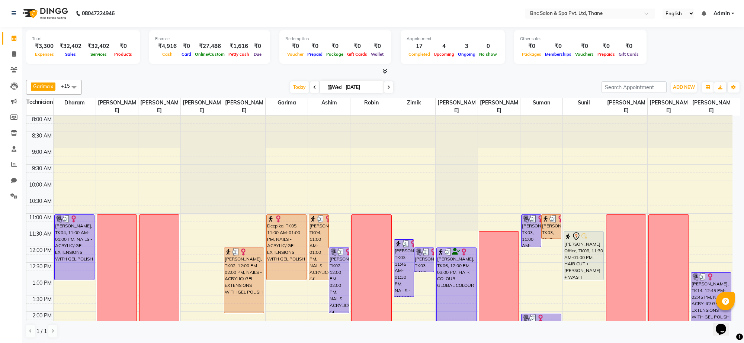
scroll to position [225, 0]
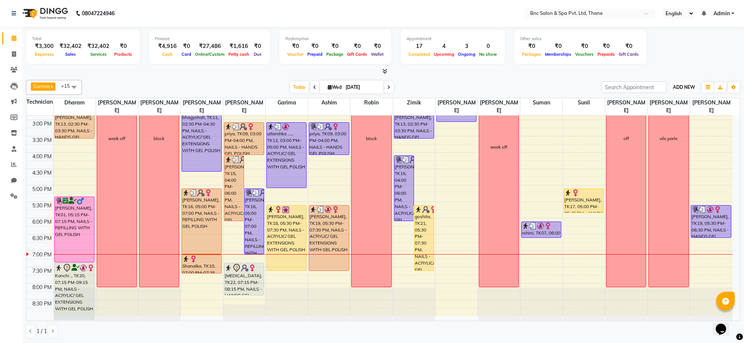
click at [683, 92] on button "ADD NEW Toggle Dropdown" at bounding box center [684, 87] width 26 height 10
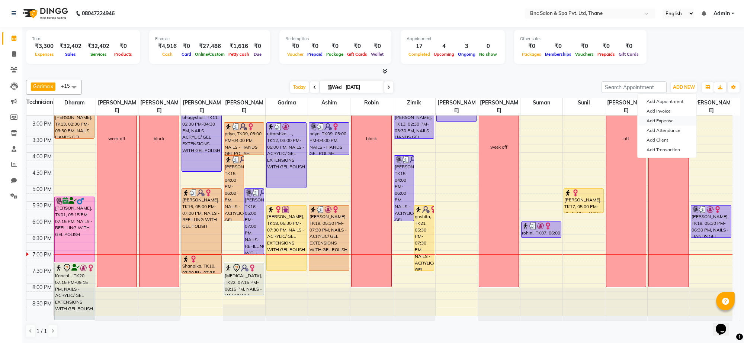
click at [679, 118] on link "Add Expense" at bounding box center [666, 121] width 59 height 10
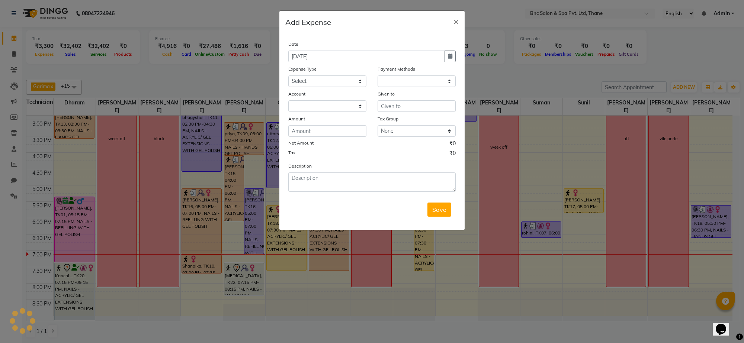
select select "1"
select select "7036"
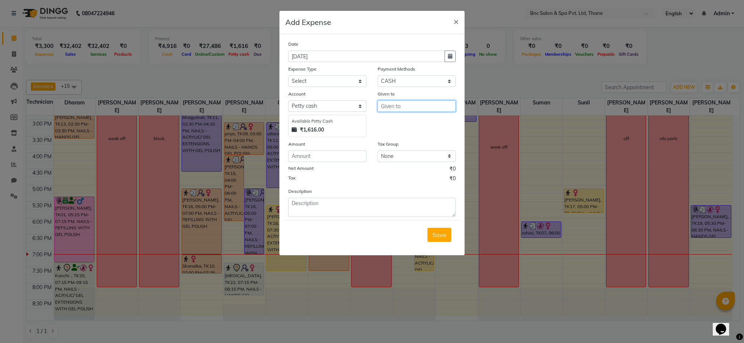
click at [382, 110] on input "text" at bounding box center [416, 106] width 78 height 12
click at [400, 125] on span "Sujoy" at bounding box center [412, 121] width 50 height 7
type input "[PERSON_NAME]"
click at [313, 157] on input "number" at bounding box center [327, 157] width 78 height 12
type input "1000"
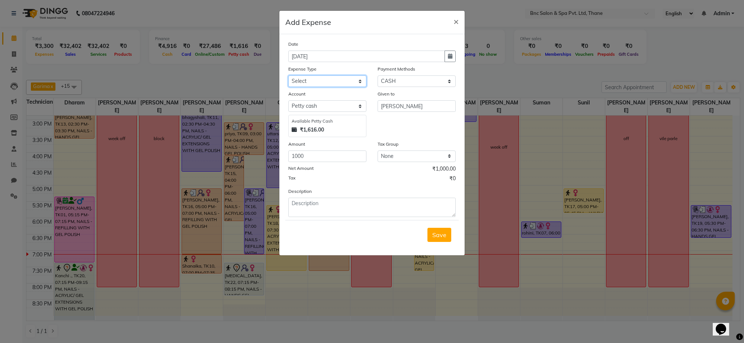
click at [309, 77] on select "Select ACADMY AMOUNT Advance Salary Bank charges Car maintenance Cash transfer …" at bounding box center [327, 81] width 78 height 12
select select "21024"
click at [288, 75] on select "Select ACADMY AMOUNT Advance Salary Bank charges Car maintenance Cash transfer …" at bounding box center [327, 81] width 78 height 12
click at [443, 228] on button "Save" at bounding box center [439, 235] width 24 height 14
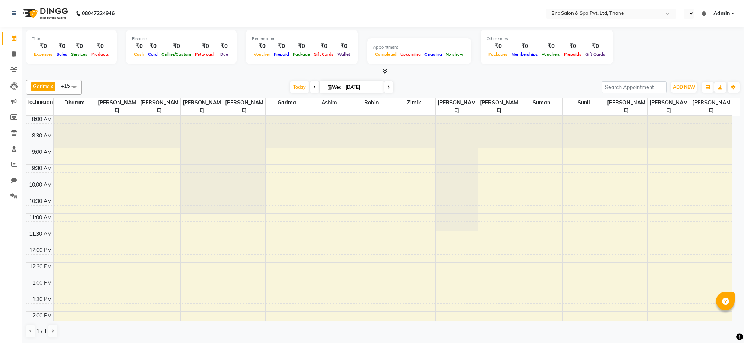
select select "en"
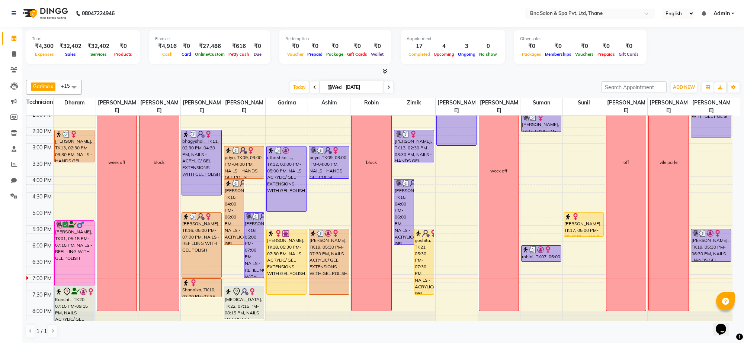
scroll to position [225, 0]
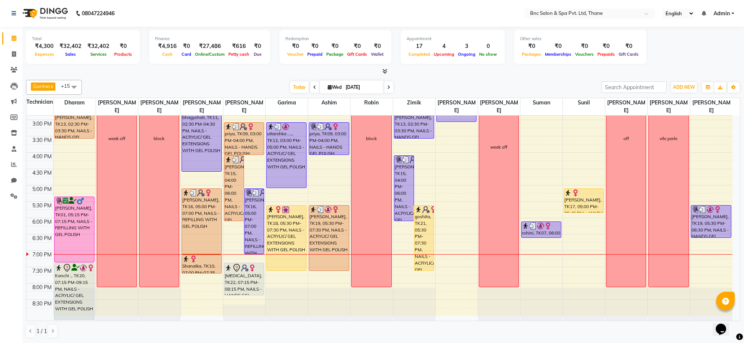
click at [385, 90] on span at bounding box center [388, 87] width 9 height 12
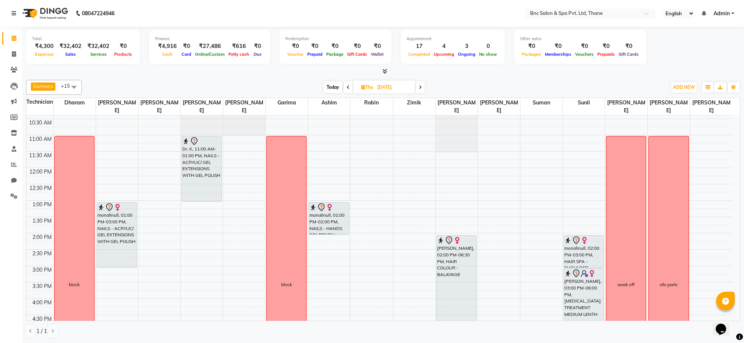
scroll to position [76, 0]
click at [331, 89] on span "Today" at bounding box center [333, 87] width 19 height 12
type input "[DATE]"
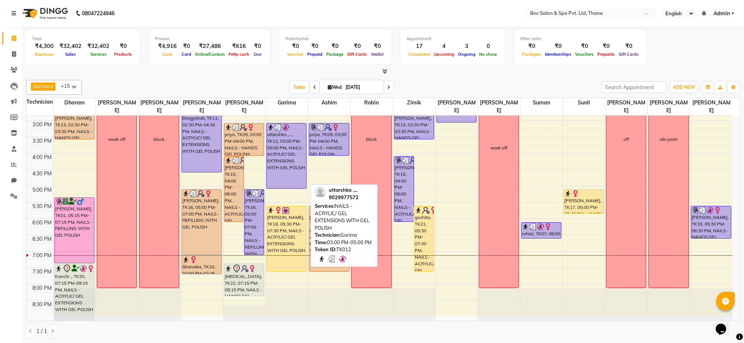
scroll to position [225, 0]
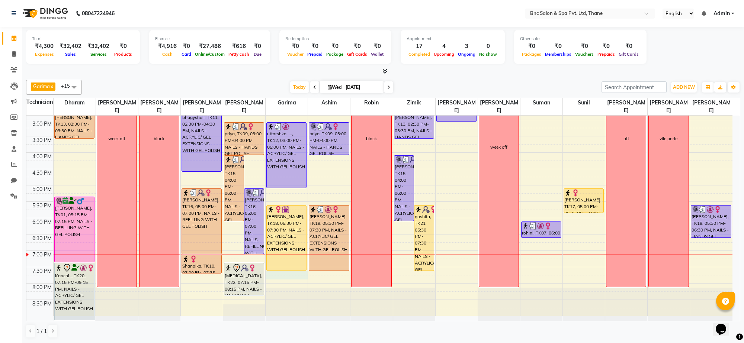
click at [287, 276] on div "8:00 AM 8:30 AM 9:00 AM 9:30 AM 10:00 AM 10:30 AM 11:00 AM 11:30 AM 12:00 PM 12…" at bounding box center [379, 103] width 706 height 425
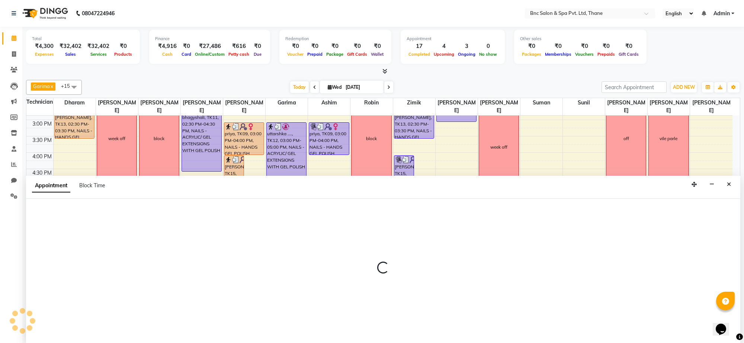
select select "71927"
select select "tentative"
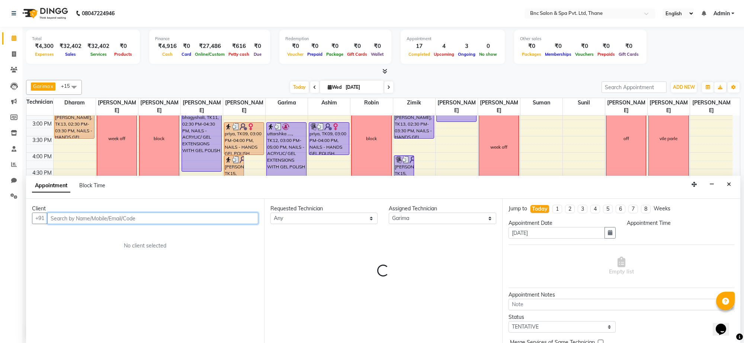
select select "1170"
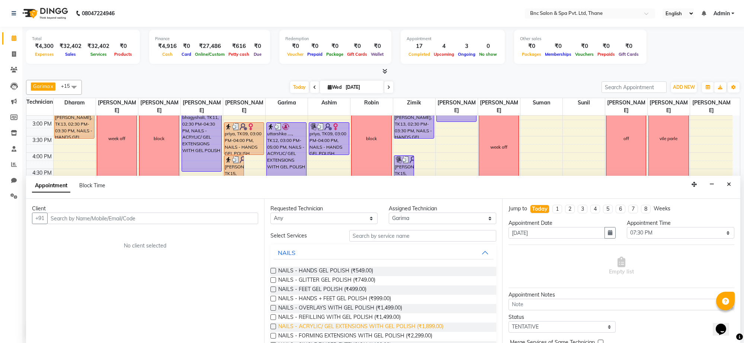
click at [324, 327] on span "NAILS - ACRYLIC/ GEL EXTENSIONS WITH GEL POLISH (₹1,899.00)" at bounding box center [360, 327] width 165 height 9
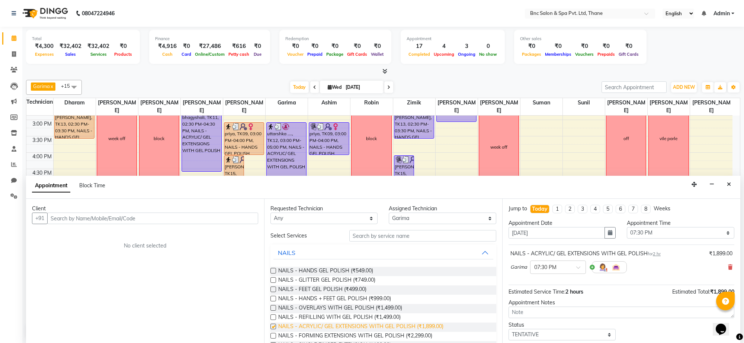
checkbox input "false"
click at [558, 266] on input "text" at bounding box center [550, 267] width 33 height 8
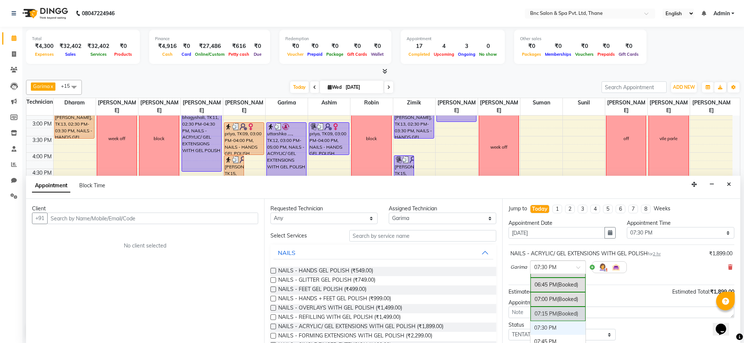
click at [553, 311] on div "07:15 PM (Booked)" at bounding box center [557, 314] width 55 height 15
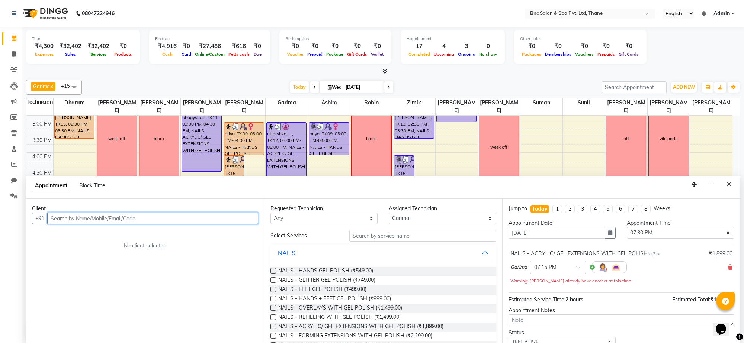
click at [178, 219] on input "text" at bounding box center [152, 219] width 211 height 12
click at [63, 218] on input "865719849" at bounding box center [137, 219] width 180 height 12
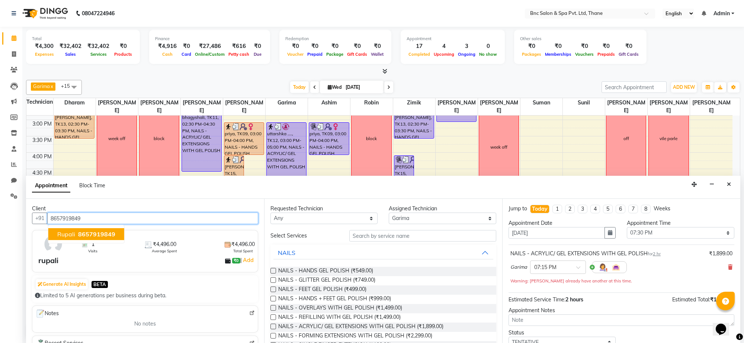
click at [60, 231] on span "rupali" at bounding box center [66, 234] width 18 height 7
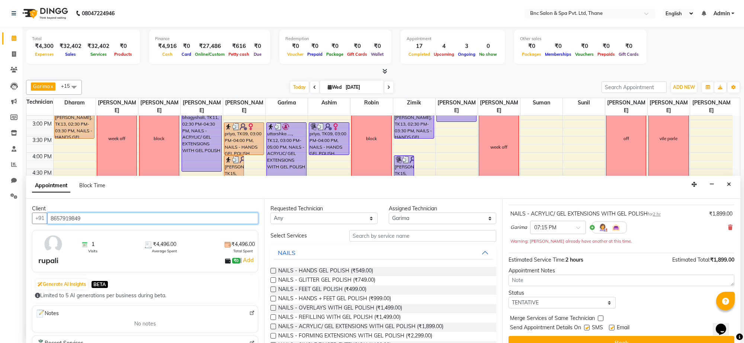
scroll to position [53, 0]
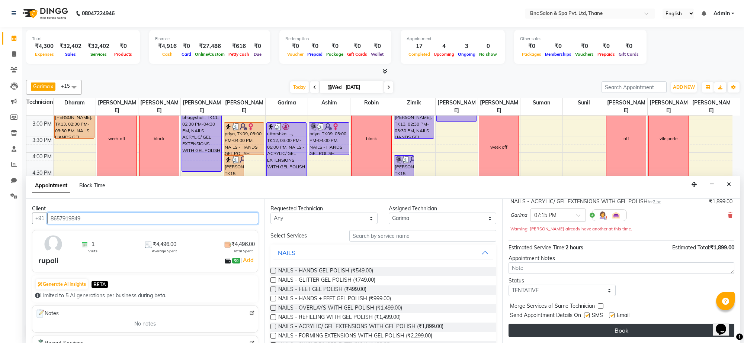
type input "8657919849"
click at [515, 327] on button "Book" at bounding box center [621, 330] width 226 height 13
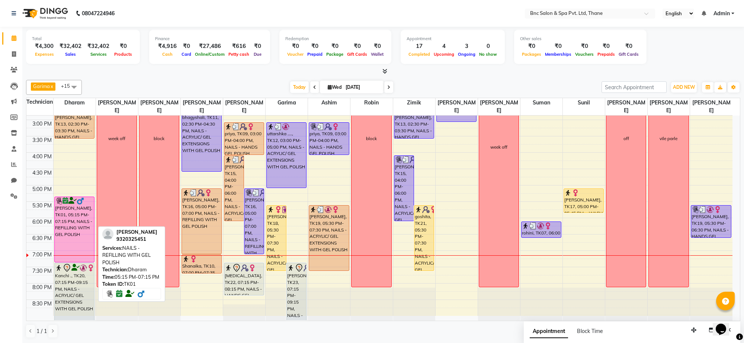
click at [84, 226] on div "[PERSON_NAME], TK01, 05:15 PM-07:15 PM, NAILS - REFILLING WITH GEL POLISH" at bounding box center [74, 229] width 39 height 65
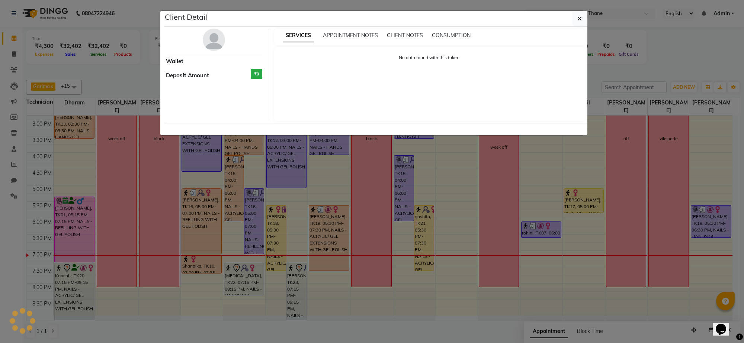
select select "6"
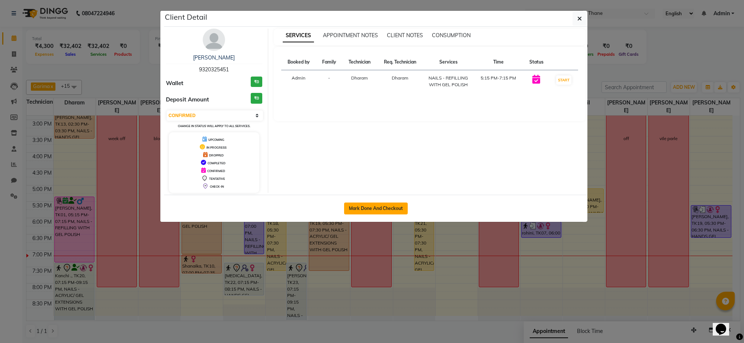
click at [367, 208] on button "Mark Done And Checkout" at bounding box center [376, 209] width 64 height 12
select select "service"
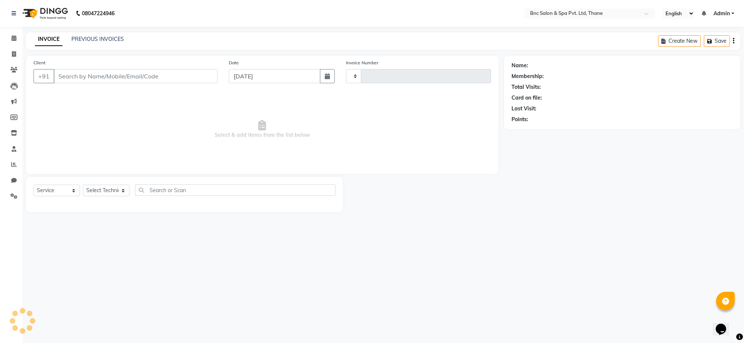
type input "3599"
select select "7892"
type input "9320325451"
select select "71874"
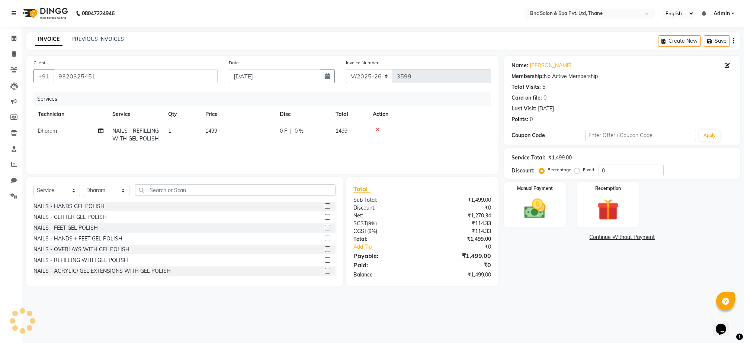
click at [199, 131] on td "1" at bounding box center [182, 135] width 37 height 25
select select "71874"
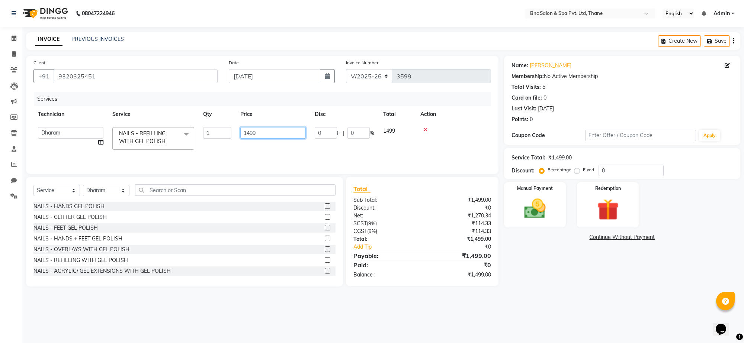
click at [263, 132] on input "1499" at bounding box center [272, 133] width 65 height 12
type input "1"
type input "2398"
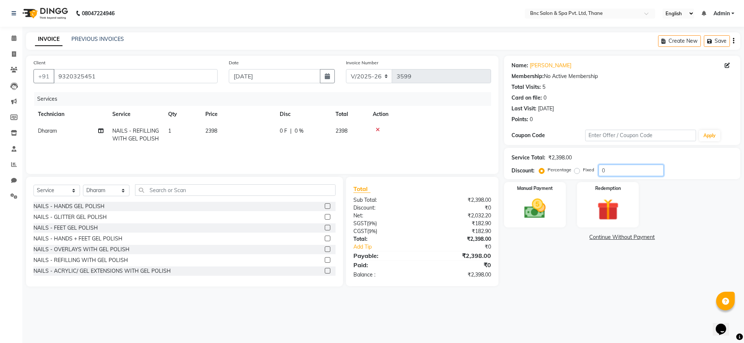
click at [610, 169] on input "0" at bounding box center [630, 171] width 65 height 12
type input "15"
click at [540, 211] on img at bounding box center [535, 209] width 36 height 26
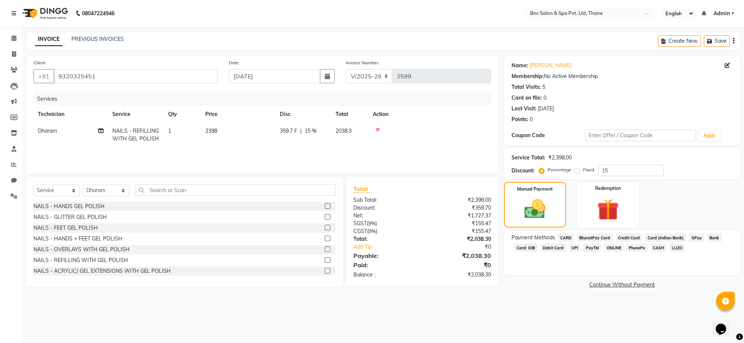
click at [692, 238] on span "GPay" at bounding box center [696, 238] width 15 height 9
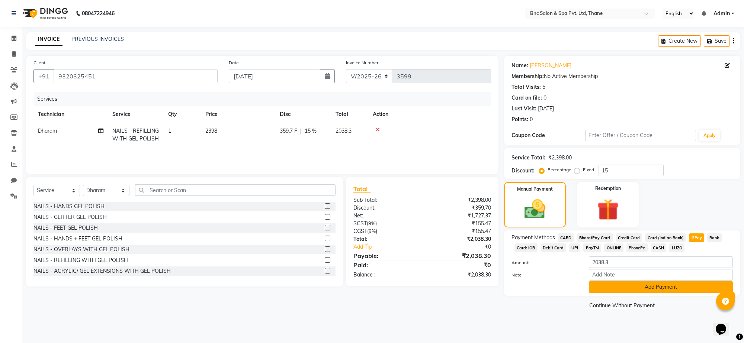
click at [643, 291] on button "Add Payment" at bounding box center [661, 288] width 144 height 12
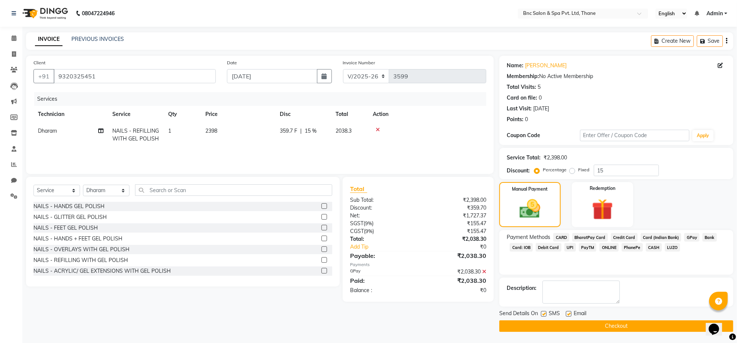
click at [592, 325] on button "Checkout" at bounding box center [616, 327] width 234 height 12
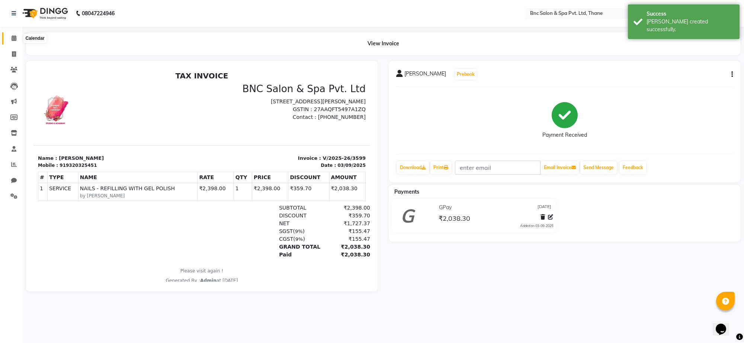
click at [10, 40] on span at bounding box center [13, 38] width 13 height 9
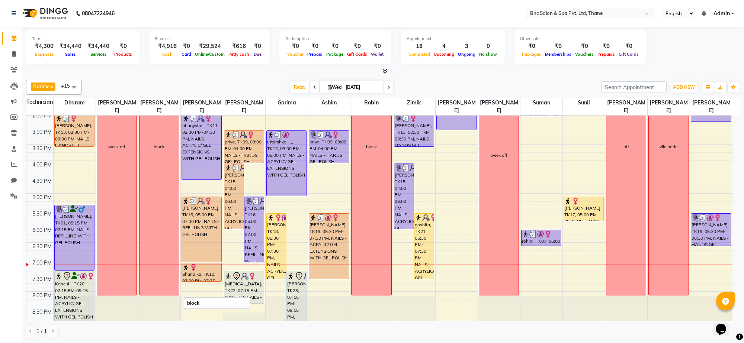
scroll to position [225, 0]
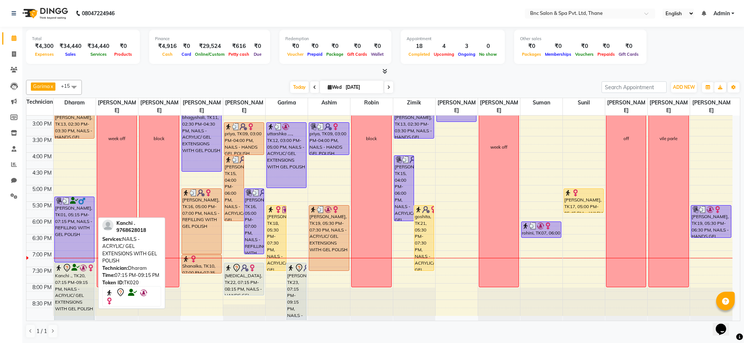
click at [89, 293] on div "Kanchi ., TK20, 07:15 PM-09:15 PM, NAILS - ACRYLIC/ GEL EXTENSIONS WITH GEL POL…" at bounding box center [74, 291] width 39 height 57
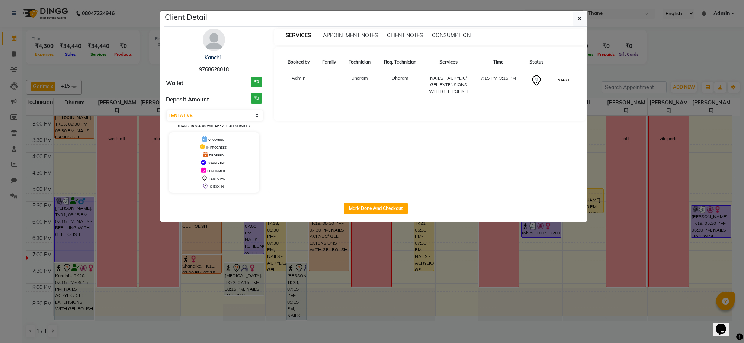
click at [562, 83] on button "START" at bounding box center [563, 79] width 15 height 9
select select "1"
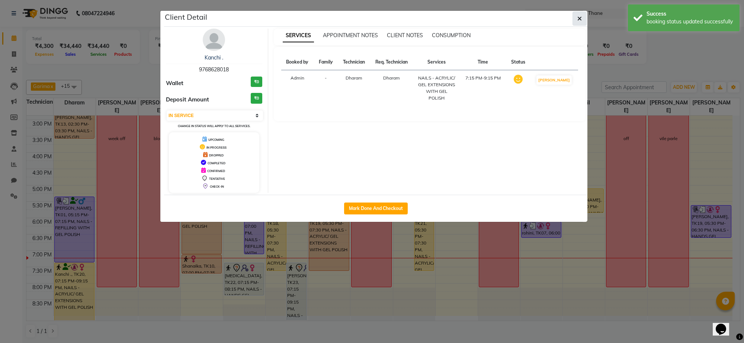
click at [580, 21] on icon "button" at bounding box center [579, 19] width 4 height 6
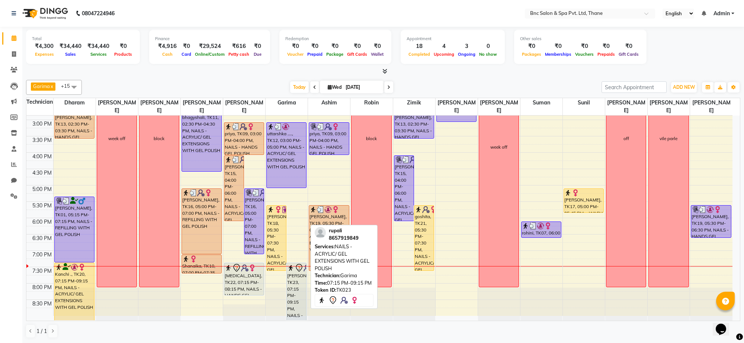
click at [297, 295] on div "rupali, TK23, 07:15 PM-09:15 PM, NAILS - ACRYLIC/ GEL EXTENSIONS WITH GEL POLISH" at bounding box center [296, 291] width 19 height 57
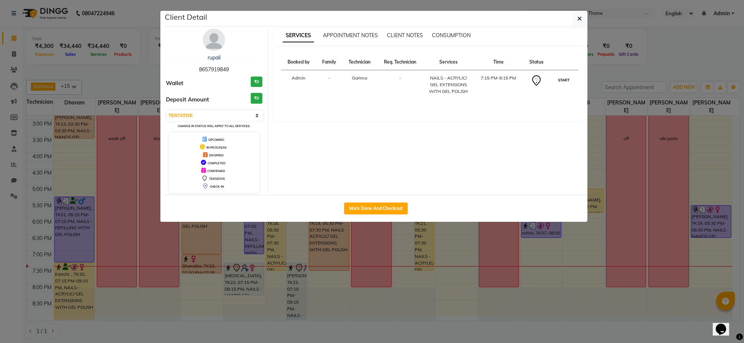
click at [566, 79] on button "START" at bounding box center [563, 79] width 15 height 9
select select "1"
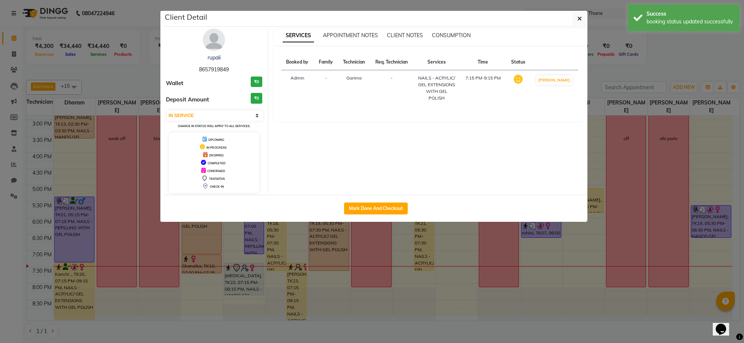
click at [577, 7] on ngb-modal-window "Client Detail rupali 8657919849 Wallet ₹0 Deposit Amount ₹0 Select IN SERVICE C…" at bounding box center [372, 171] width 744 height 343
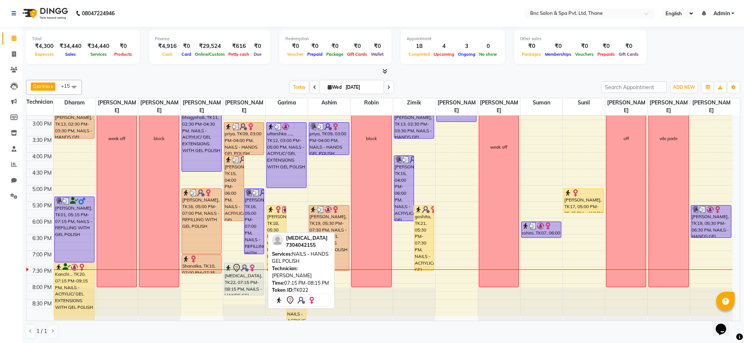
click at [244, 282] on div "nikita, TK22, 07:15 PM-08:15 PM, NAILS - HANDS GEL POLISH" at bounding box center [243, 279] width 39 height 32
select select "7"
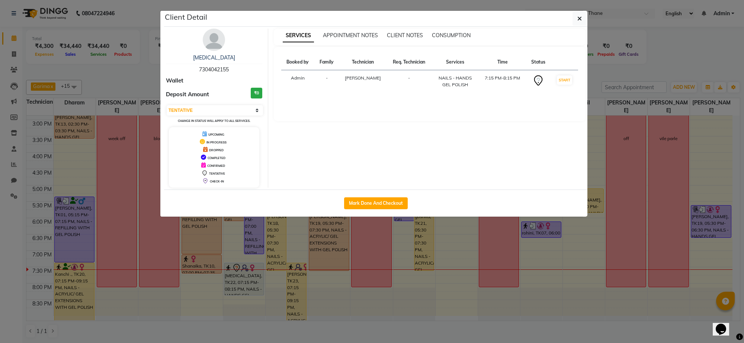
click at [257, 280] on ngb-modal-window "Client Detail nikita 7304042155 Wallet Deposit Amount ₹0 Select IN SERVICE CONF…" at bounding box center [372, 171] width 744 height 343
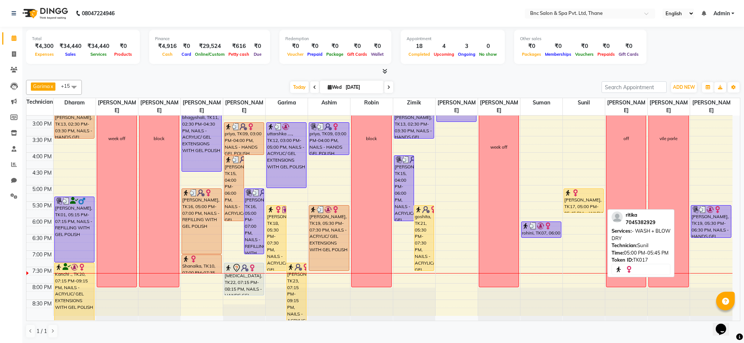
click at [576, 194] on img at bounding box center [575, 192] width 7 height 7
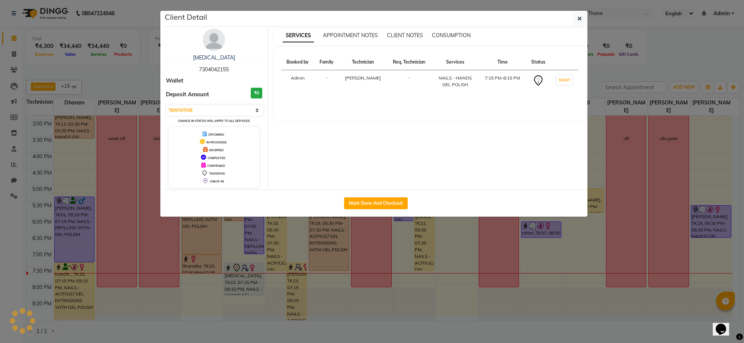
select select "1"
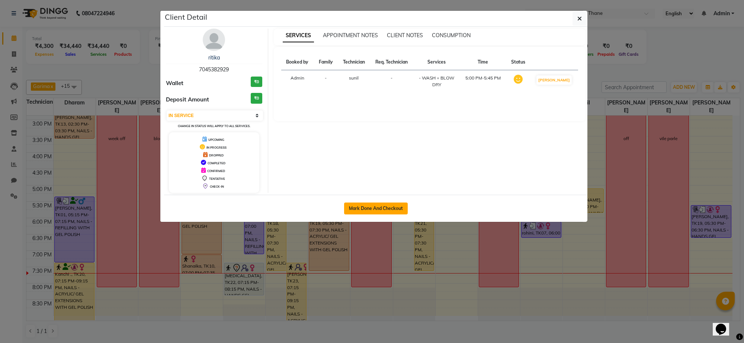
click at [403, 205] on button "Mark Done And Checkout" at bounding box center [376, 209] width 64 height 12
select select "service"
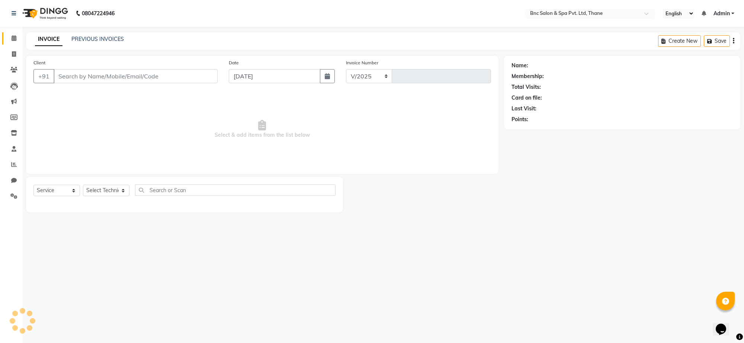
select select "7892"
type input "3600"
type input "7045382929"
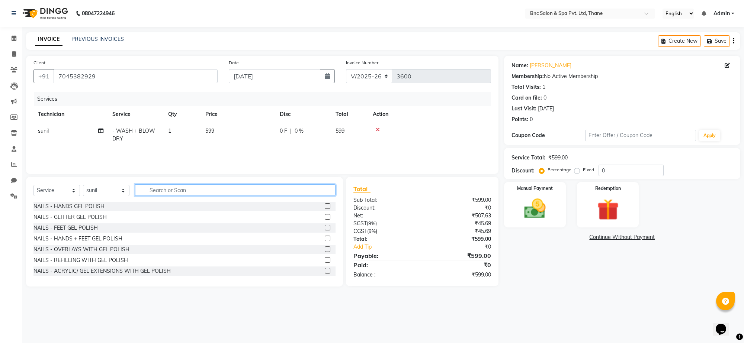
click at [150, 188] on input "text" at bounding box center [235, 190] width 200 height 12
click at [102, 188] on select "Select Technician [PERSON_NAME] [PERSON_NAME] [PERSON_NAME] [PERSON_NAME] [PERS…" at bounding box center [106, 191] width 46 height 12
select select "71932"
click at [83, 185] on select "Select Technician [PERSON_NAME] [PERSON_NAME] [PERSON_NAME] [PERSON_NAME] [PERS…" at bounding box center [106, 191] width 46 height 12
click at [148, 190] on input "text" at bounding box center [235, 190] width 200 height 12
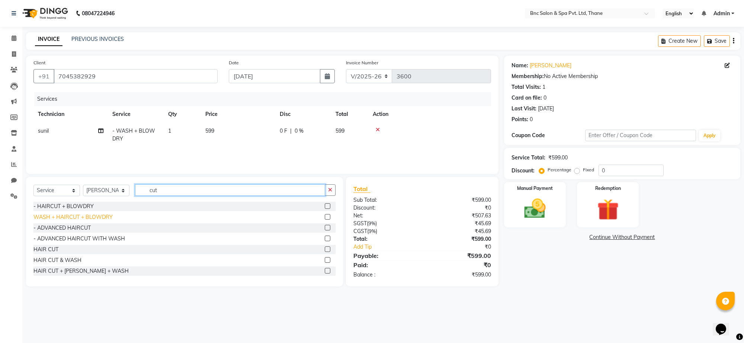
type input "cut"
click at [68, 214] on div "WASH + HAIRCUT + BLOWDRY" at bounding box center [72, 217] width 79 height 8
checkbox input "false"
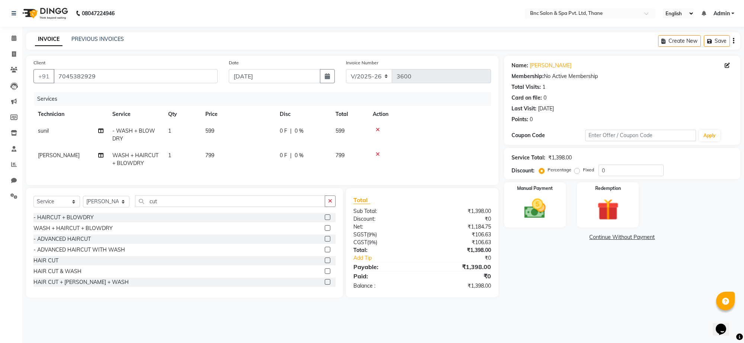
click at [377, 127] on icon at bounding box center [378, 129] width 4 height 5
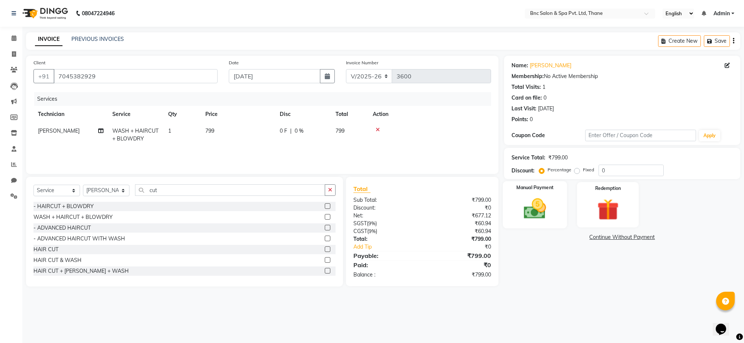
click at [553, 216] on div "Manual Payment" at bounding box center [535, 204] width 64 height 47
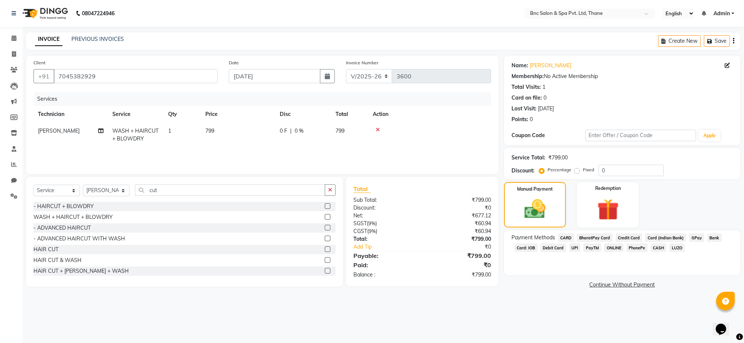
click at [694, 237] on span "GPay" at bounding box center [696, 238] width 15 height 9
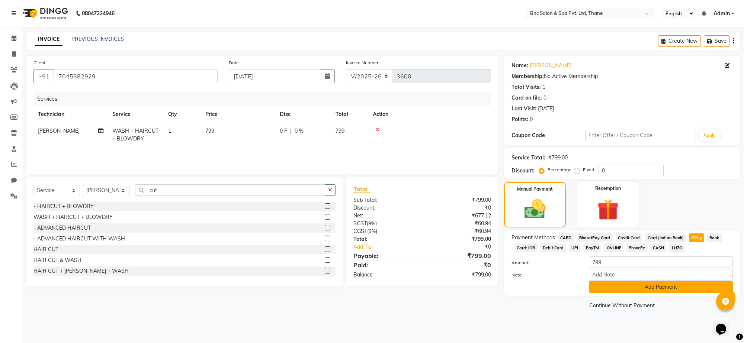
click at [638, 282] on button "Add Payment" at bounding box center [661, 288] width 144 height 12
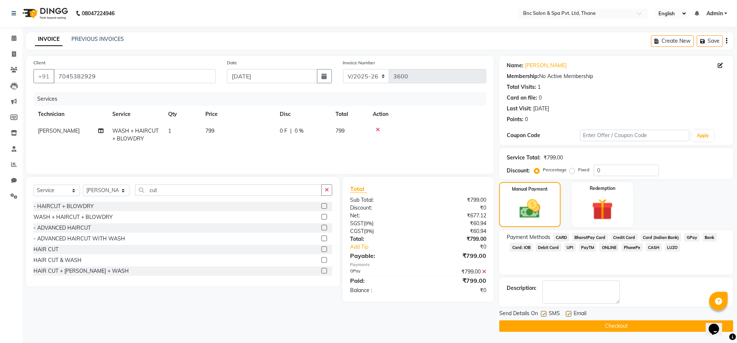
click at [614, 324] on button "Checkout" at bounding box center [616, 327] width 234 height 12
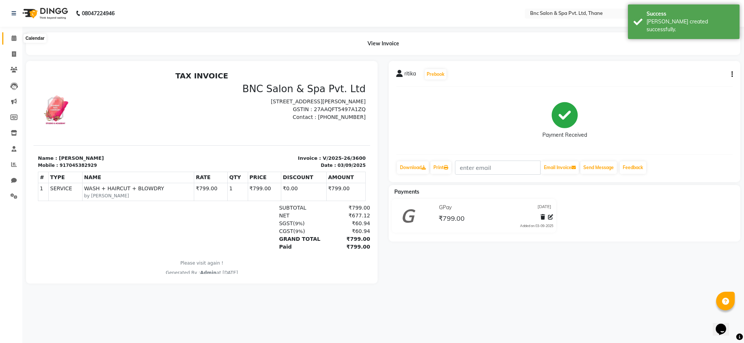
click at [14, 42] on span at bounding box center [13, 38] width 13 height 9
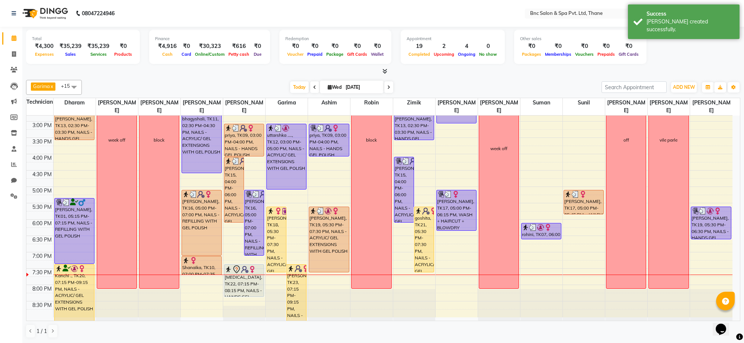
scroll to position [225, 0]
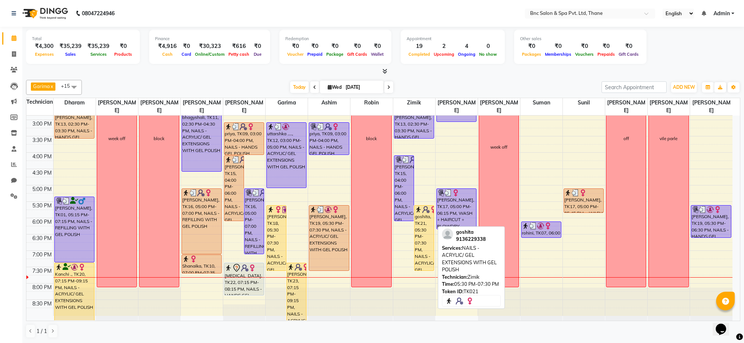
click at [421, 230] on div "goshita, TK21, 05:30 PM-07:30 PM, NAILS - ACRYLIC/ GEL EXTENSIONS WITH GEL POLI…" at bounding box center [423, 238] width 19 height 65
select select "1"
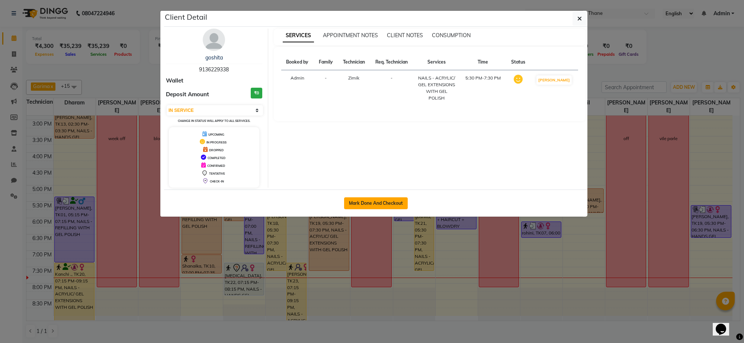
click at [398, 203] on button "Mark Done And Checkout" at bounding box center [376, 203] width 64 height 12
select select "service"
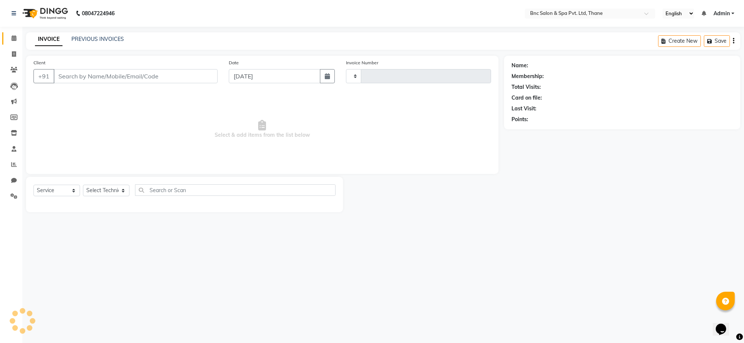
type input "3601"
select select "7892"
type input "9136229338"
select select "71924"
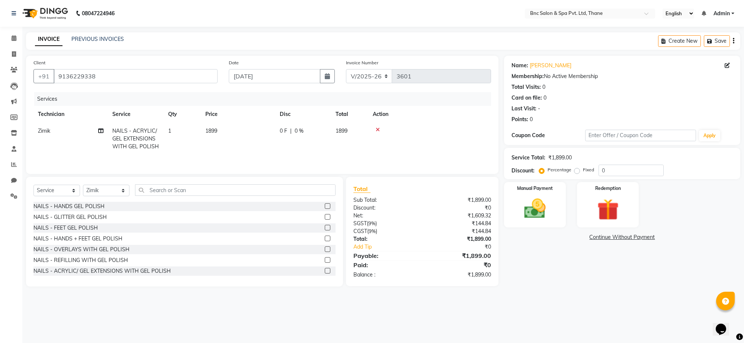
click at [195, 122] on th "Qty" at bounding box center [182, 114] width 37 height 17
click at [214, 126] on td "1899" at bounding box center [238, 139] width 74 height 32
select select "71924"
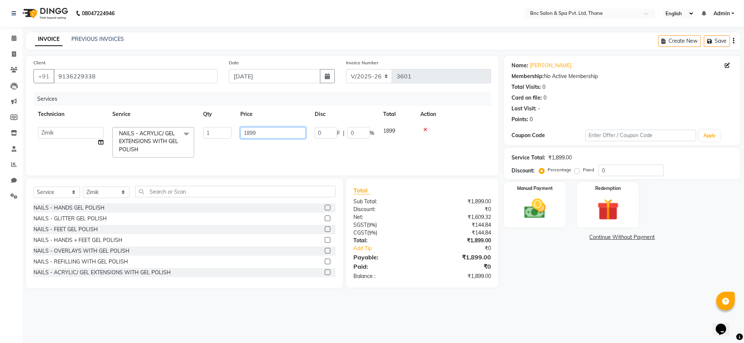
click at [267, 132] on input "1899" at bounding box center [272, 133] width 65 height 12
type input "1"
type input "2598"
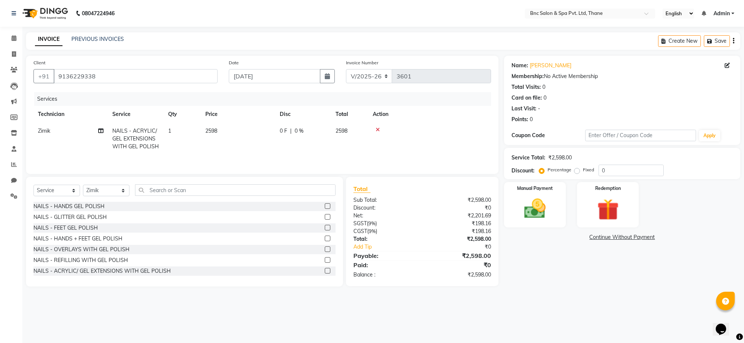
click at [41, 126] on td "Zimik" at bounding box center [70, 139] width 74 height 32
select select "71924"
click at [41, 126] on td "[PERSON_NAME] [PERSON_NAME] [PERSON_NAME] [PERSON_NAME] [PERSON_NAME] [PERSON_N…" at bounding box center [70, 142] width 74 height 39
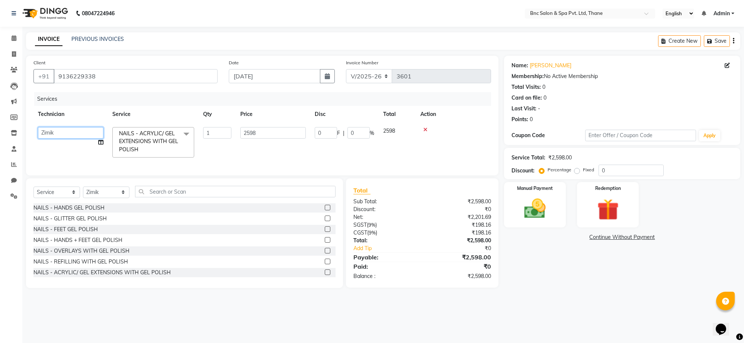
click at [44, 131] on select "[PERSON_NAME] [PERSON_NAME] [PERSON_NAME] [PERSON_NAME] [PERSON_NAME] [PERSON_N…" at bounding box center [70, 133] width 65 height 12
select select "71921"
click at [89, 196] on select "Select Technician [PERSON_NAME] [PERSON_NAME] [PERSON_NAME] [PERSON_NAME] [PERS…" at bounding box center [106, 193] width 46 height 12
select select "87947"
click at [83, 193] on select "Select Technician [PERSON_NAME] [PERSON_NAME] [PERSON_NAME] [PERSON_NAME] [PERS…" at bounding box center [106, 193] width 46 height 12
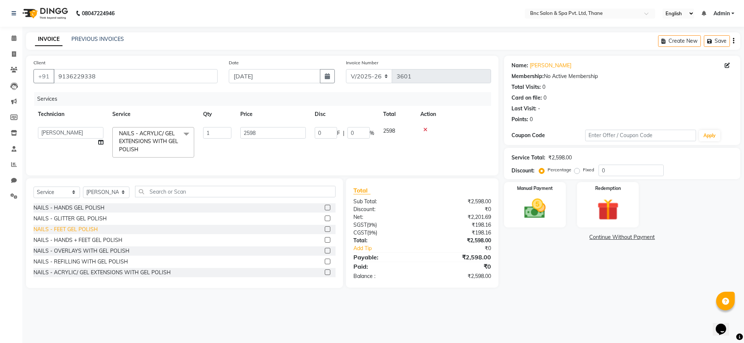
click at [83, 234] on div "NAILS - FEET GEL POLISH" at bounding box center [65, 230] width 64 height 8
checkbox input "false"
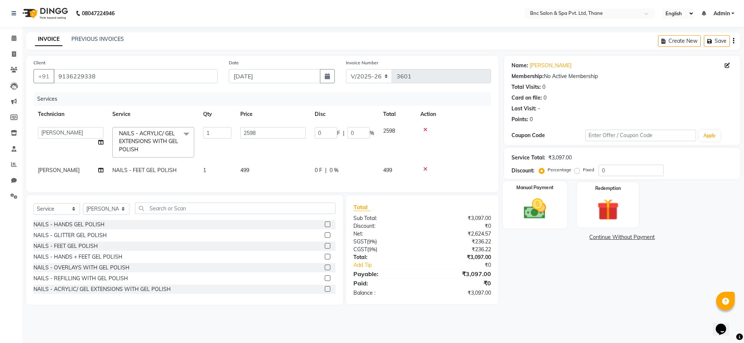
click at [515, 214] on div "Manual Payment" at bounding box center [535, 204] width 64 height 47
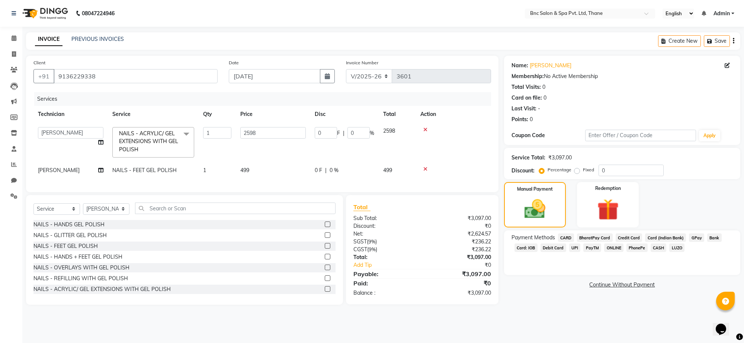
click at [695, 234] on span "GPay" at bounding box center [696, 238] width 15 height 9
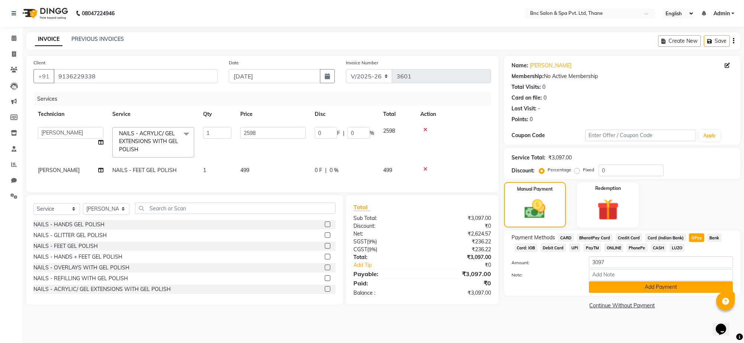
click at [659, 289] on button "Add Payment" at bounding box center [661, 288] width 144 height 12
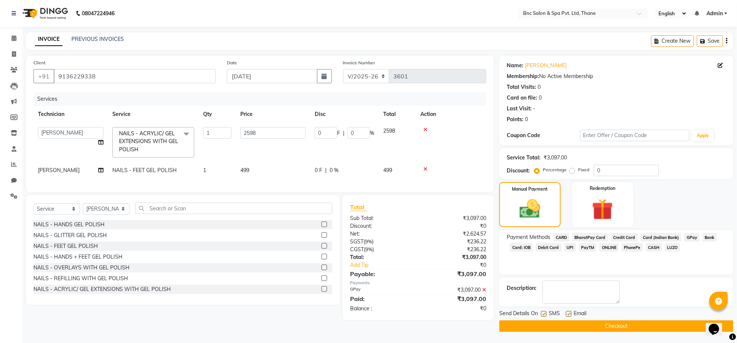
click at [607, 325] on button "Checkout" at bounding box center [616, 327] width 234 height 12
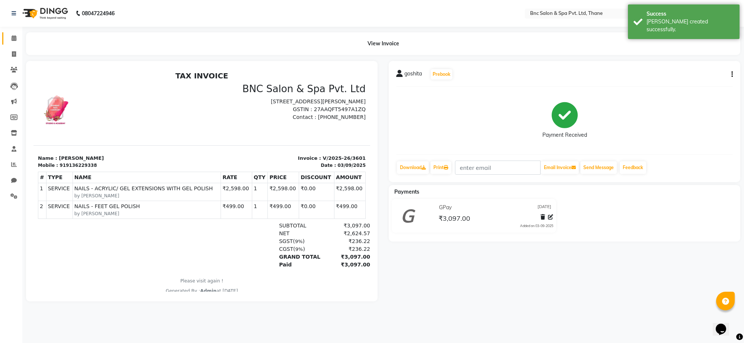
click at [14, 33] on link "Calendar" at bounding box center [11, 38] width 18 height 12
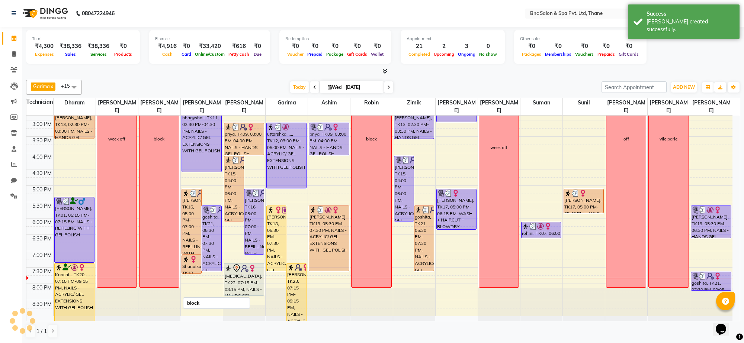
scroll to position [225, 0]
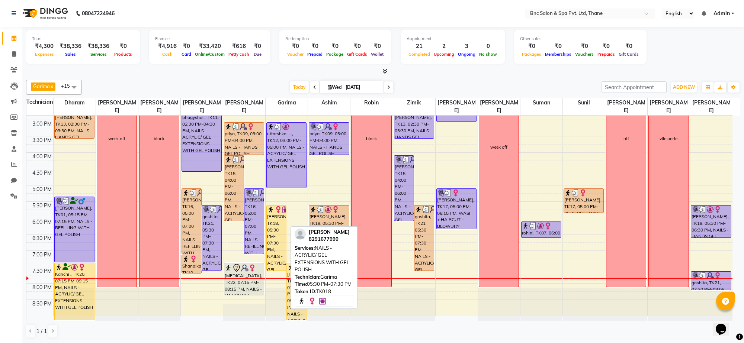
click at [273, 229] on div "[PERSON_NAME], TK18, 05:30 PM-07:30 PM, NAILS - ACRYLIC/ GEL EXTENSIONS WITH GE…" at bounding box center [276, 238] width 19 height 65
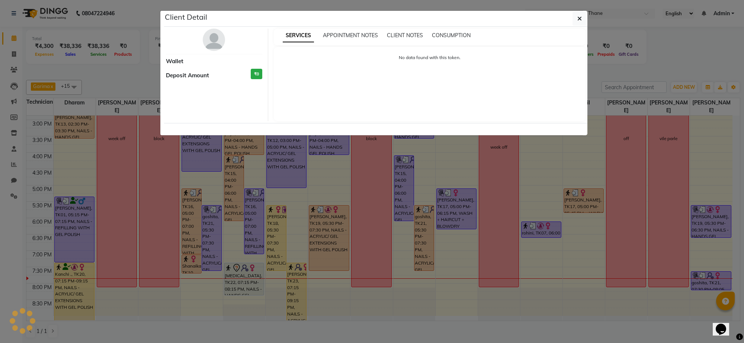
select select "1"
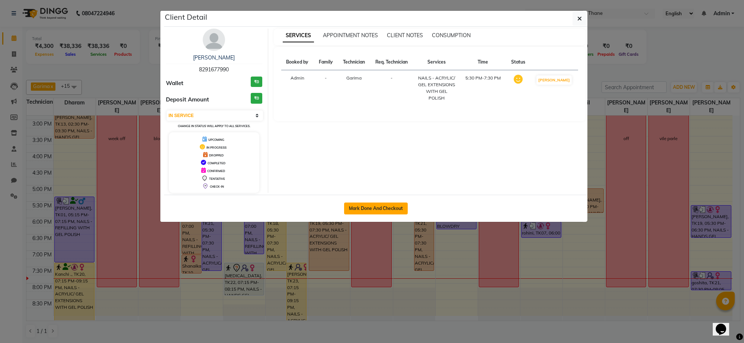
click at [366, 206] on button "Mark Done And Checkout" at bounding box center [376, 209] width 64 height 12
select select "service"
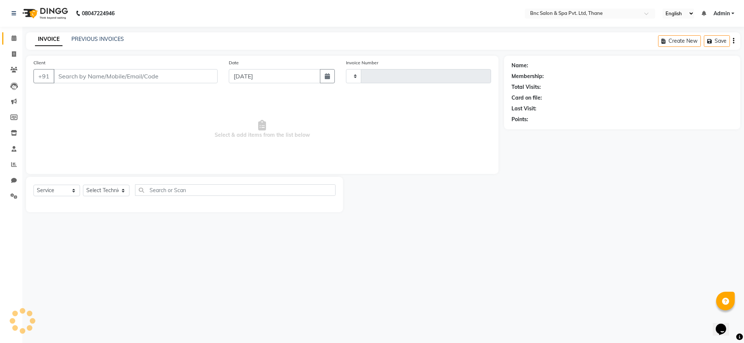
type input "3602"
select select "7892"
type input "8291677990"
select select "71927"
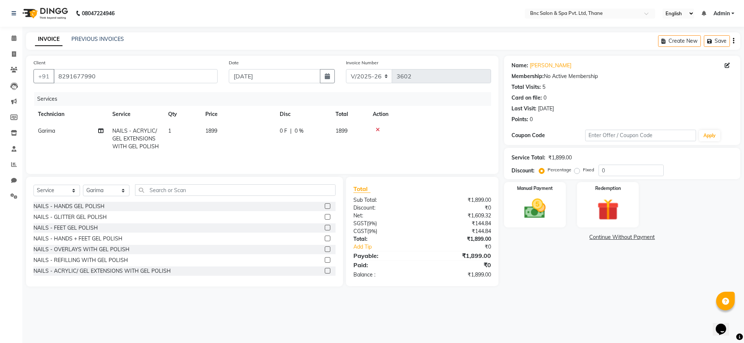
click at [205, 132] on span "1899" at bounding box center [211, 131] width 12 height 7
select select "71927"
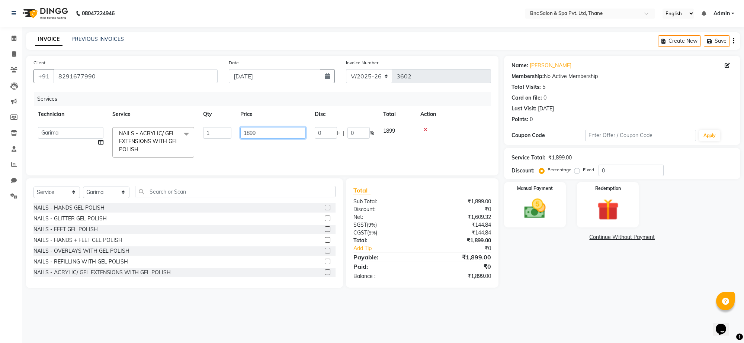
click at [250, 133] on input "1899" at bounding box center [272, 133] width 65 height 12
type input "1299"
click at [111, 198] on div "Select Service Product Membership Package Voucher Prepaid Gift Card Select Tech…" at bounding box center [184, 194] width 302 height 17
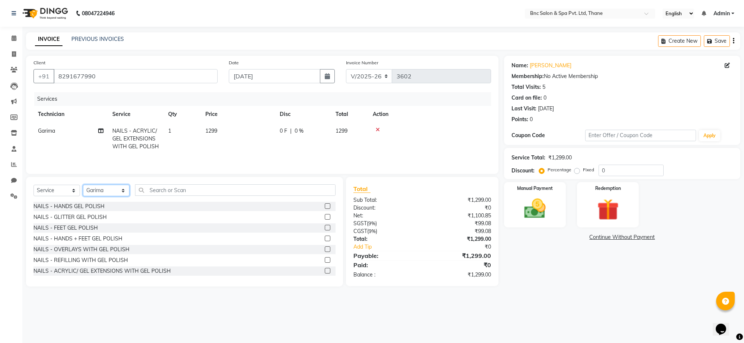
select select "78020"
click at [83, 186] on select "Select Technician [PERSON_NAME] [PERSON_NAME] [PERSON_NAME] [PERSON_NAME] [PERS…" at bounding box center [106, 191] width 46 height 12
click at [165, 188] on input "text" at bounding box center [235, 190] width 200 height 12
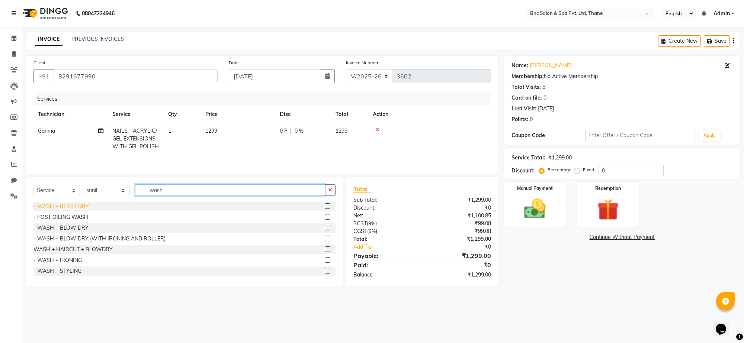
type input "wash"
click at [49, 206] on div "- WASH + BLAST DRY" at bounding box center [60, 207] width 55 height 8
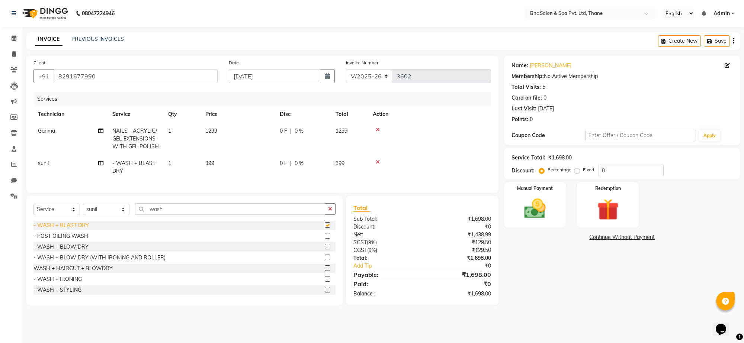
checkbox input "false"
click at [543, 211] on img at bounding box center [535, 209] width 36 height 26
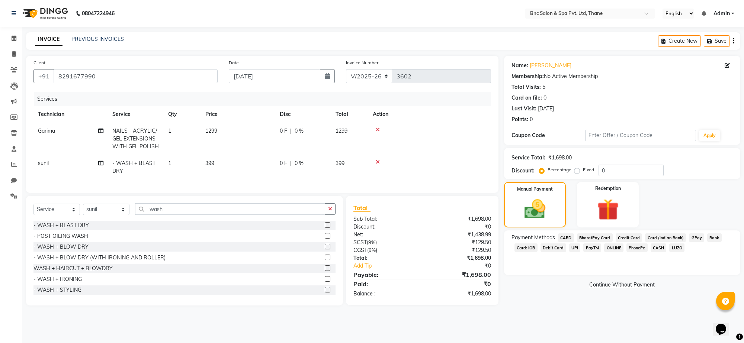
click at [571, 240] on span "CARD" at bounding box center [566, 238] width 16 height 9
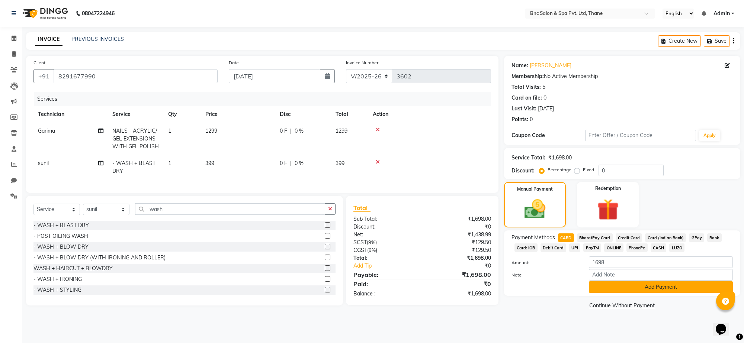
click at [603, 285] on button "Add Payment" at bounding box center [661, 288] width 144 height 12
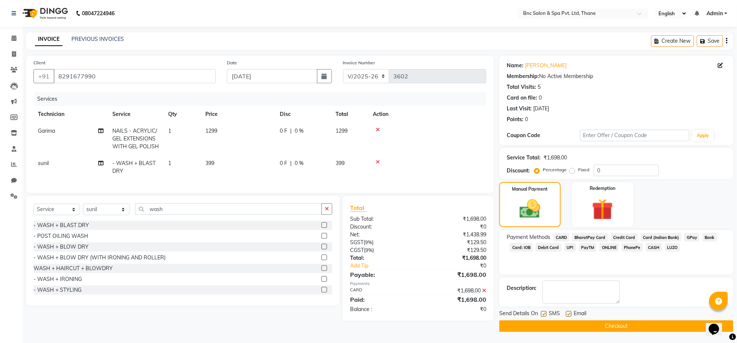
click at [556, 328] on button "Checkout" at bounding box center [616, 327] width 234 height 12
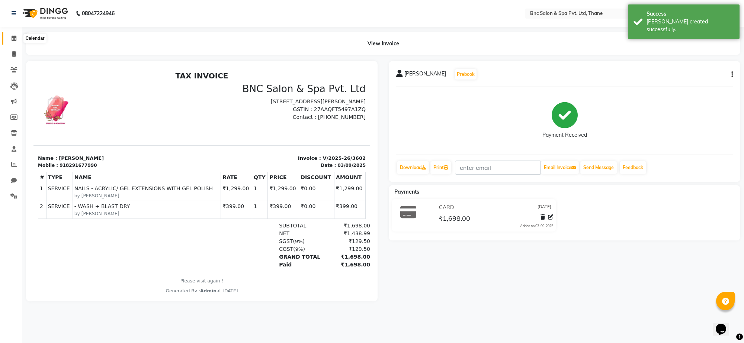
click at [12, 39] on icon at bounding box center [14, 38] width 5 height 6
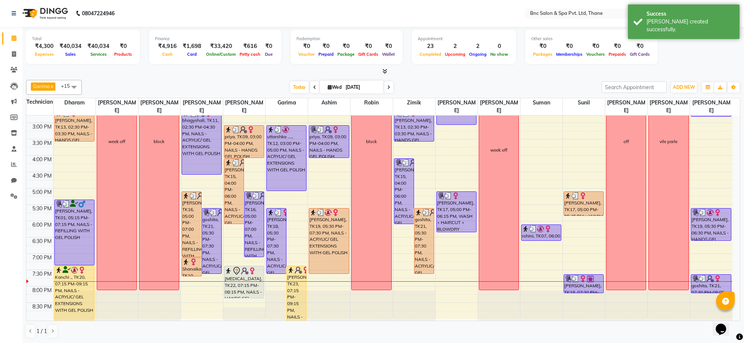
scroll to position [225, 0]
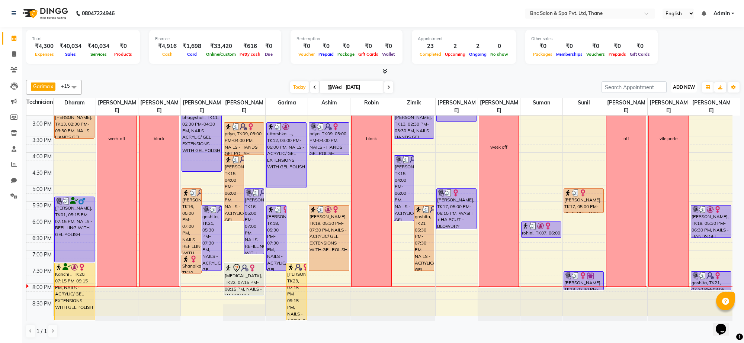
click at [684, 84] on button "ADD NEW Toggle Dropdown" at bounding box center [684, 87] width 26 height 10
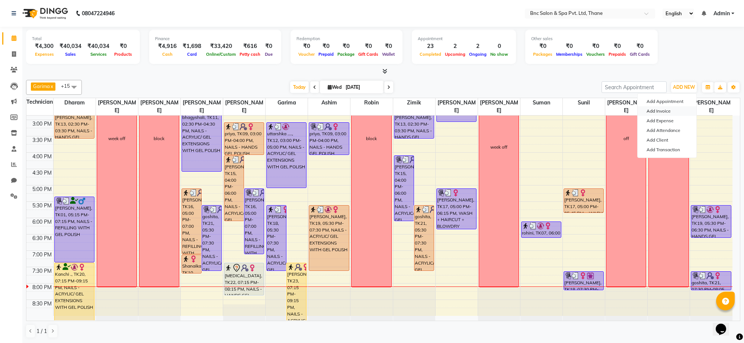
click at [670, 109] on link "Add Invoice" at bounding box center [666, 111] width 59 height 10
select select "service"
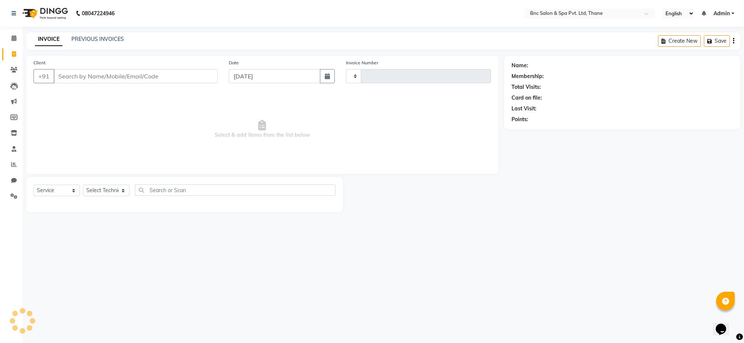
type input "3603"
select select "7892"
click at [125, 75] on input "Client" at bounding box center [136, 76] width 164 height 14
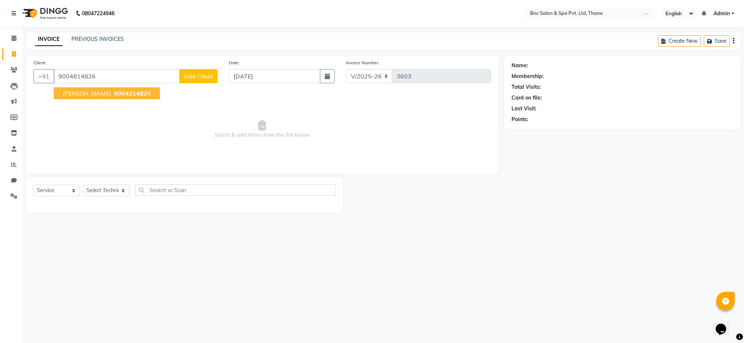
type input "9004814826"
click at [114, 93] on span "900481482" at bounding box center [130, 93] width 33 height 7
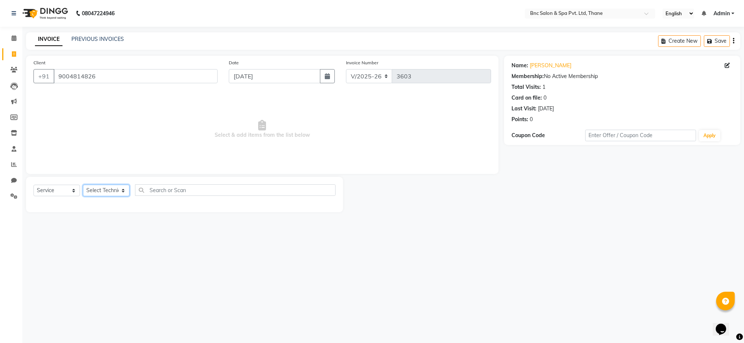
click at [91, 190] on select "Select Technician [PERSON_NAME] [PERSON_NAME] [PERSON_NAME] [PERSON_NAME] [PERS…" at bounding box center [106, 191] width 46 height 12
select select "71935"
click at [83, 185] on select "Select Technician [PERSON_NAME] [PERSON_NAME] [PERSON_NAME] [PERSON_NAME] [PERS…" at bounding box center [106, 191] width 46 height 12
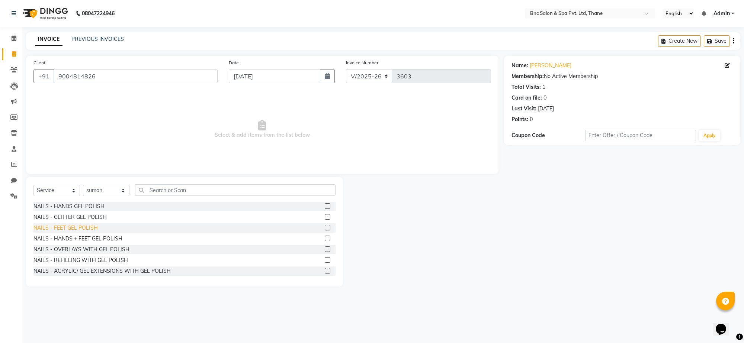
click at [74, 229] on div "NAILS - FEET GEL POLISH" at bounding box center [65, 228] width 64 height 8
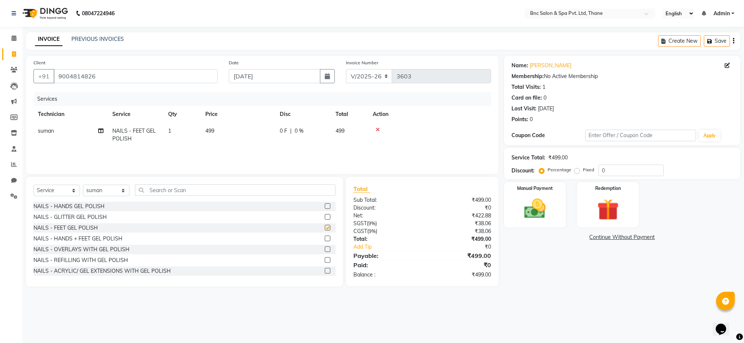
checkbox input "false"
click at [205, 129] on td "499" at bounding box center [238, 135] width 74 height 25
select select "71935"
click at [246, 132] on input "499" at bounding box center [272, 133] width 65 height 12
type input "599"
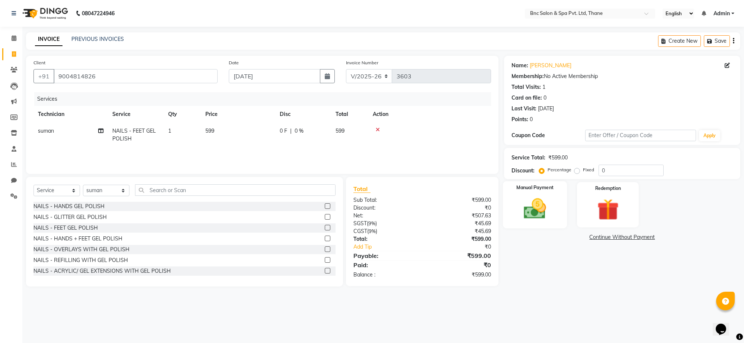
click at [522, 198] on img at bounding box center [535, 209] width 36 height 26
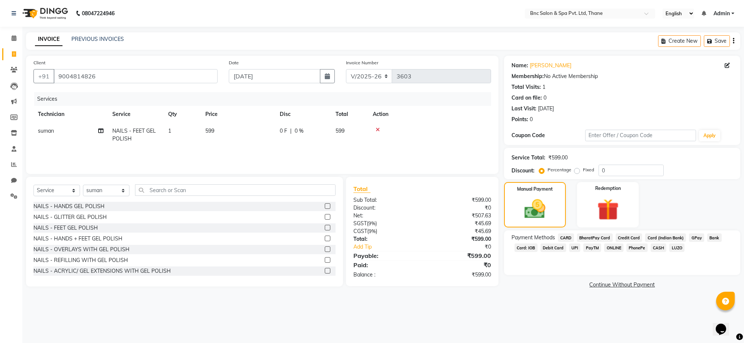
click at [653, 248] on span "CASH" at bounding box center [658, 248] width 16 height 9
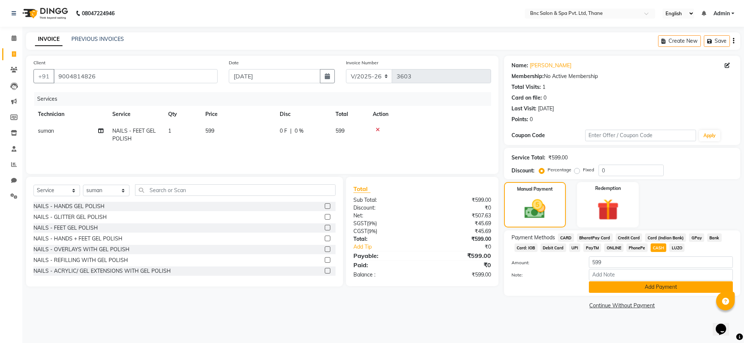
click at [639, 287] on button "Add Payment" at bounding box center [661, 288] width 144 height 12
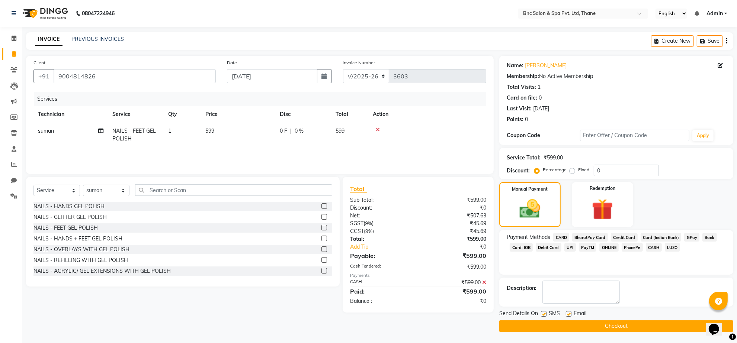
click at [599, 324] on button "Checkout" at bounding box center [616, 327] width 234 height 12
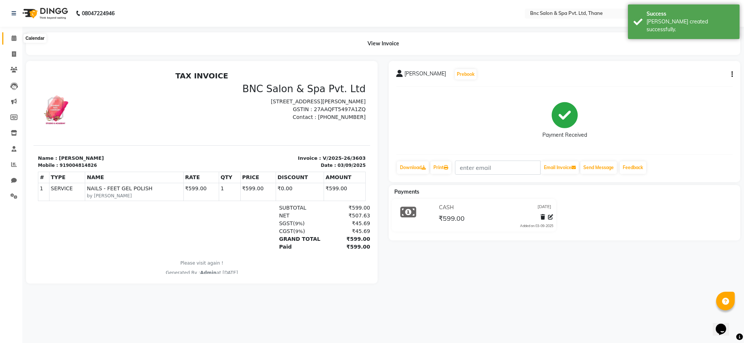
click at [17, 37] on span at bounding box center [13, 38] width 13 height 9
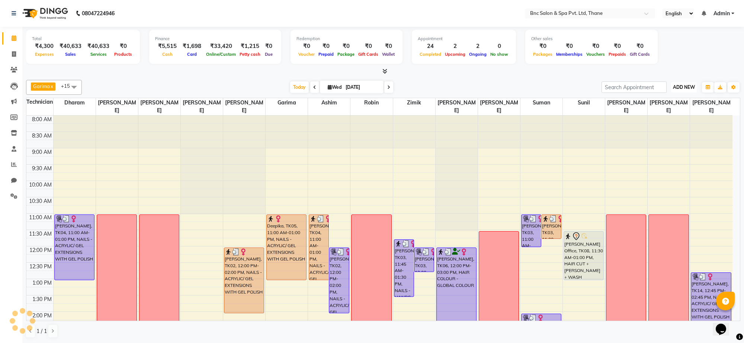
click at [682, 86] on span "ADD NEW" at bounding box center [684, 87] width 22 height 6
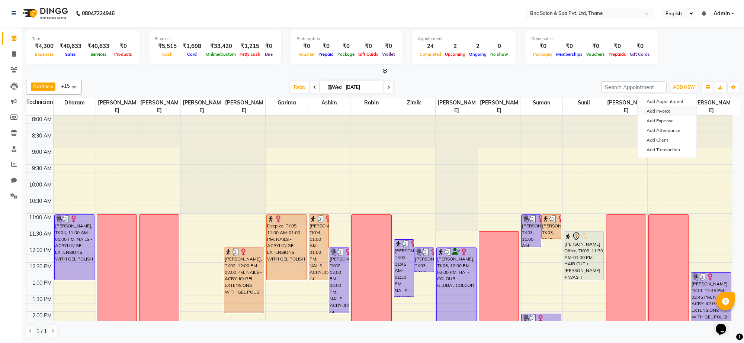
click at [666, 113] on link "Add Invoice" at bounding box center [666, 111] width 59 height 10
select select "7892"
select select "service"
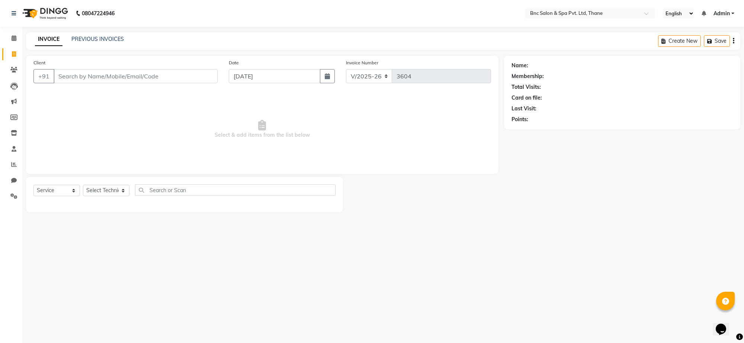
click at [161, 71] on input "Client" at bounding box center [136, 76] width 164 height 14
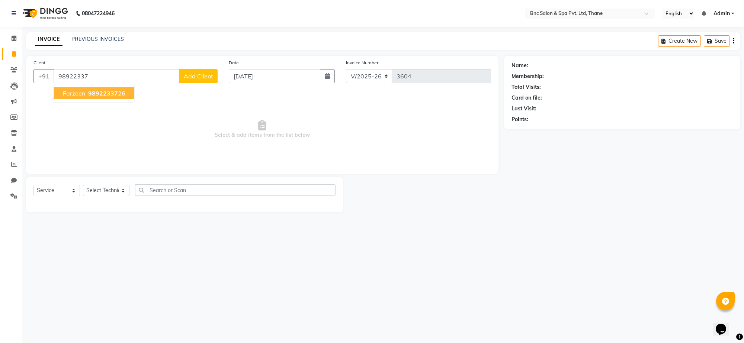
click at [126, 90] on button "farzeen 98922337 26" at bounding box center [94, 93] width 80 height 12
type input "9892233726"
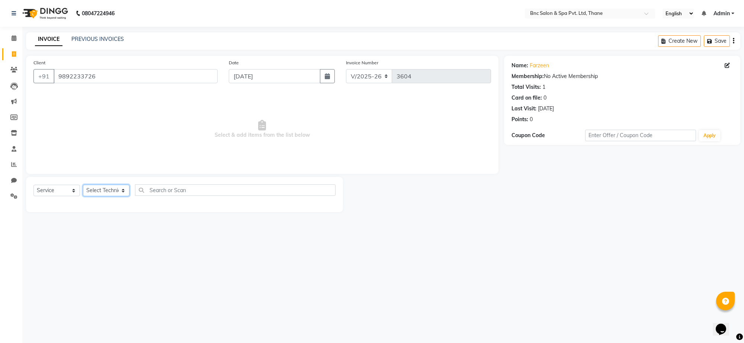
click at [113, 192] on select "Select Technician [PERSON_NAME] [PERSON_NAME] [PERSON_NAME] [PERSON_NAME] [PERS…" at bounding box center [106, 191] width 46 height 12
select select "71927"
click at [83, 185] on select "Select Technician [PERSON_NAME] [PERSON_NAME] [PERSON_NAME] [PERSON_NAME] [PERS…" at bounding box center [106, 191] width 46 height 12
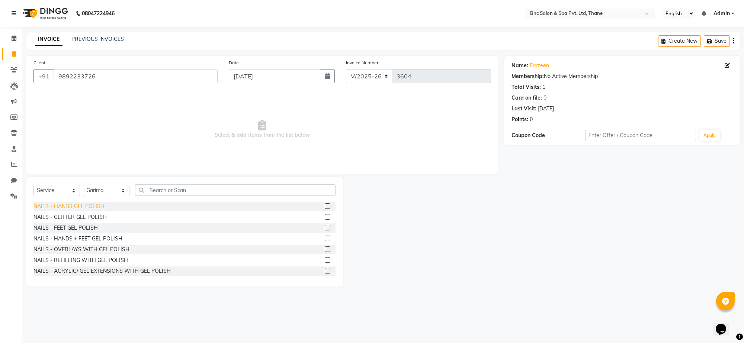
click at [83, 206] on div "NAILS - HANDS GEL POLISH" at bounding box center [68, 207] width 71 height 8
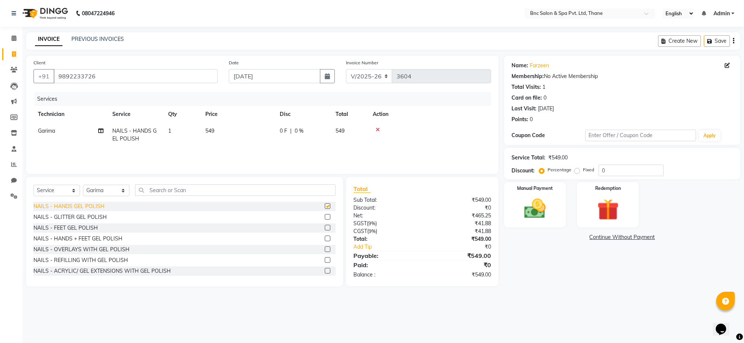
checkbox input "false"
click at [209, 129] on span "549" at bounding box center [209, 131] width 9 height 7
select select "71927"
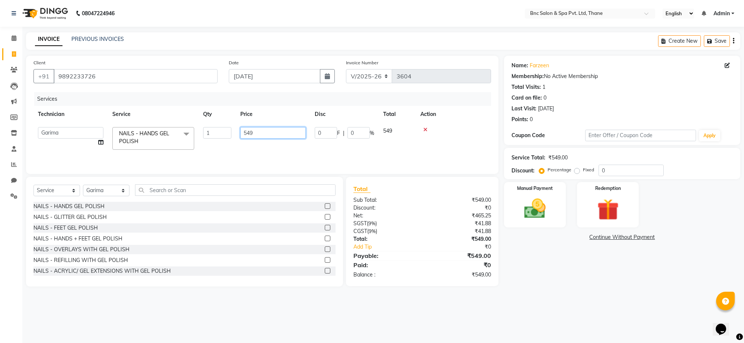
click at [246, 131] on input "549" at bounding box center [272, 133] width 65 height 12
type input "649"
click at [536, 210] on img at bounding box center [535, 209] width 36 height 26
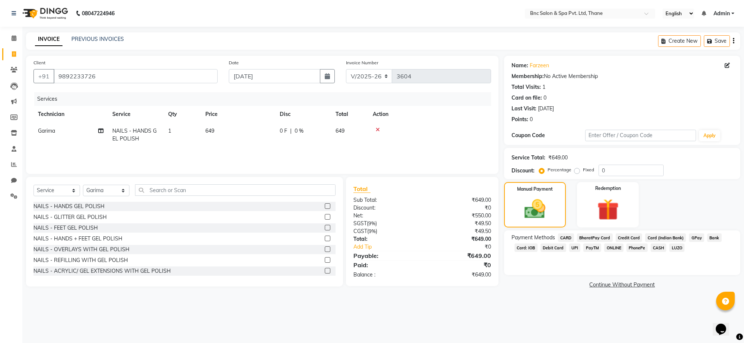
click at [656, 250] on span "CASH" at bounding box center [658, 248] width 16 height 9
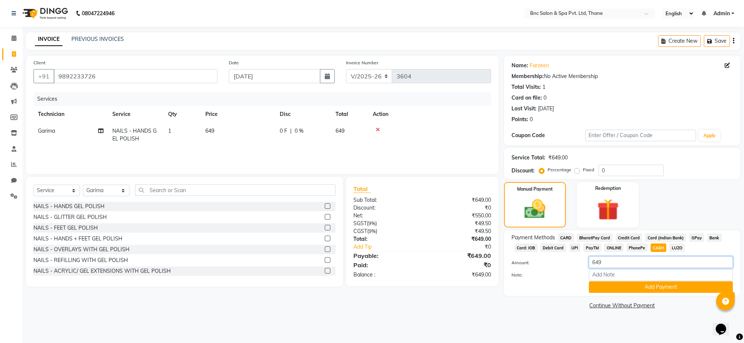
click at [616, 261] on input "649" at bounding box center [661, 263] width 144 height 12
type input "600"
click at [622, 286] on button "Add Payment" at bounding box center [661, 288] width 144 height 12
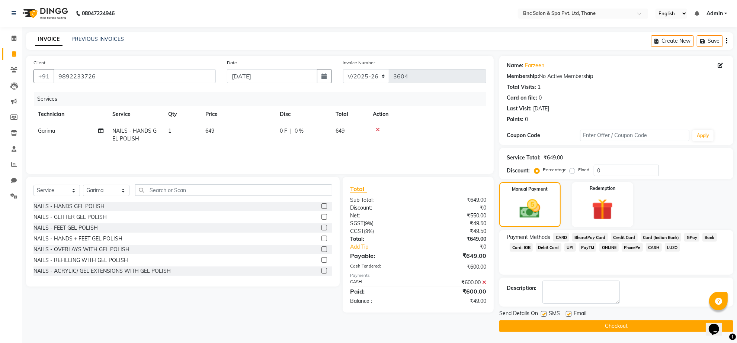
click at [692, 237] on span "GPay" at bounding box center [691, 237] width 15 height 9
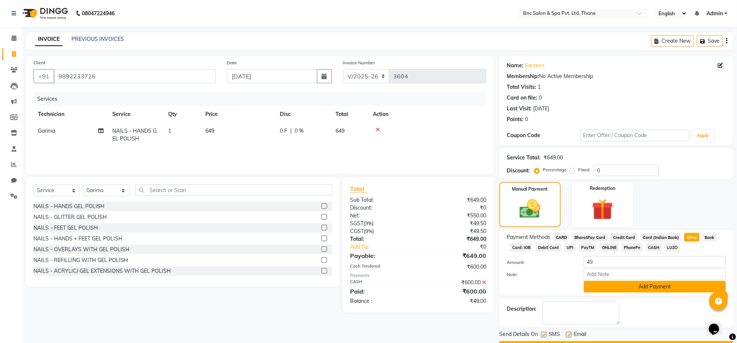
click at [657, 284] on button "Add Payment" at bounding box center [654, 287] width 142 height 12
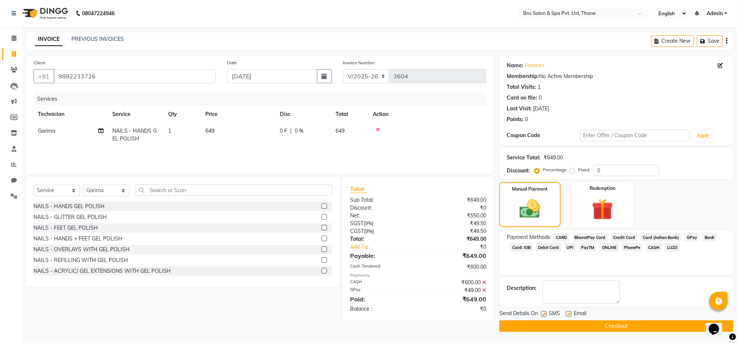
click at [616, 324] on button "Checkout" at bounding box center [616, 327] width 234 height 12
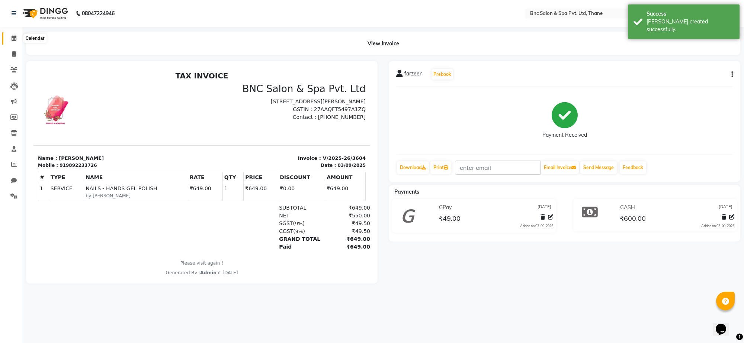
click at [12, 39] on icon at bounding box center [14, 38] width 5 height 6
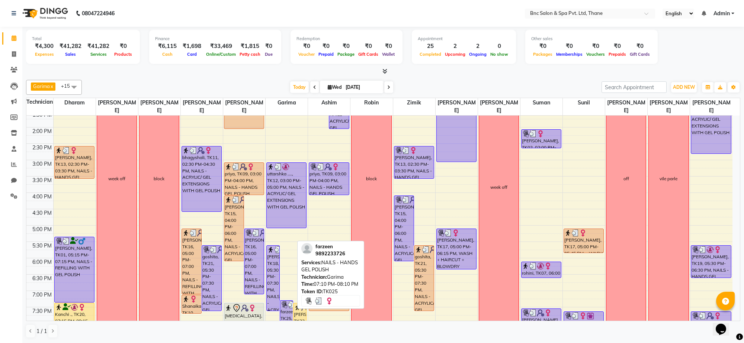
scroll to position [188, 0]
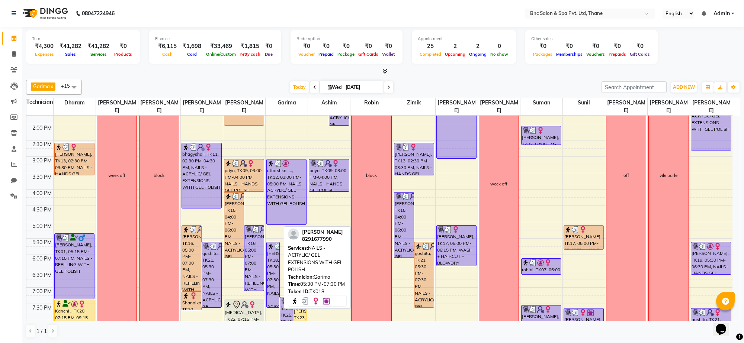
click at [277, 261] on div "[PERSON_NAME], TK18, 05:30 PM-07:30 PM, NAILS - ACRYLIC/ GEL EXTENSIONS WITH GE…" at bounding box center [273, 274] width 13 height 65
select select "3"
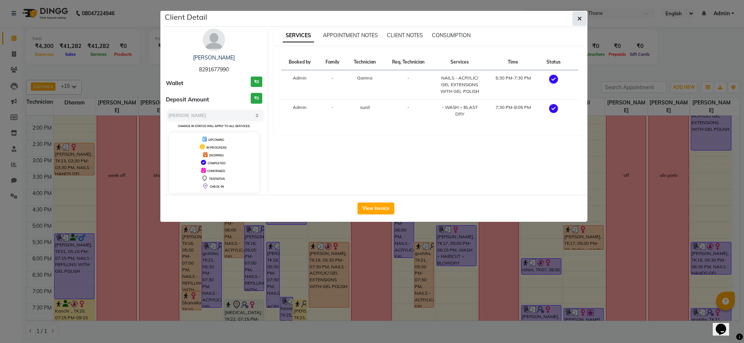
click at [578, 19] on icon "button" at bounding box center [579, 19] width 4 height 6
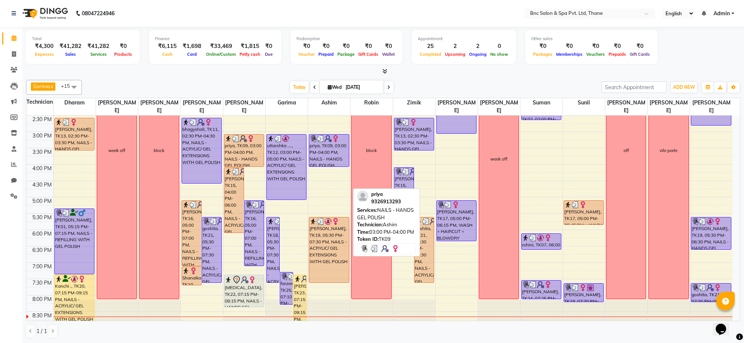
scroll to position [225, 0]
